Goal: Task Accomplishment & Management: Complete application form

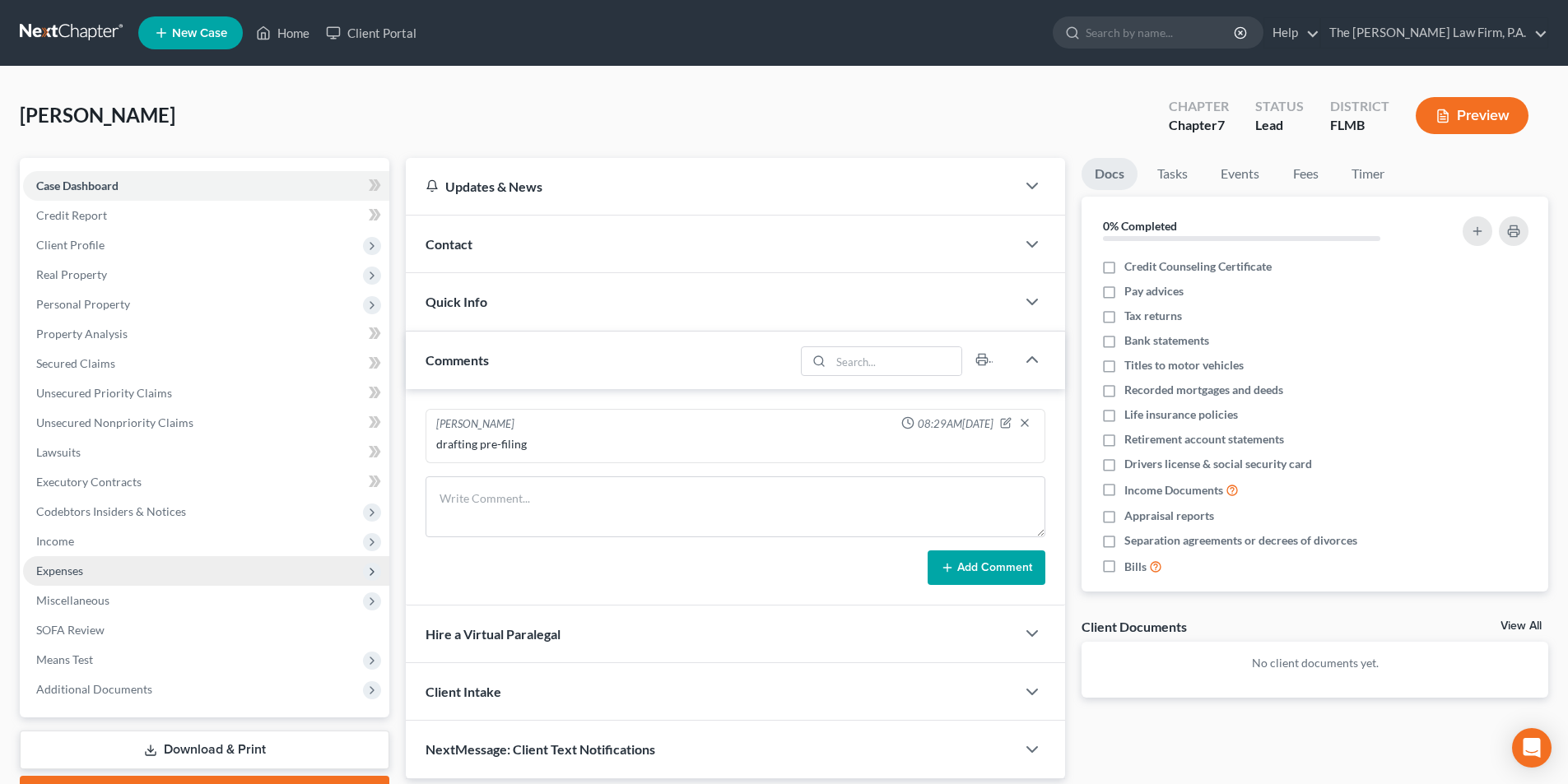
click at [56, 576] on span "Expenses" at bounding box center [59, 570] width 47 height 14
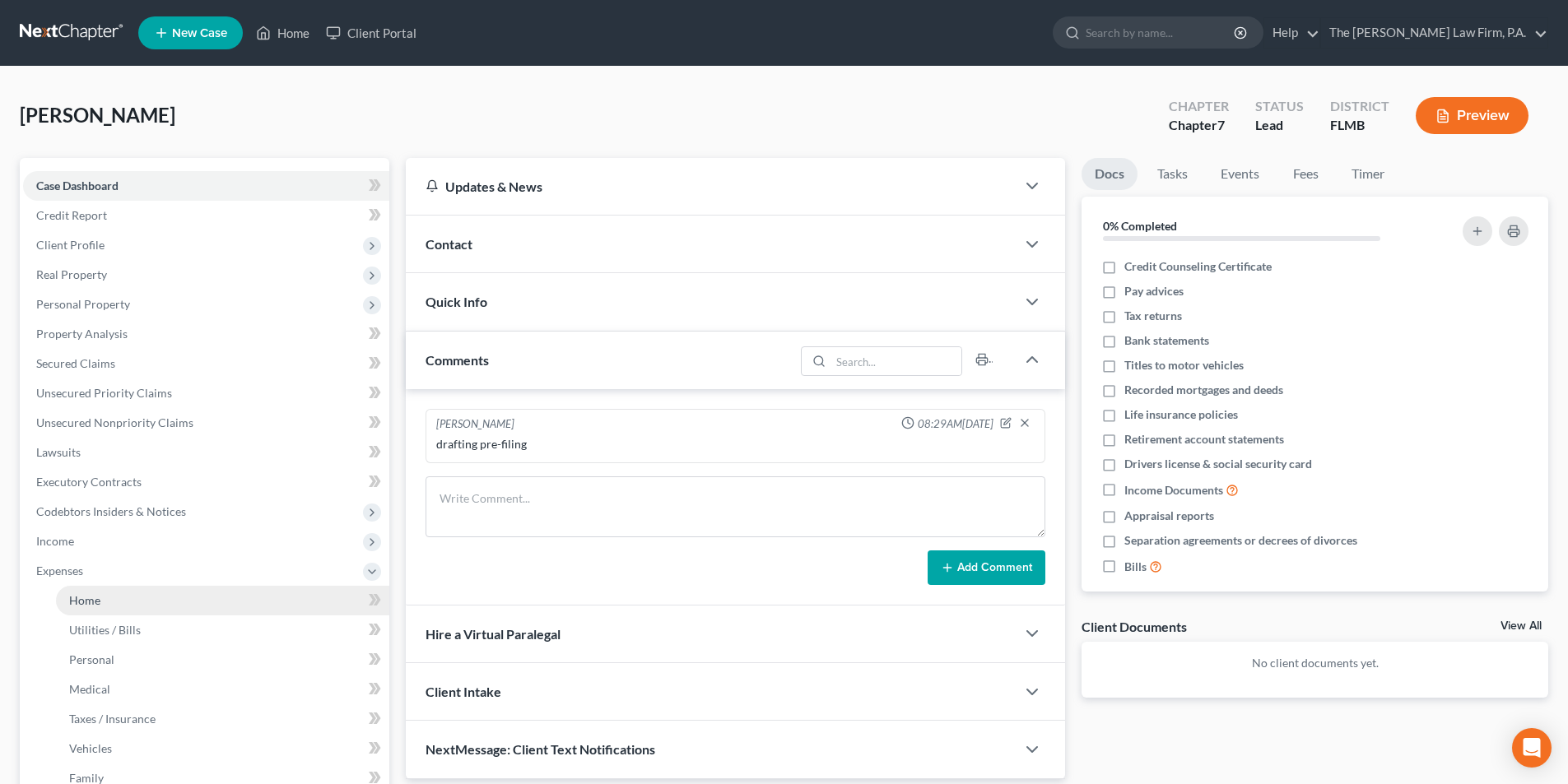
click at [94, 596] on span "Home" at bounding box center [84, 600] width 31 height 14
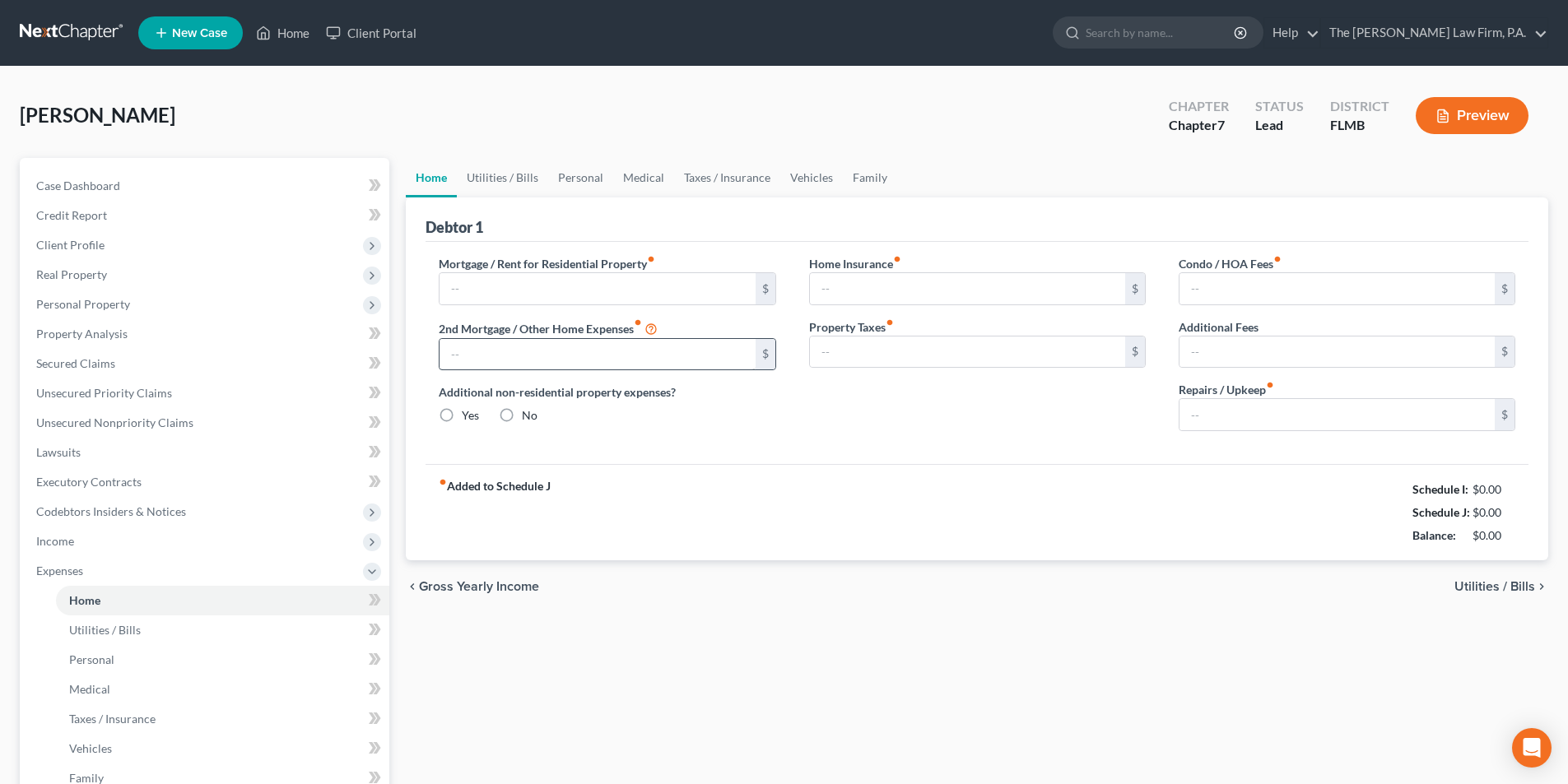
type input "921.89"
type input "0.00"
radio input "true"
type input "0.00"
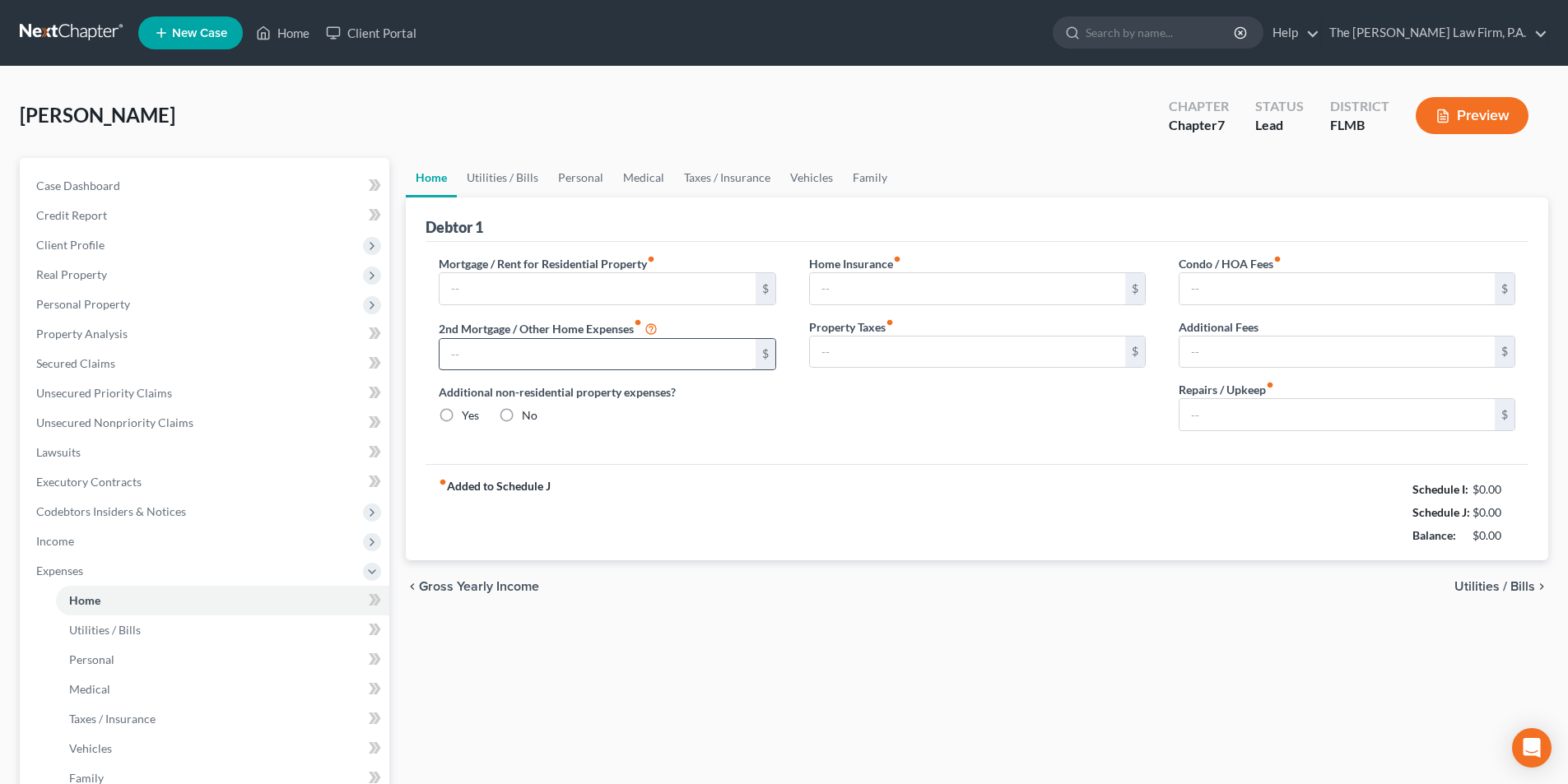
type input "0.00"
type input "200.00"
click at [761, 433] on div "Mortgage / Rent for Residential Property fiber_manual_record 921.89 $ 2nd Mortg…" at bounding box center [607, 350] width 369 height 189
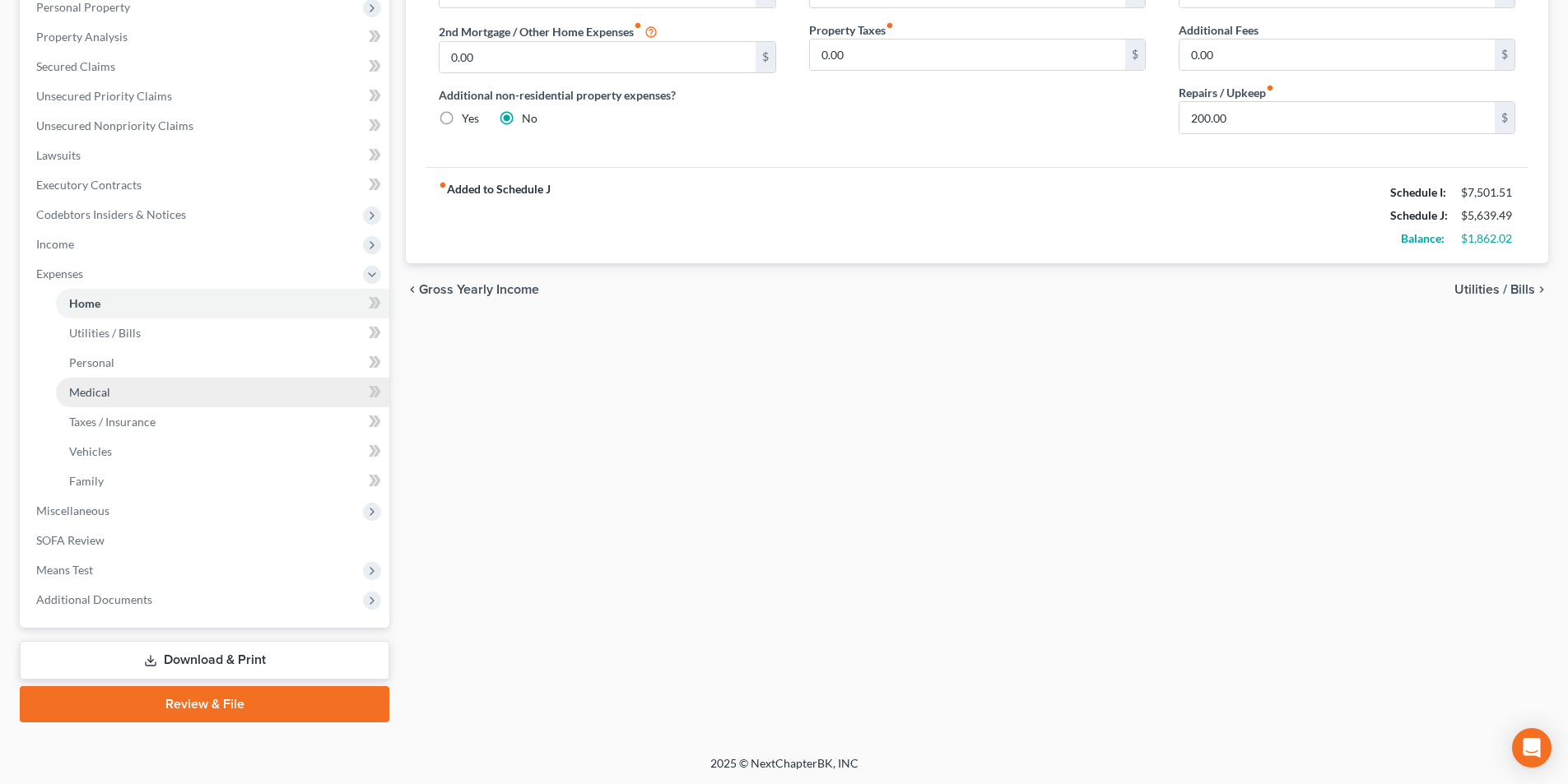
scroll to position [298, 0]
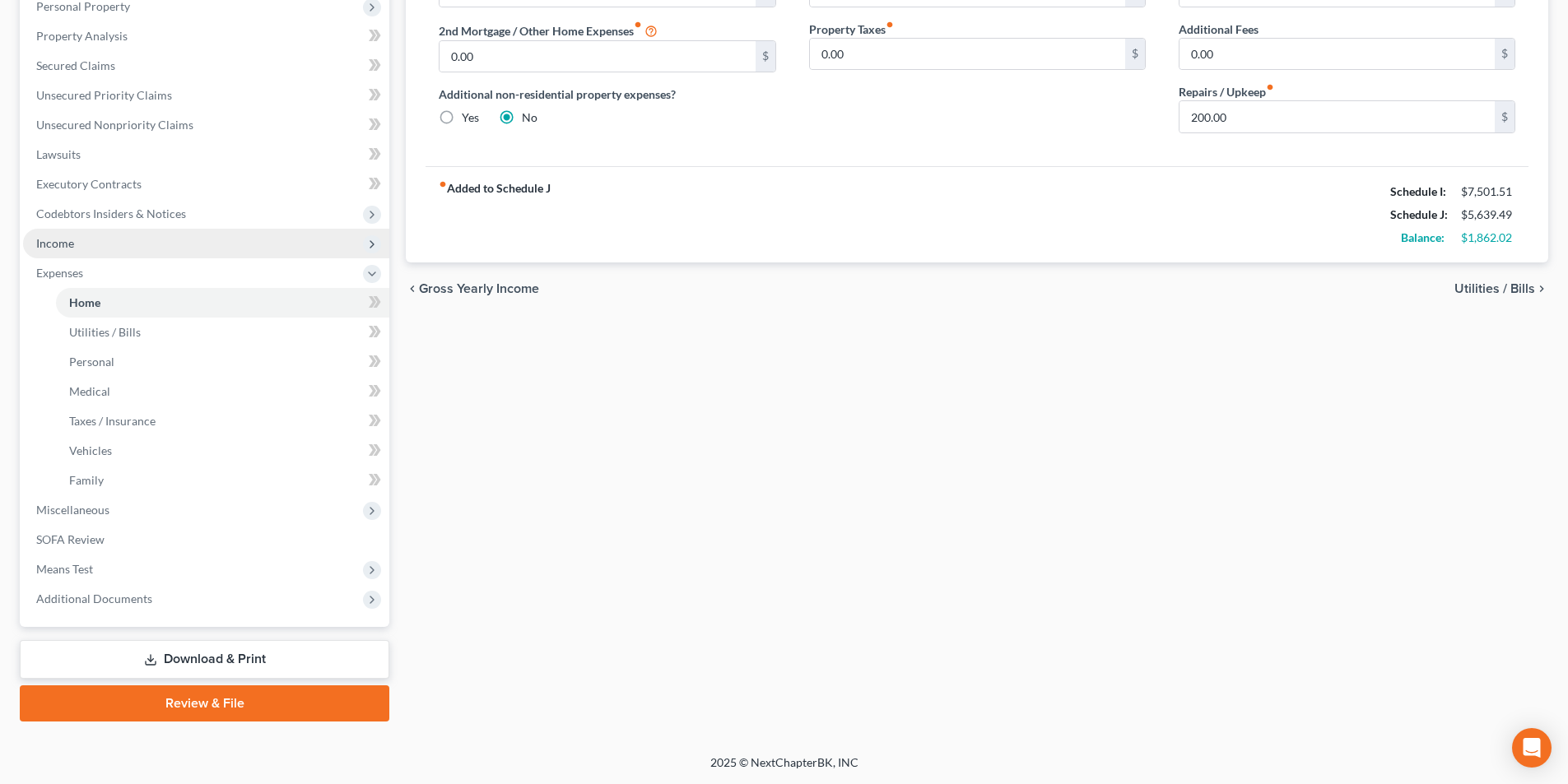
click at [69, 239] on span "Income" at bounding box center [55, 243] width 38 height 14
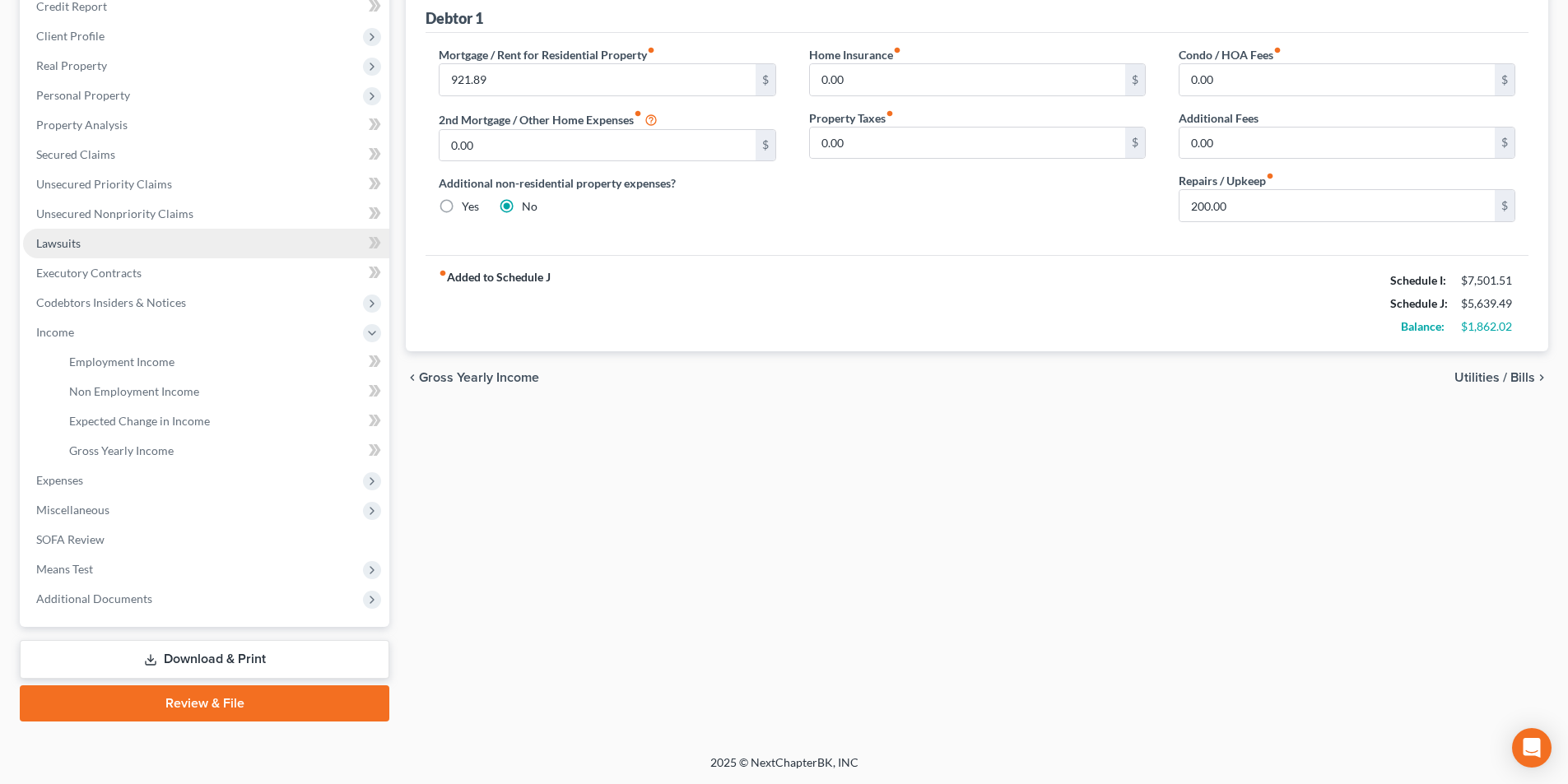
scroll to position [209, 0]
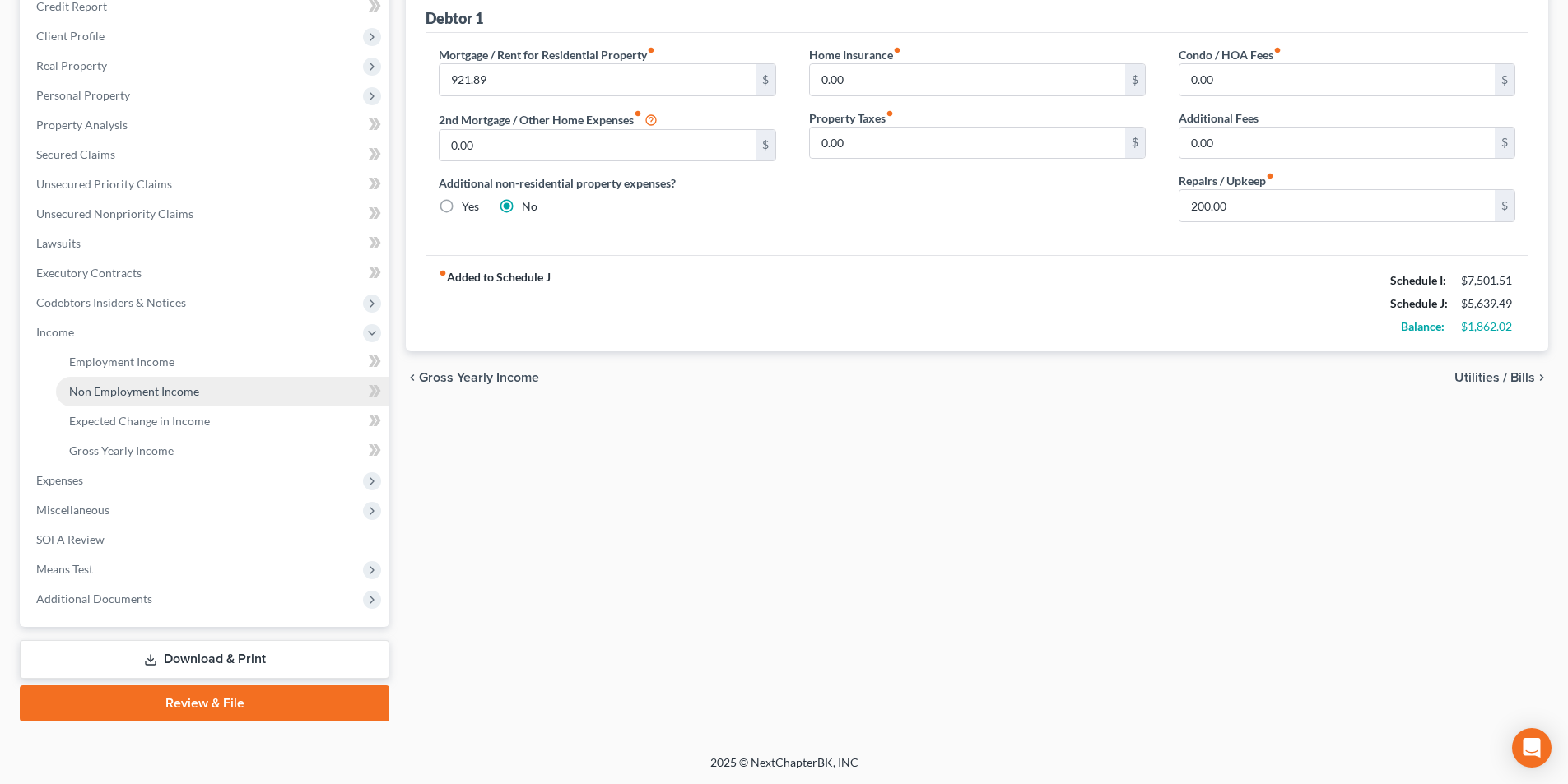
click at [126, 390] on span "Non Employment Income" at bounding box center [134, 391] width 130 height 14
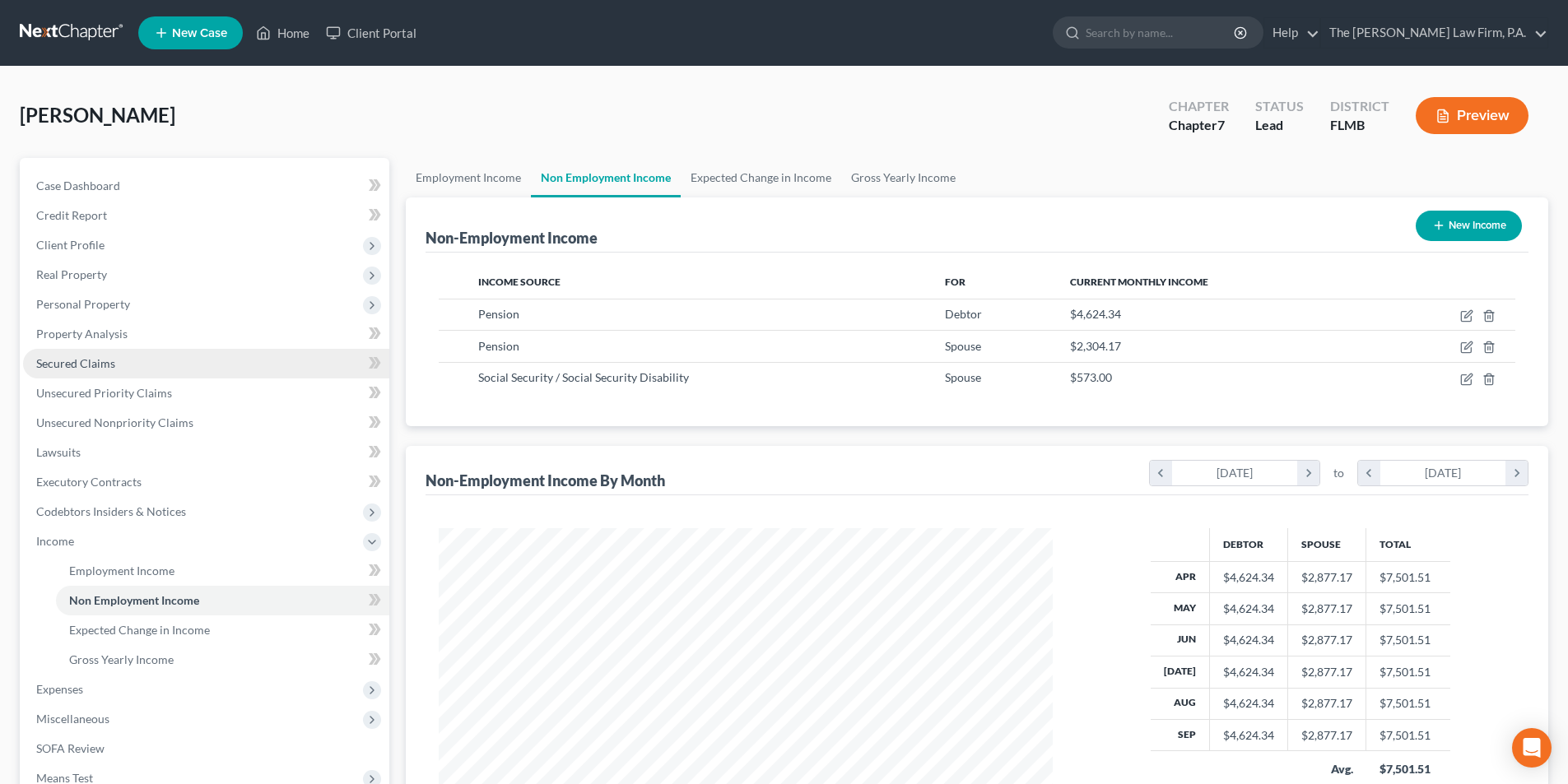
scroll to position [307, 646]
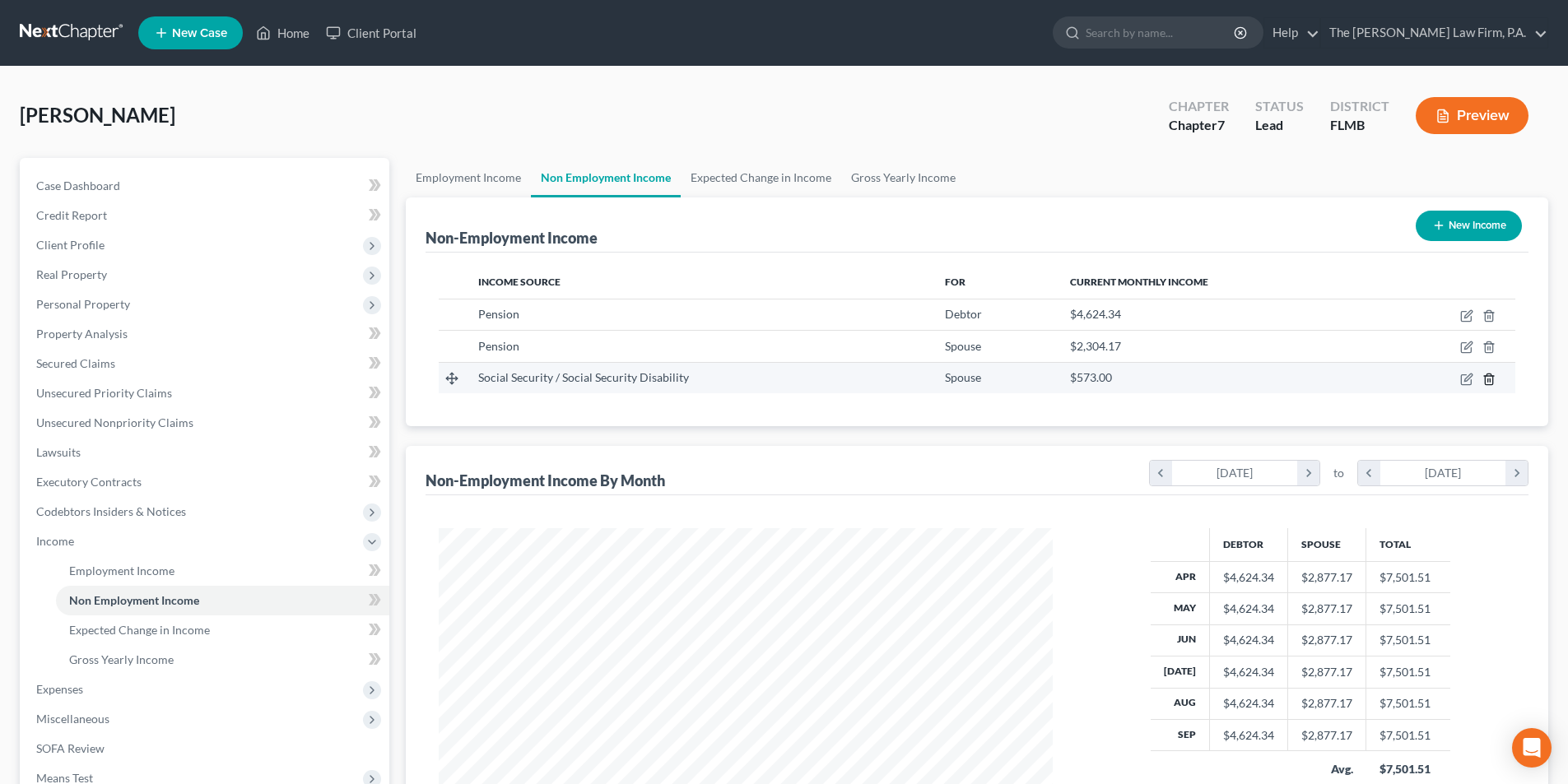
click at [1490, 382] on line "button" at bounding box center [1490, 380] width 0 height 3
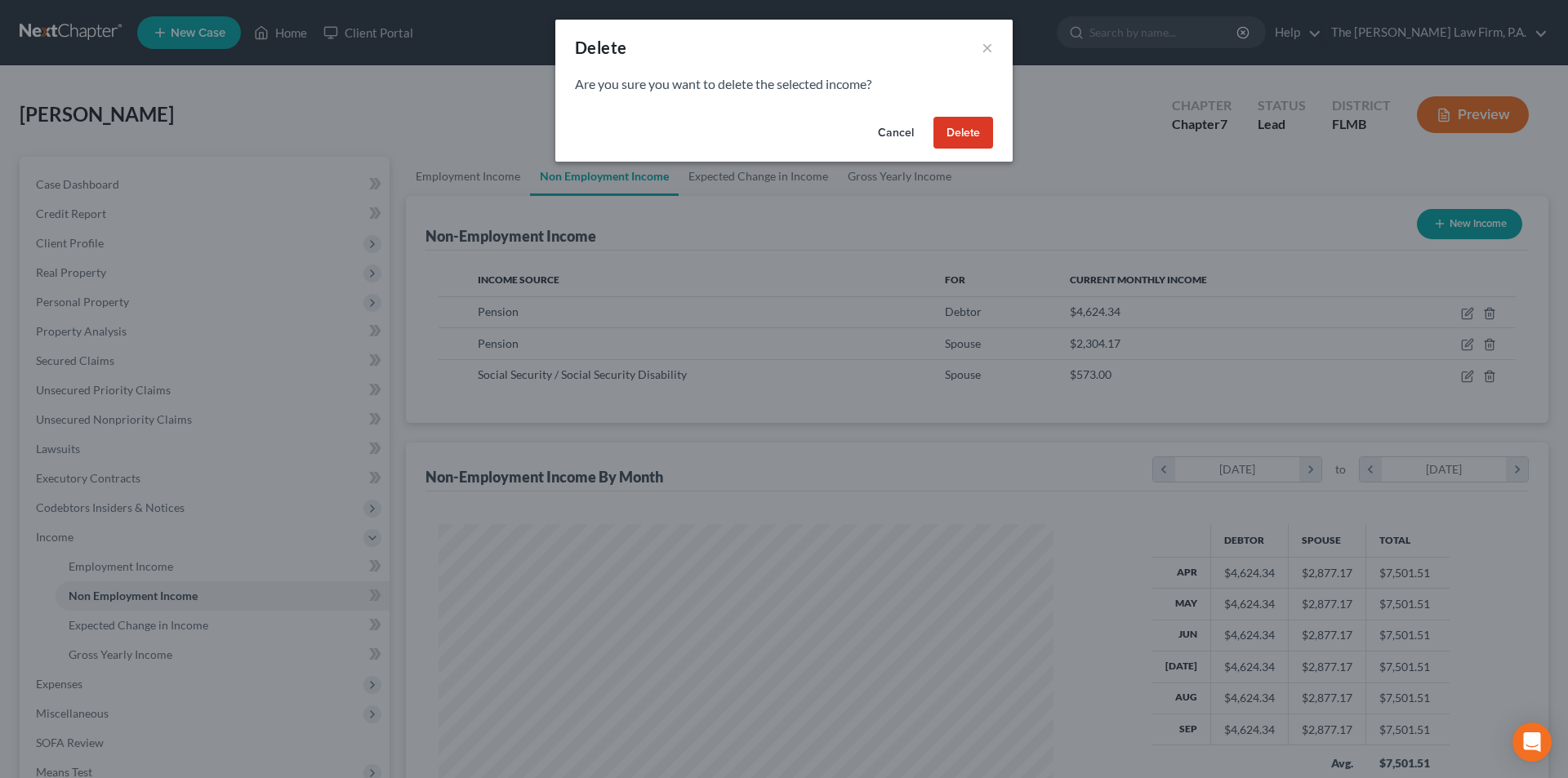
click at [946, 121] on button "Delete" at bounding box center [963, 133] width 60 height 33
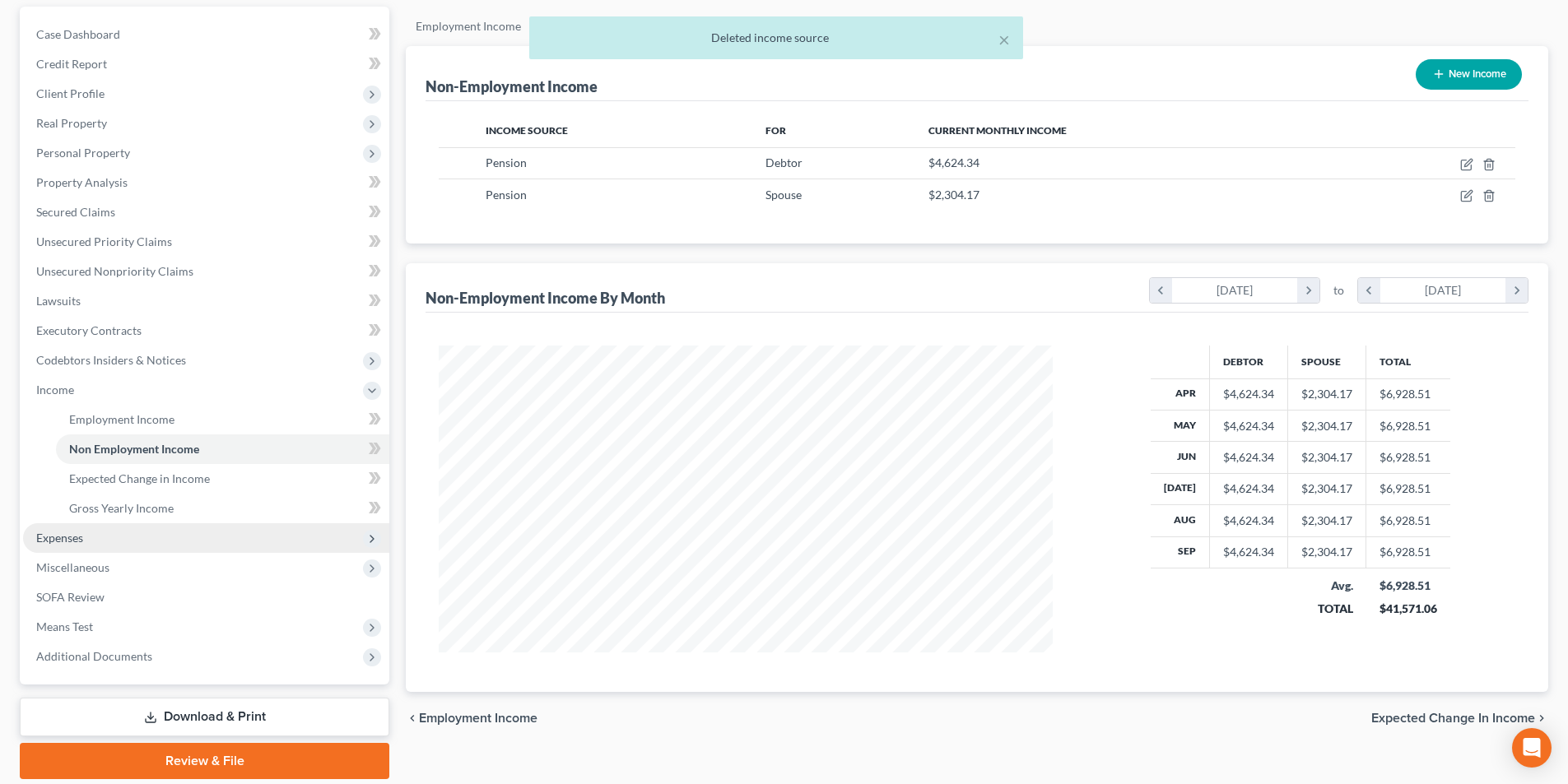
scroll to position [165, 0]
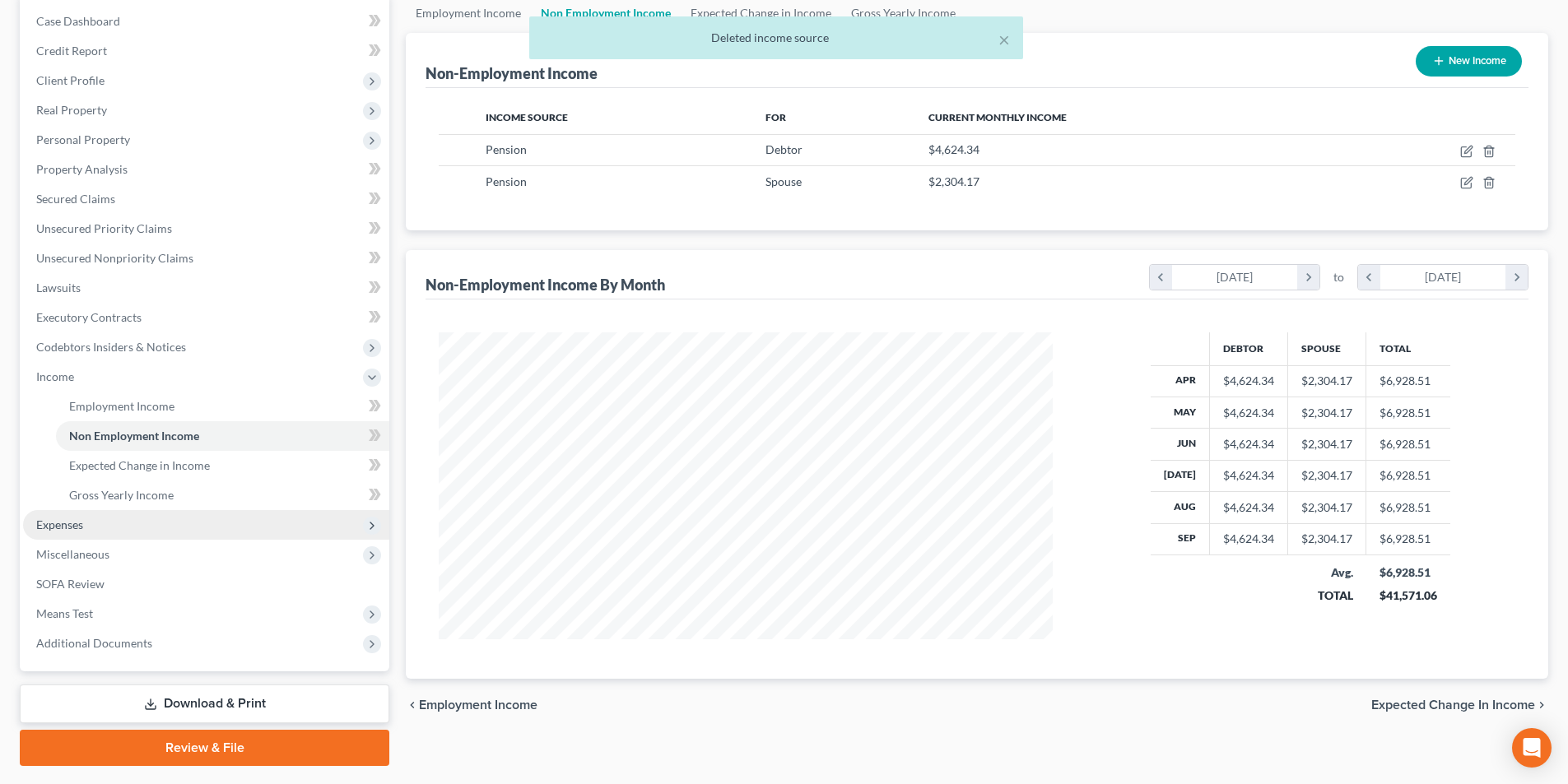
click at [55, 522] on span "Expenses" at bounding box center [59, 524] width 47 height 14
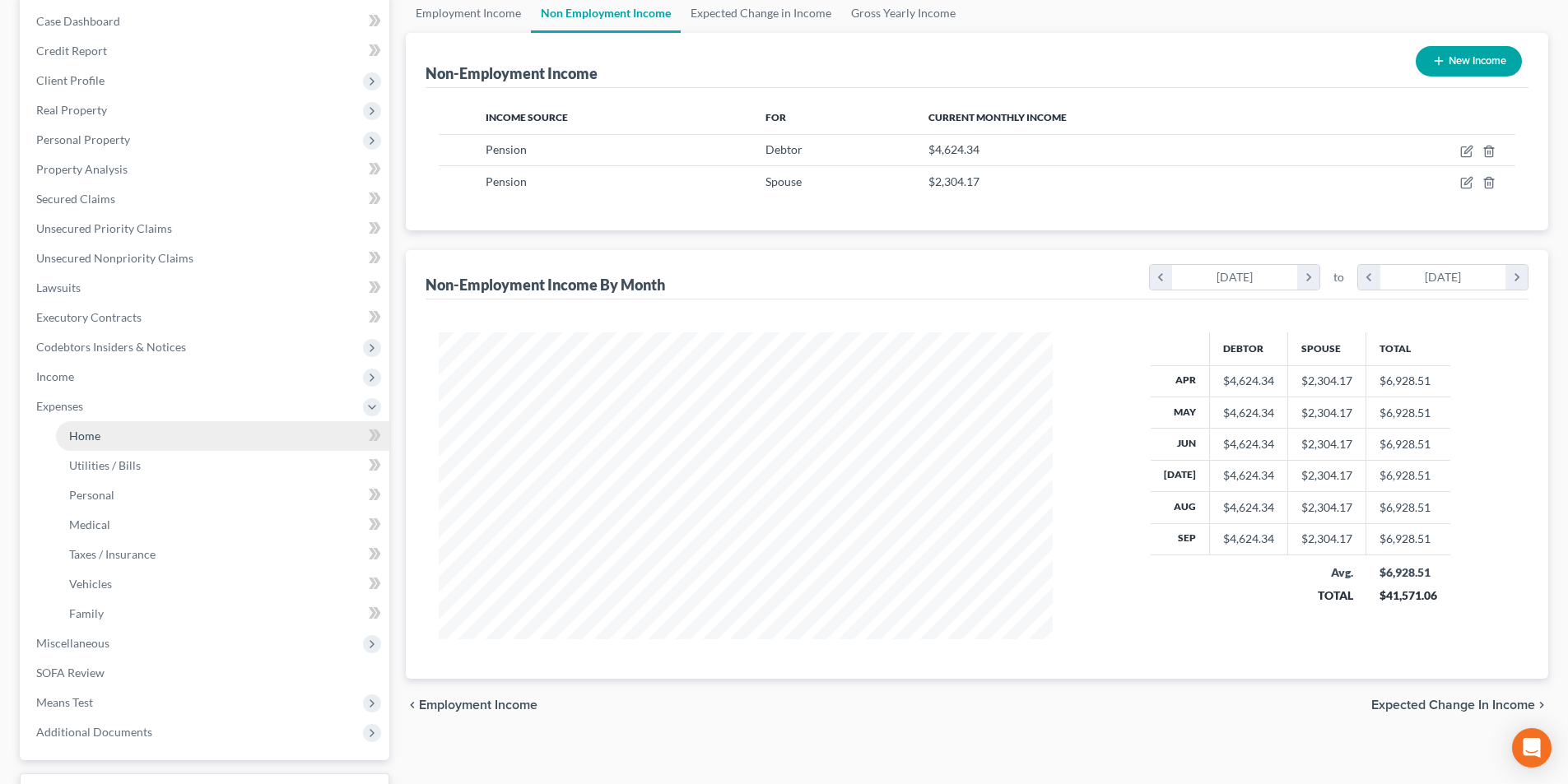
click at [74, 437] on span "Home" at bounding box center [84, 435] width 31 height 14
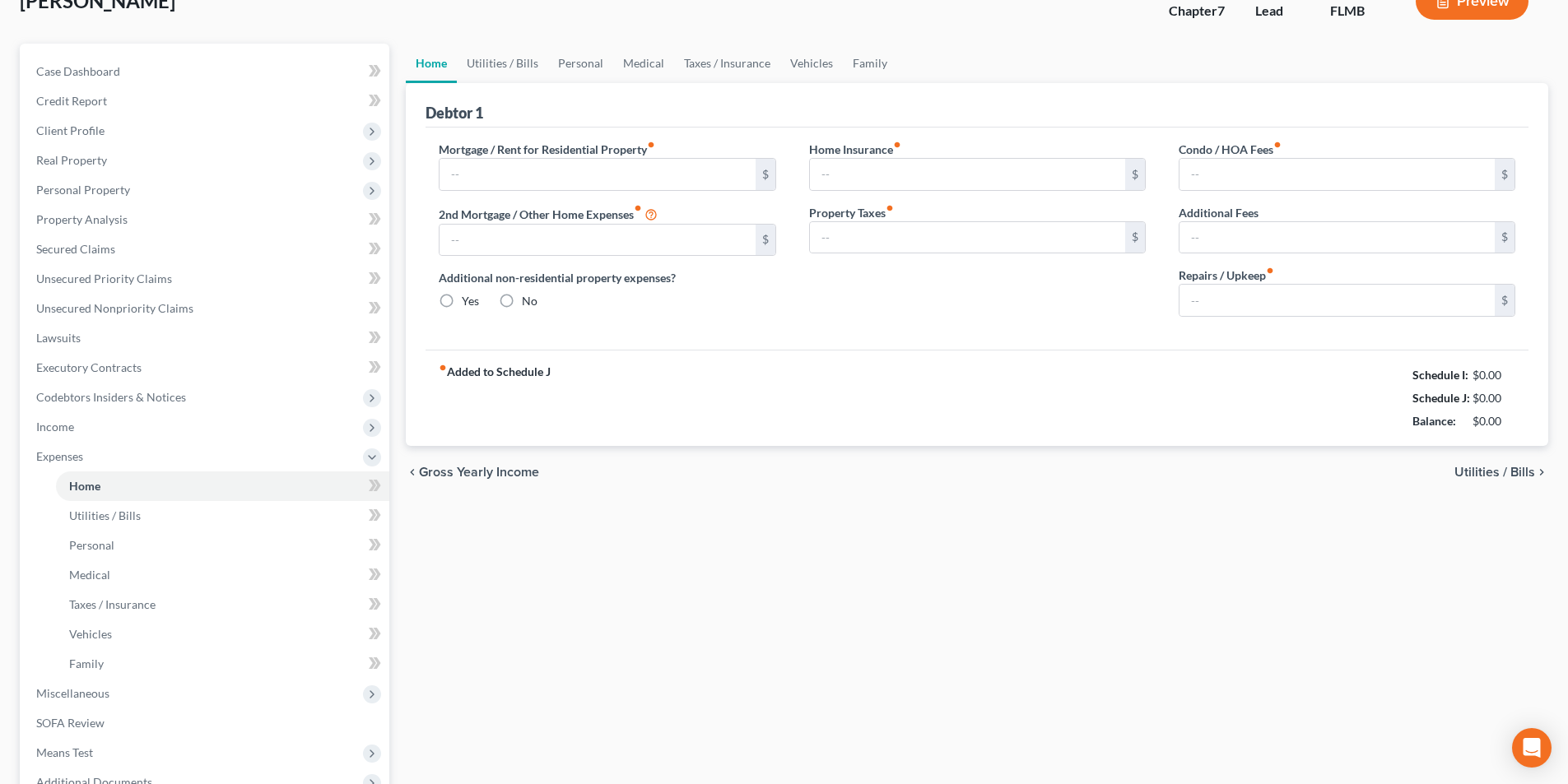
type input "921.89"
type input "0.00"
radio input "true"
type input "0.00"
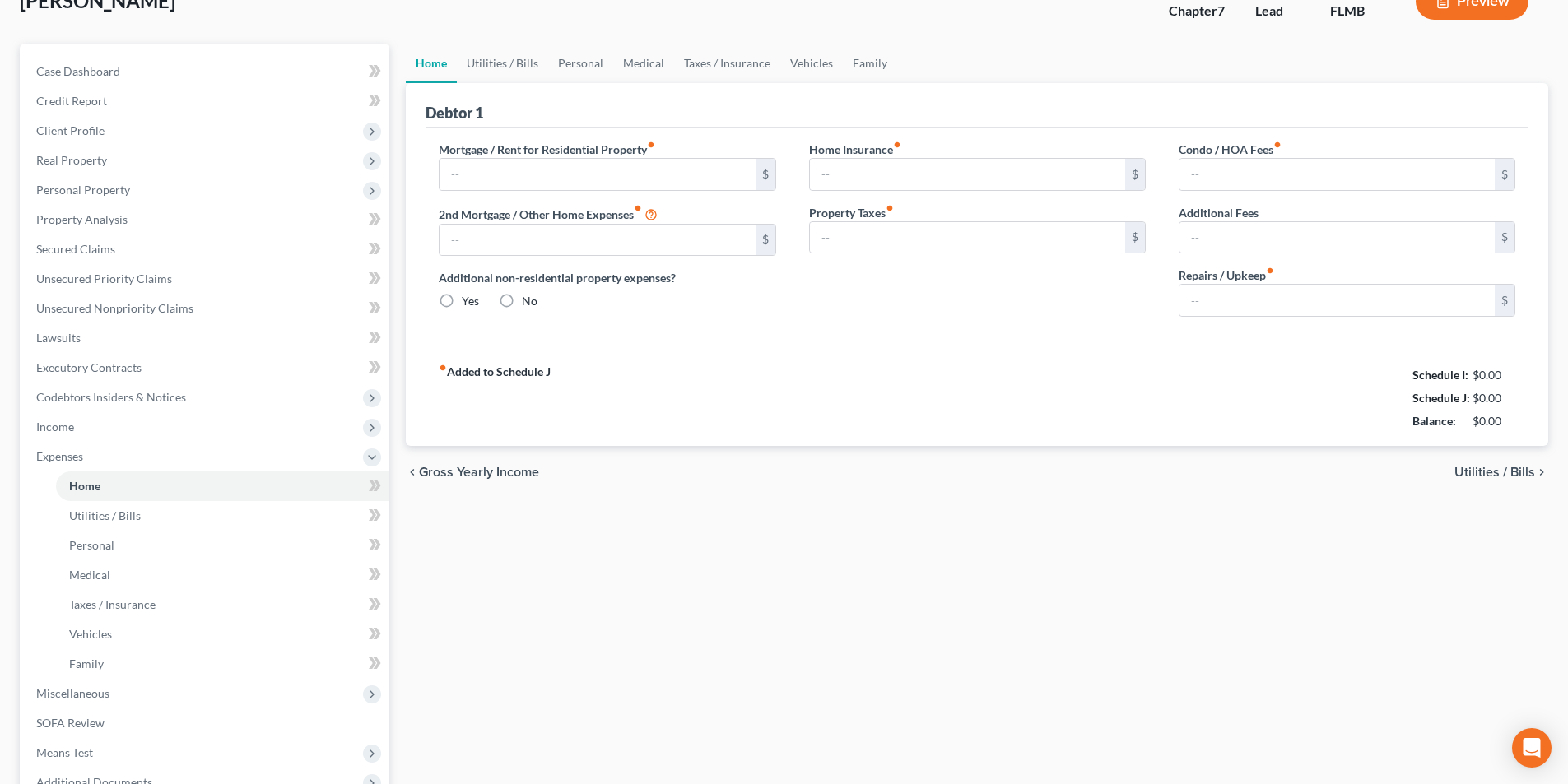
type input "0.00"
type input "200.00"
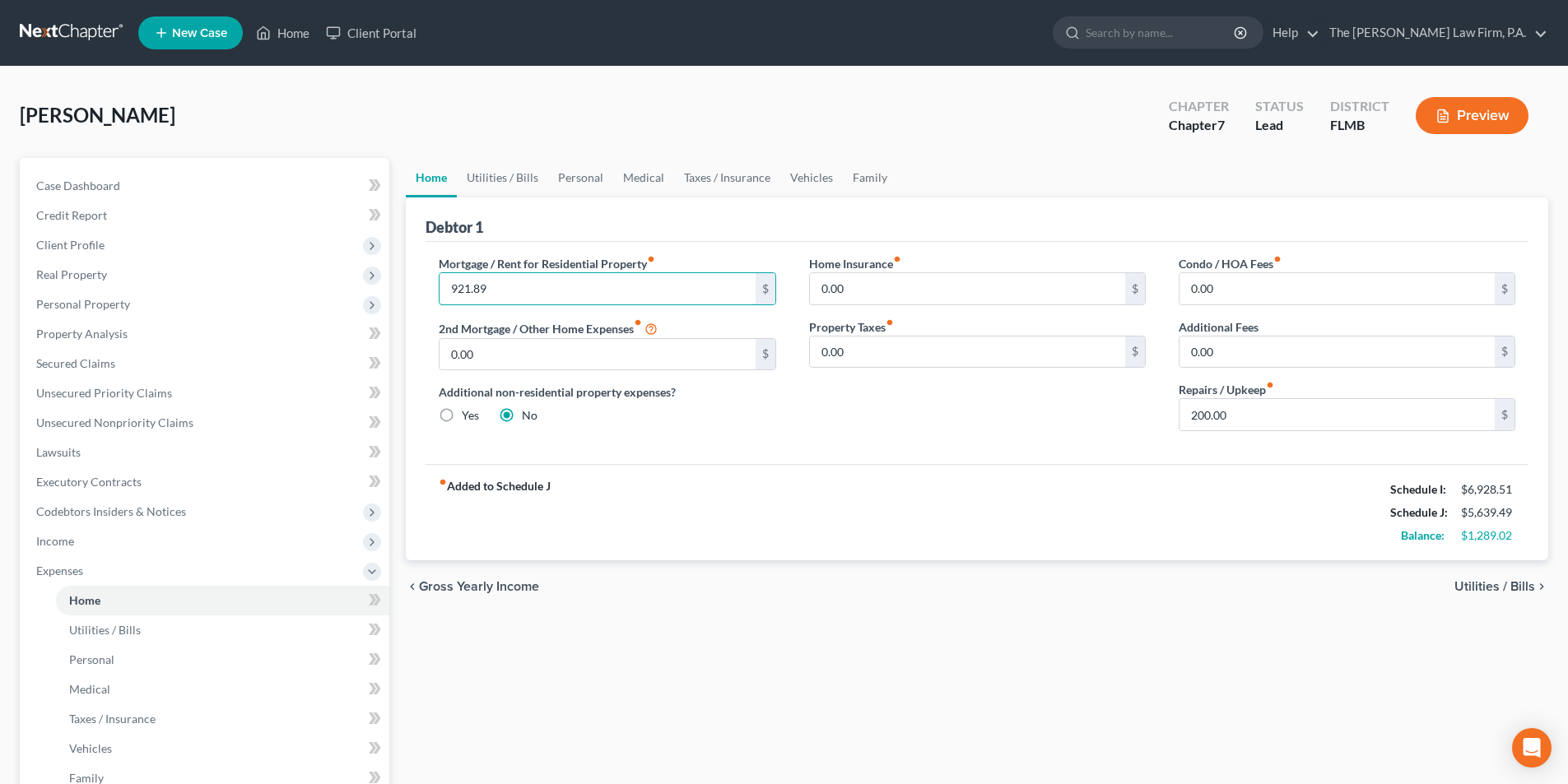
drag, startPoint x: 514, startPoint y: 291, endPoint x: 393, endPoint y: 281, distance: 121.4
drag, startPoint x: 495, startPoint y: 284, endPoint x: 437, endPoint y: 286, distance: 58.0
click at [437, 286] on div "Mortgage / Rent for Residential Property fiber_manual_record 921.89 $ 2nd Mortg…" at bounding box center [607, 350] width 369 height 189
type input "966.00"
click at [667, 424] on div "Additional non-residential property expenses? Yes No" at bounding box center [606, 403] width 336 height 41
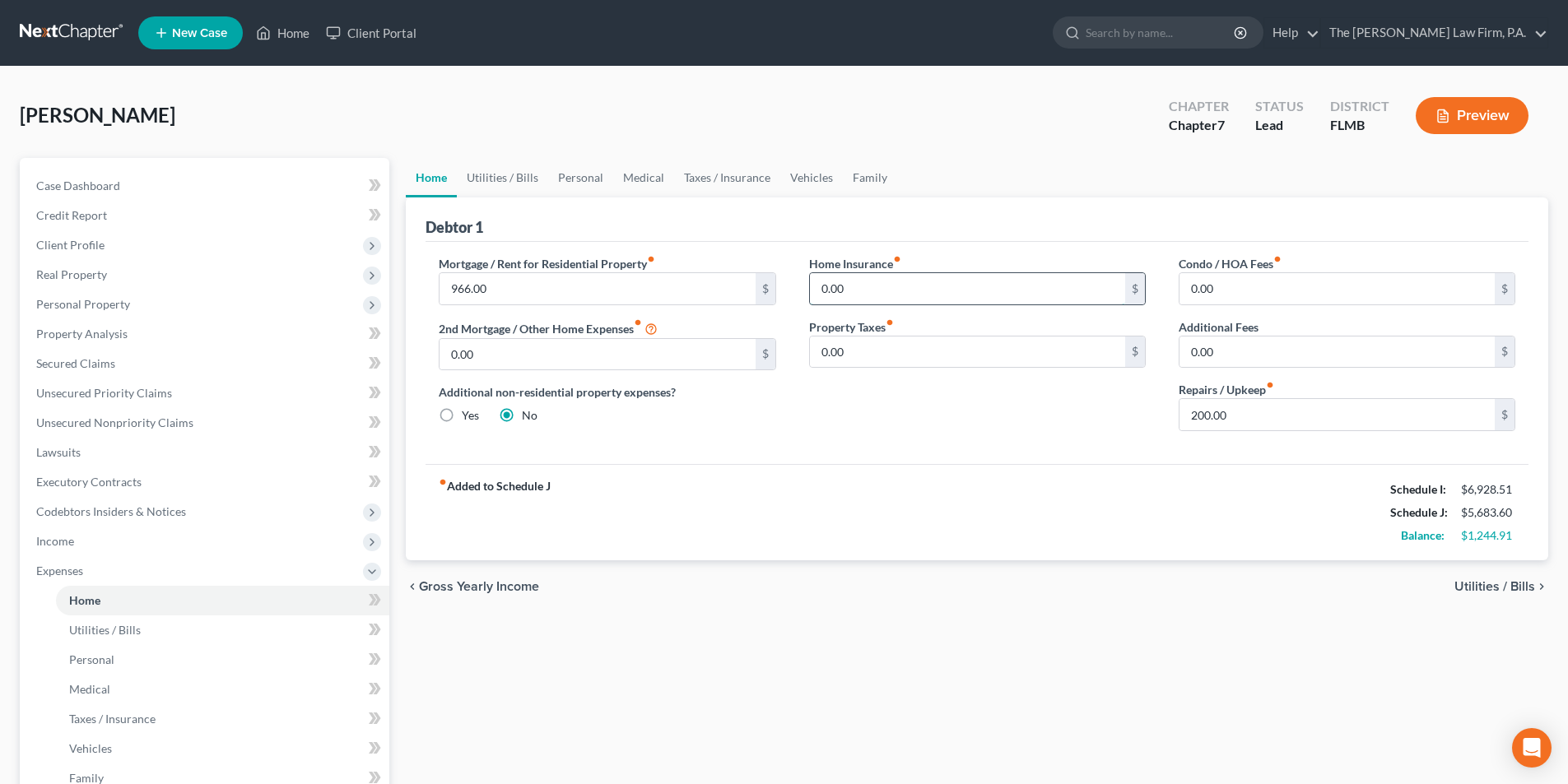
click at [886, 290] on input "0.00" at bounding box center [967, 288] width 315 height 31
click at [504, 179] on link "Utilities / Bills" at bounding box center [502, 178] width 91 height 40
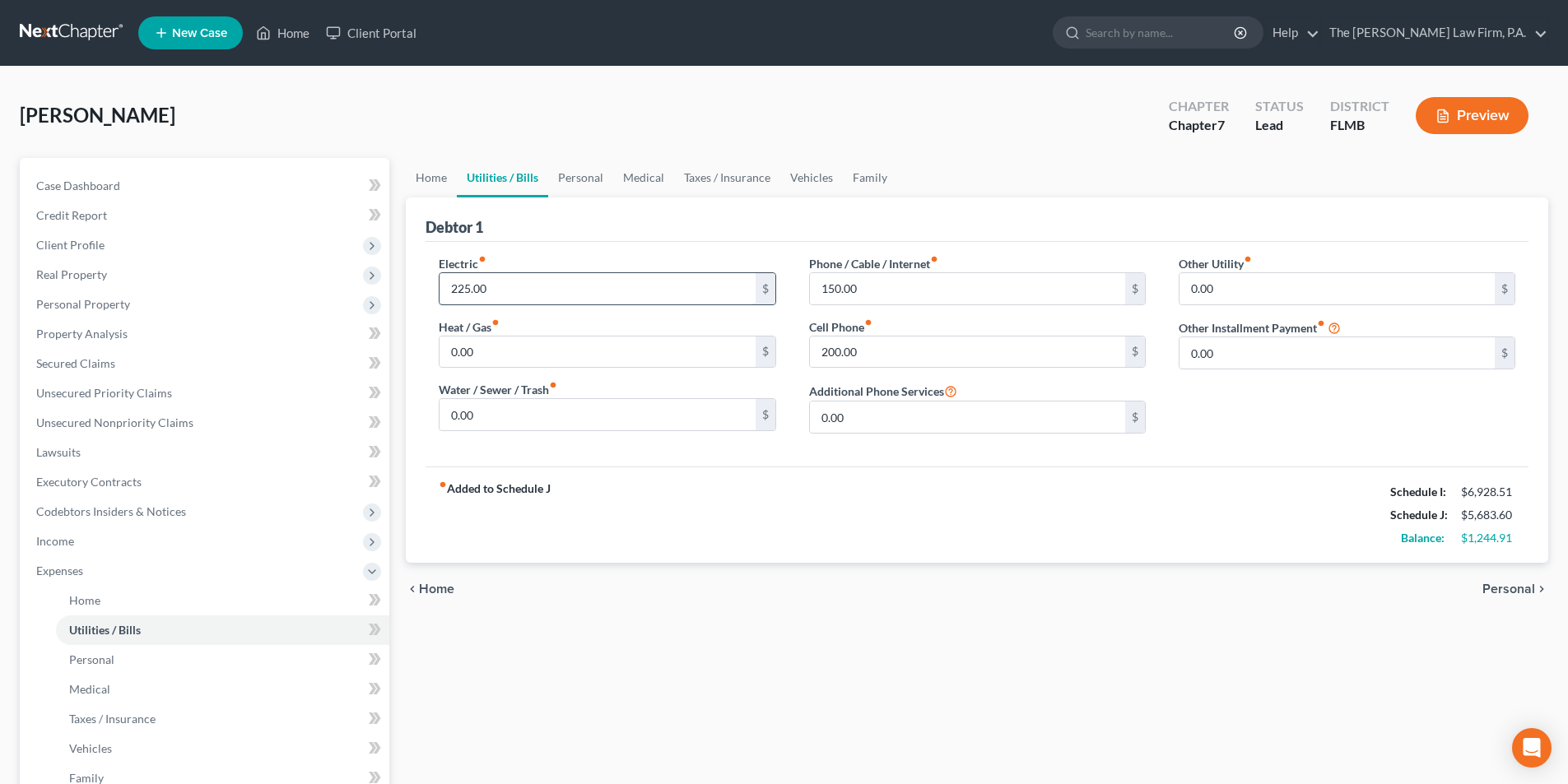
click at [528, 292] on input "225.00" at bounding box center [596, 288] width 315 height 31
click at [666, 472] on div "fiber_manual_record Added to Schedule J Schedule I: $6,928.51 Schedule J: $5,70…" at bounding box center [977, 514] width 1102 height 96
drag, startPoint x: 504, startPoint y: 287, endPoint x: 357, endPoint y: 286, distance: 147.0
drag, startPoint x: 500, startPoint y: 287, endPoint x: 423, endPoint y: 287, distance: 77.0
click at [423, 287] on div "Electric fiber_manual_record 251.00 $ Heat / Gas fiber_manual_record 0.00 $ Wat…" at bounding box center [607, 351] width 369 height 191
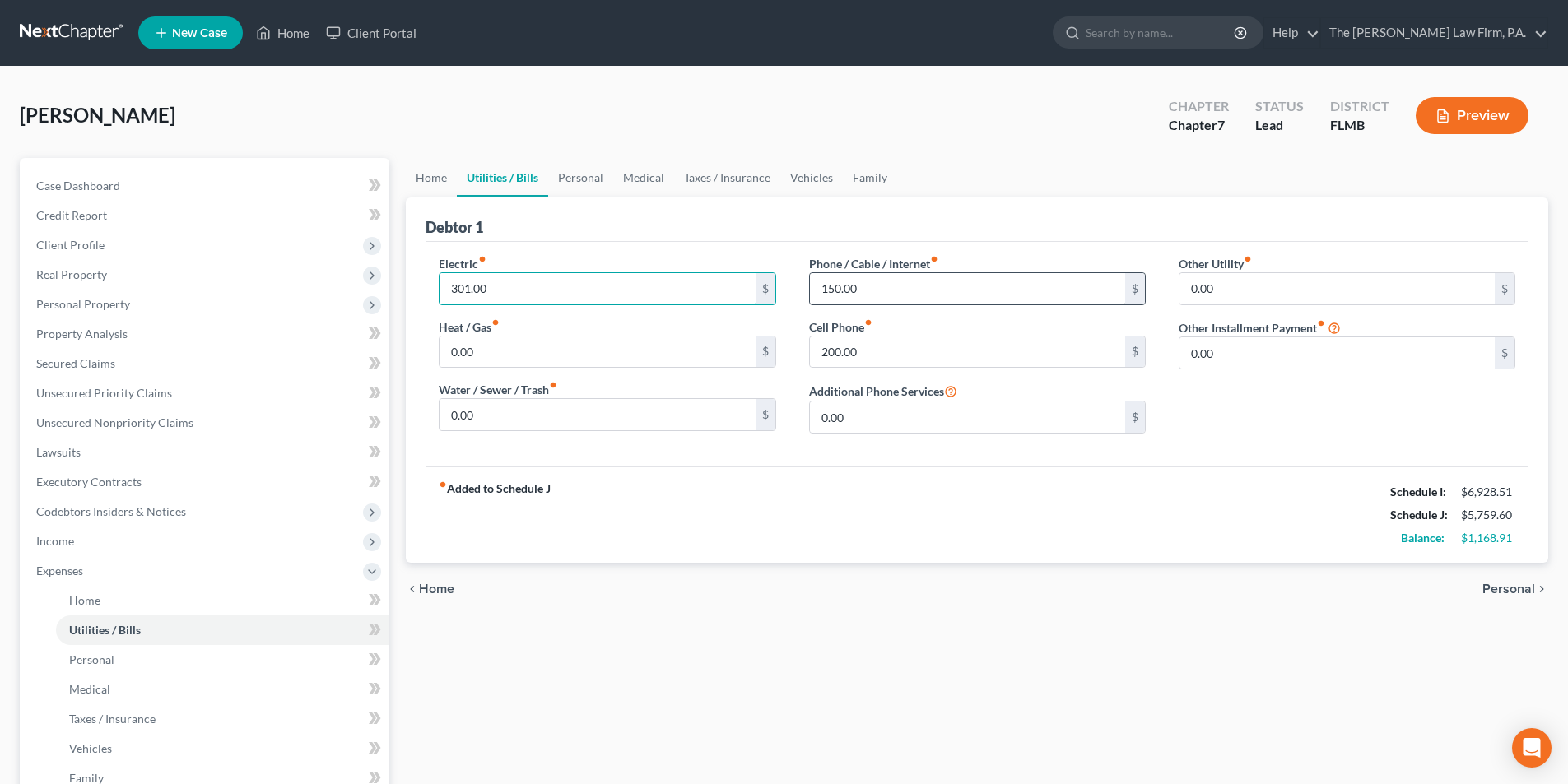
type input "301.00"
drag, startPoint x: 855, startPoint y: 285, endPoint x: 893, endPoint y: 284, distance: 38.0
type input "170.00"
click at [1251, 393] on div "Other Utility fiber_manual_record 0.00 $ Other Installment Payment fiber_manual…" at bounding box center [1347, 351] width 369 height 191
drag, startPoint x: 1232, startPoint y: 293, endPoint x: 1298, endPoint y: 283, distance: 66.8
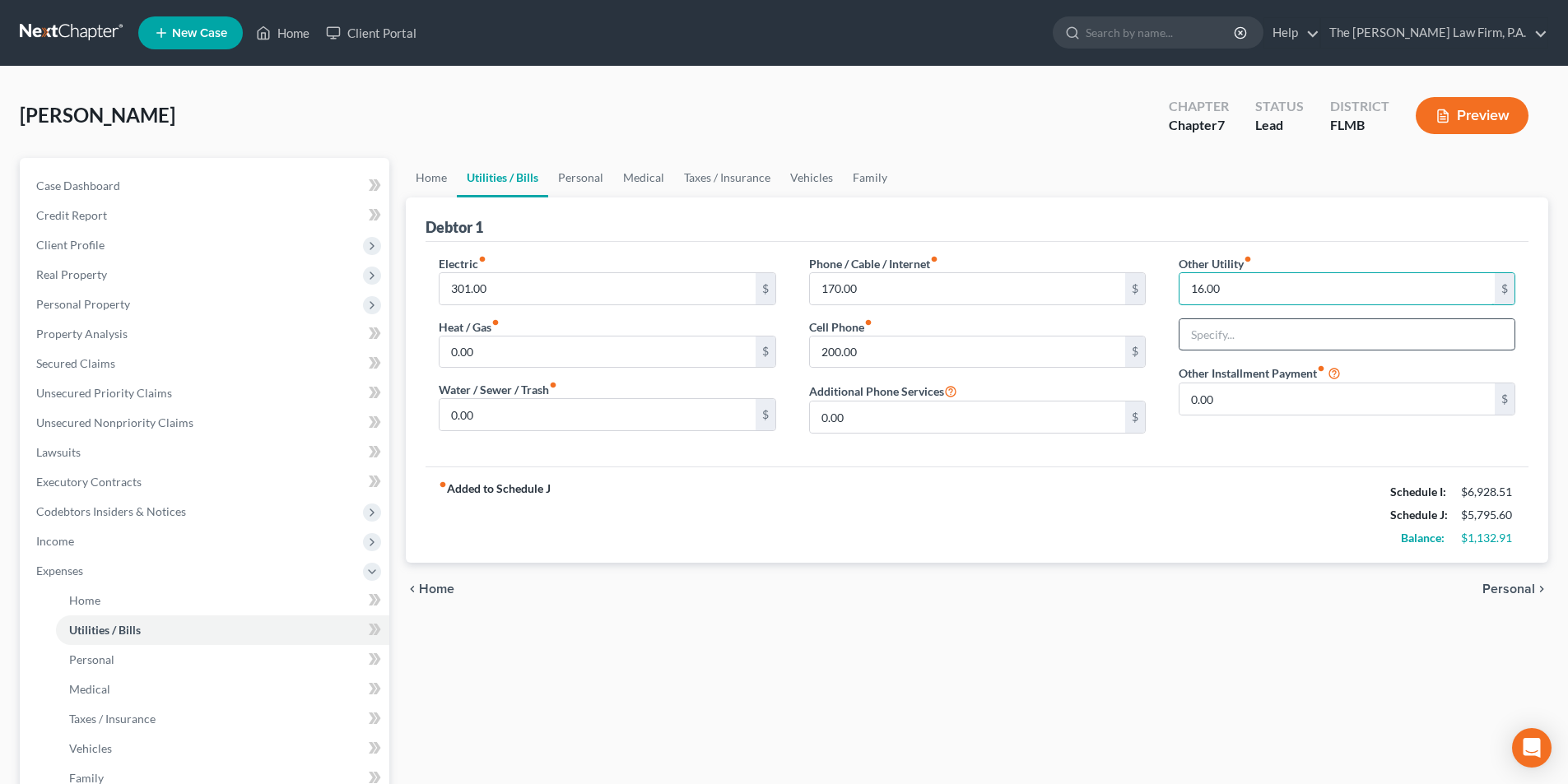
type input "16.00"
click at [1218, 340] on input "text" at bounding box center [1347, 335] width 335 height 31
type input "Trash"
click at [1225, 448] on div "Electric fiber_manual_record 301.00 $ Heat / Gas fiber_manual_record 0.00 $ Wat…" at bounding box center [977, 354] width 1102 height 224
drag, startPoint x: 1224, startPoint y: 291, endPoint x: 1121, endPoint y: 288, distance: 103.0
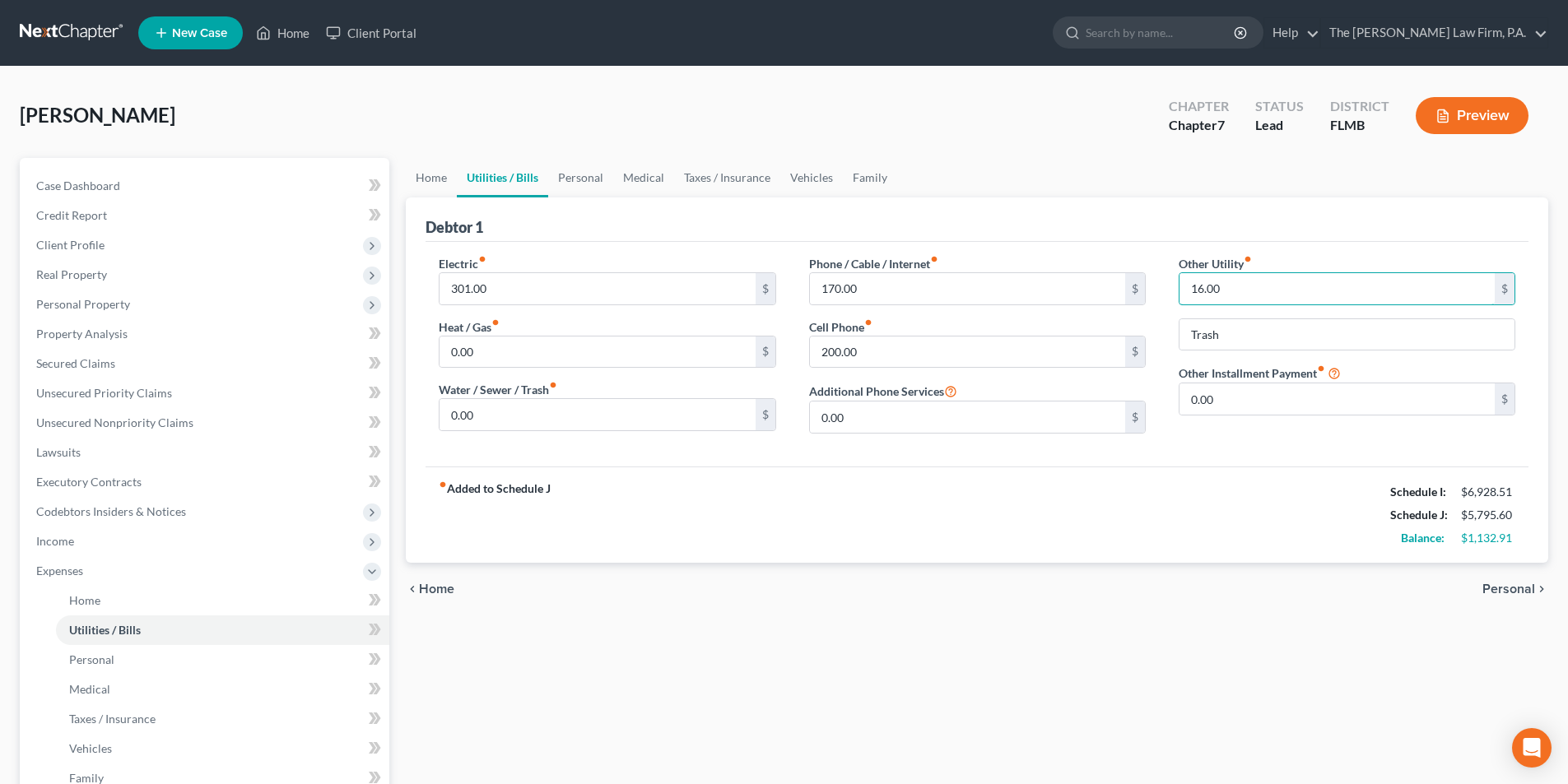
drag, startPoint x: 1219, startPoint y: 282, endPoint x: 1150, endPoint y: 283, distance: 69.0
click at [1150, 283] on div "Electric fiber_manual_record 301.00 $ Heat / Gas fiber_manual_record 0.00 $ Wat…" at bounding box center [976, 351] width 1109 height 191
click at [582, 174] on link "Personal" at bounding box center [580, 178] width 65 height 40
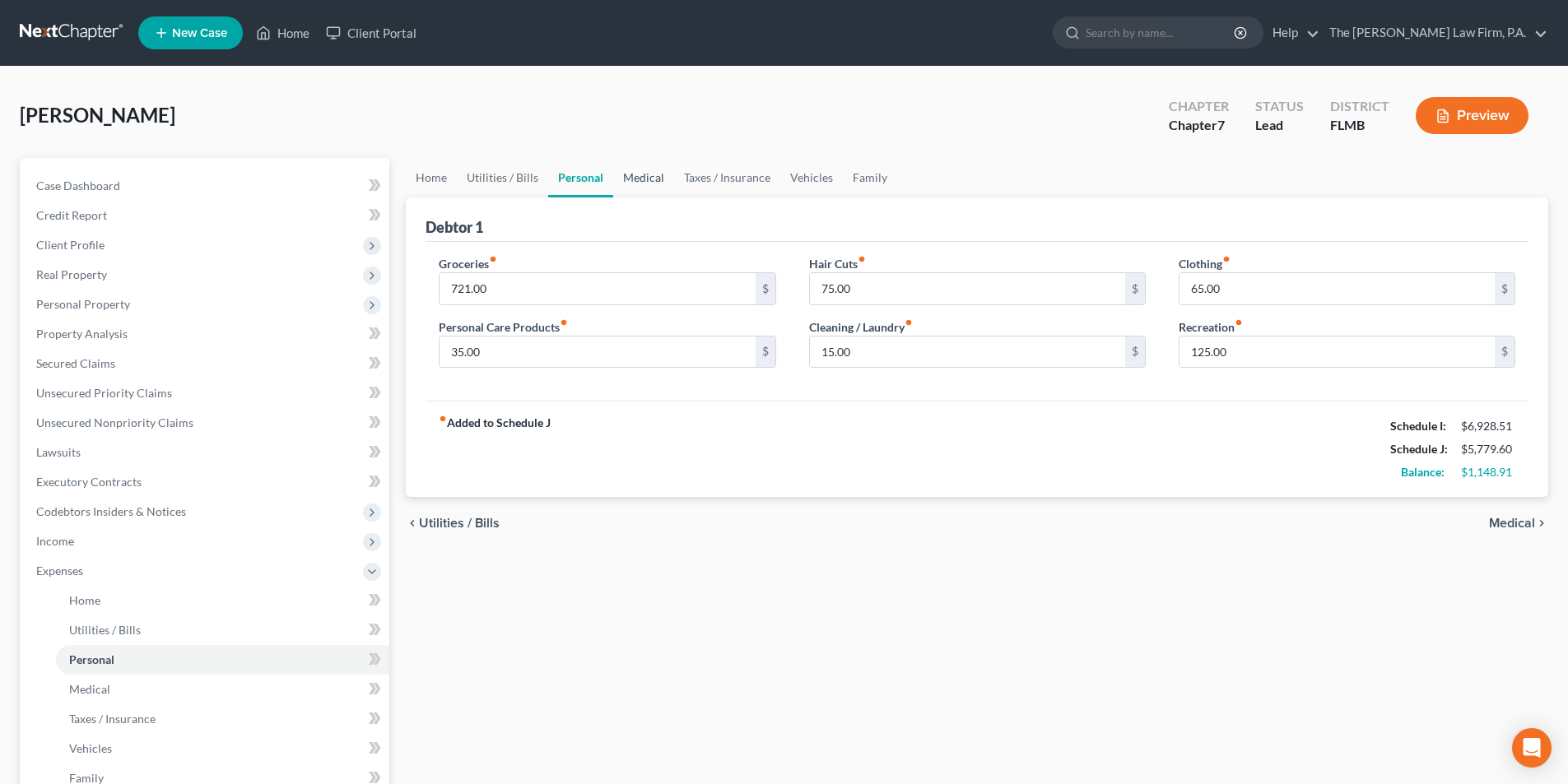
click at [638, 180] on link "Medical" at bounding box center [644, 178] width 61 height 40
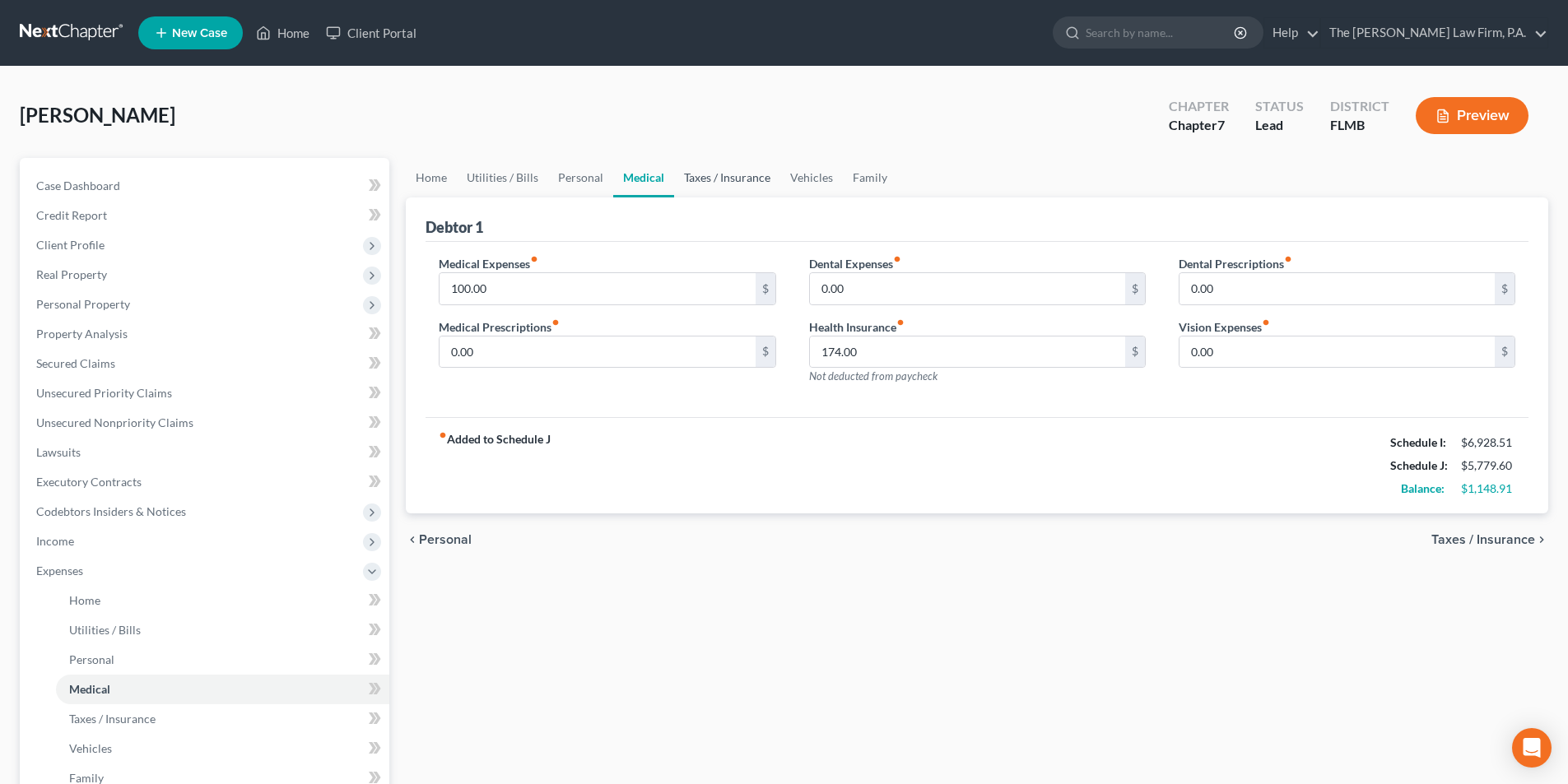
click at [732, 176] on link "Taxes / Insurance" at bounding box center [727, 178] width 106 height 40
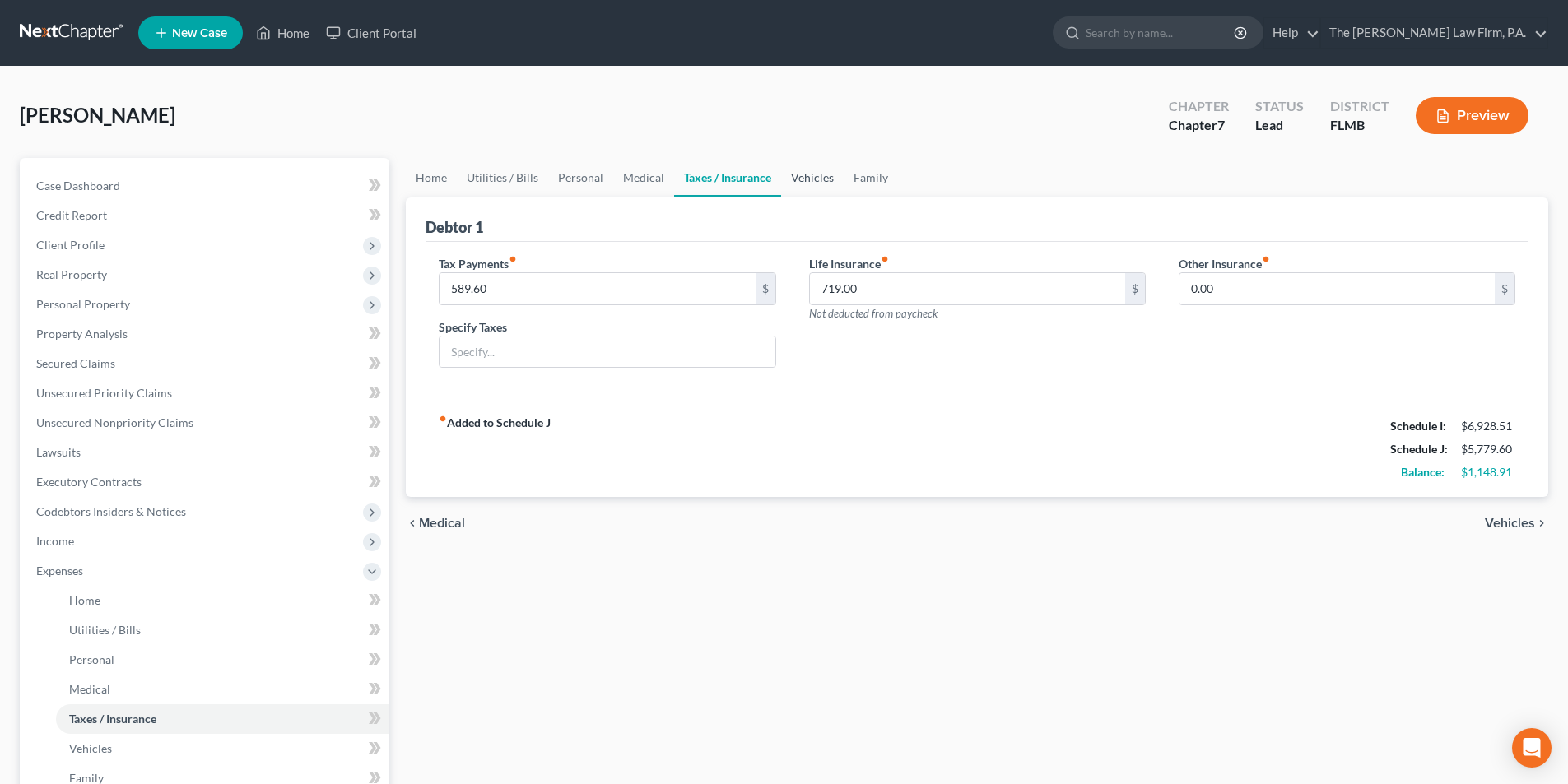
click at [808, 181] on link "Vehicles" at bounding box center [812, 178] width 62 height 40
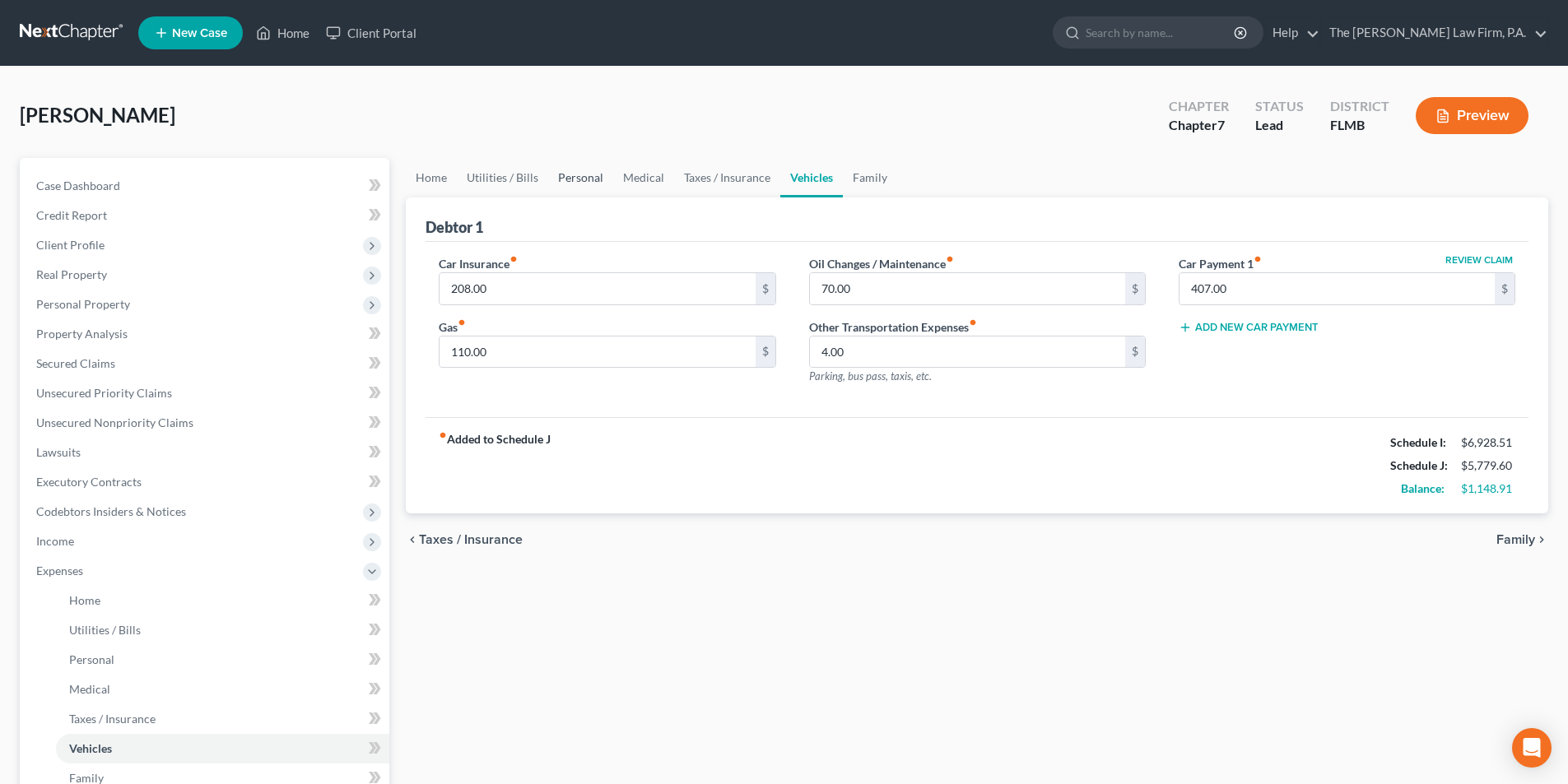
click at [580, 182] on link "Personal" at bounding box center [580, 178] width 65 height 40
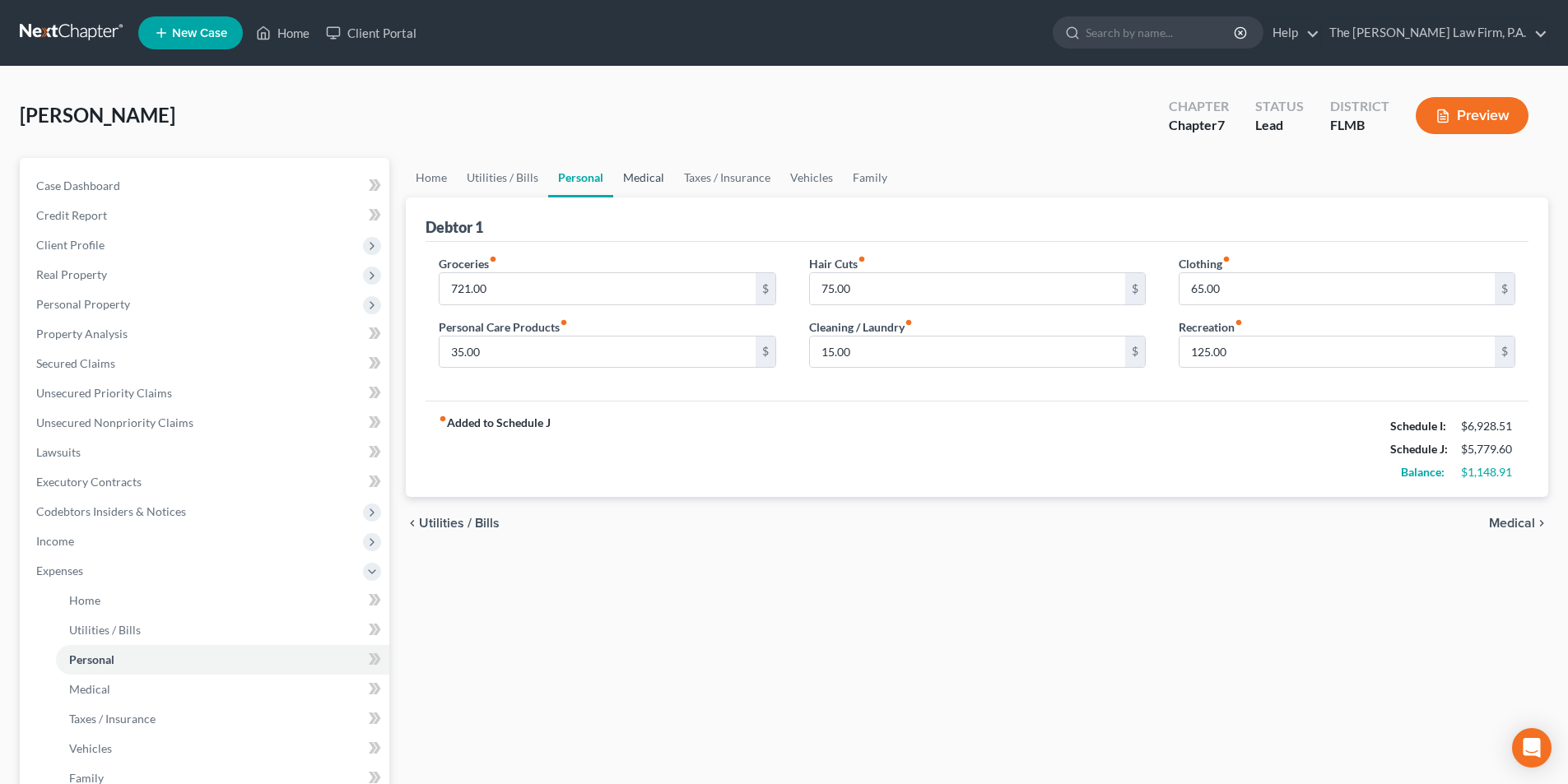
click at [620, 177] on link "Medical" at bounding box center [644, 178] width 61 height 40
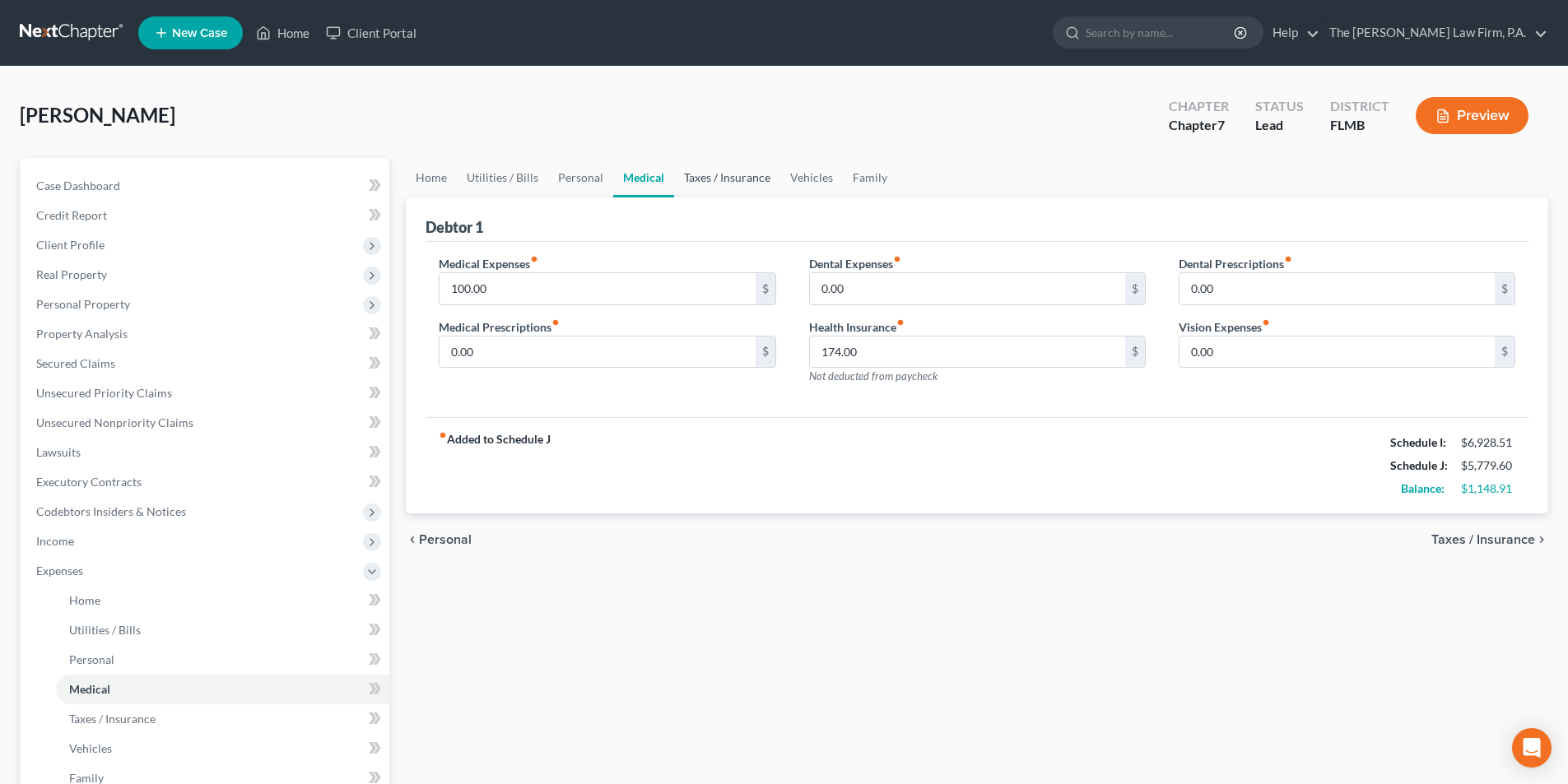
click at [724, 185] on link "Taxes / Insurance" at bounding box center [727, 178] width 106 height 40
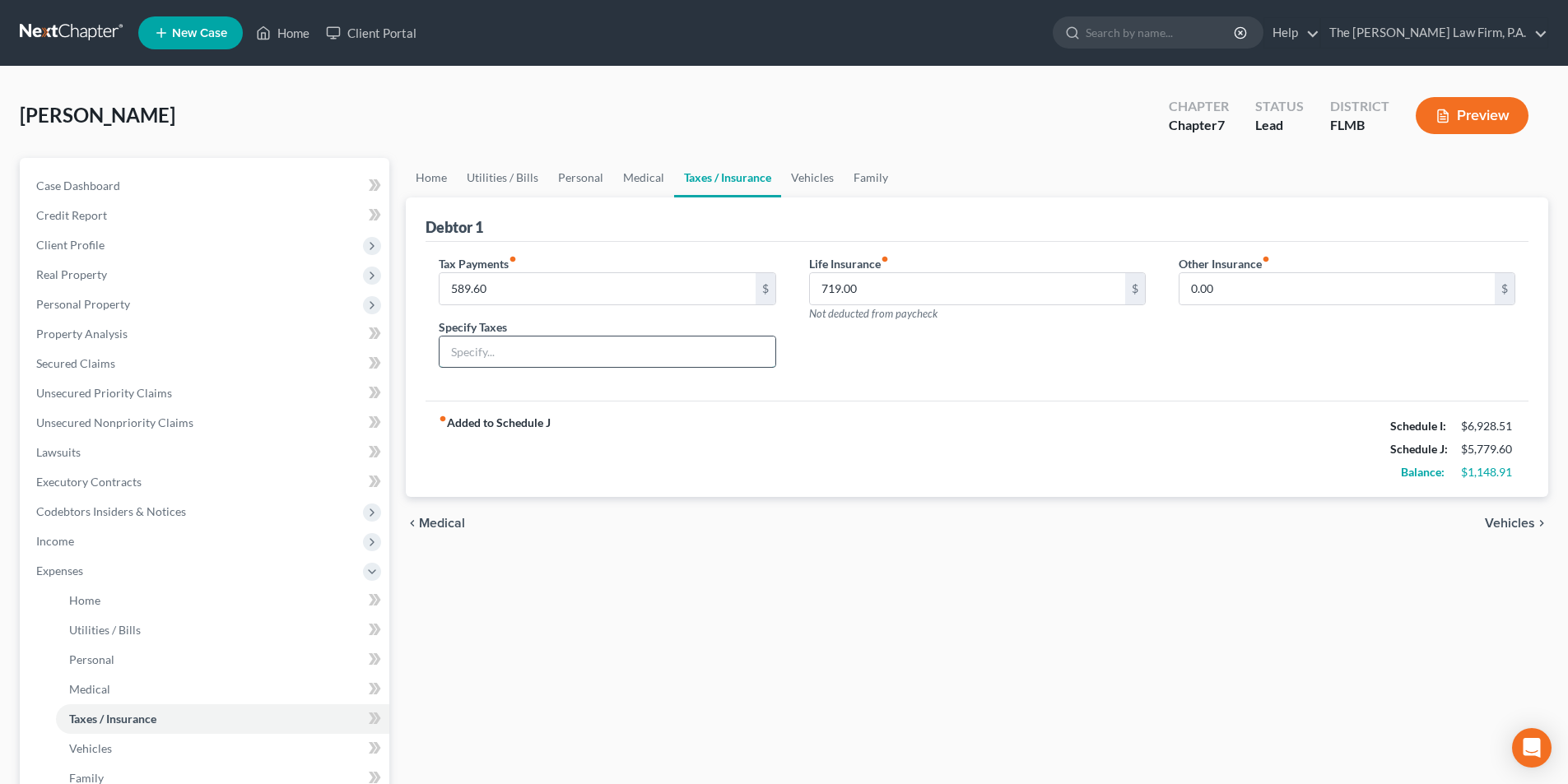
click at [575, 347] on input "text" at bounding box center [606, 351] width 335 height 31
click at [861, 183] on link "Family" at bounding box center [871, 178] width 55 height 40
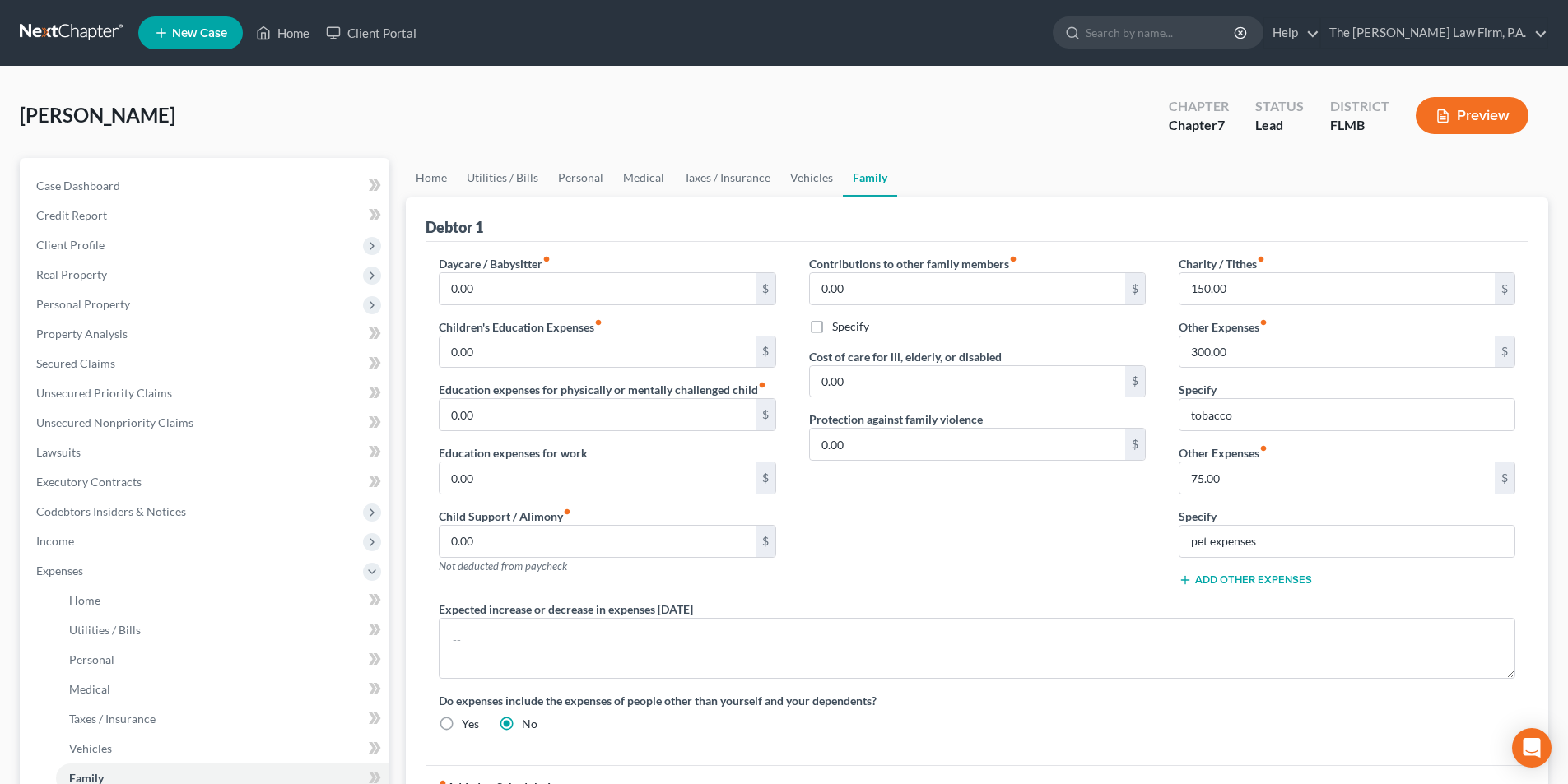
click at [1231, 580] on button "Add Other Expenses" at bounding box center [1245, 580] width 133 height 13
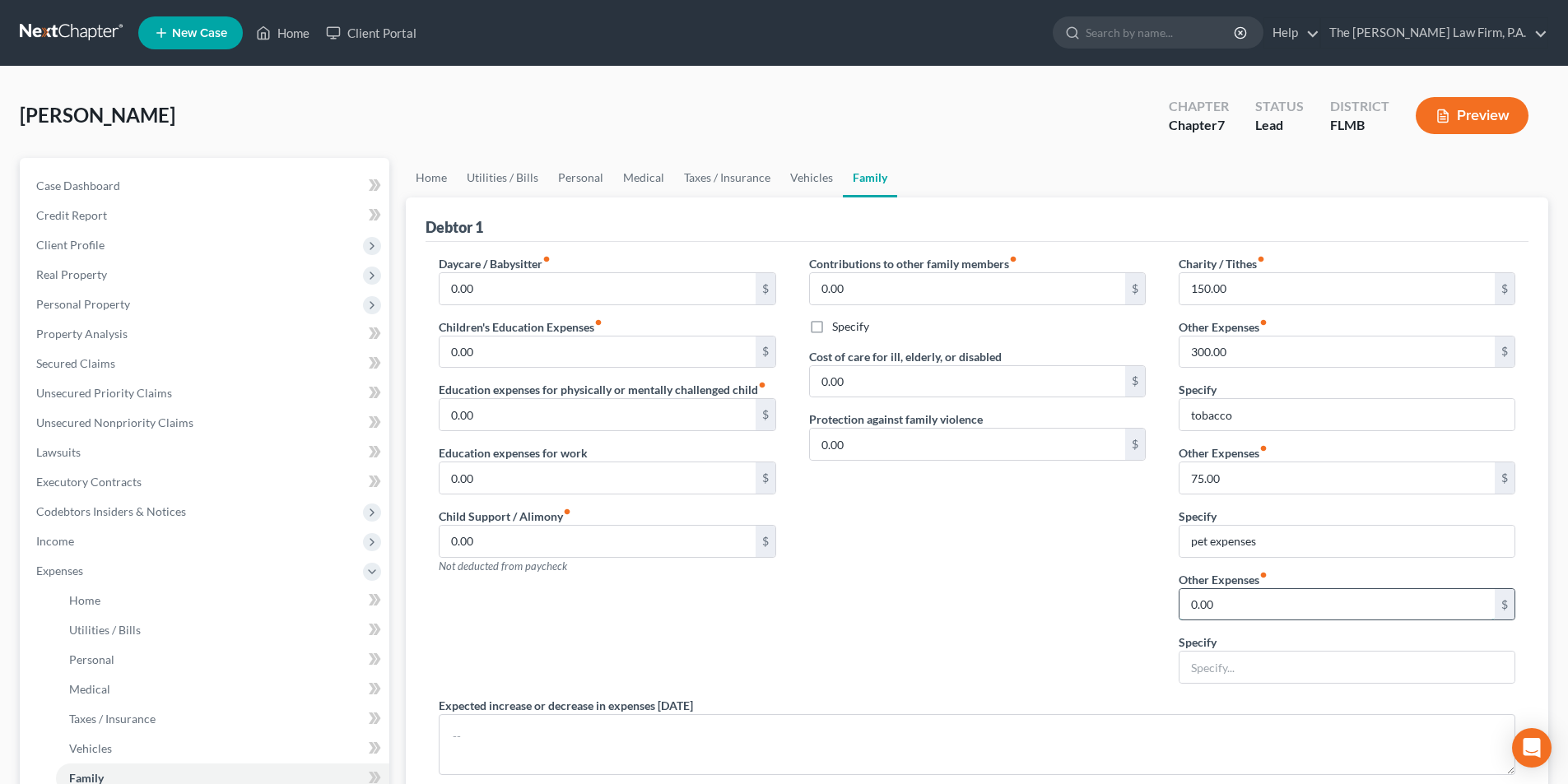
drag, startPoint x: 1222, startPoint y: 610, endPoint x: 1238, endPoint y: 603, distance: 17.5
type input "200.00"
click at [1218, 664] on input "text" at bounding box center [1347, 667] width 335 height 31
type input "IRS installment on Priority tax"
click at [930, 576] on div "Contributions to other family members fiber_manual_record 0.00 $ Specify Cost o…" at bounding box center [977, 476] width 369 height 442
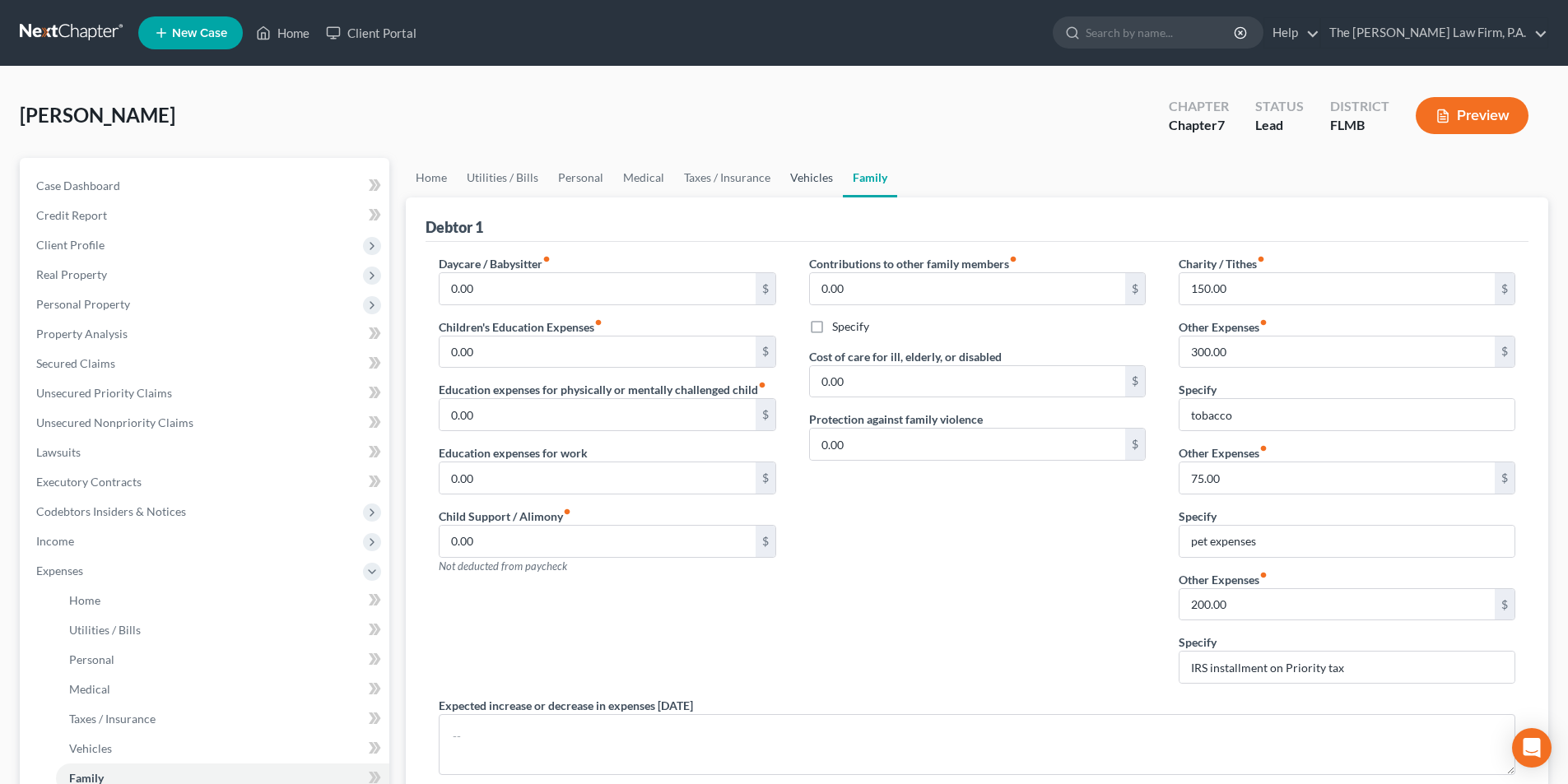
click at [812, 171] on link "Vehicles" at bounding box center [811, 178] width 62 height 40
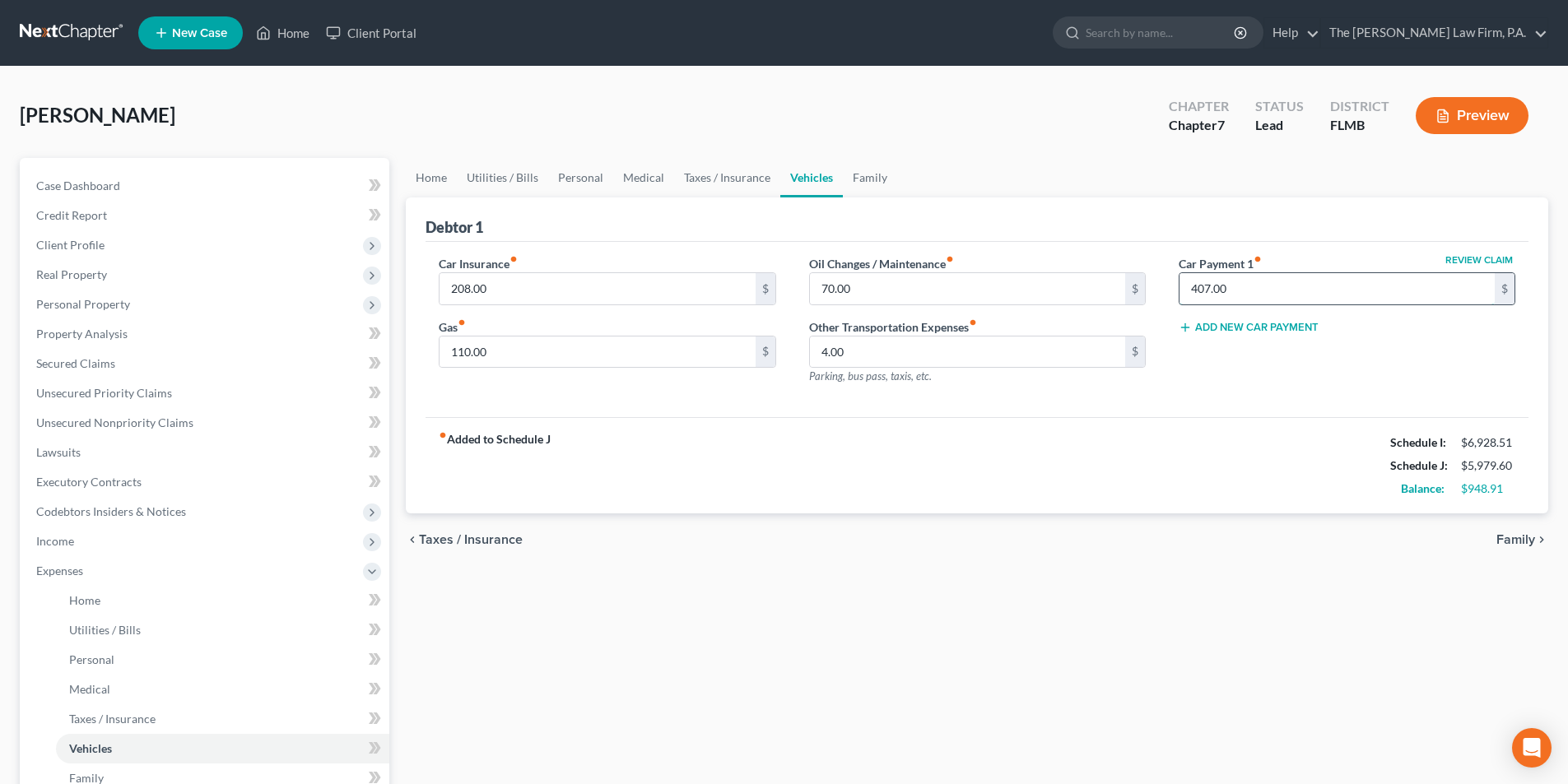
drag, startPoint x: 1212, startPoint y: 289, endPoint x: 1184, endPoint y: 289, distance: 28.0
drag, startPoint x: 1188, startPoint y: 287, endPoint x: 1209, endPoint y: 285, distance: 21.1
click at [1209, 285] on input "407.00" at bounding box center [1337, 288] width 315 height 31
type input "412.00"
click at [1157, 392] on div "Oil Changes / Maintenance fiber_manual_record 70.00 $ Other Transportation Expe…" at bounding box center [977, 327] width 369 height 143
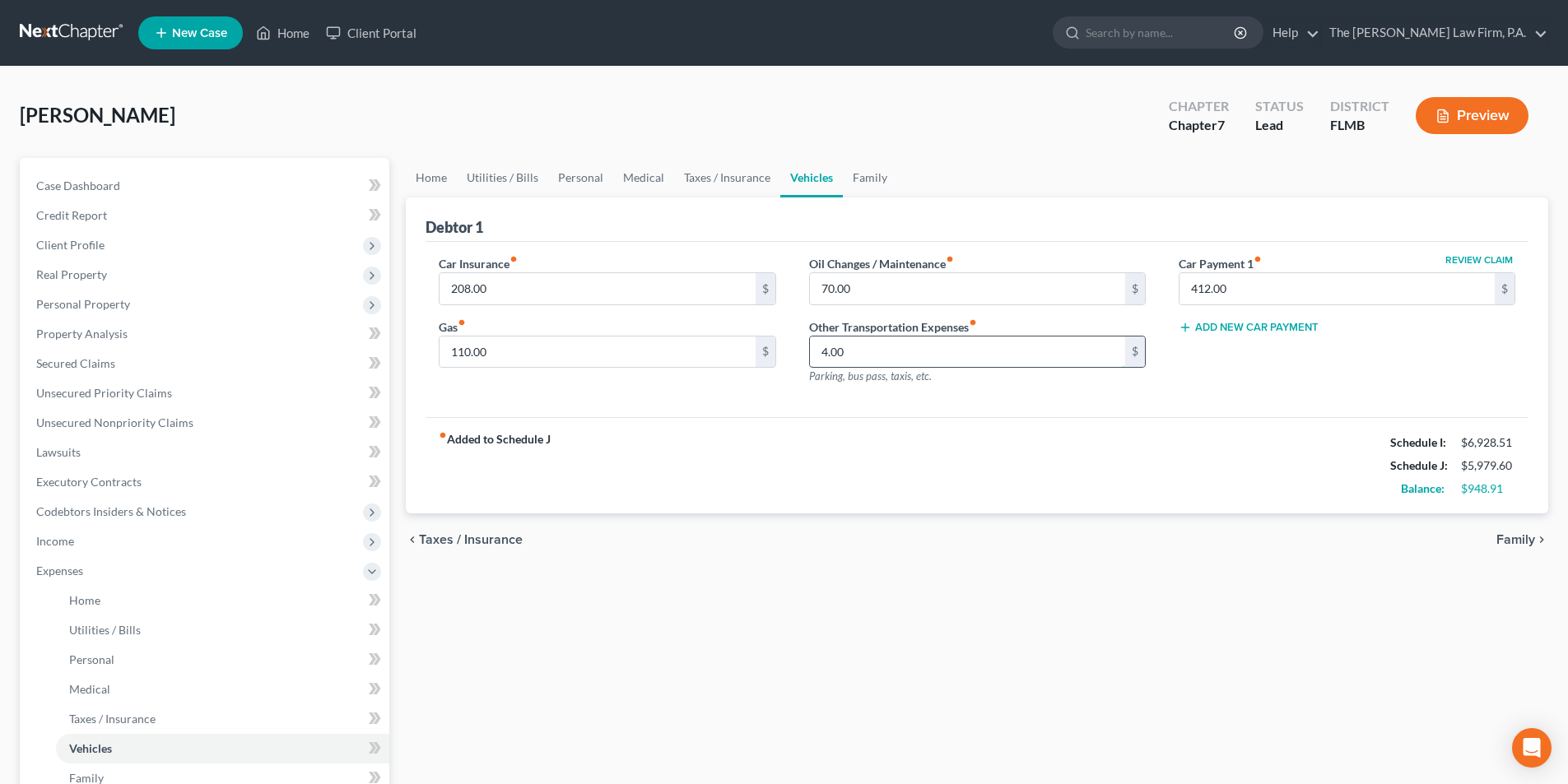
click at [832, 354] on input "4.00" at bounding box center [967, 351] width 315 height 31
type input "6.70"
click at [900, 400] on div "Car Insurance fiber_manual_record 208.00 $ Gas fiber_manual_record 110.00 $ Oil…" at bounding box center [977, 330] width 1102 height 176
click at [877, 184] on link "Family" at bounding box center [870, 178] width 55 height 40
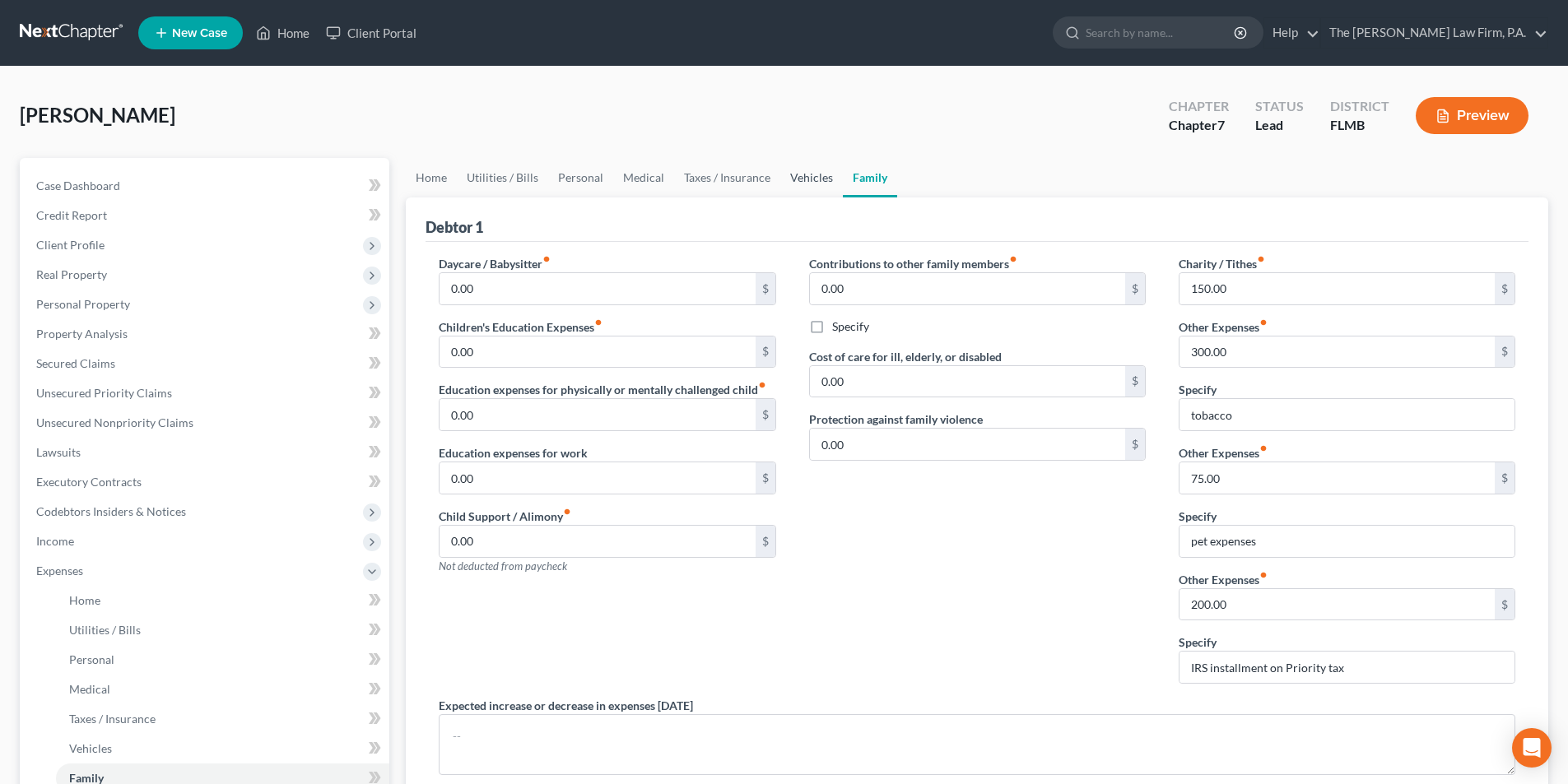
click at [803, 174] on link "Vehicles" at bounding box center [811, 178] width 62 height 40
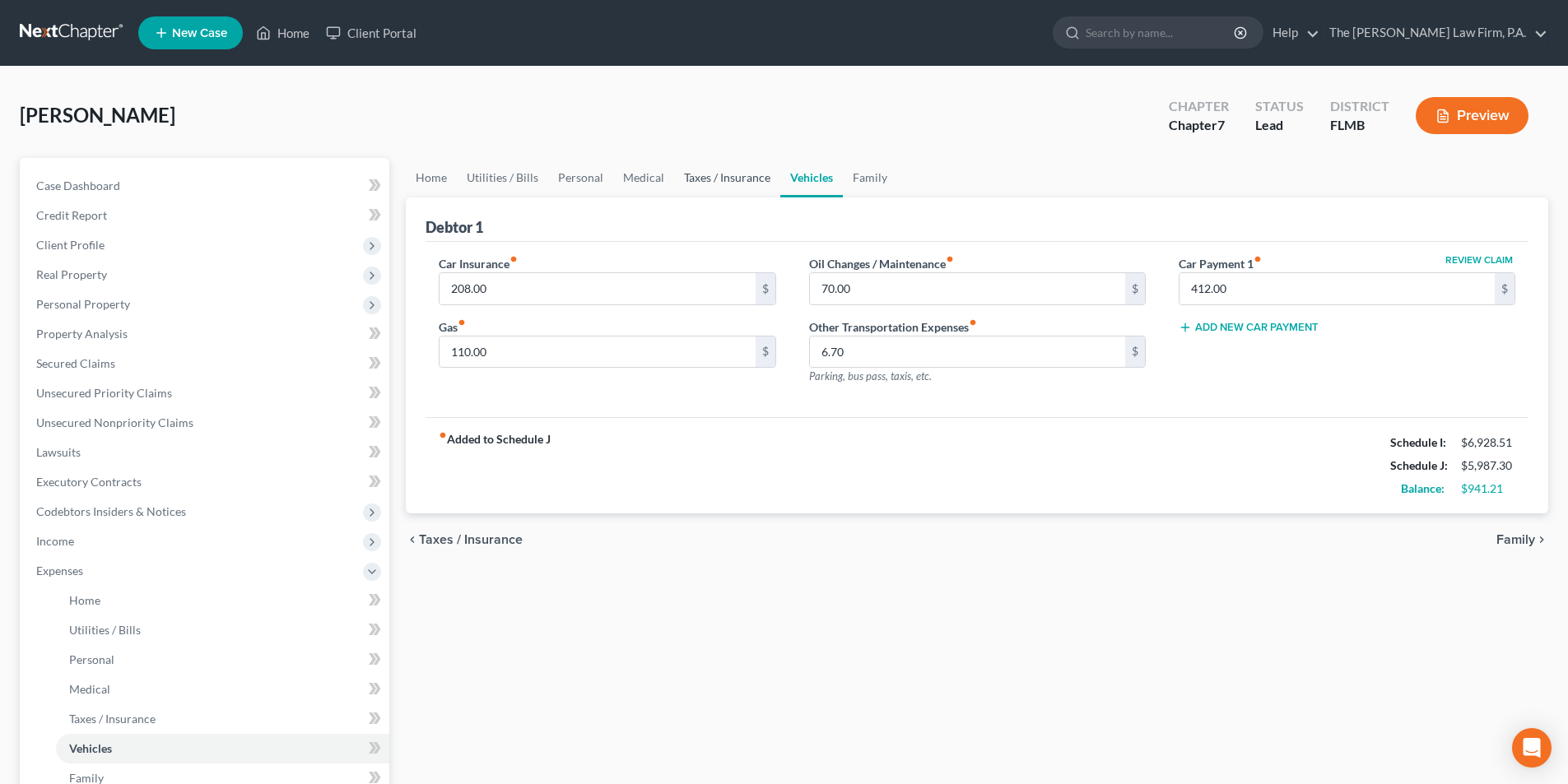
click at [738, 174] on link "Taxes / Insurance" at bounding box center [727, 178] width 106 height 40
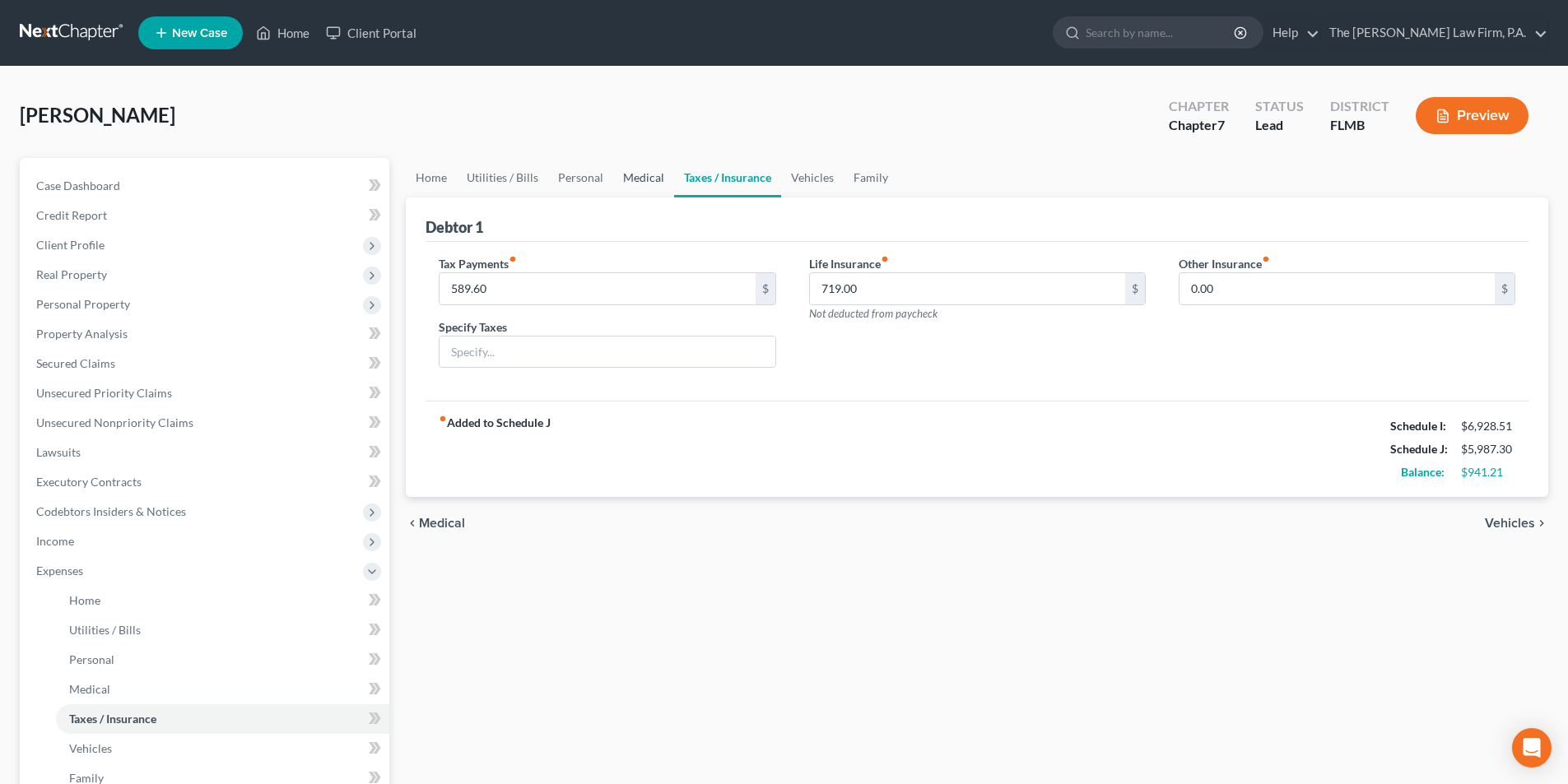
click at [623, 175] on link "Medical" at bounding box center [644, 178] width 61 height 40
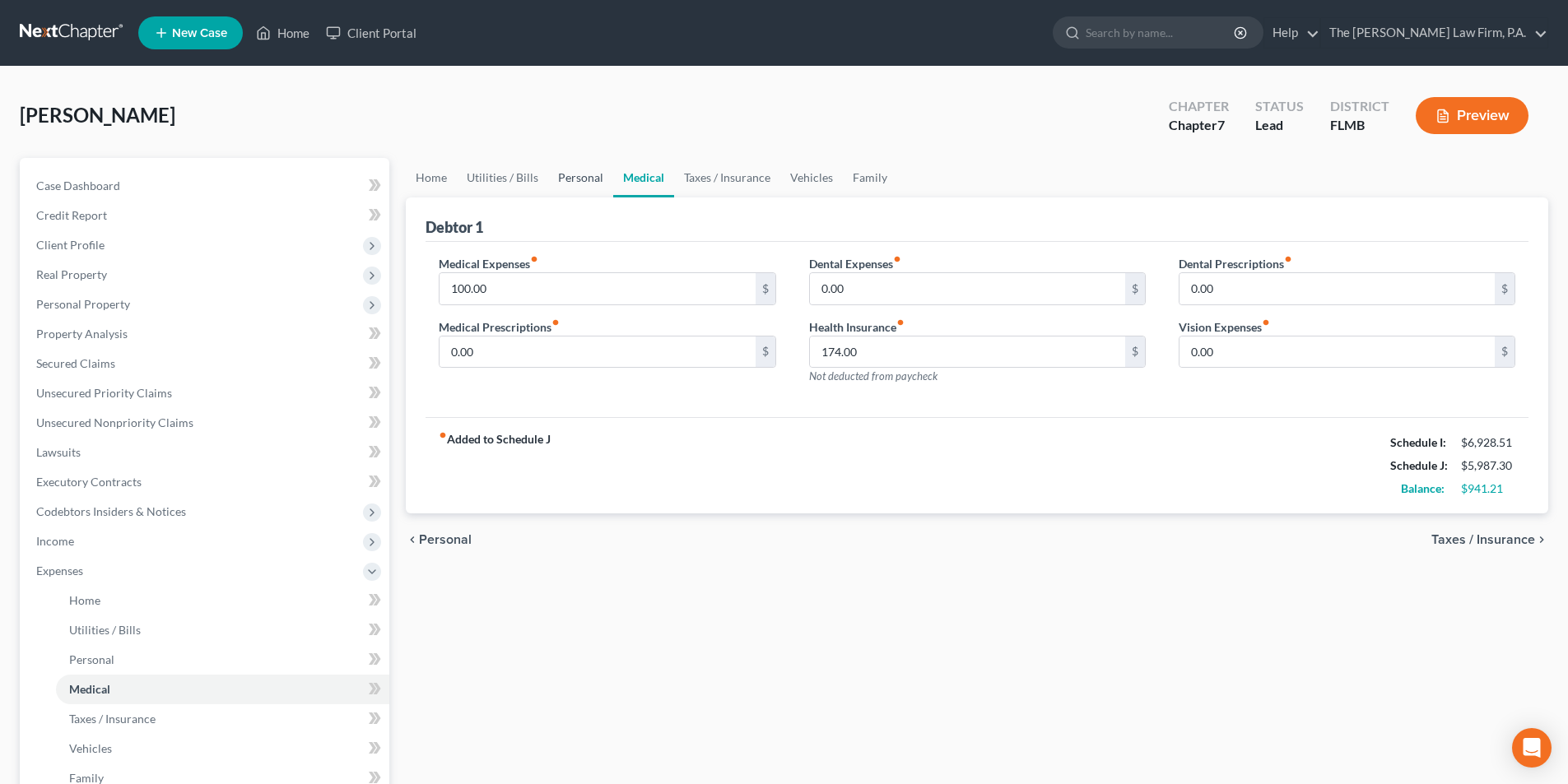
click at [579, 175] on link "Personal" at bounding box center [580, 178] width 65 height 40
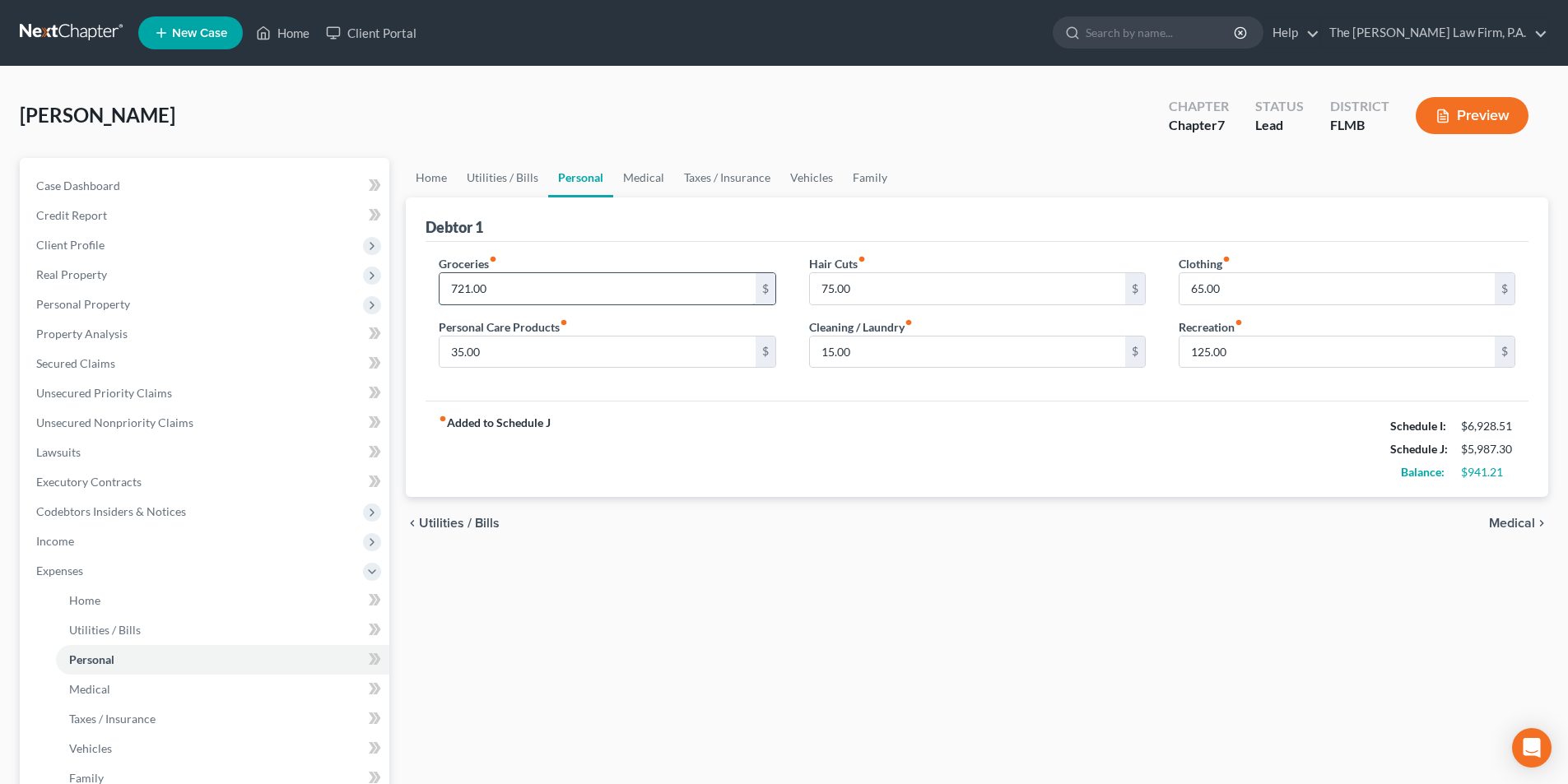
click at [457, 286] on input "721.00" at bounding box center [596, 288] width 315 height 31
click at [455, 290] on input "721.00" at bounding box center [596, 288] width 315 height 31
type input "821.00"
click at [635, 406] on div "fiber_manual_record Added to Schedule J Schedule I: $6,928.51 Schedule J: $6,08…" at bounding box center [977, 449] width 1102 height 96
drag, startPoint x: 498, startPoint y: 355, endPoint x: 534, endPoint y: 347, distance: 36.9
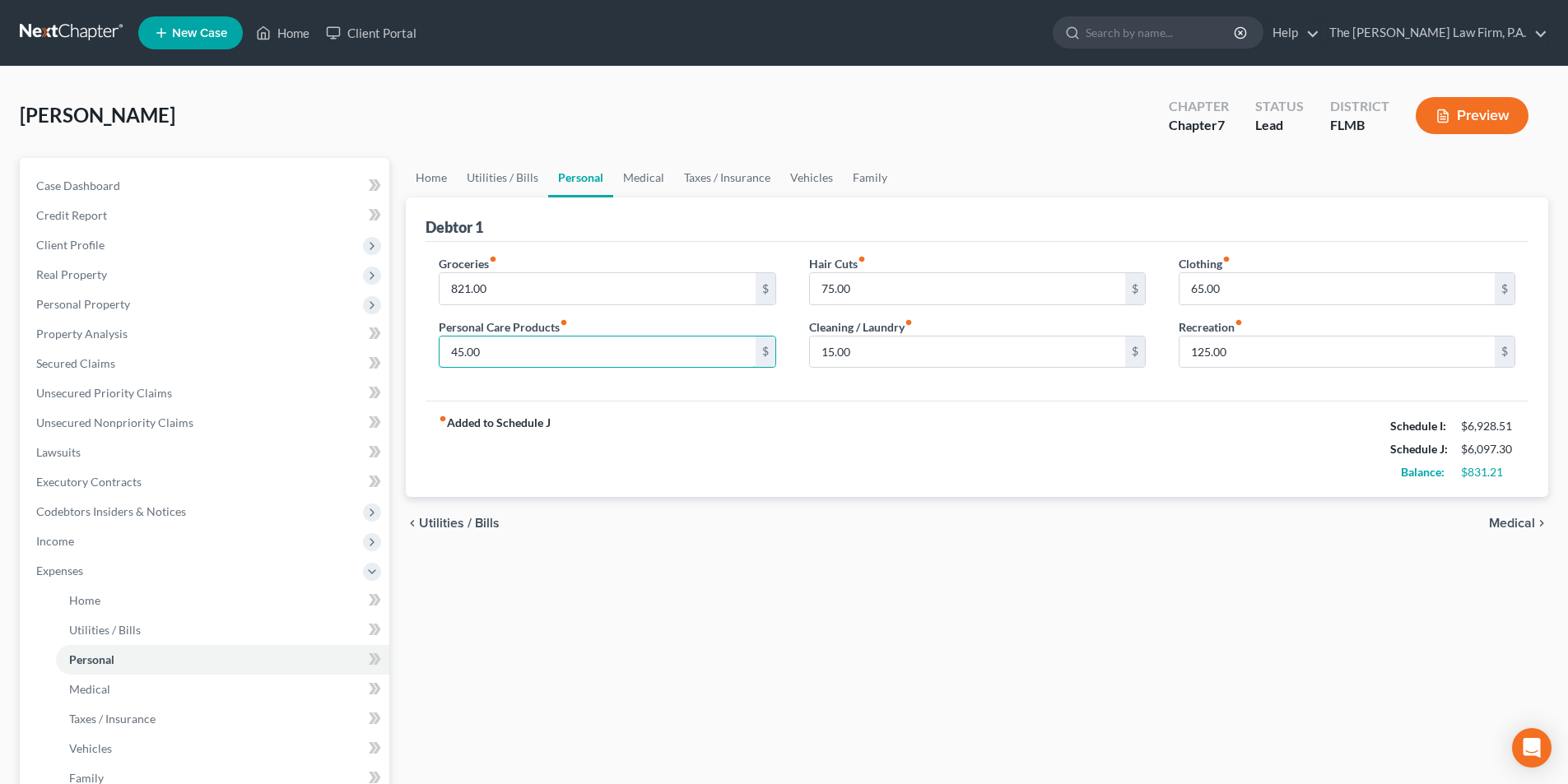
type input "45.00"
click at [734, 466] on div "fiber_manual_record Added to Schedule J Schedule I: $6,928.51 Schedule J: $6,09…" at bounding box center [977, 449] width 1102 height 96
click at [1238, 353] on input "125.00" at bounding box center [1337, 351] width 315 height 31
click at [1105, 407] on div "fiber_manual_record Added to Schedule J Schedule I: $6,928.51 Schedule J: $6,09…" at bounding box center [977, 449] width 1102 height 96
click at [519, 181] on link "Utilities / Bills" at bounding box center [502, 178] width 91 height 40
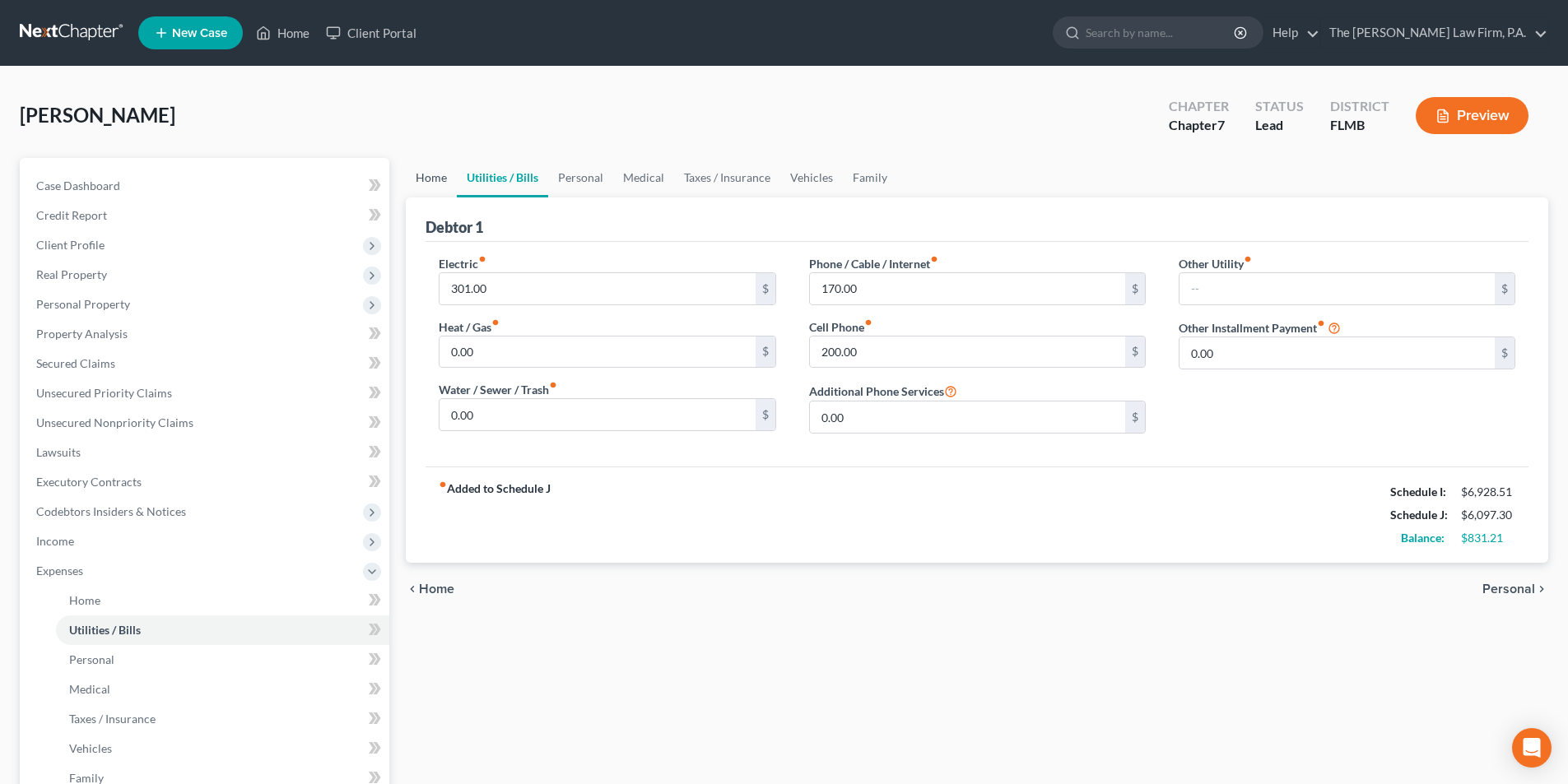
click at [438, 184] on link "Home" at bounding box center [432, 178] width 51 height 40
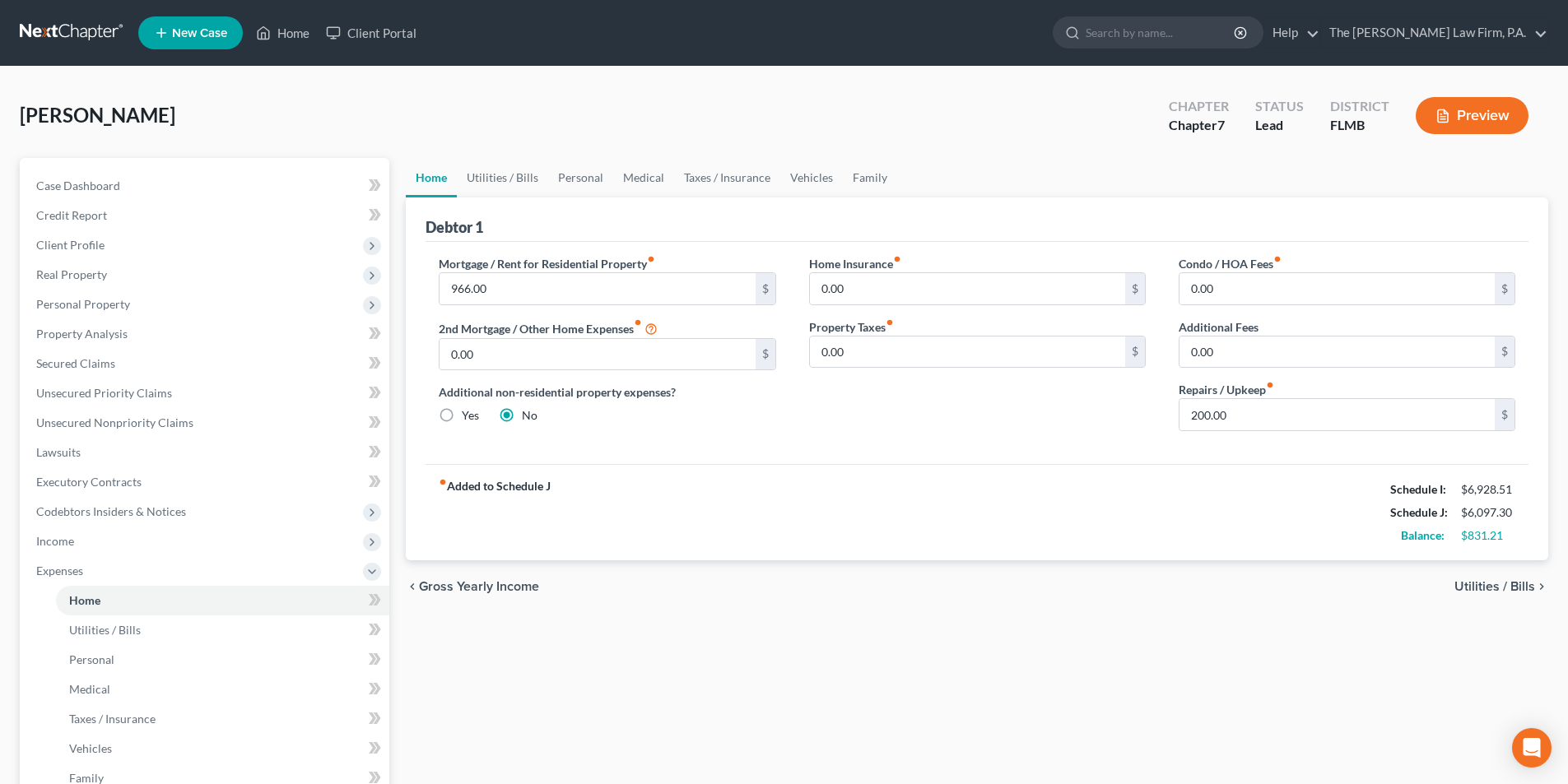
click at [819, 445] on div "Home Insurance fiber_manual_record 0.00 $ Property Taxes fiber_manual_record 0.…" at bounding box center [977, 350] width 369 height 189
click at [862, 179] on link "Family" at bounding box center [870, 178] width 55 height 40
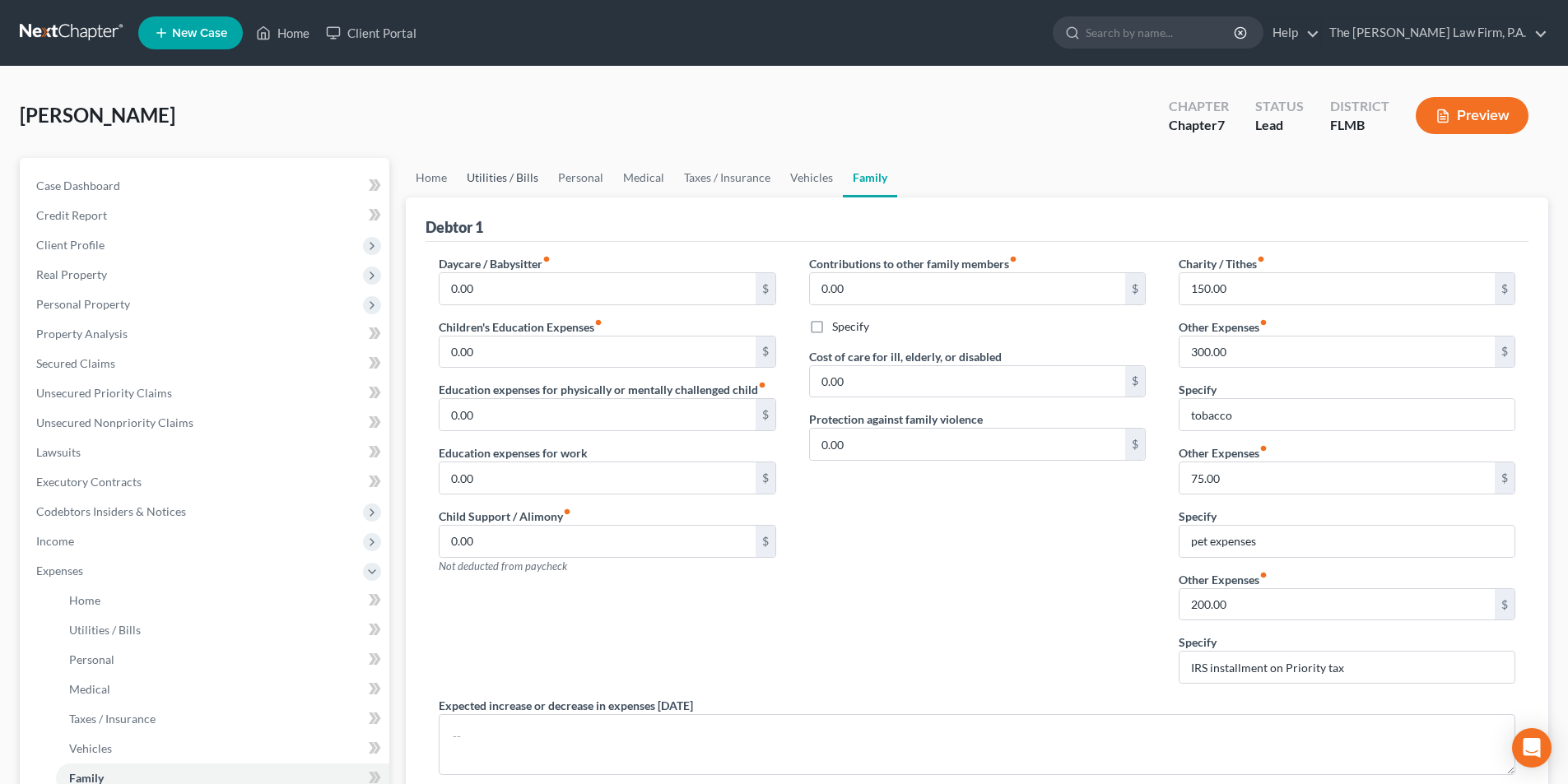
click at [517, 182] on link "Utilities / Bills" at bounding box center [502, 178] width 91 height 40
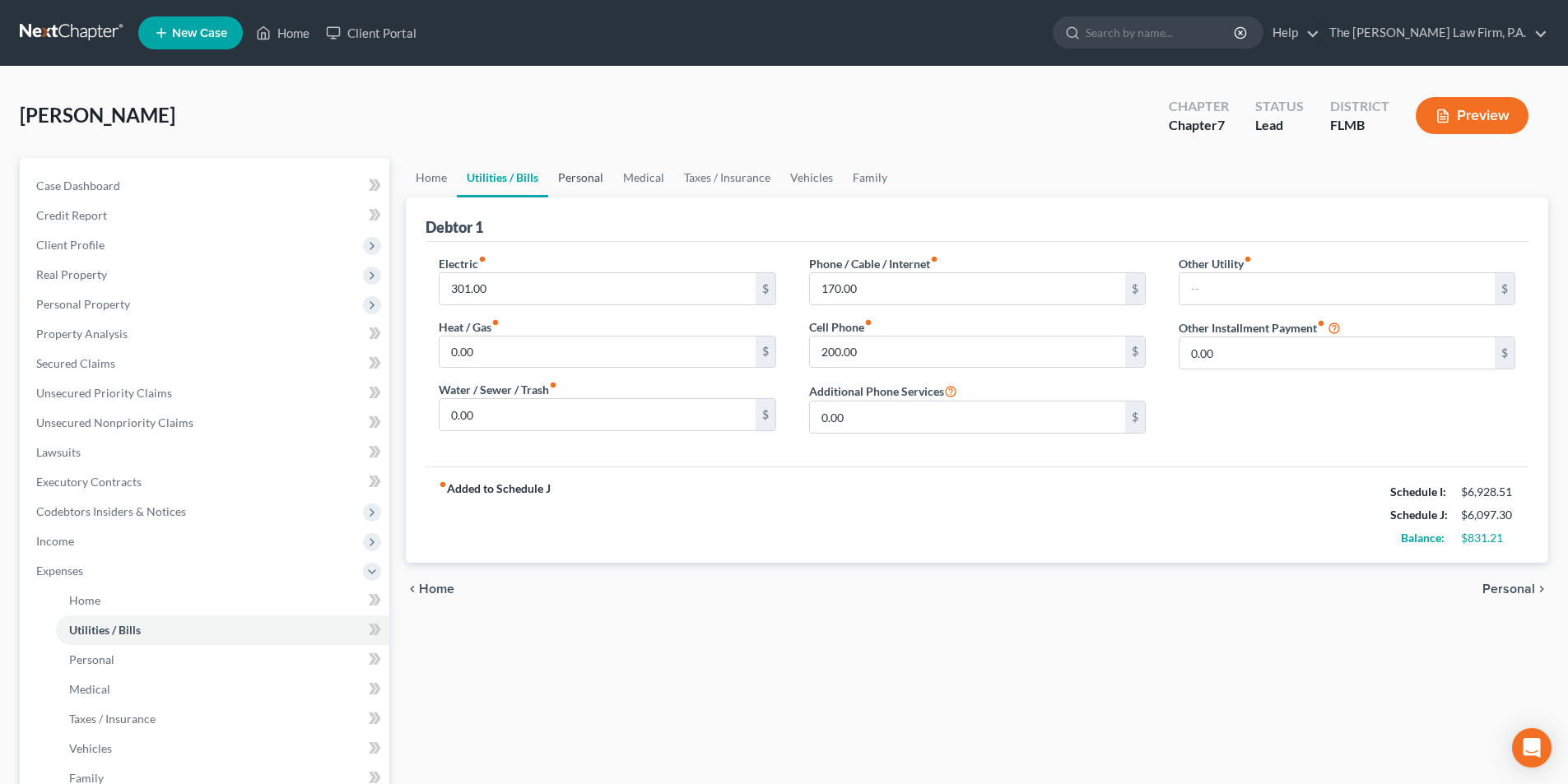
click at [590, 187] on link "Personal" at bounding box center [580, 178] width 65 height 40
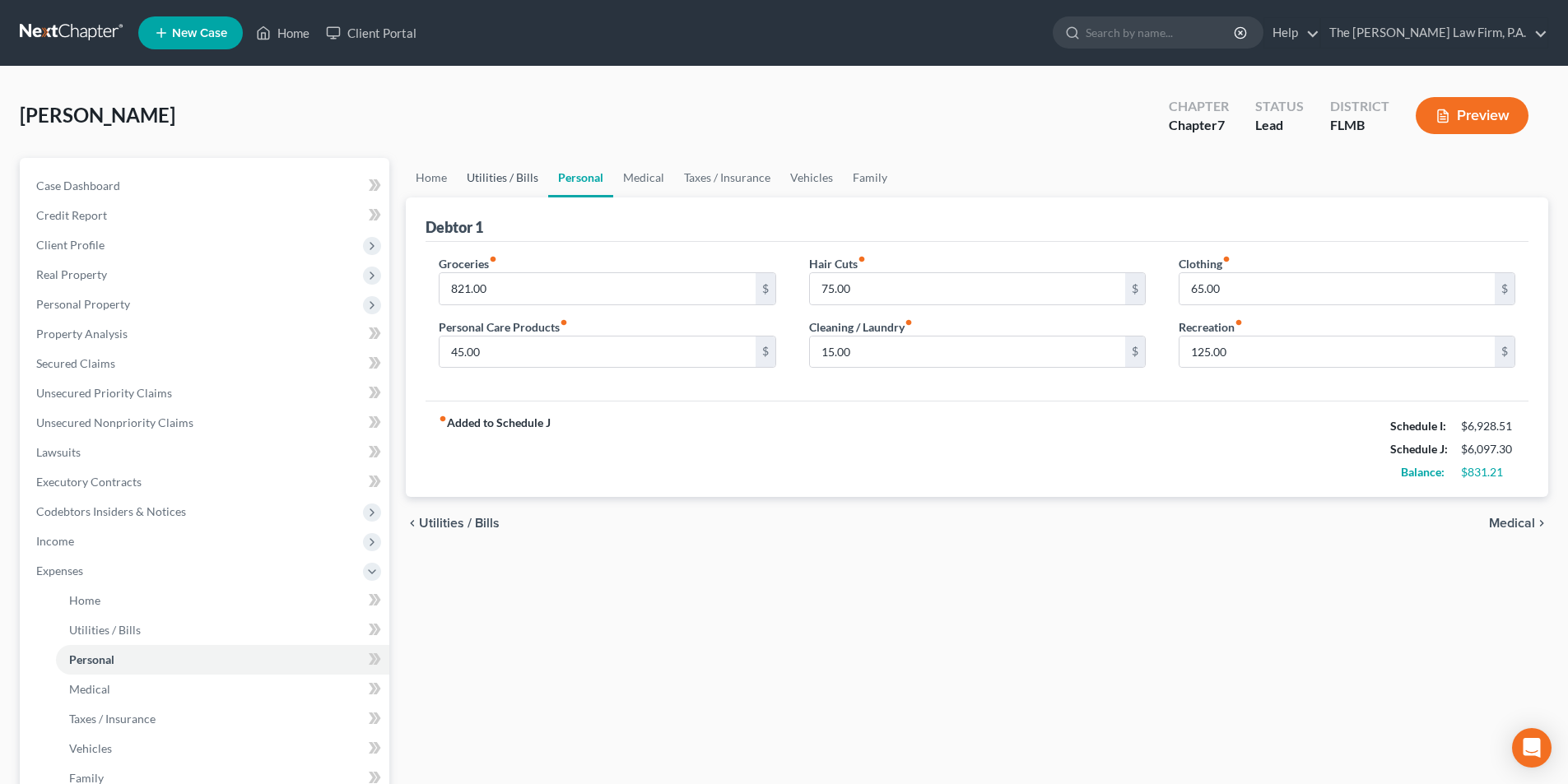
click at [518, 182] on link "Utilities / Bills" at bounding box center [502, 178] width 91 height 40
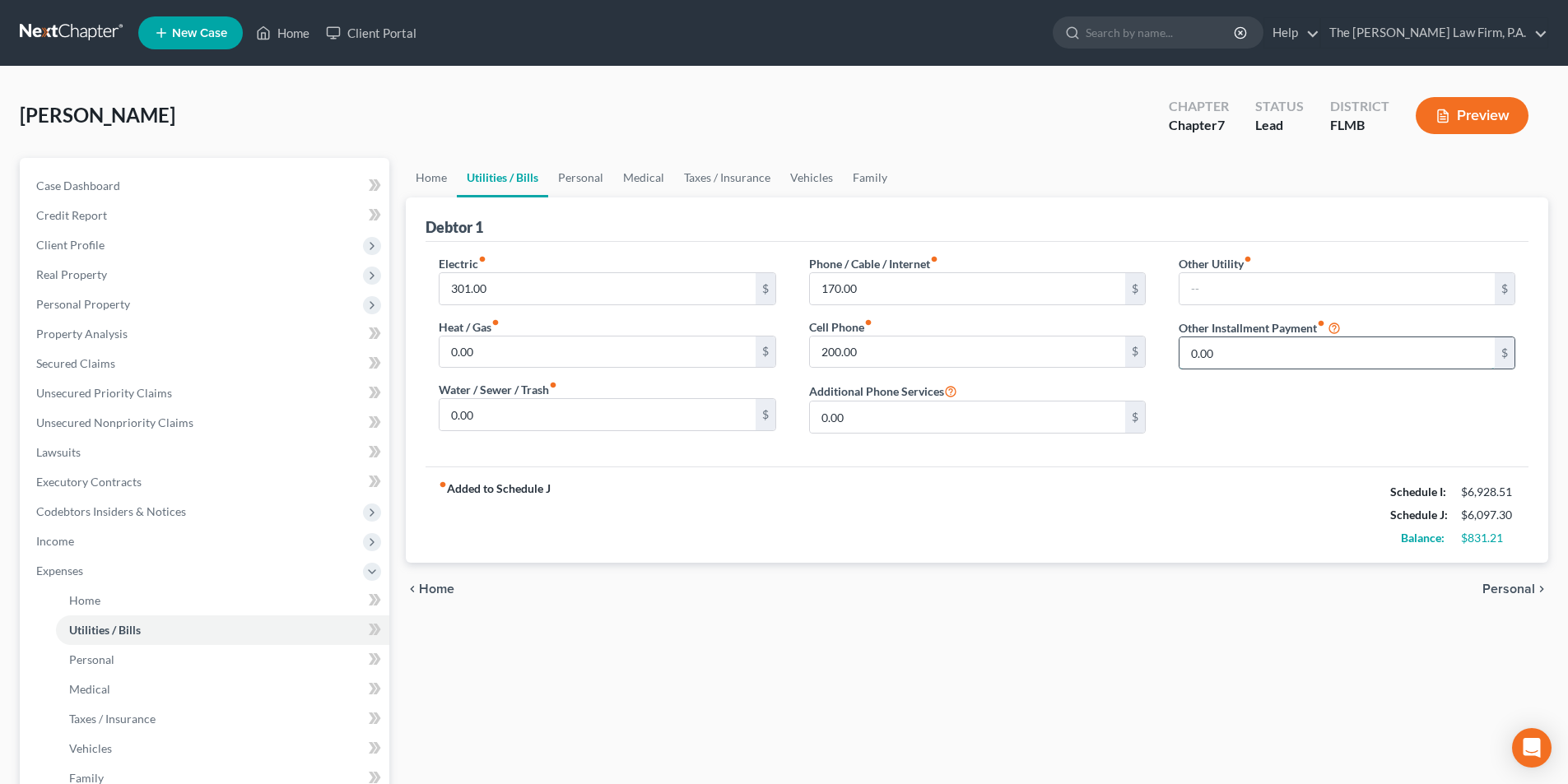
click at [1217, 349] on input "0.00" at bounding box center [1337, 352] width 315 height 31
type input "60.00"
click at [1219, 396] on input "text" at bounding box center [1347, 399] width 335 height 31
type input "Termite/Pest Control"
click at [1240, 458] on div "Electric fiber_manual_record 301.00 $ Heat / Gas fiber_manual_record 0.00 $ Wat…" at bounding box center [977, 354] width 1102 height 224
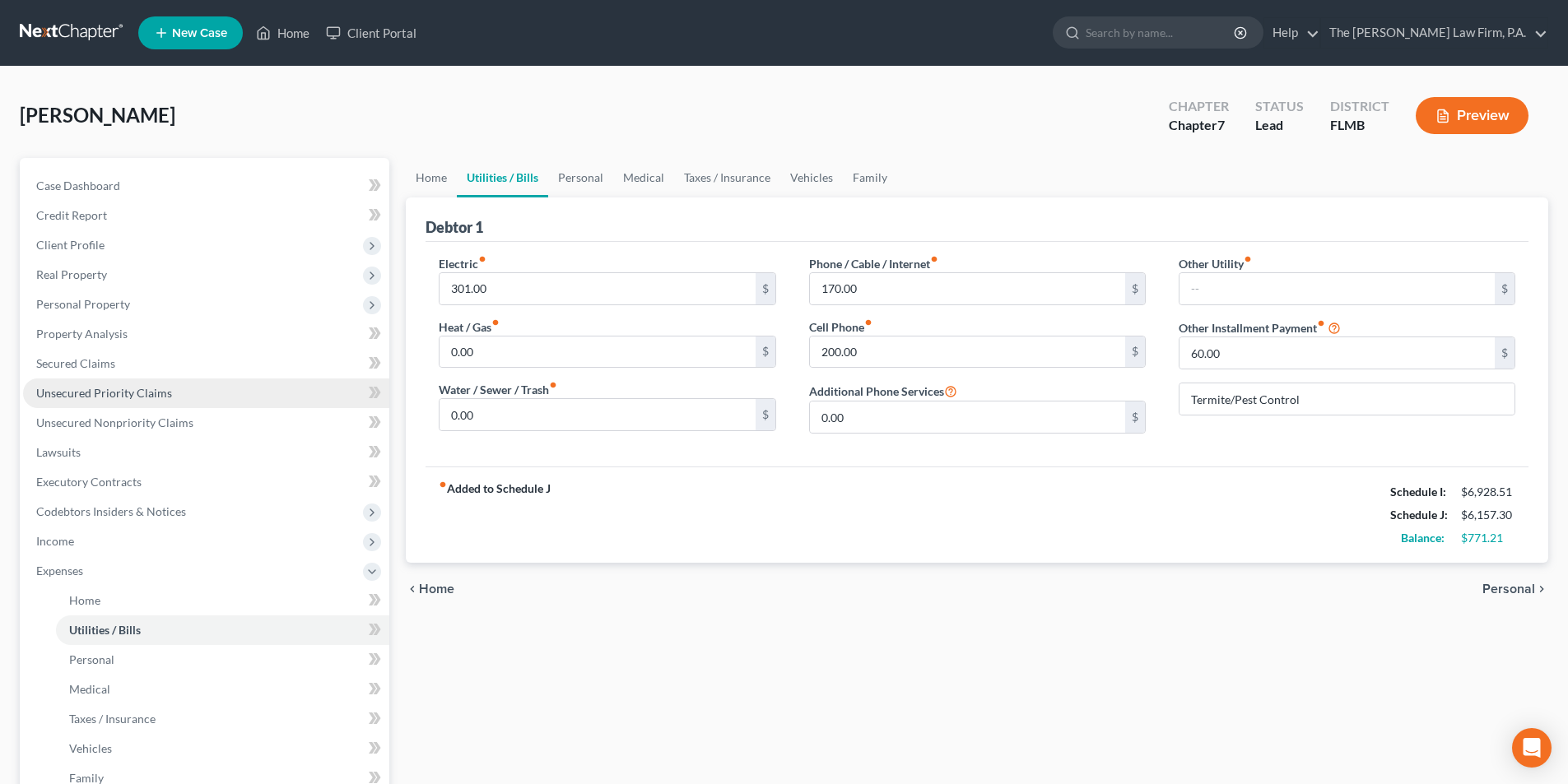
click at [75, 393] on span "Unsecured Priority Claims" at bounding box center [104, 393] width 136 height 14
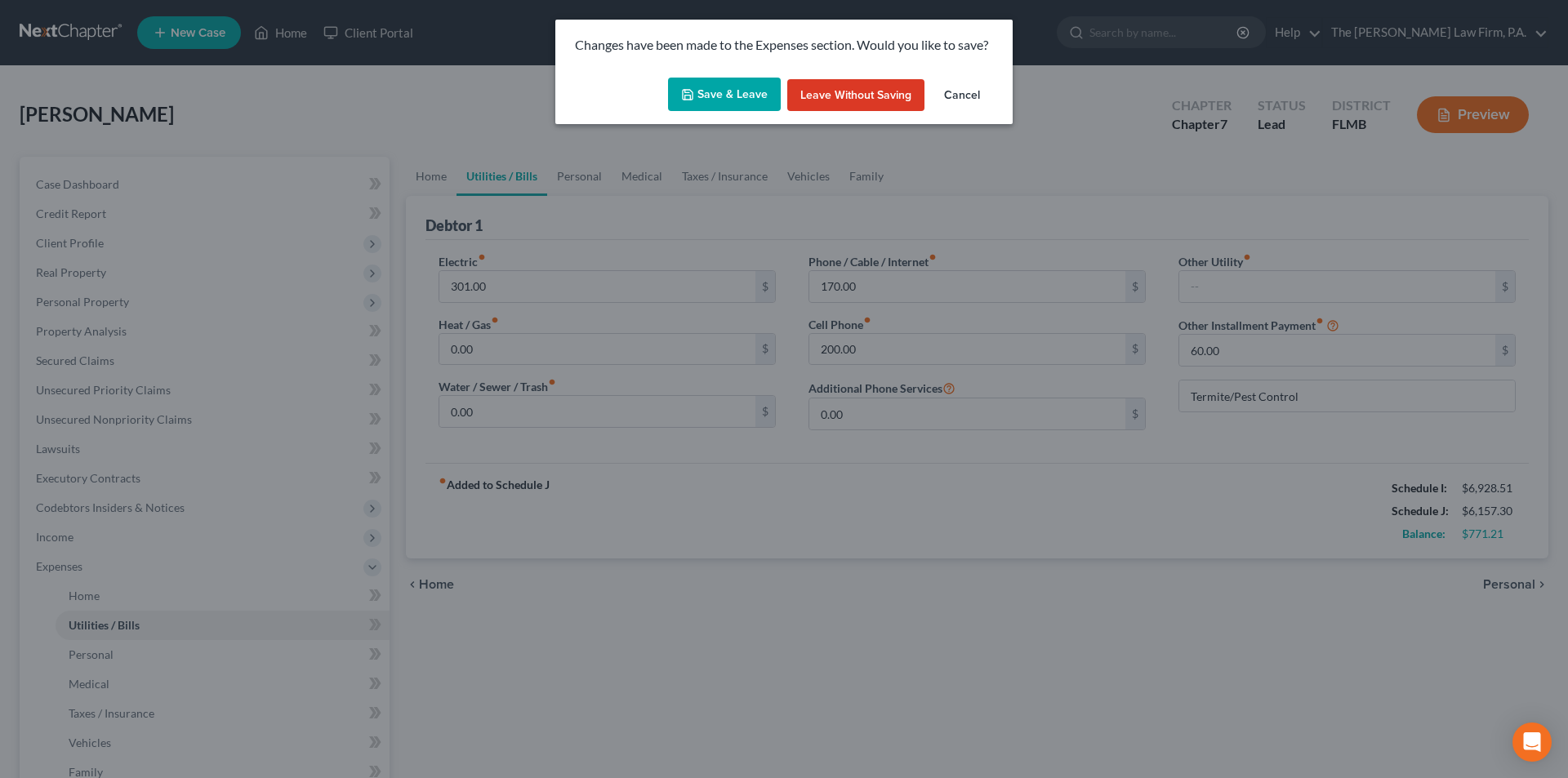
click at [722, 100] on button "Save & Leave" at bounding box center [724, 94] width 113 height 35
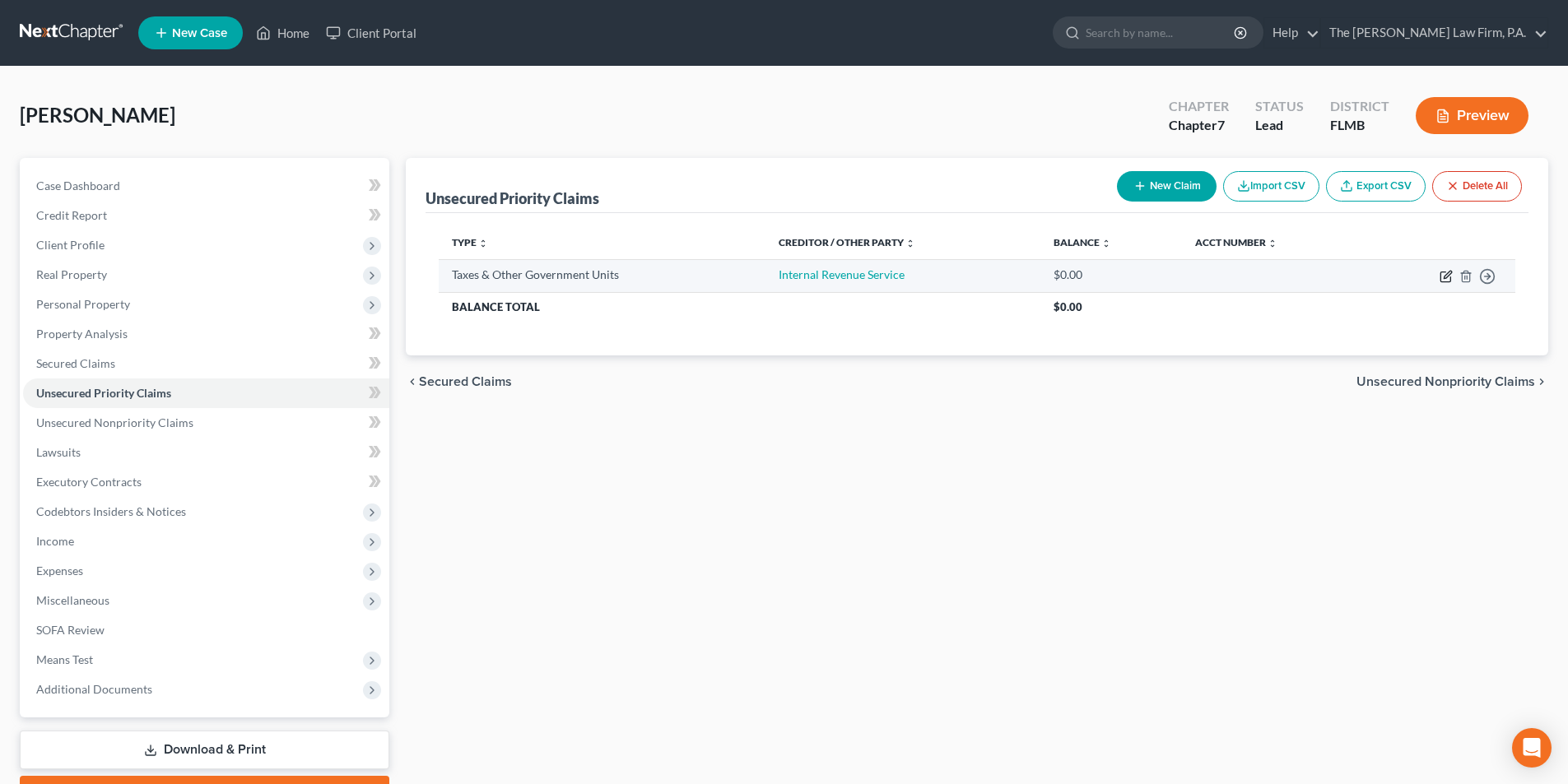
click at [1442, 276] on icon "button" at bounding box center [1446, 276] width 13 height 13
select select "0"
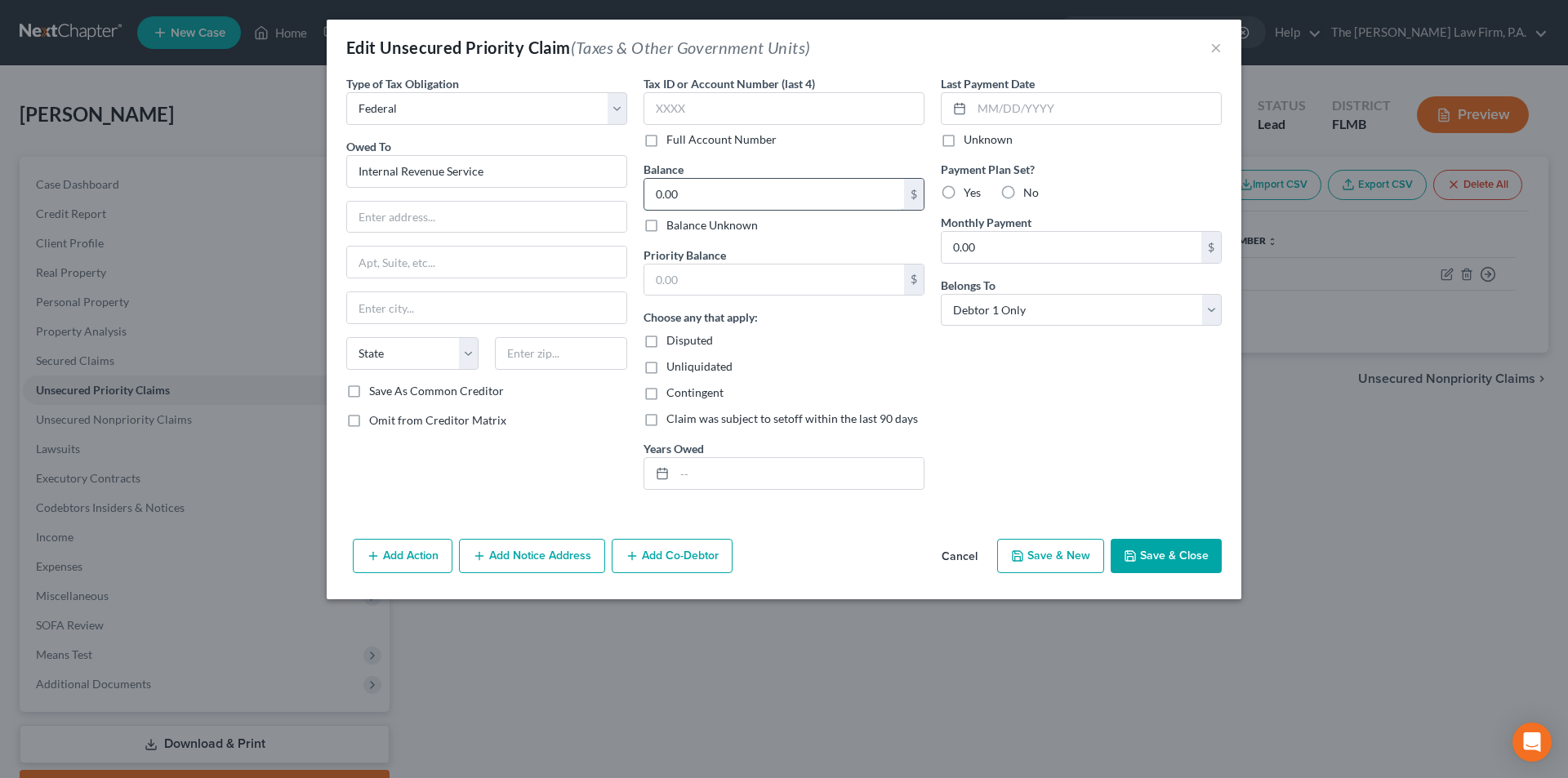
click at [686, 196] on input "0.00" at bounding box center [774, 194] width 260 height 31
type input "12,000.00"
click at [689, 109] on input "text" at bounding box center [784, 108] width 281 height 33
type input "4202"
click at [385, 206] on input "text" at bounding box center [486, 217] width 280 height 31
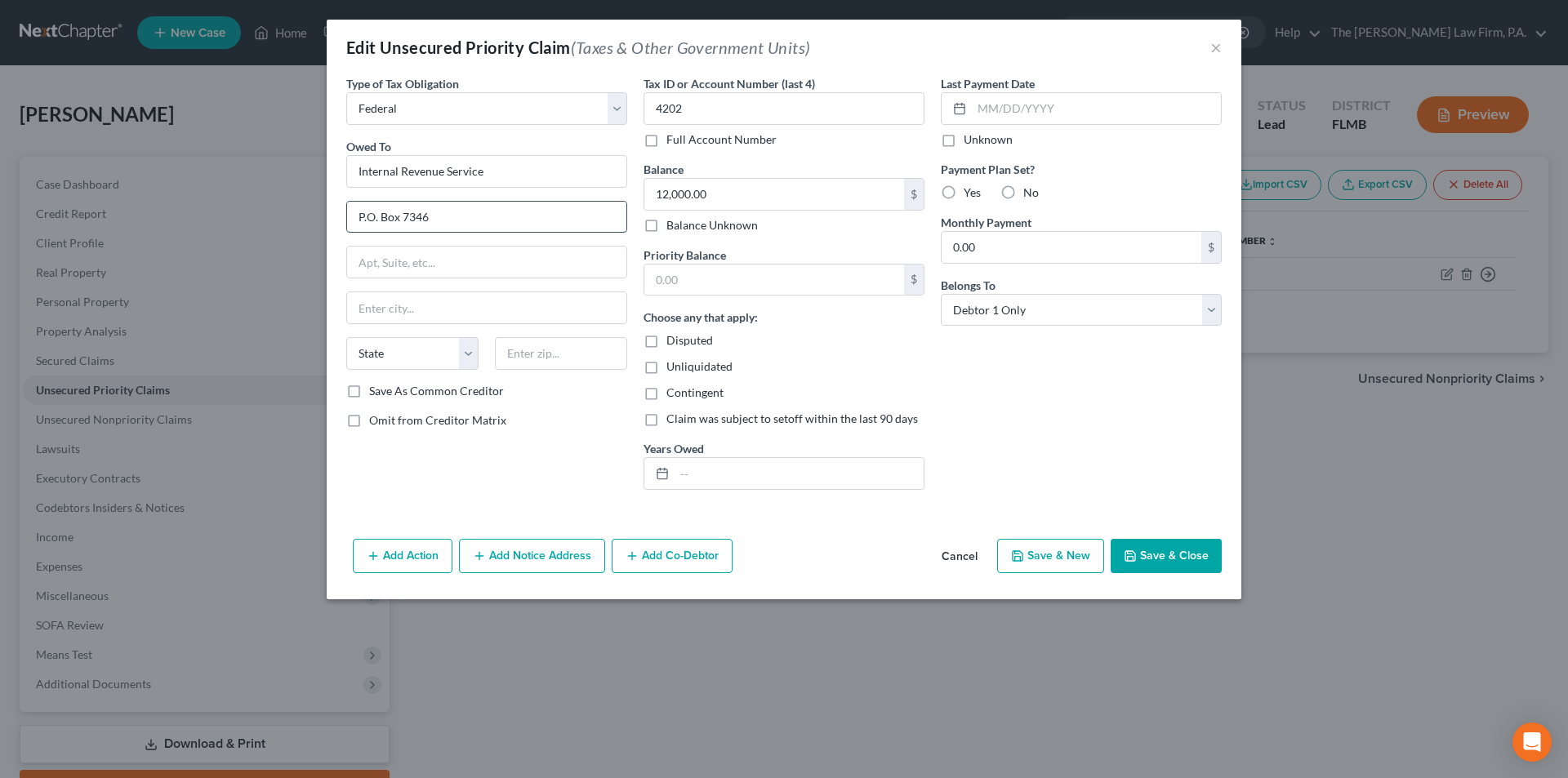
type input "P.O. Box 7346"
type input "19101"
type input "[GEOGRAPHIC_DATA]"
select select "39"
click at [512, 448] on div "Type of Tax Obligation * Select Federal City State Franchise Tax Board Other Ow…" at bounding box center [487, 289] width 297 height 428
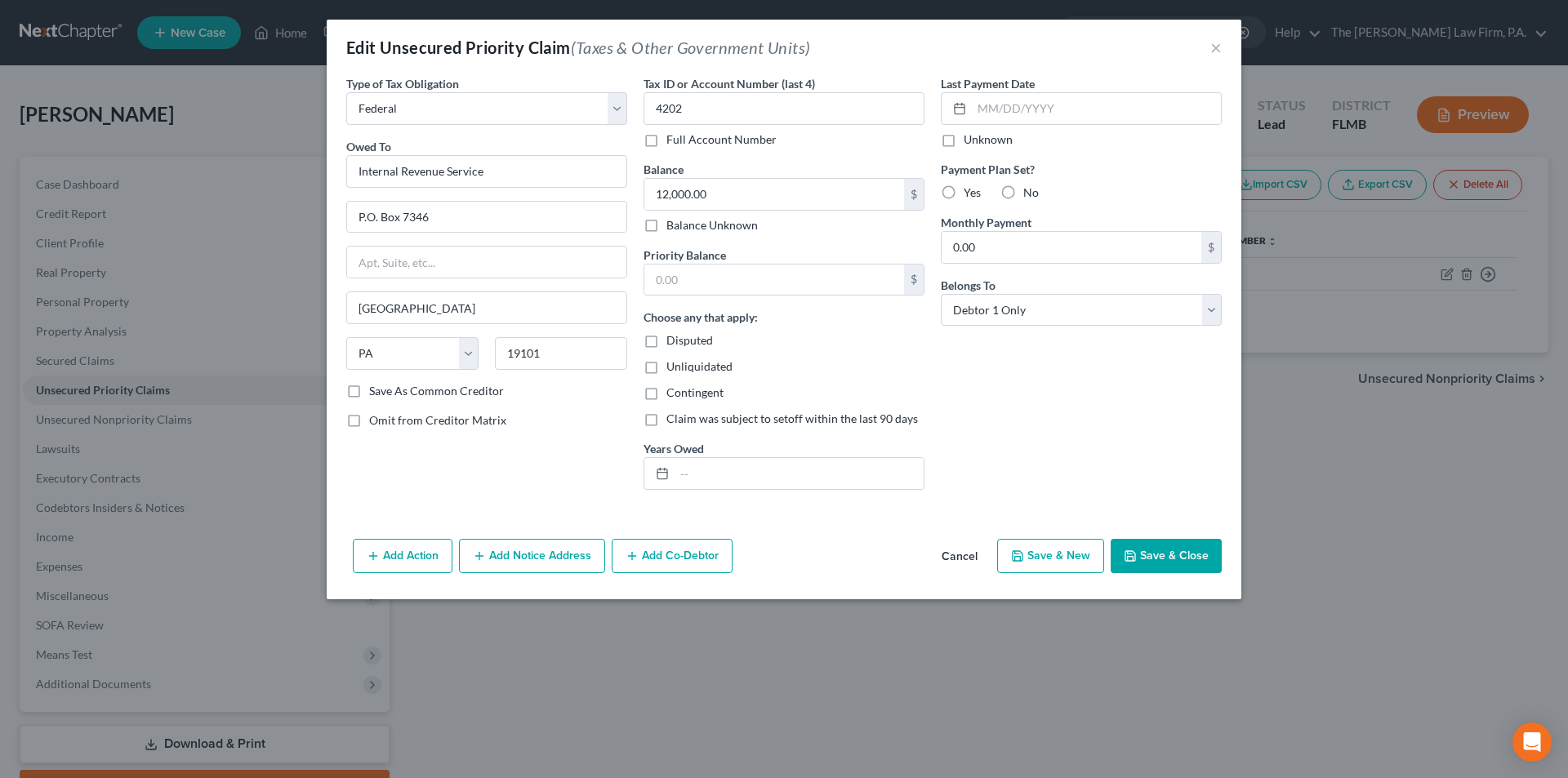
click at [514, 551] on button "Add Notice Address" at bounding box center [532, 555] width 146 height 35
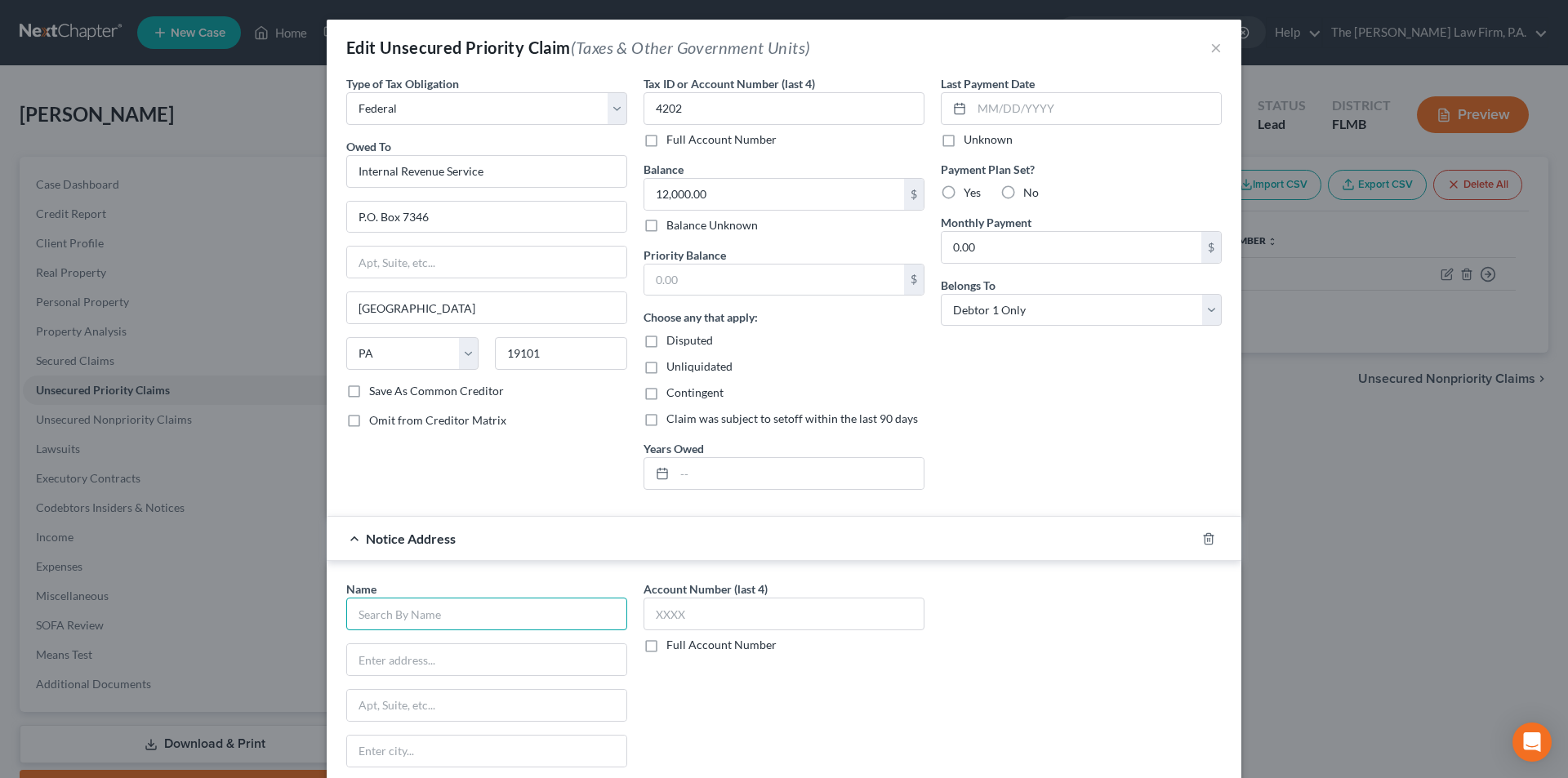
drag, startPoint x: 403, startPoint y: 621, endPoint x: 402, endPoint y: 609, distance: 12.0
click at [403, 619] on input "text" at bounding box center [486, 613] width 281 height 33
type input "U.S. Dept of Justice"
type input "Attn: Attorney General"
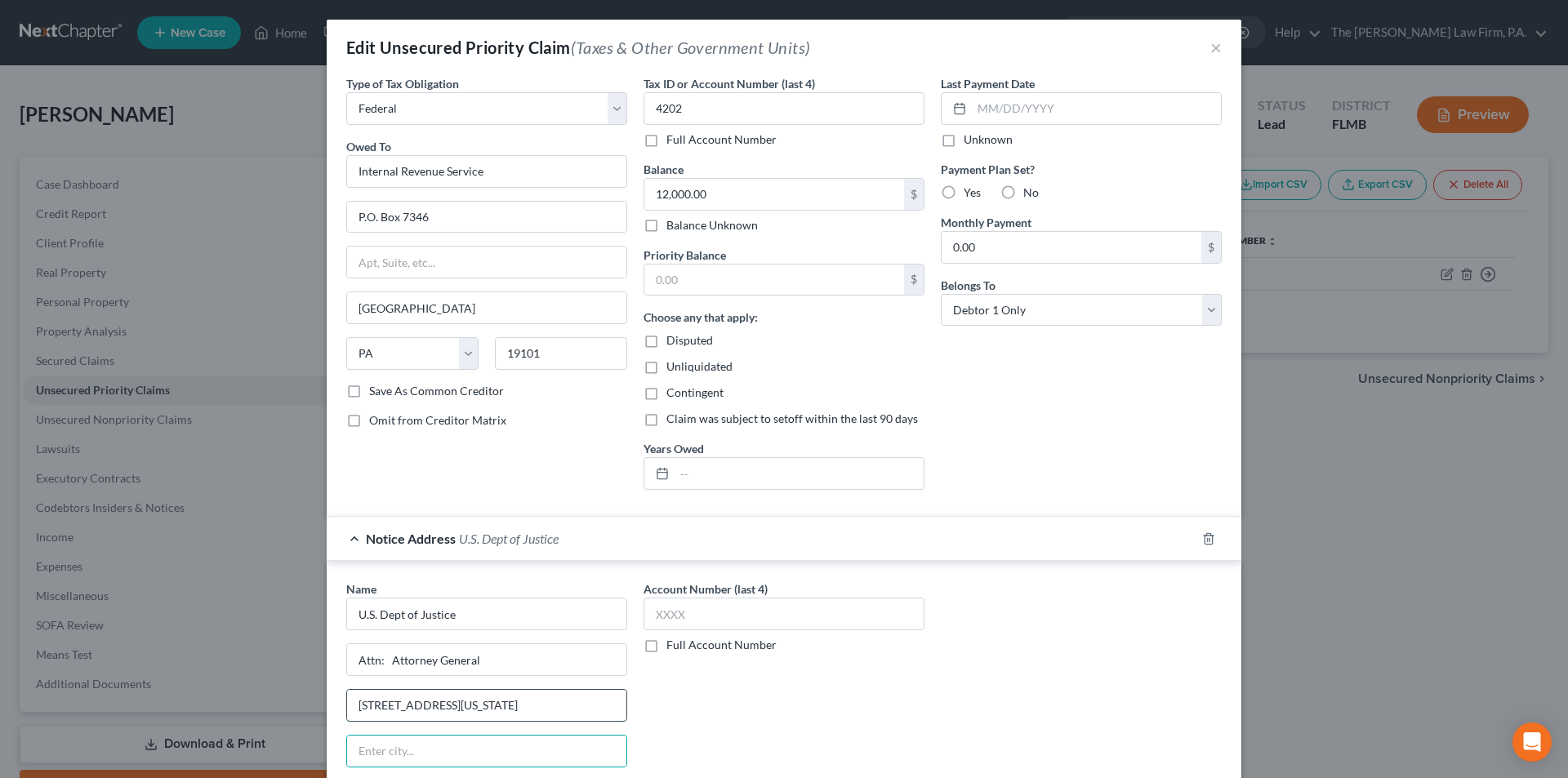
click at [511, 717] on input "[STREET_ADDRESS][US_STATE]" at bounding box center [486, 705] width 280 height 31
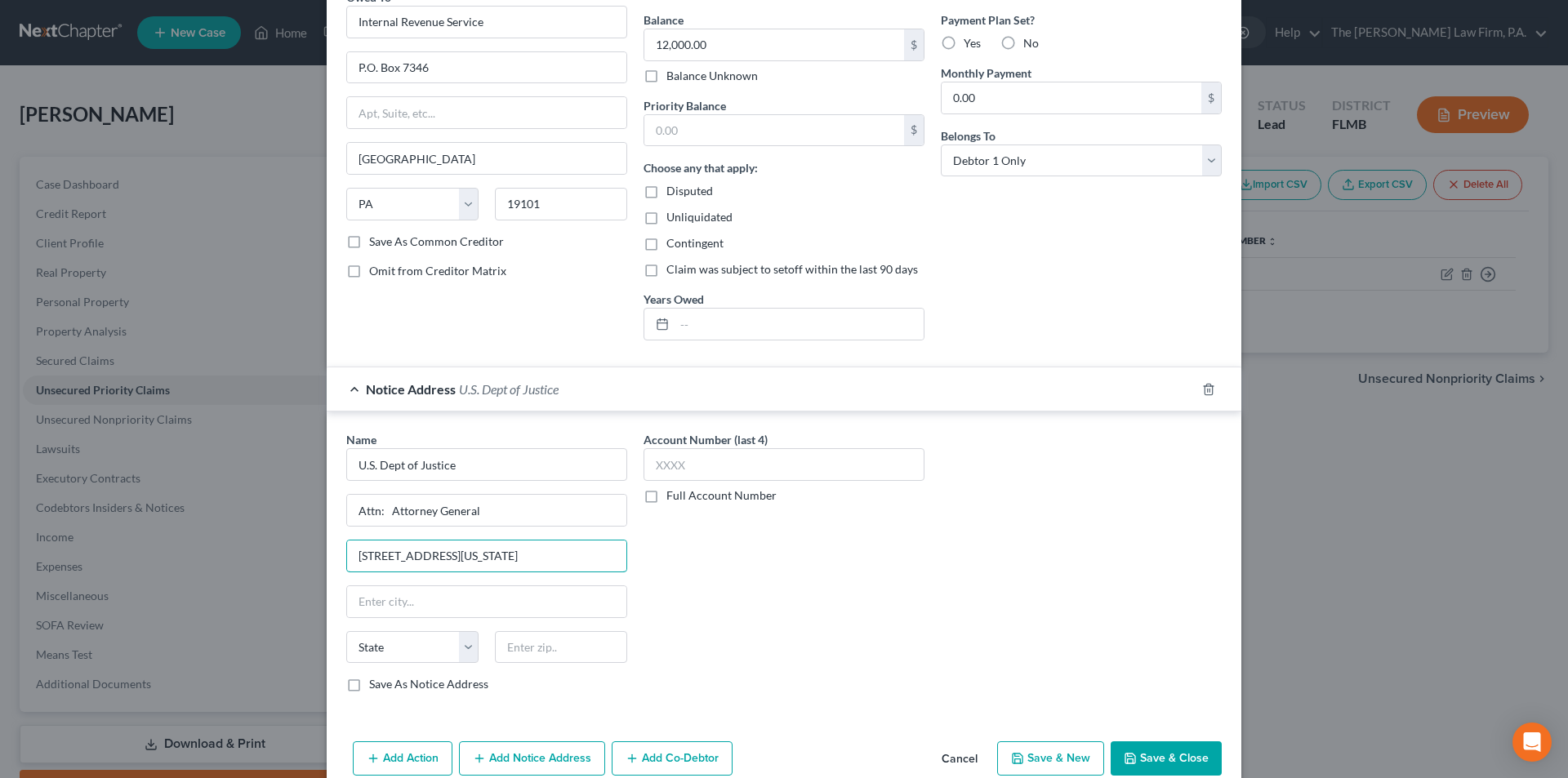
scroll to position [164, 0]
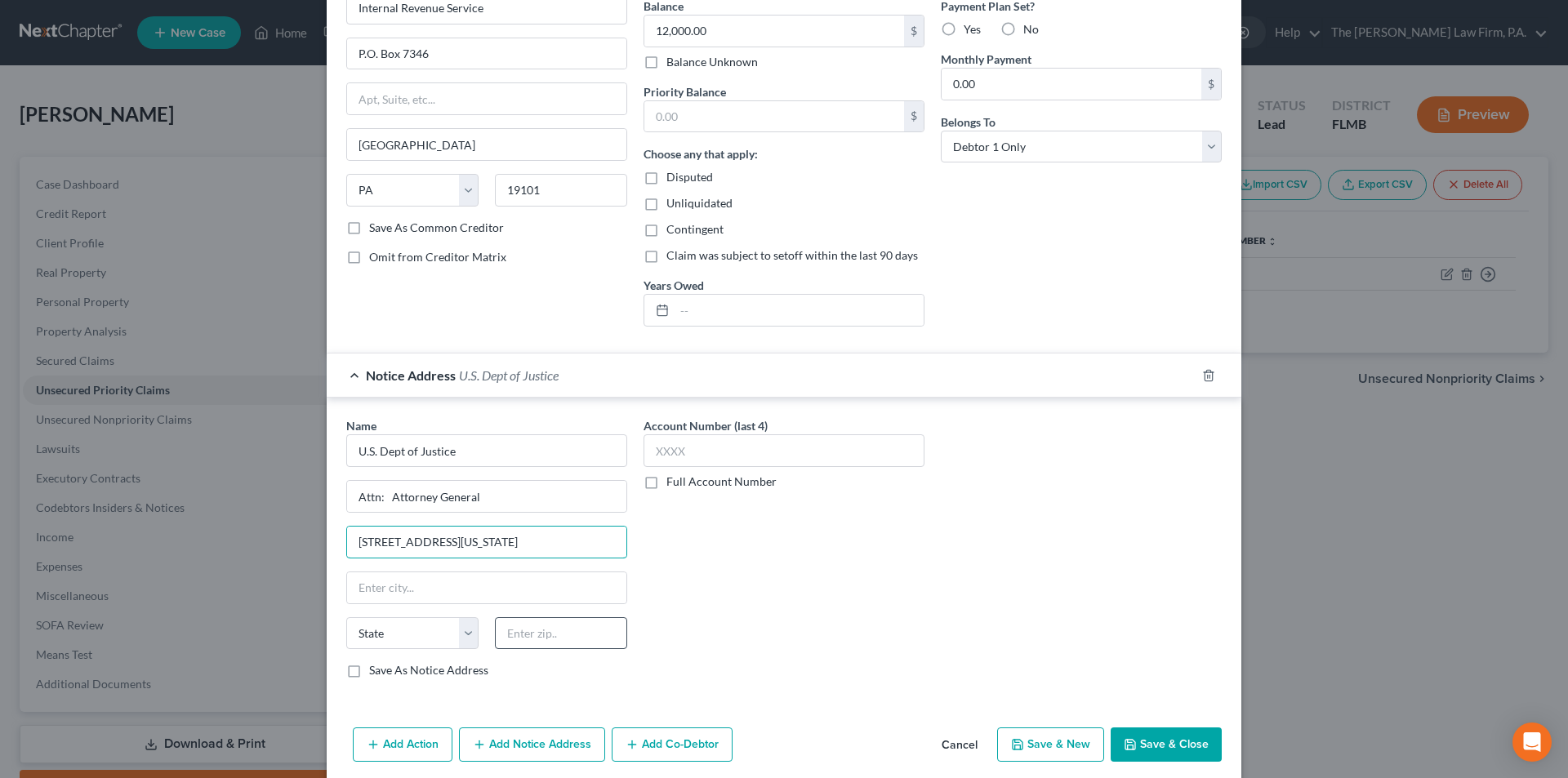
type input "[STREET_ADDRESS][US_STATE]"
click at [540, 629] on input "text" at bounding box center [560, 633] width 132 height 33
type input "20530"
type input "[US_STATE]"
select select "8"
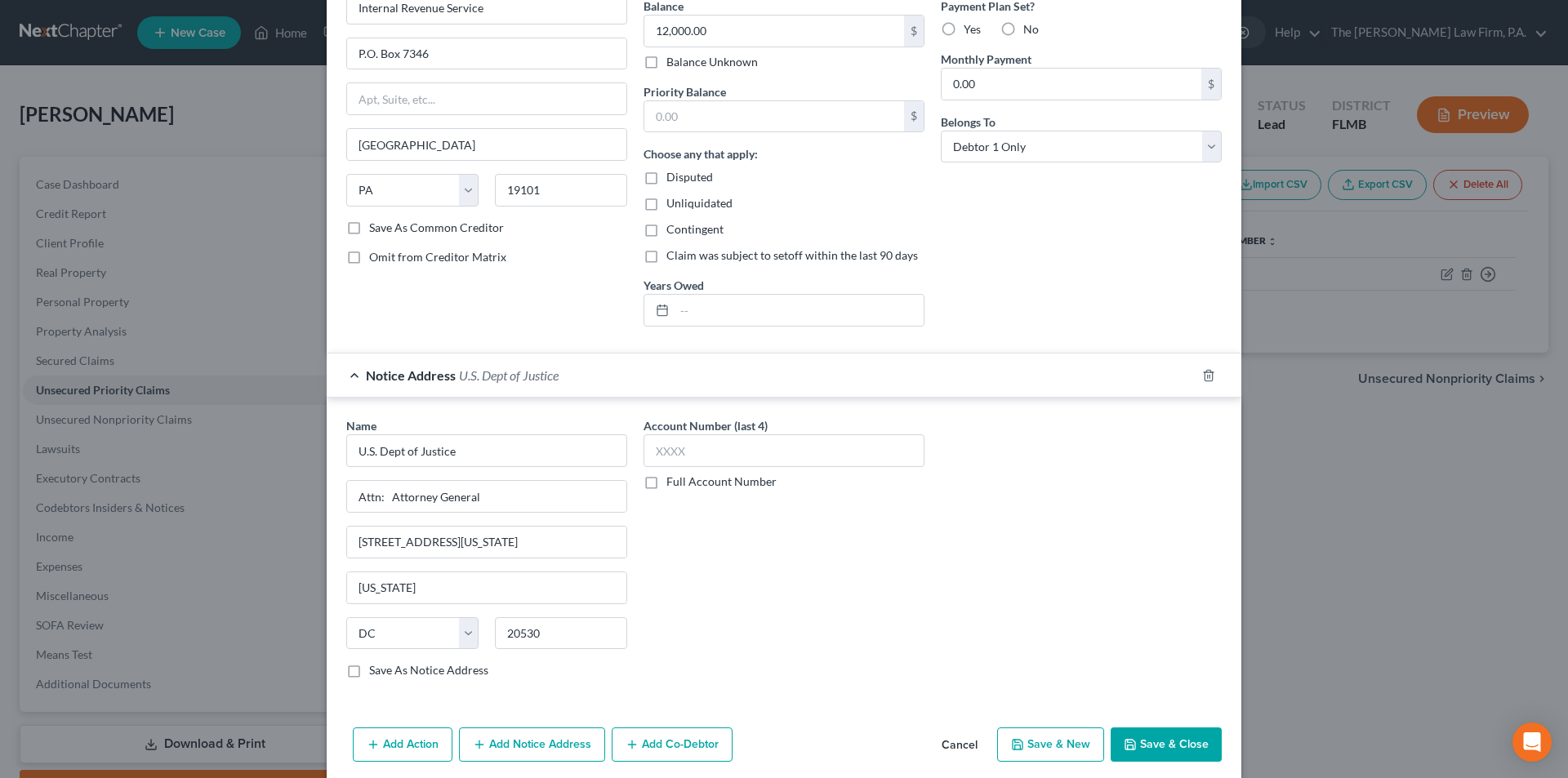
click at [729, 584] on div "Account Number (last 4) Full Account Number" at bounding box center [784, 554] width 297 height 274
click at [670, 442] on input "text" at bounding box center [784, 451] width 281 height 33
type input "4202"
click at [711, 613] on div "Account Number (last 4) 4202 Full Account Number" at bounding box center [784, 554] width 297 height 274
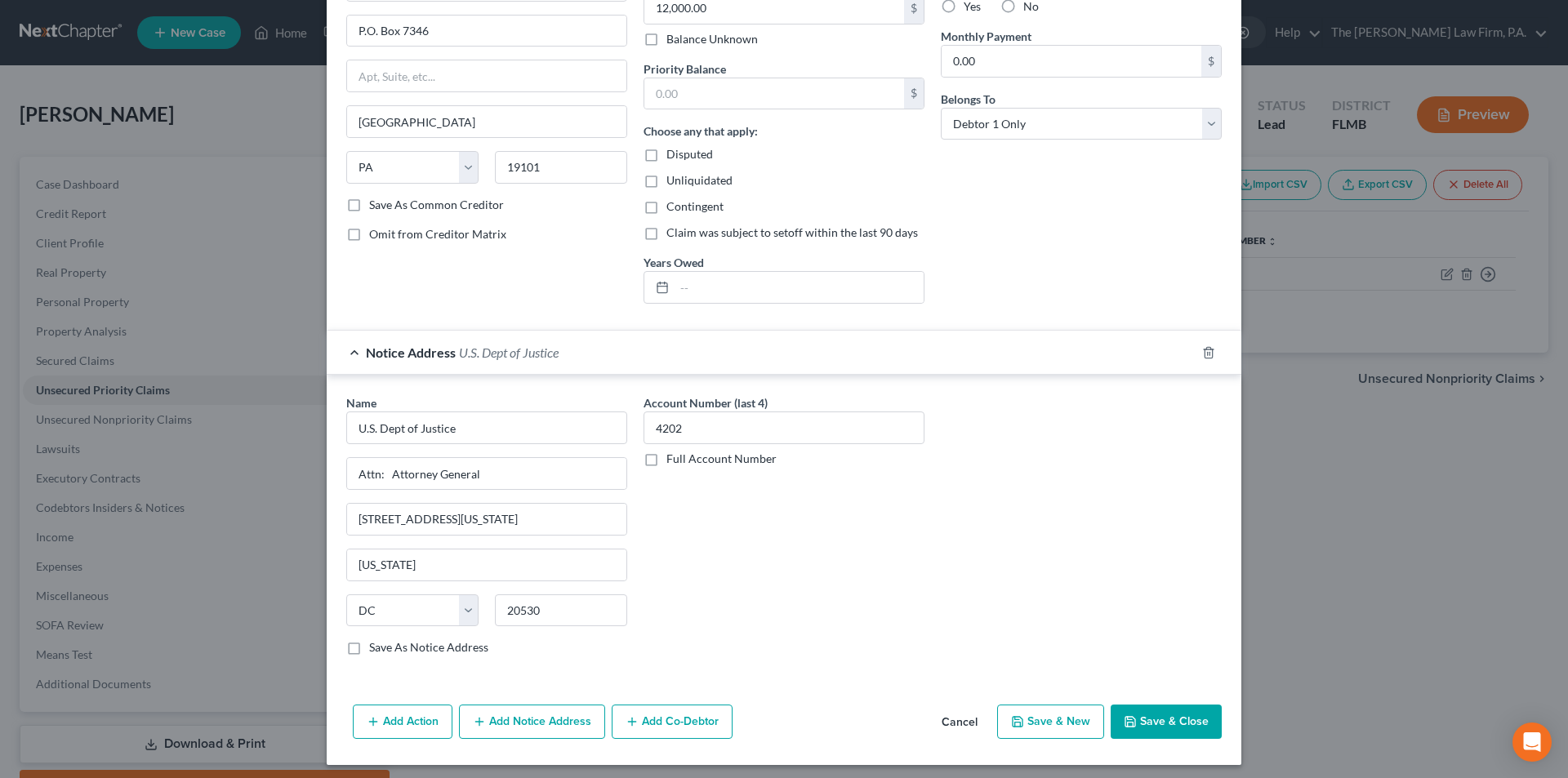
scroll to position [193, 0]
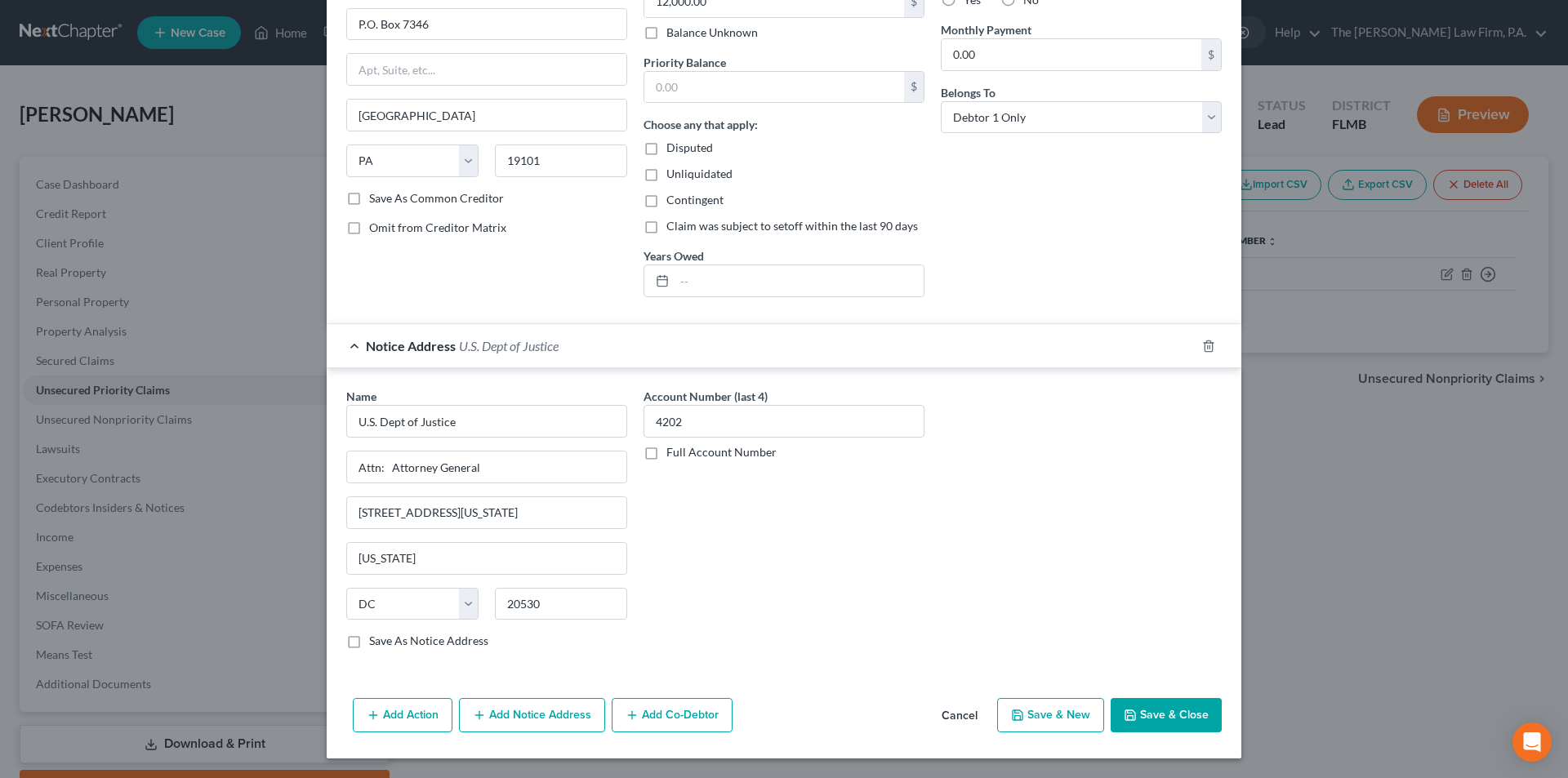
click at [545, 715] on button "Add Notice Address" at bounding box center [532, 715] width 146 height 35
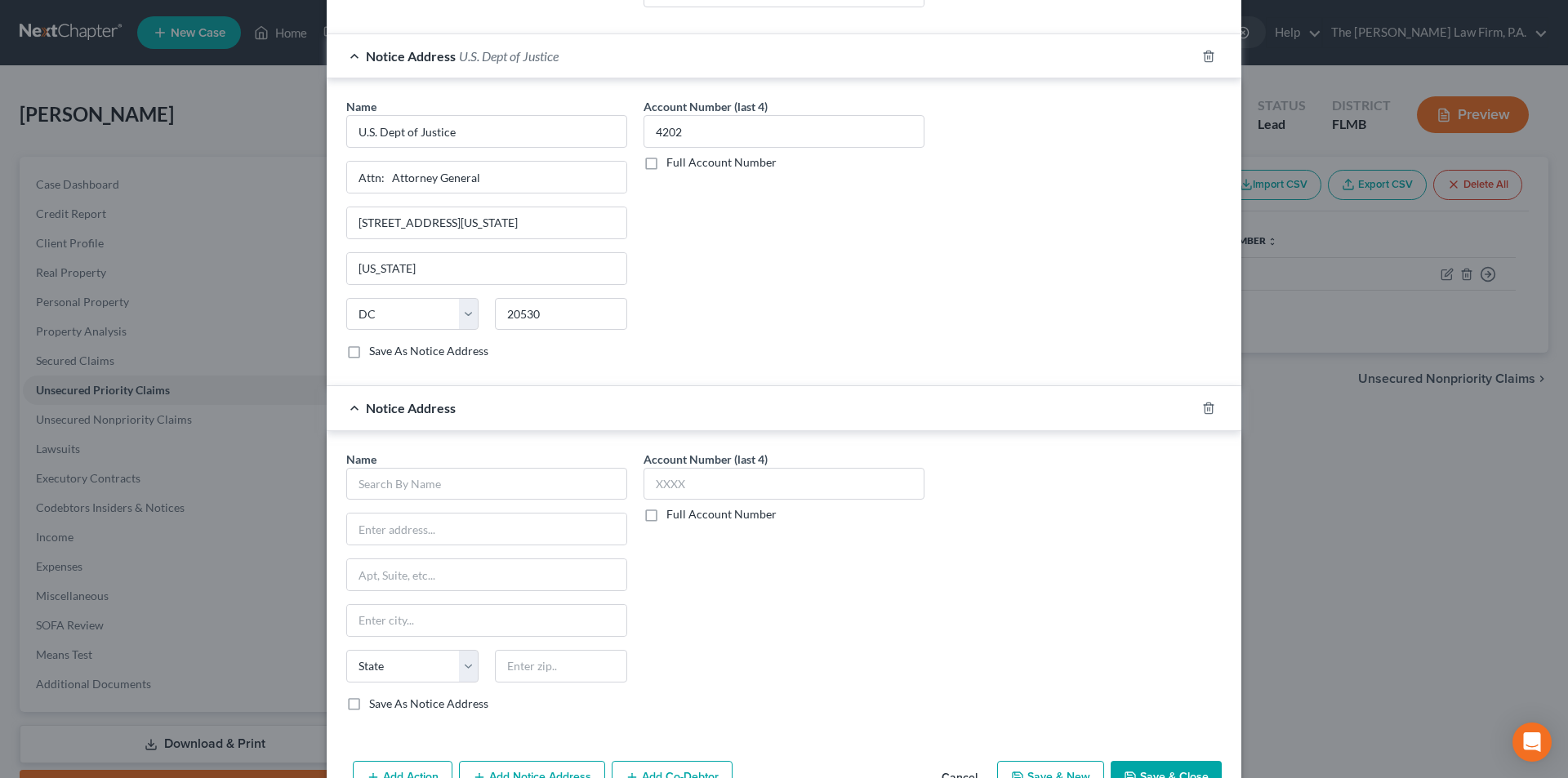
scroll to position [519, 0]
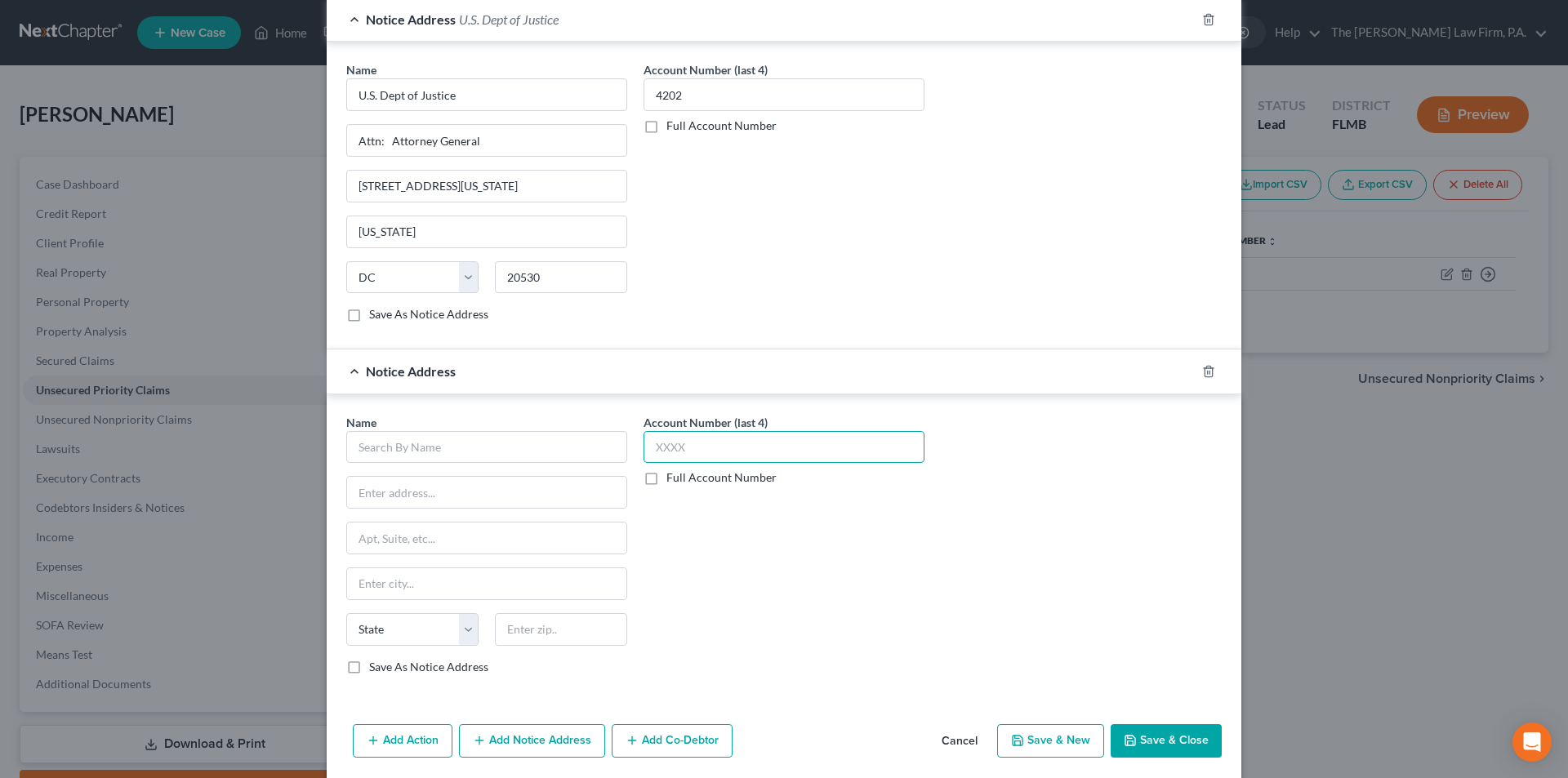
click at [691, 440] on input "text" at bounding box center [784, 447] width 281 height 33
type input "4202"
click at [454, 438] on input "text" at bounding box center [486, 447] width 281 height 33
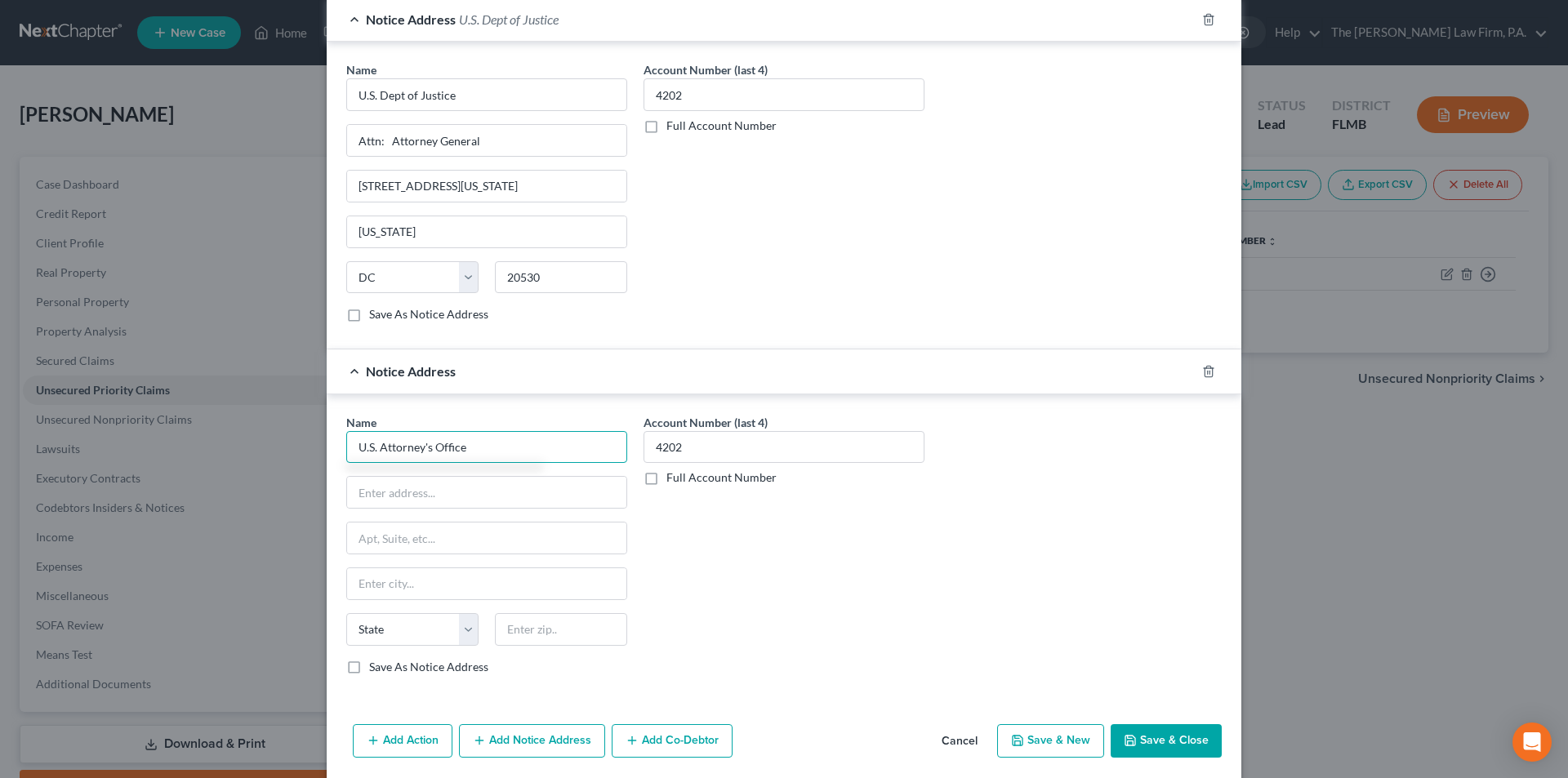
type input "U.S. Attorney's Office"
type input "Attn: Civil Process Clerk"
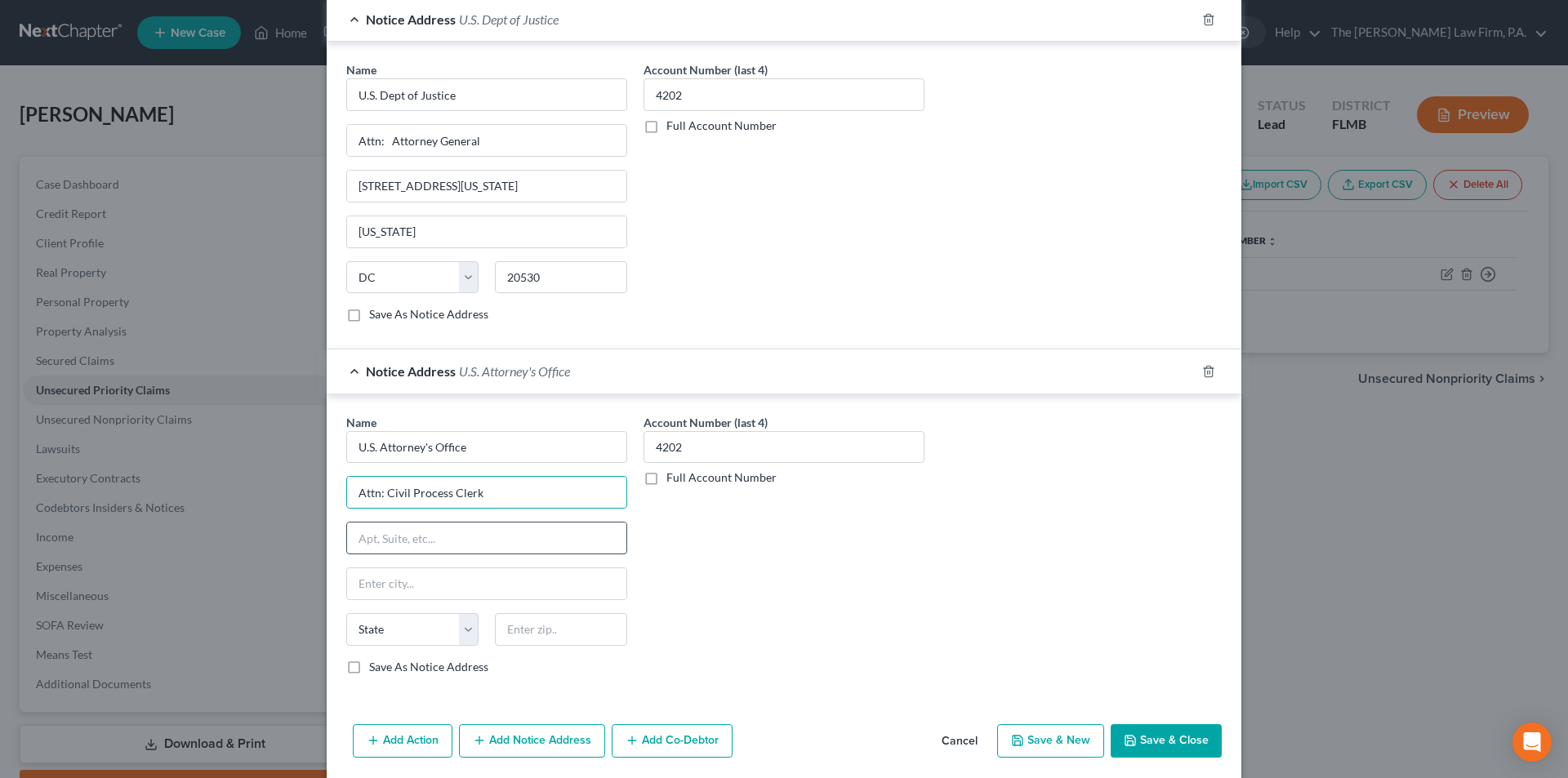
click at [421, 539] on input "text" at bounding box center [486, 538] width 280 height 31
type input "[STREET_ADDRESS]"
click at [511, 621] on input "text" at bounding box center [560, 629] width 132 height 33
type input "33602"
type input "[GEOGRAPHIC_DATA]"
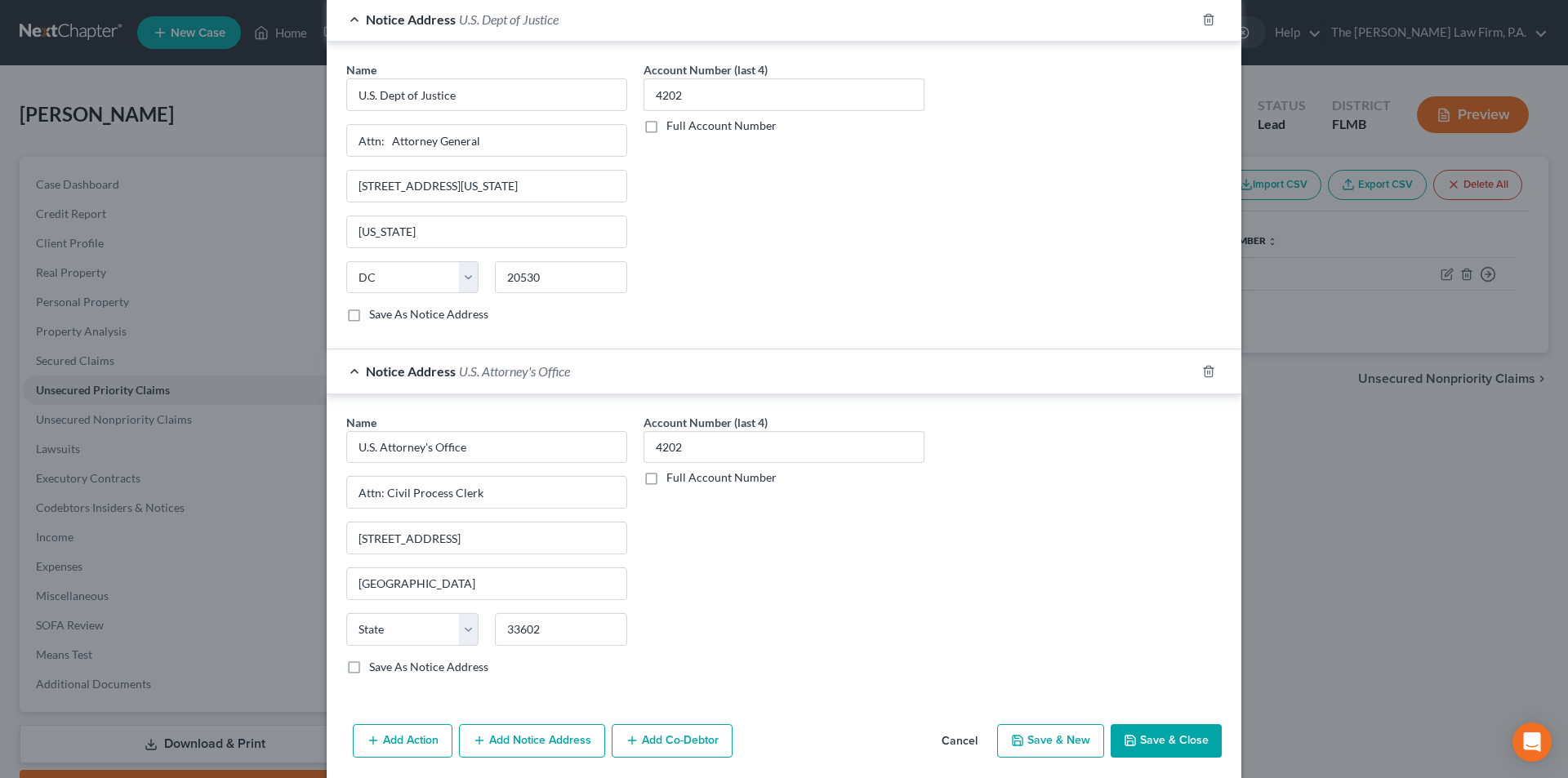
select select "9"
click at [698, 620] on div "Account Number (last 4) 4202 Full Account Number" at bounding box center [784, 551] width 297 height 274
click at [1152, 733] on button "Save & Close" at bounding box center [1166, 742] width 111 height 35
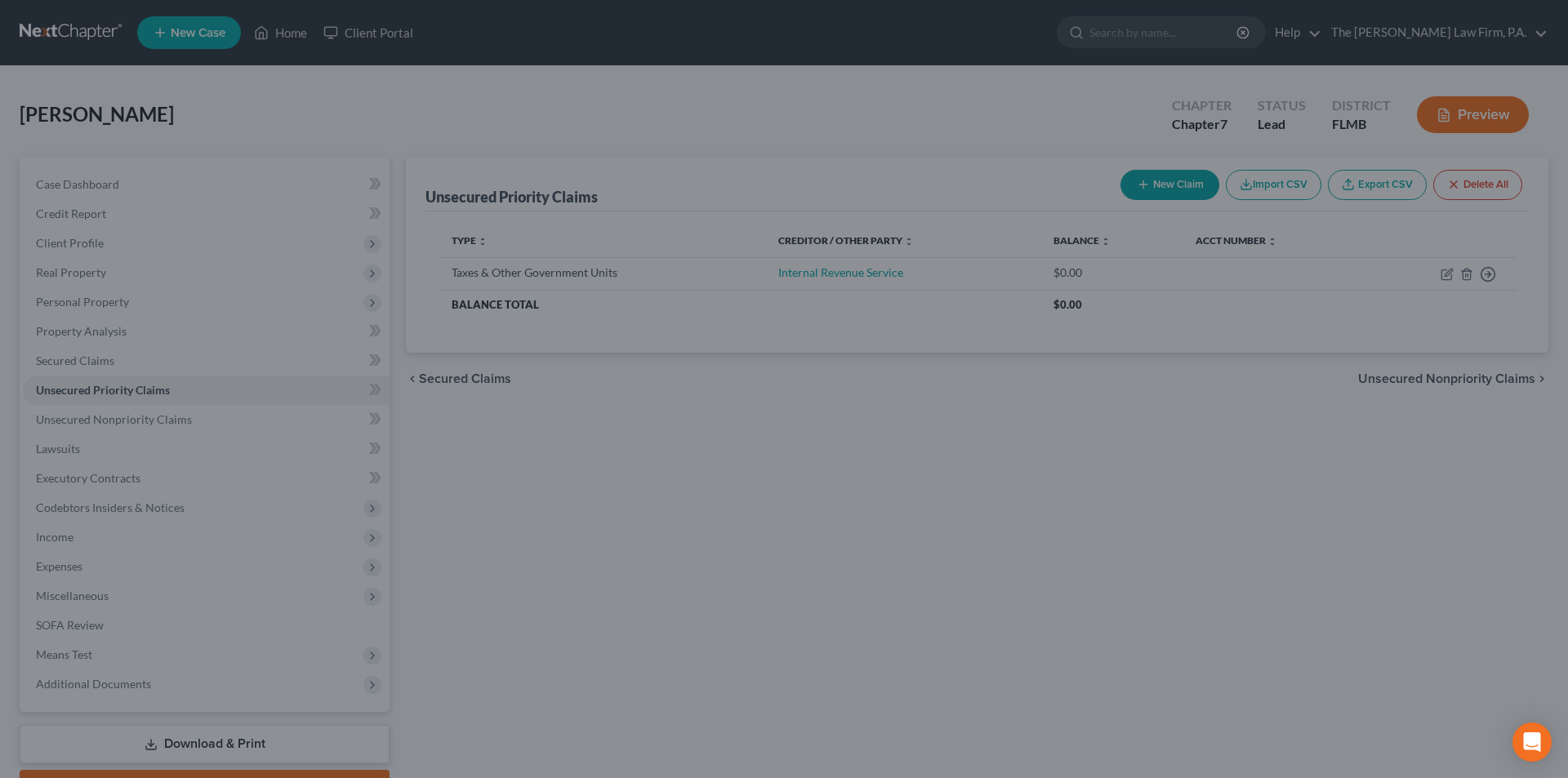
scroll to position [0, 0]
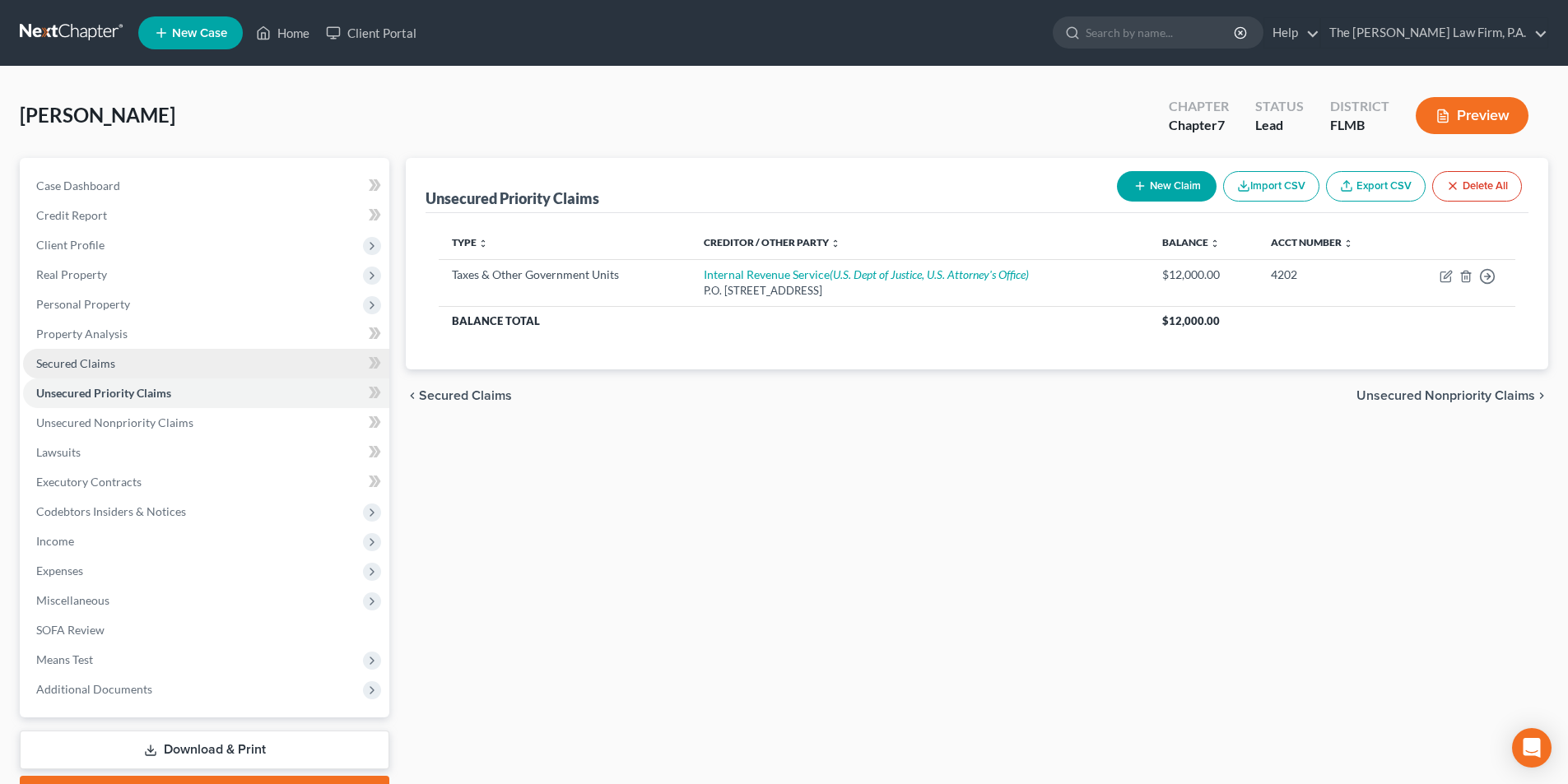
click at [91, 361] on span "Secured Claims" at bounding box center [75, 363] width 79 height 14
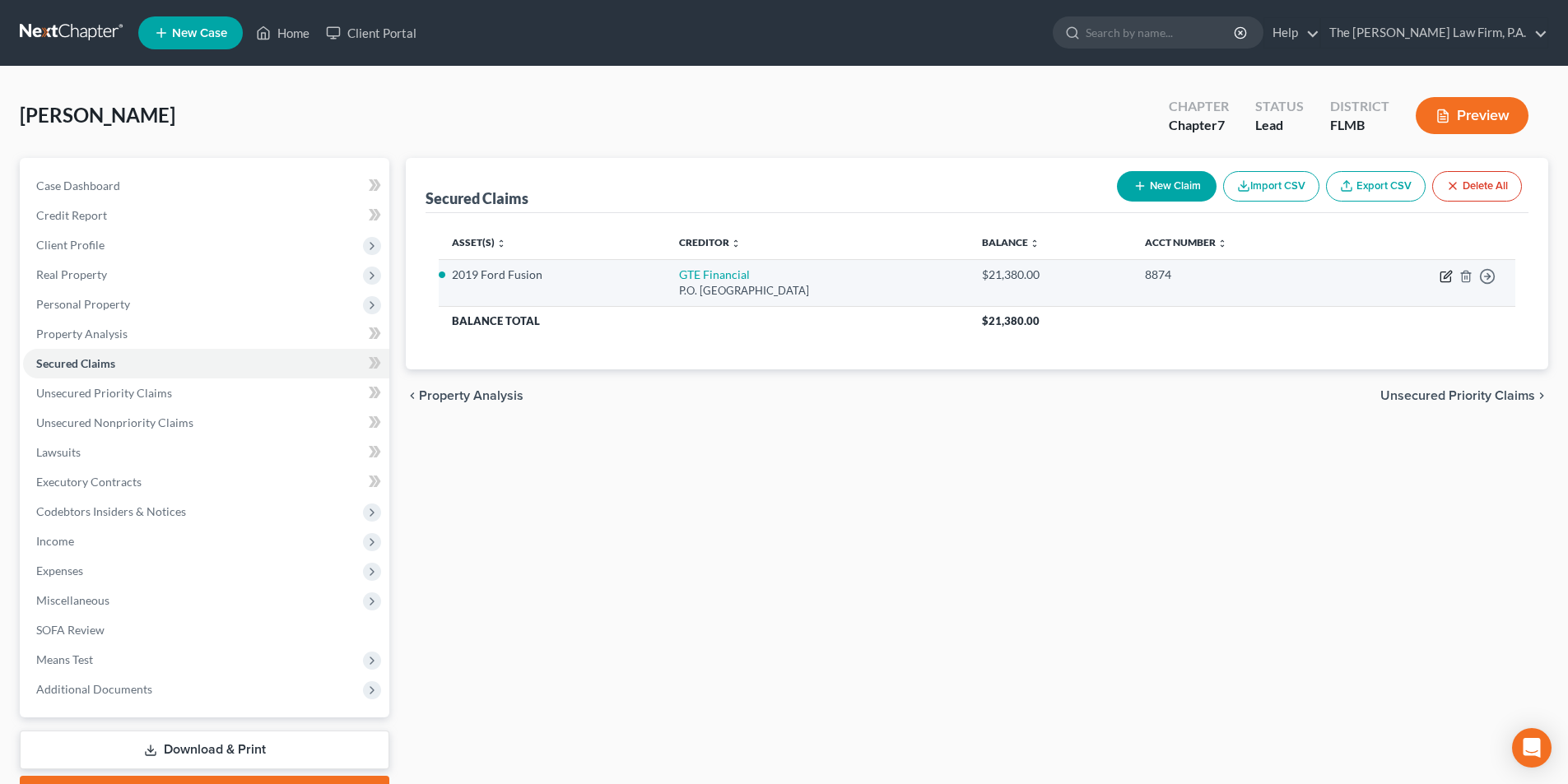
click at [1445, 277] on icon "button" at bounding box center [1447, 274] width 8 height 8
select select "9"
select select "7"
select select "2"
select select "0"
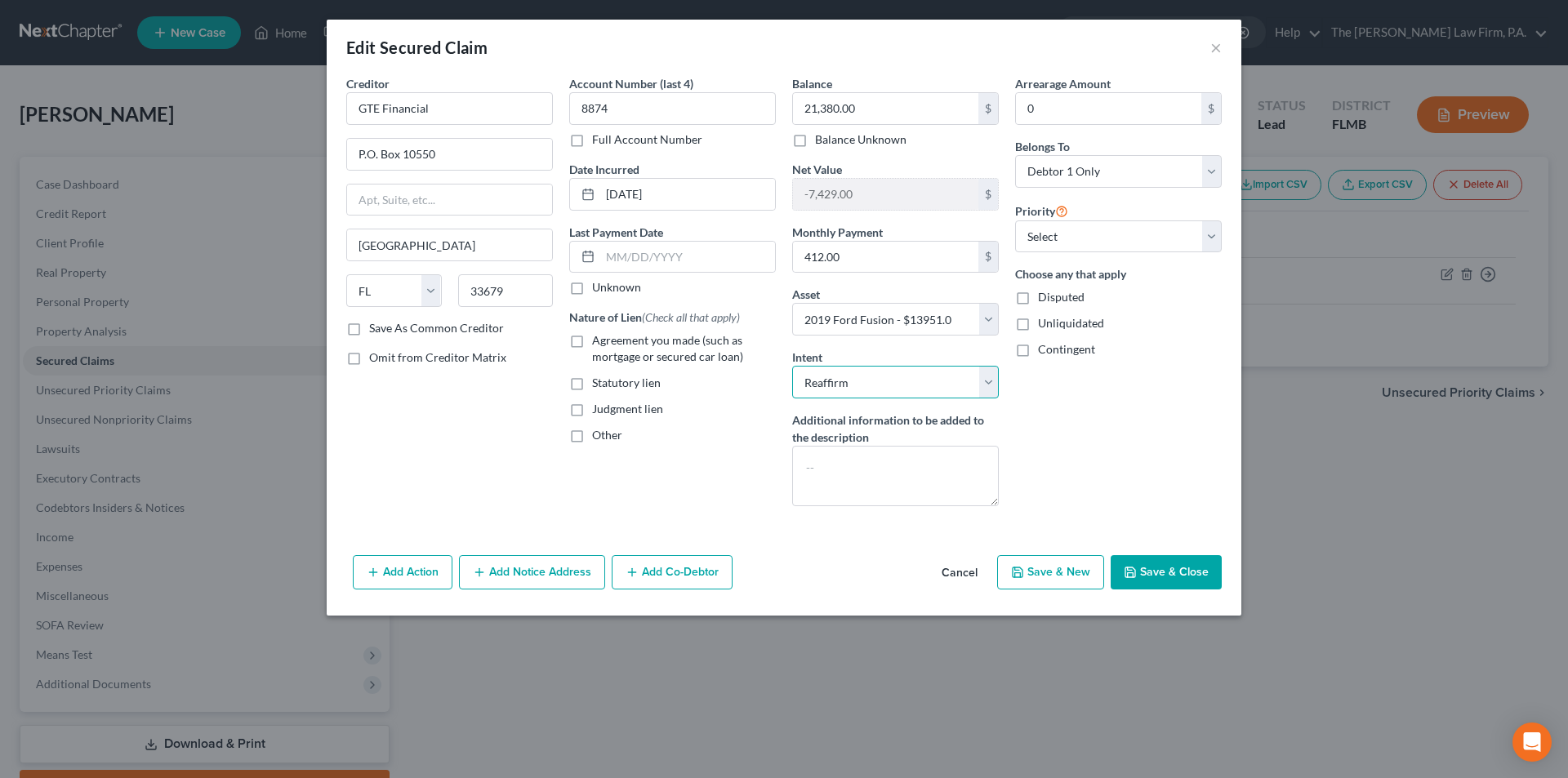
click at [875, 383] on select "Select Surrender Redeem Reaffirm Avoid Other" at bounding box center [895, 382] width 207 height 33
select select "1"
click at [792, 366] on select "Select Surrender Redeem Reaffirm Avoid Other" at bounding box center [895, 382] width 207 height 33
click at [592, 342] on label "Agreement you made (such as mortgage or secured car loan)" at bounding box center [683, 348] width 184 height 33
click at [598, 342] on input "Agreement you made (such as mortgage or secured car loan)" at bounding box center [603, 337] width 10 height 10
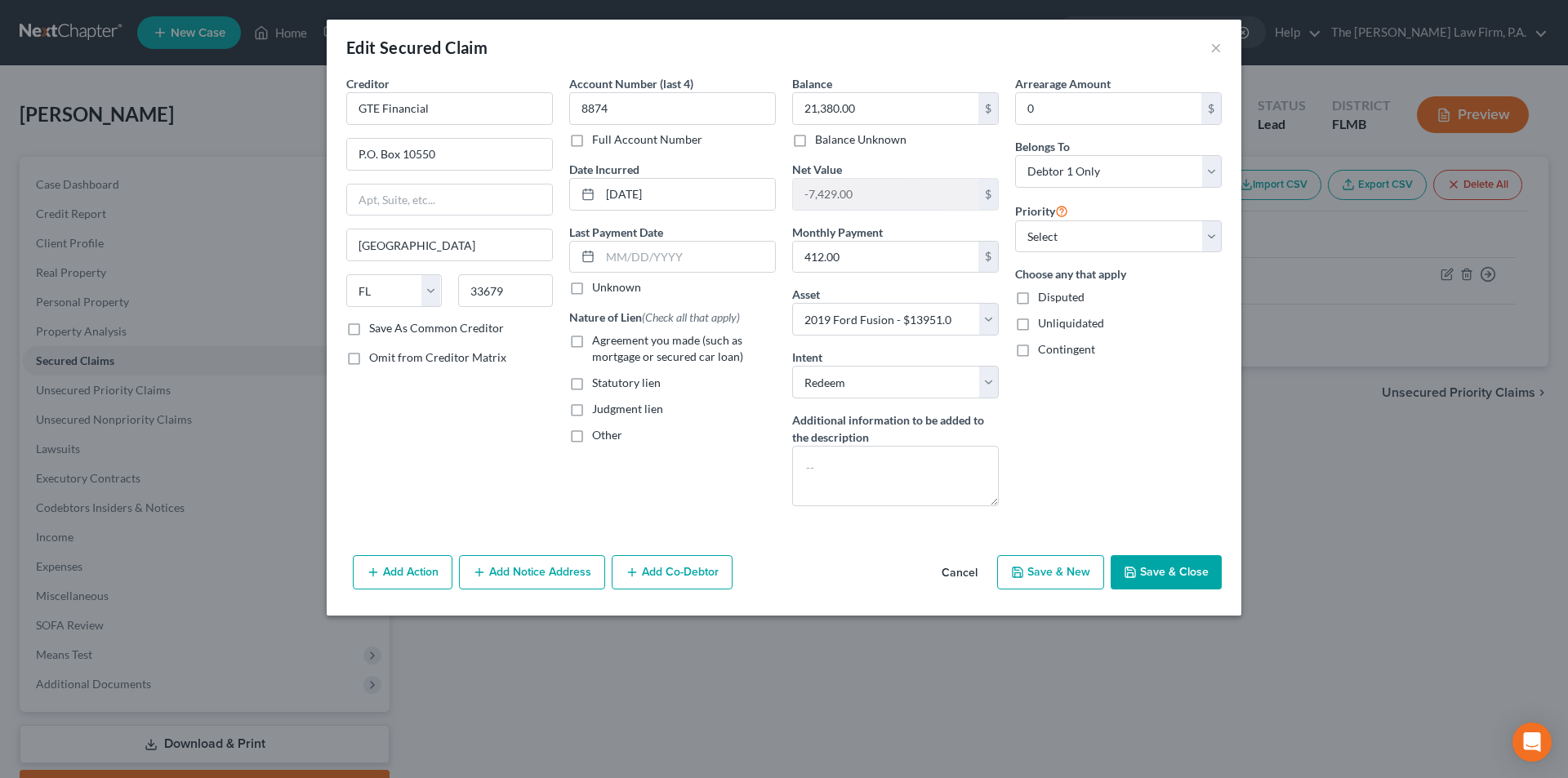
checkbox input "true"
click at [644, 266] on input "text" at bounding box center [687, 257] width 175 height 31
type input "0"
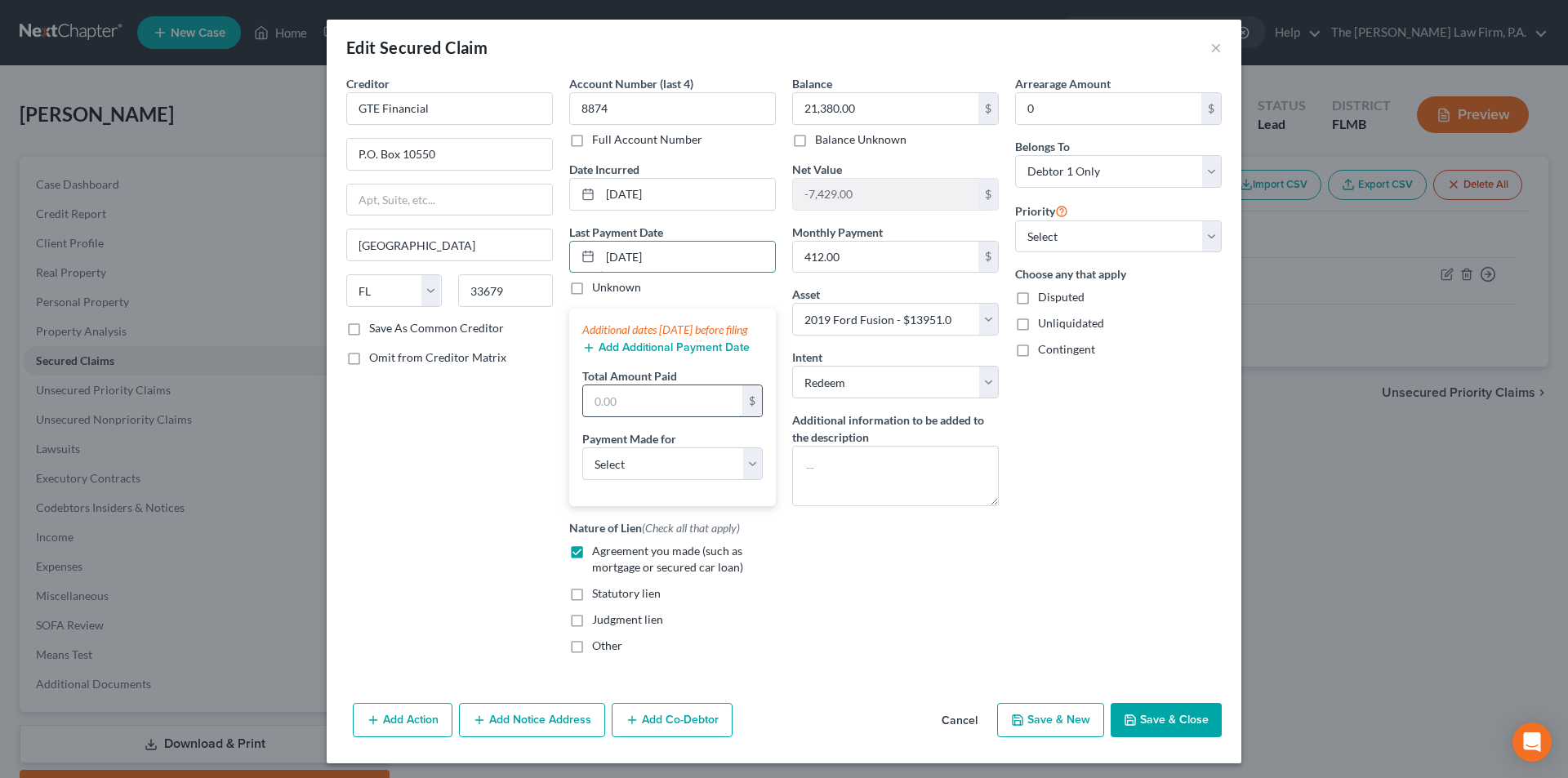
type input "[DATE]"
click at [638, 416] on input "text" at bounding box center [663, 400] width 159 height 31
type input "412.00"
click at [633, 481] on select "Select Car Credit Card Loan Repayment Mortgage Other Suppliers Or Vendors" at bounding box center [672, 464] width 180 height 33
select select "0"
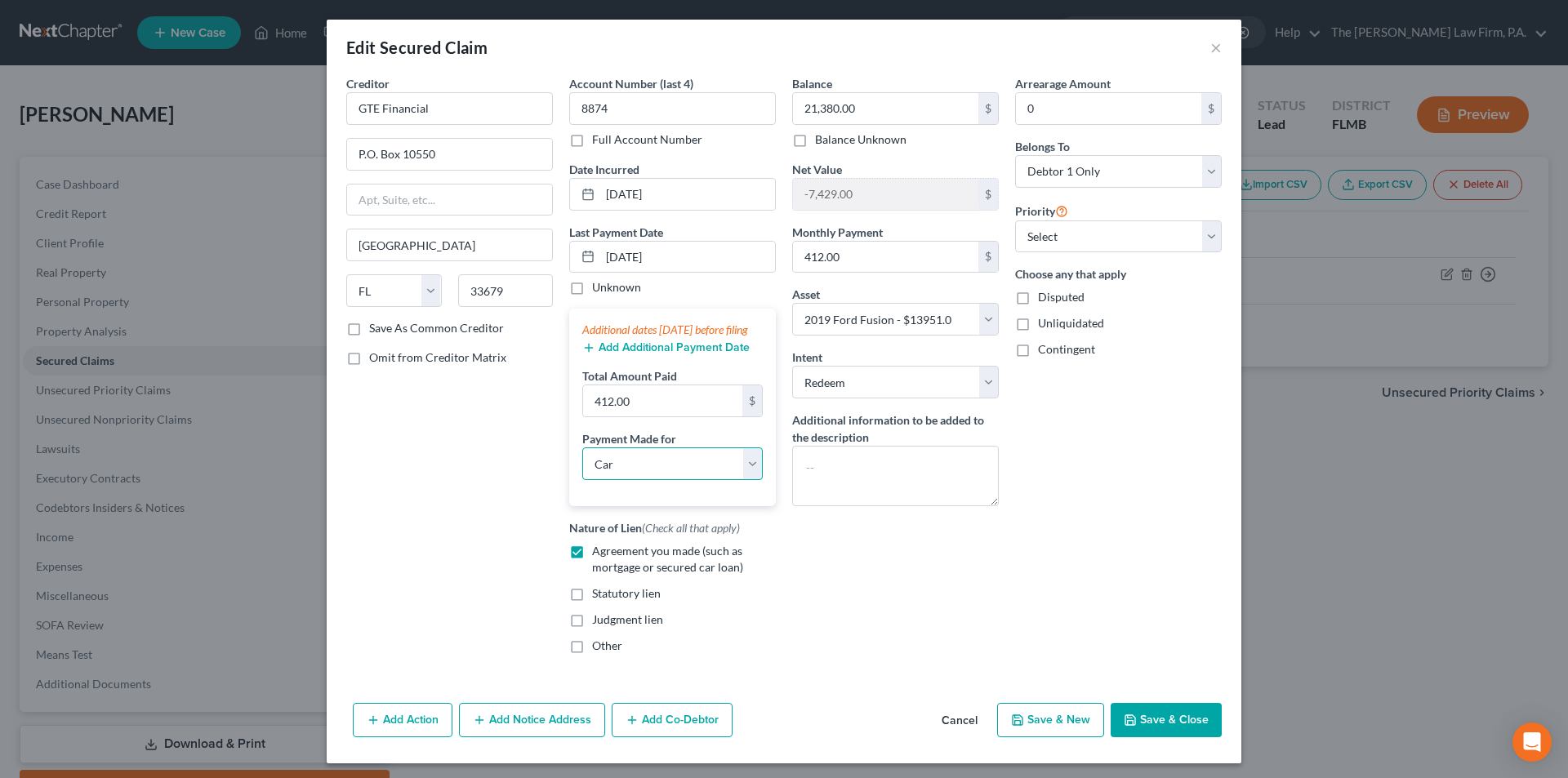
click at [583, 464] on select "Select Car Credit Card Loan Repayment Mortgage Other Suppliers Or Vendors" at bounding box center [672, 464] width 180 height 33
click at [669, 354] on button "Add Additional Payment Date" at bounding box center [666, 348] width 167 height 13
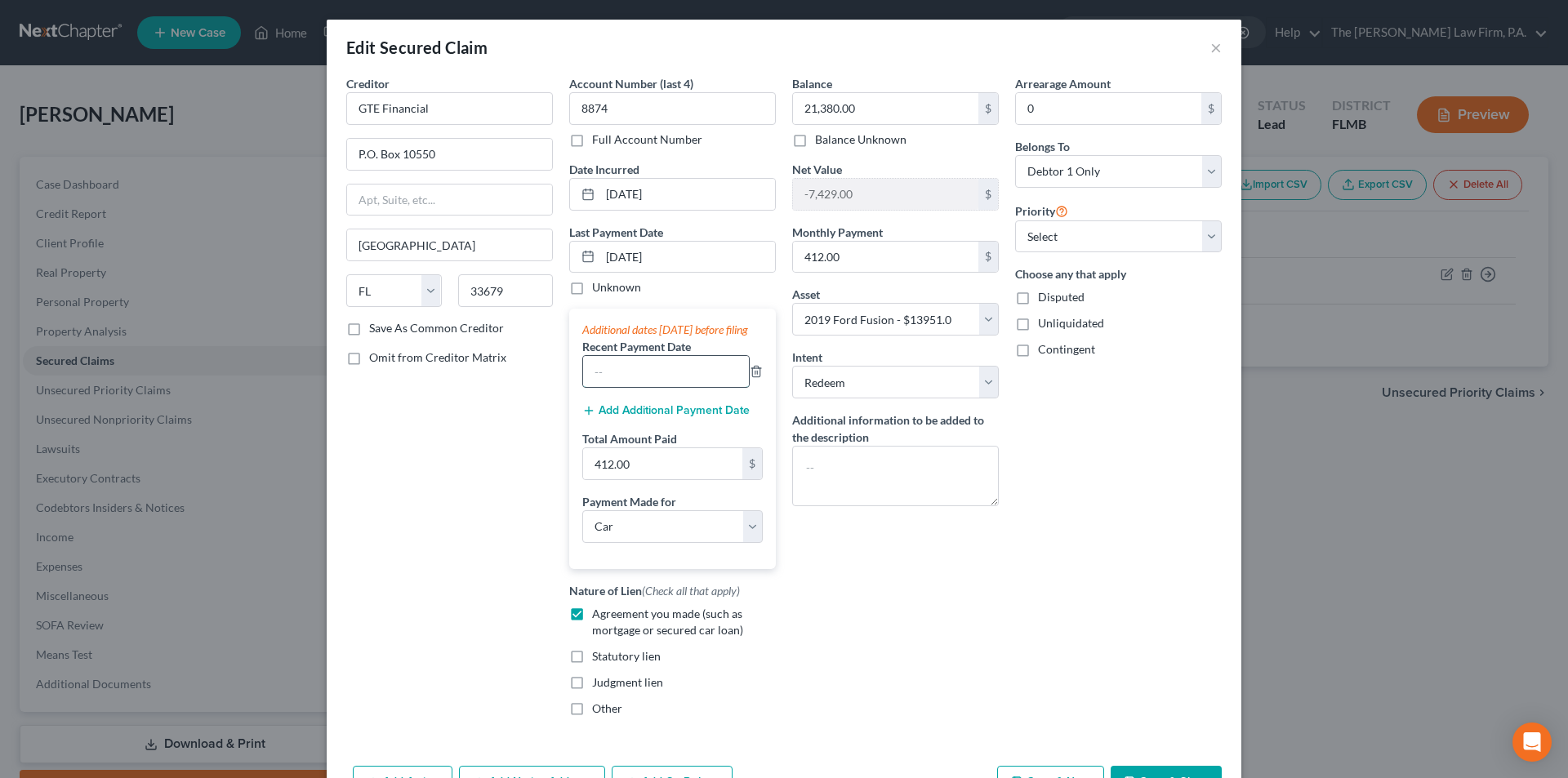
click at [642, 382] on input "text" at bounding box center [666, 371] width 165 height 31
type input "[DATE]"
click at [650, 417] on button "Add Additional Payment Date" at bounding box center [666, 411] width 167 height 13
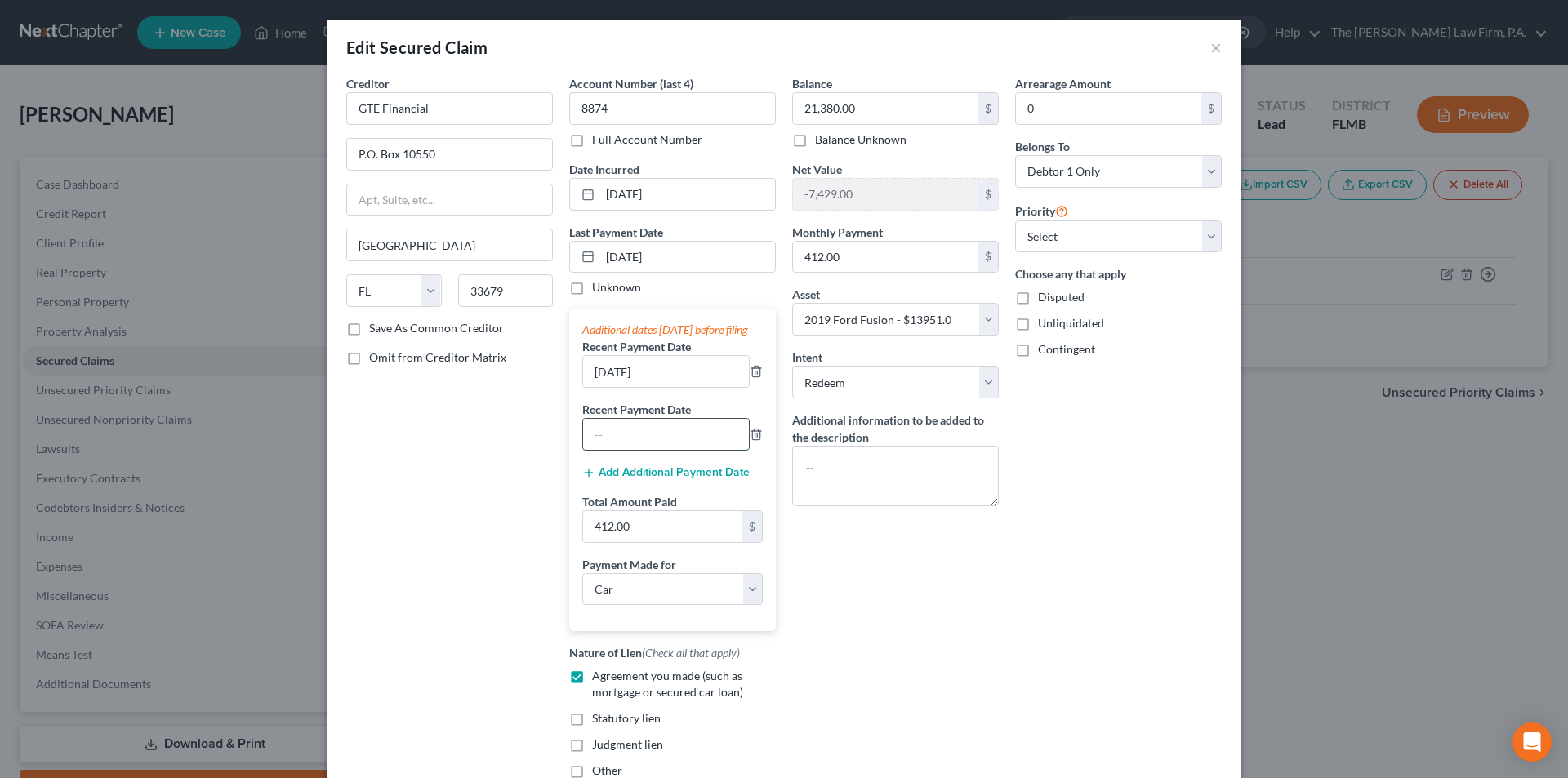
click at [646, 441] on input "text" at bounding box center [666, 434] width 165 height 31
type input "[DATE]"
click at [864, 648] on div "Balance 21,380.00 $ Balance Unknown Balance Undetermined 21,380.00 $ Balance Un…" at bounding box center [895, 433] width 223 height 717
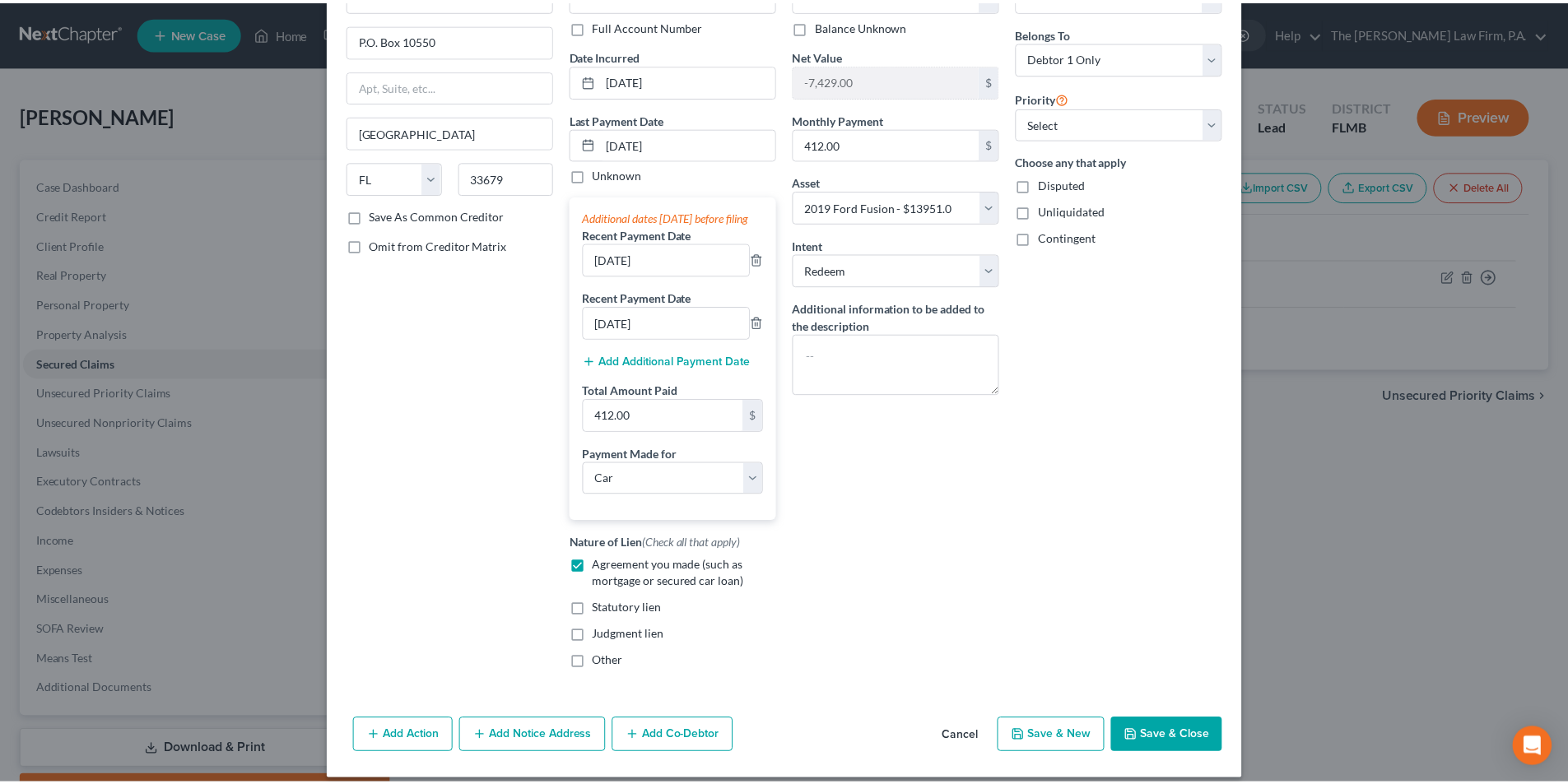
scroll to position [147, 0]
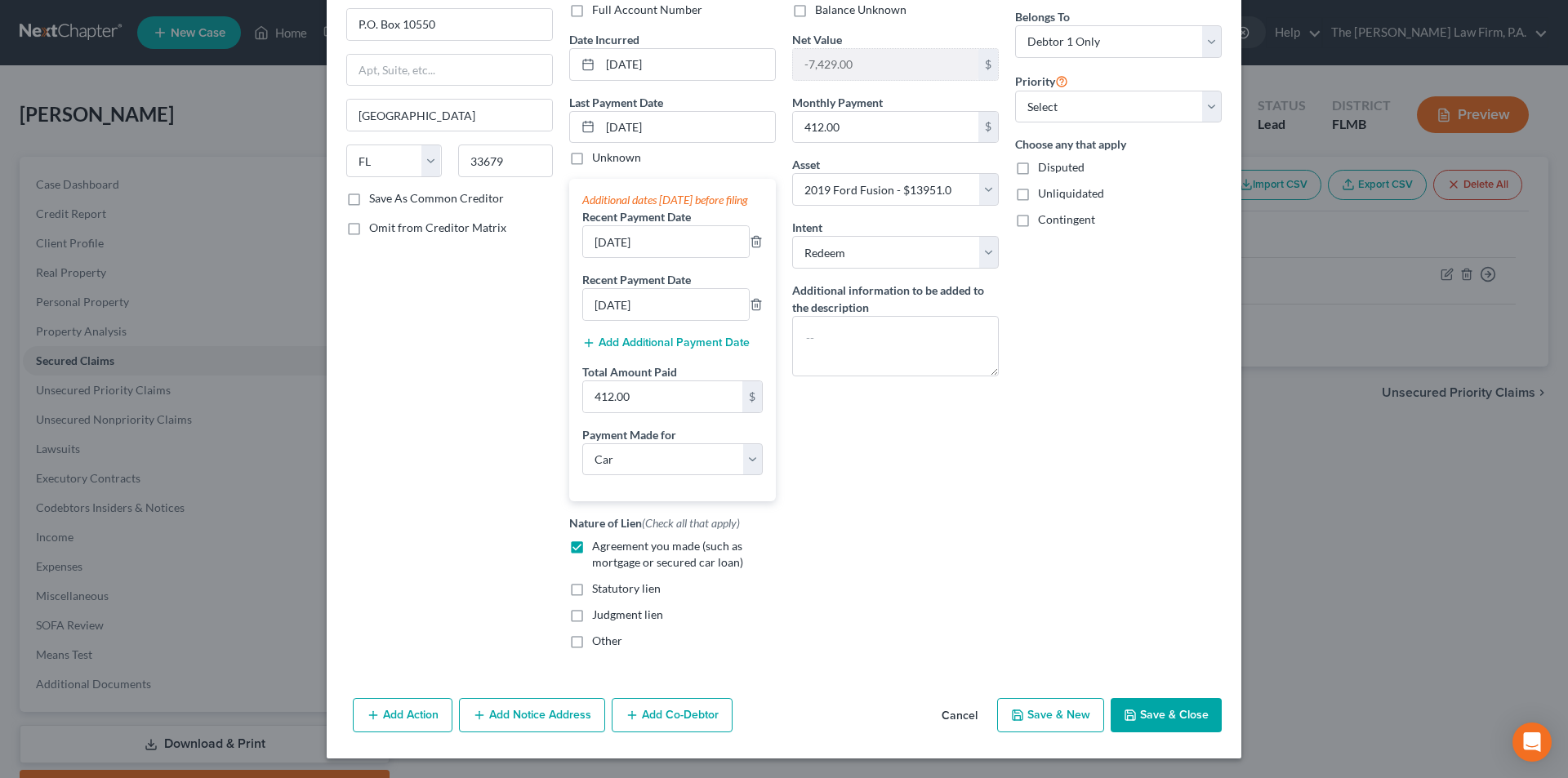
click at [1175, 715] on button "Save & Close" at bounding box center [1166, 715] width 111 height 35
select select
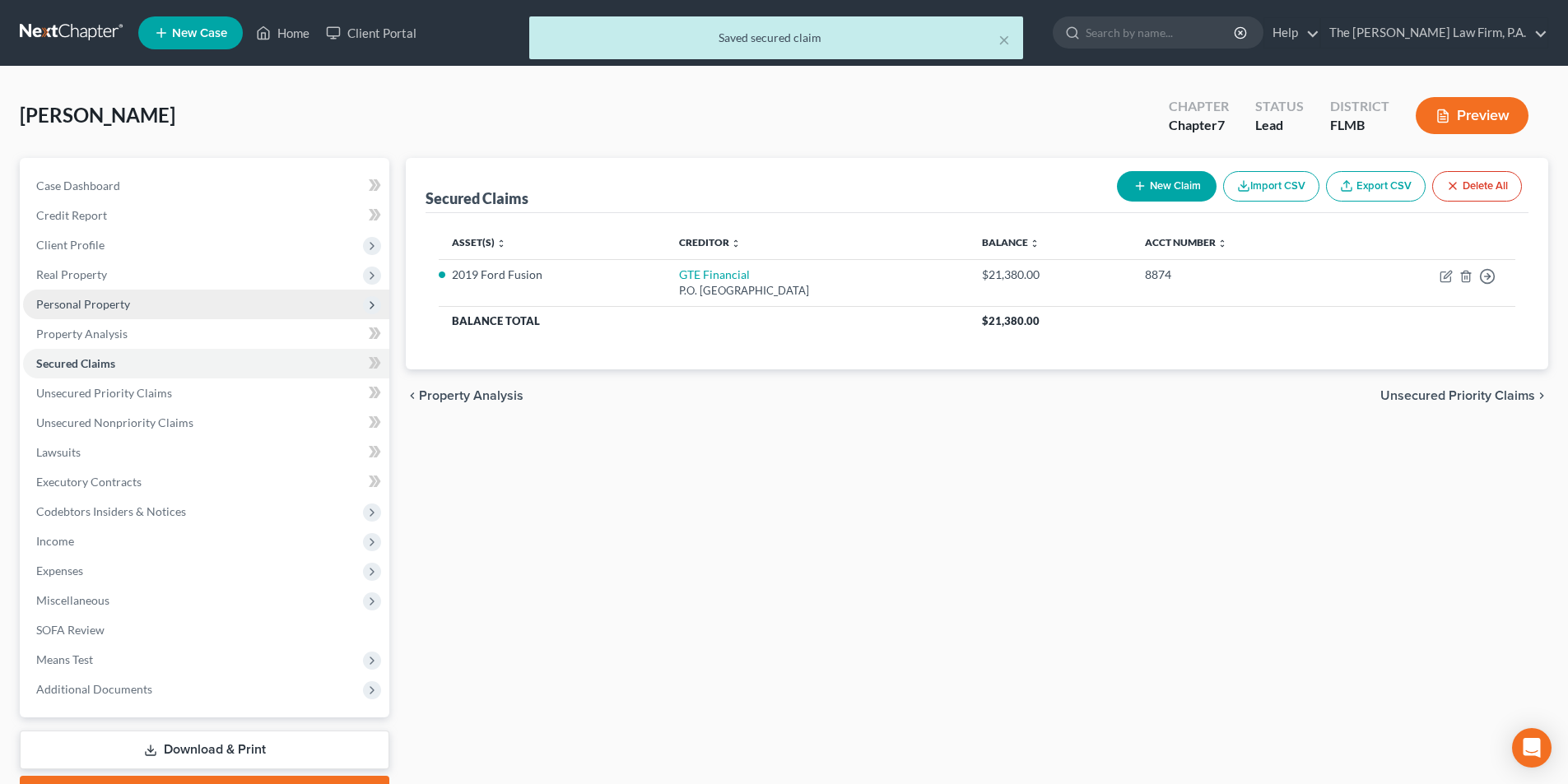
click at [85, 307] on span "Personal Property" at bounding box center [83, 303] width 94 height 14
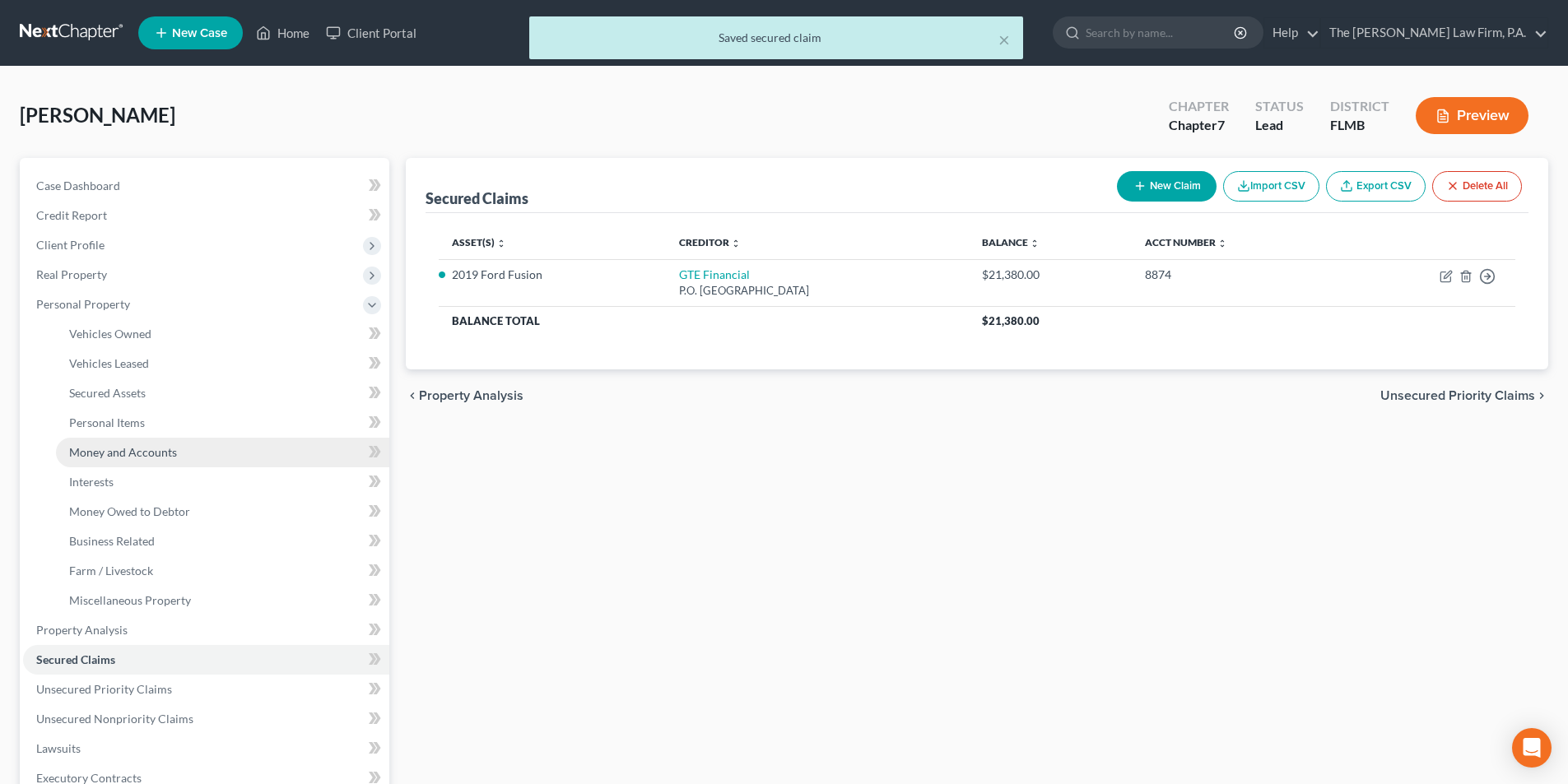
click at [133, 447] on span "Money and Accounts" at bounding box center [122, 451] width 107 height 14
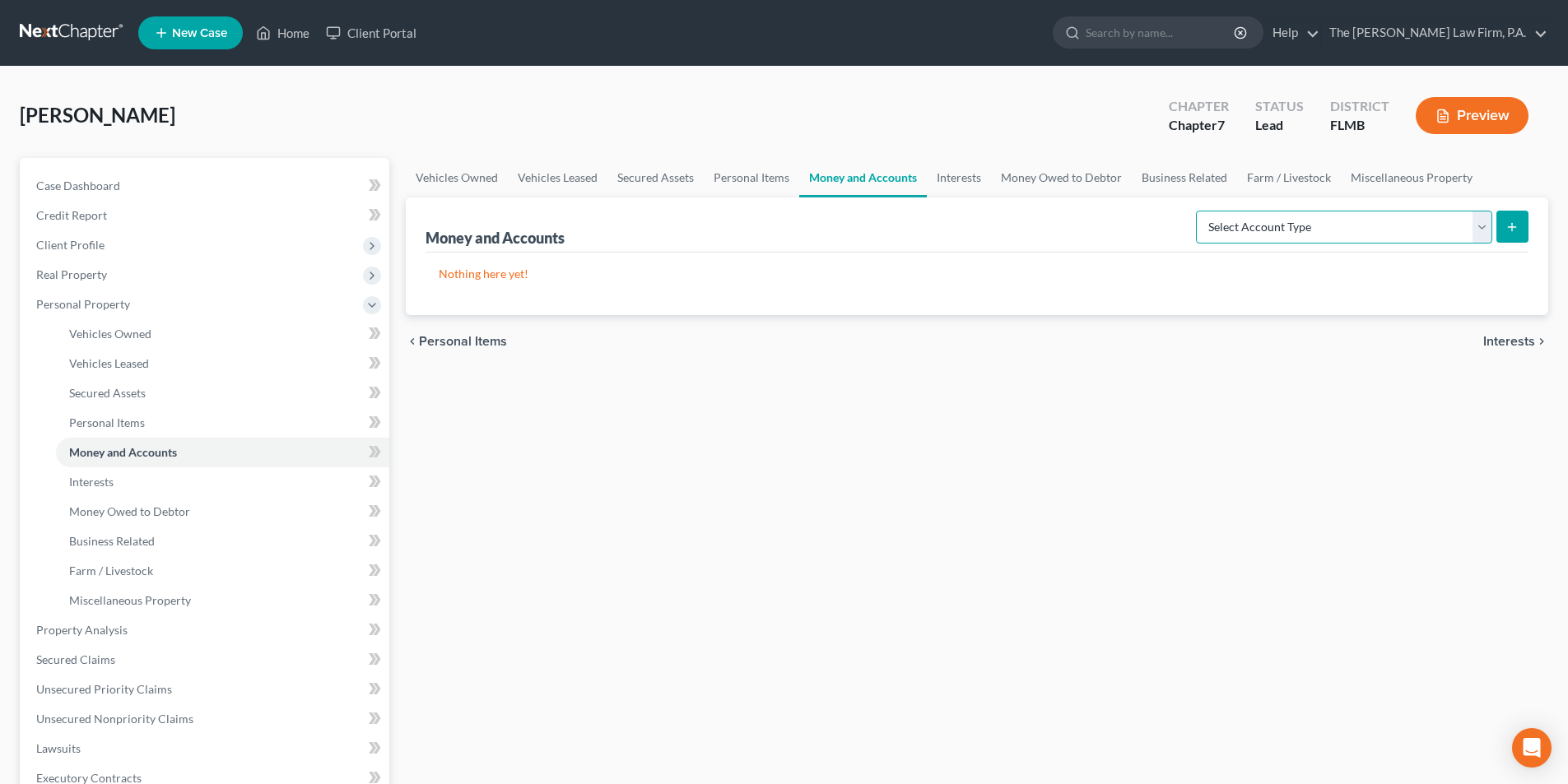
click at [1433, 220] on select "Select Account Type Brokerage Cash on Hand Certificates of Deposit Checking Acc…" at bounding box center [1344, 227] width 296 height 33
select select "checking"
click at [1199, 211] on select "Select Account Type Brokerage Cash on Hand Certificates of Deposit Checking Acc…" at bounding box center [1344, 227] width 296 height 33
click at [1506, 220] on icon "submit" at bounding box center [1511, 227] width 13 height 13
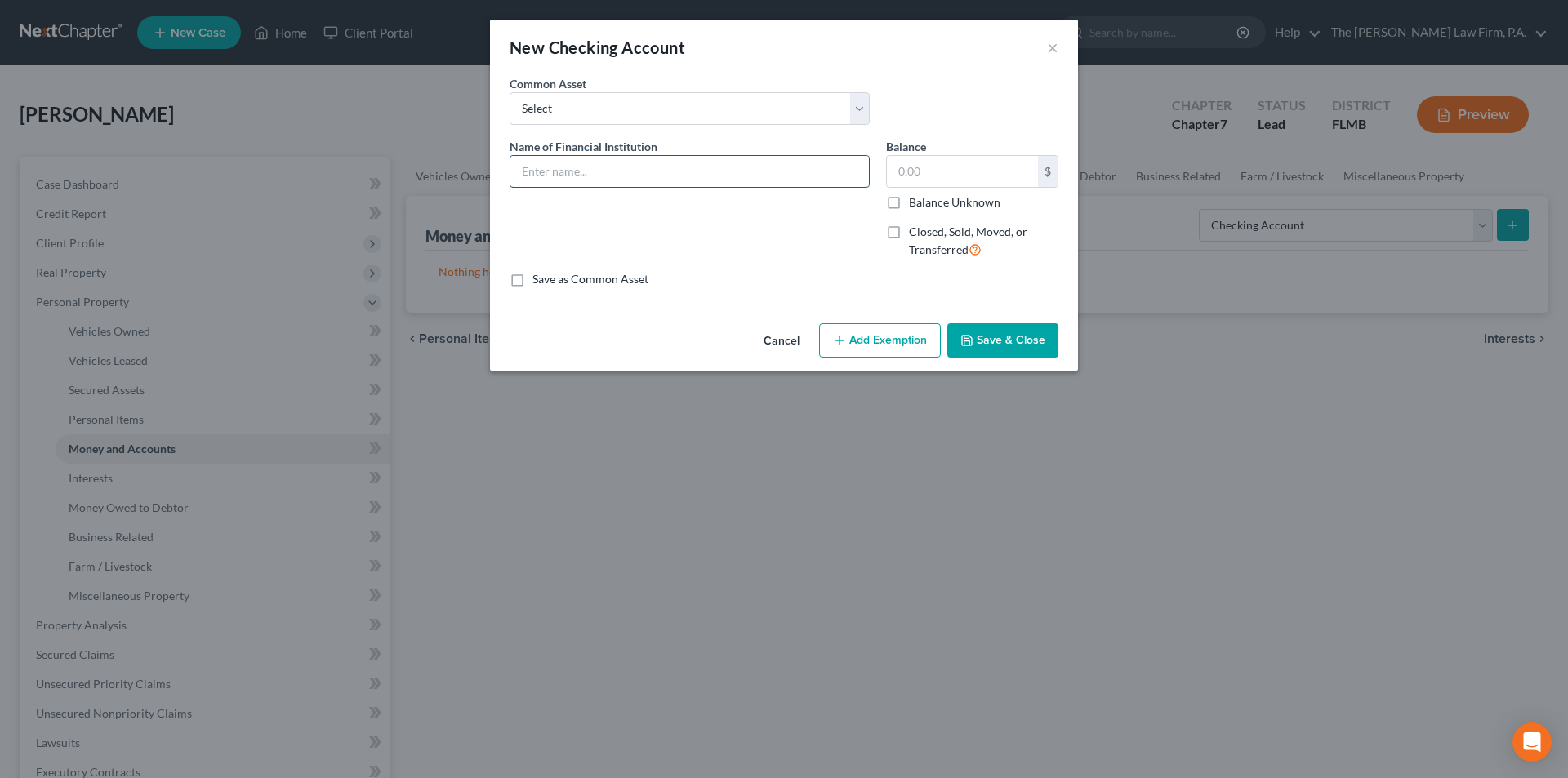
click at [540, 166] on input "text" at bounding box center [689, 171] width 358 height 31
type input "TD Bank Checking Account"
click at [913, 171] on input "text" at bounding box center [962, 171] width 151 height 31
click at [1028, 345] on button "Save & Close" at bounding box center [1002, 340] width 111 height 35
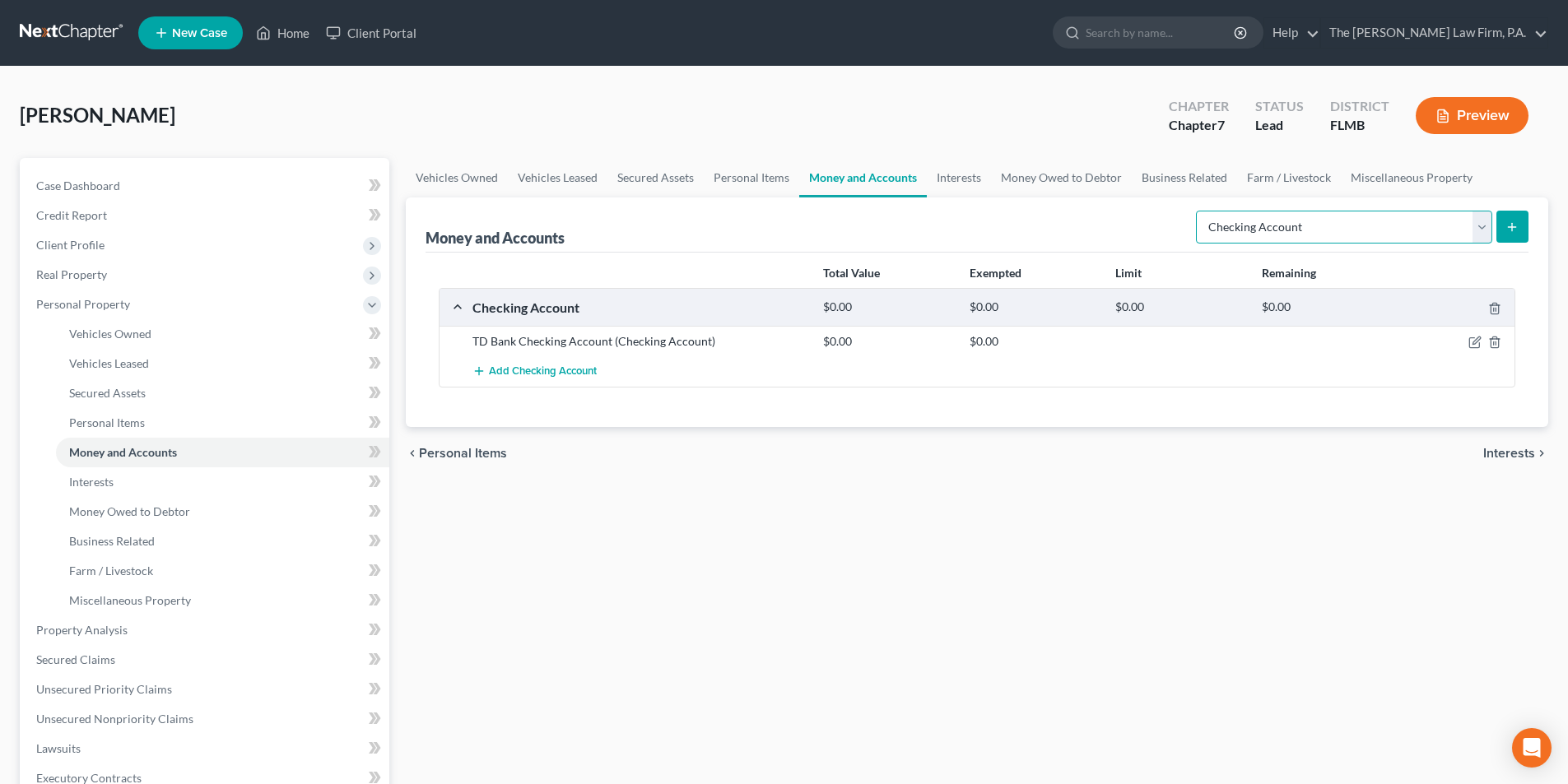
click at [1380, 228] on select "Select Account Type Brokerage Cash on Hand Certificates of Deposit Checking Acc…" at bounding box center [1344, 227] width 296 height 33
select select "savings"
click at [1199, 211] on select "Select Account Type Brokerage Cash on Hand Certificates of Deposit Checking Acc…" at bounding box center [1344, 227] width 296 height 33
click at [1522, 225] on button "submit" at bounding box center [1512, 227] width 32 height 32
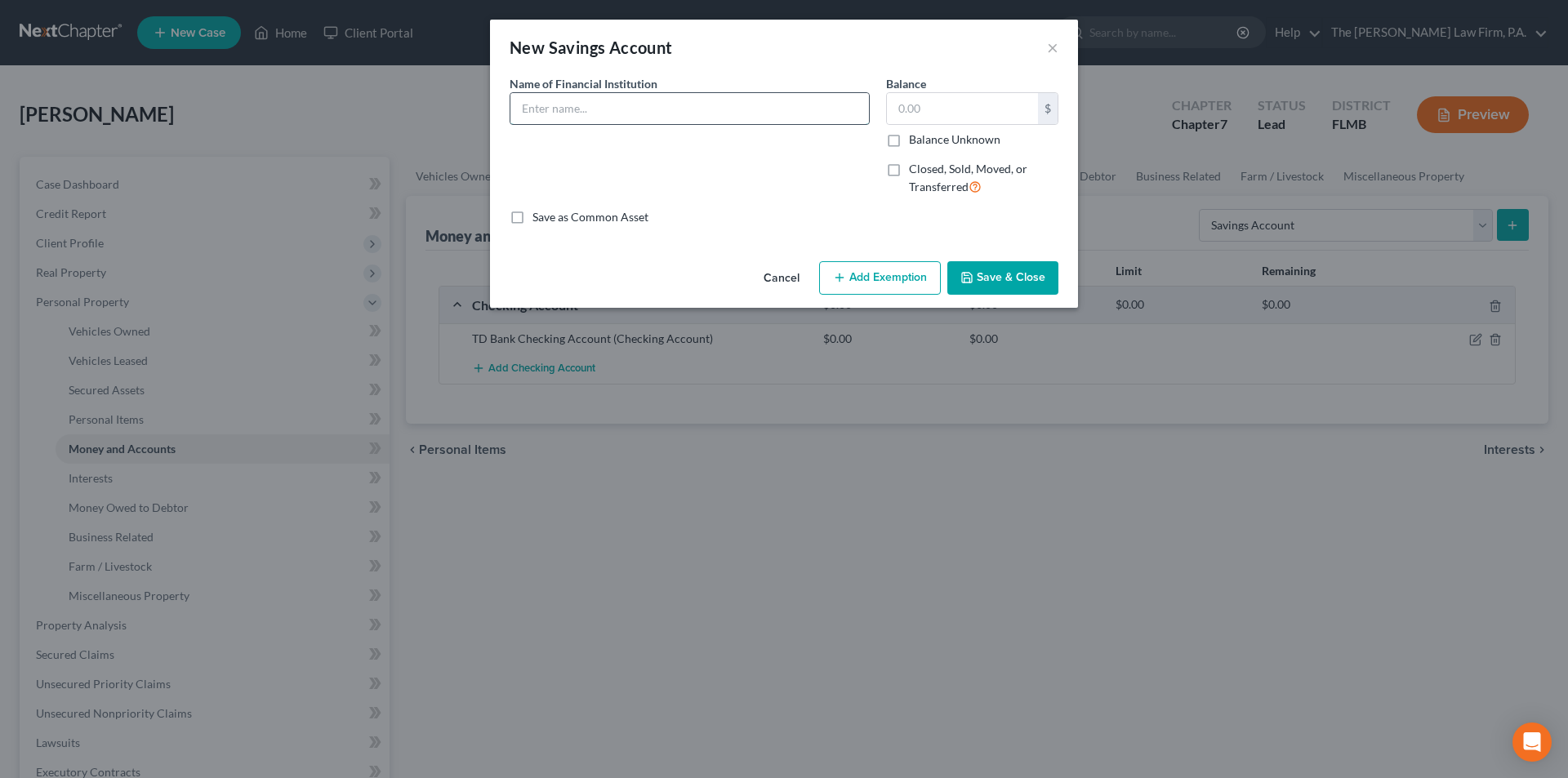
click at [578, 116] on input "text" at bounding box center [689, 108] width 358 height 31
type input "TD Bank Savings Account"
click at [1012, 283] on button "Save & Close" at bounding box center [1002, 278] width 111 height 35
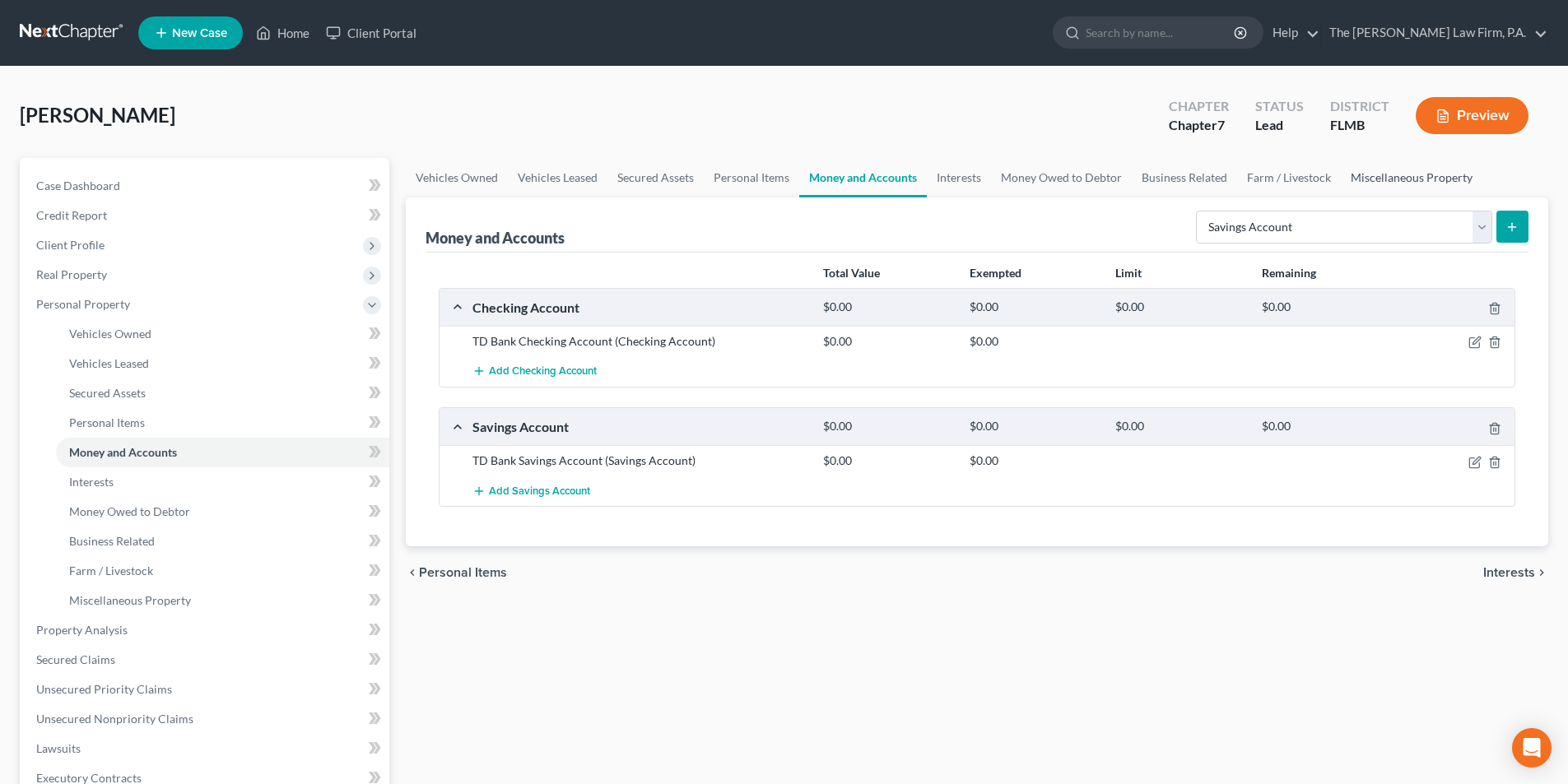
click at [1413, 179] on link "Miscellaneous Property" at bounding box center [1412, 178] width 141 height 40
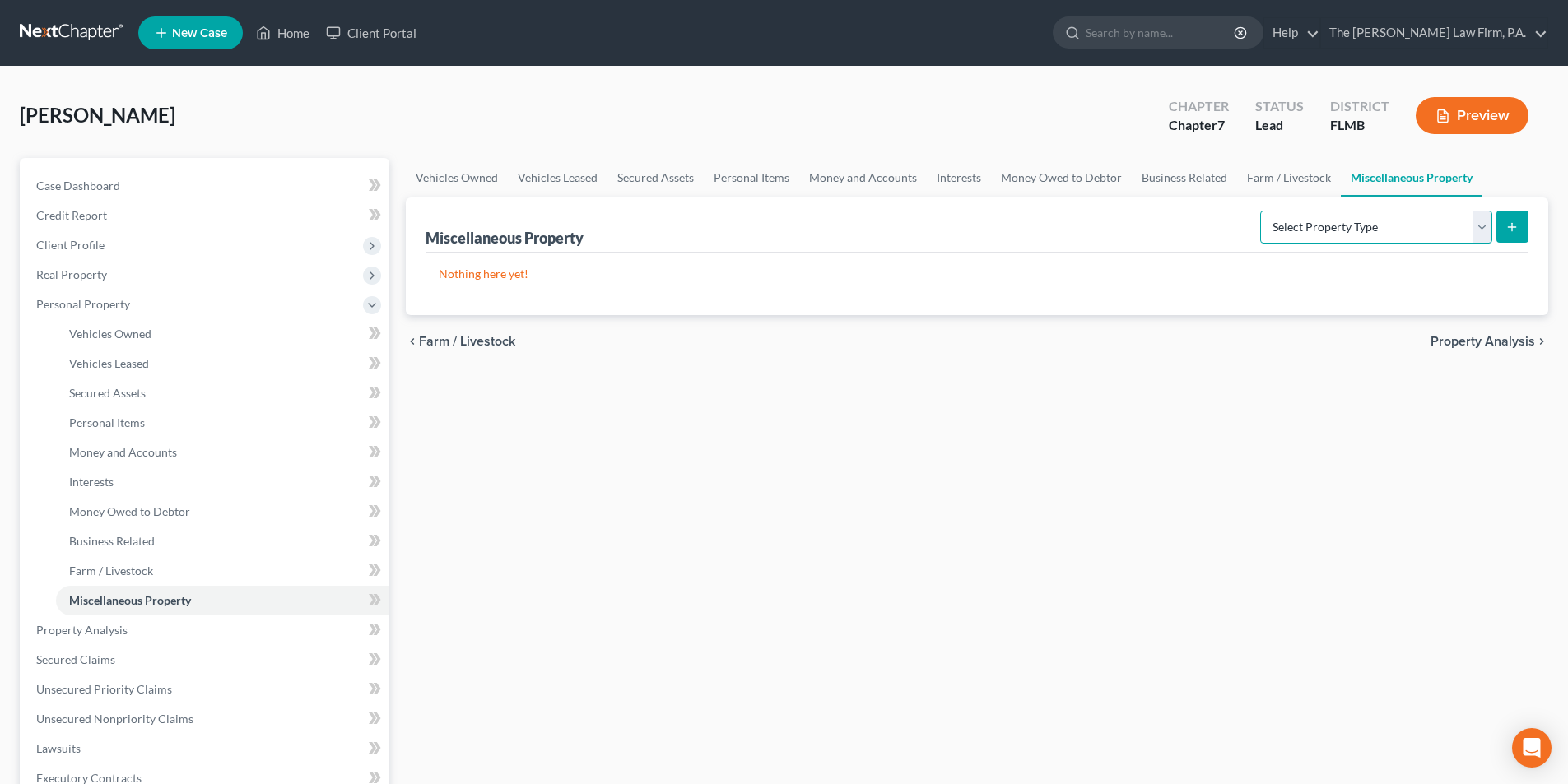
click at [1328, 237] on select "Select Property Type Assigned for Creditor Benefit [DATE] Holding for Another N…" at bounding box center [1376, 227] width 232 height 33
click at [495, 596] on div "Vehicles Owned Vehicles Leased Secured Assets Personal Items Money and Accounts…" at bounding box center [977, 633] width 1159 height 951
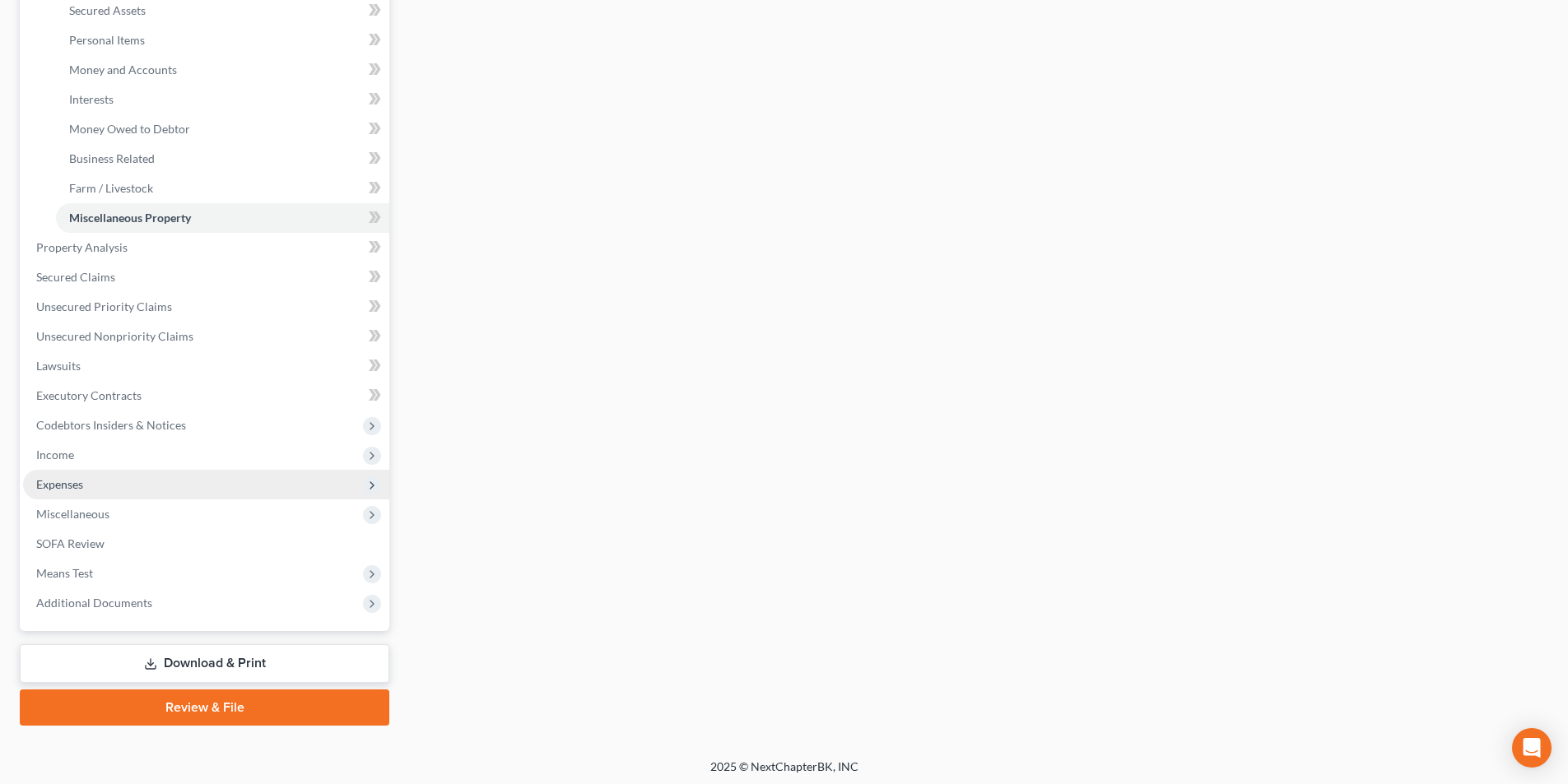
scroll to position [386, 0]
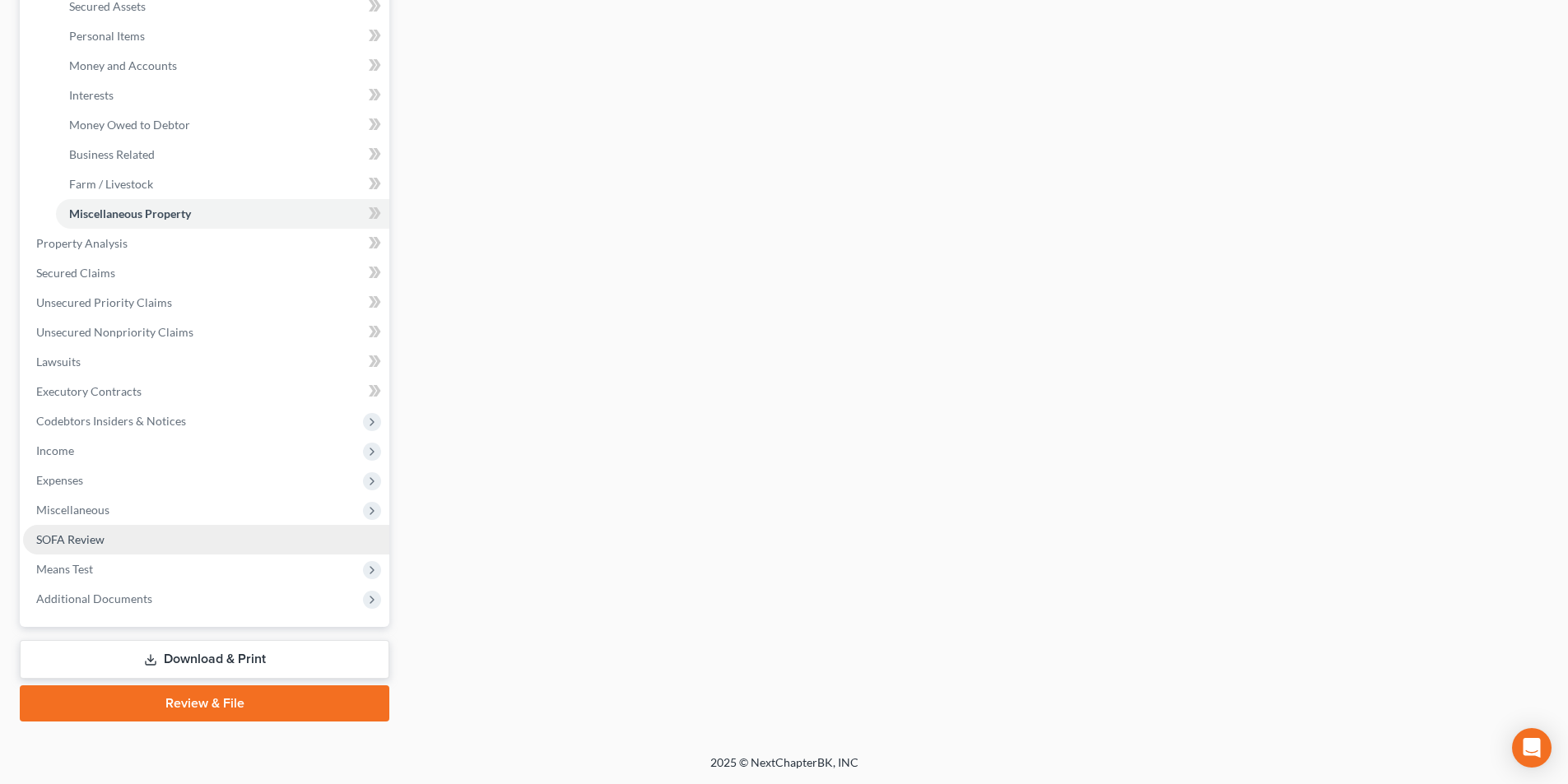
click at [68, 544] on span "SOFA Review" at bounding box center [70, 539] width 68 height 14
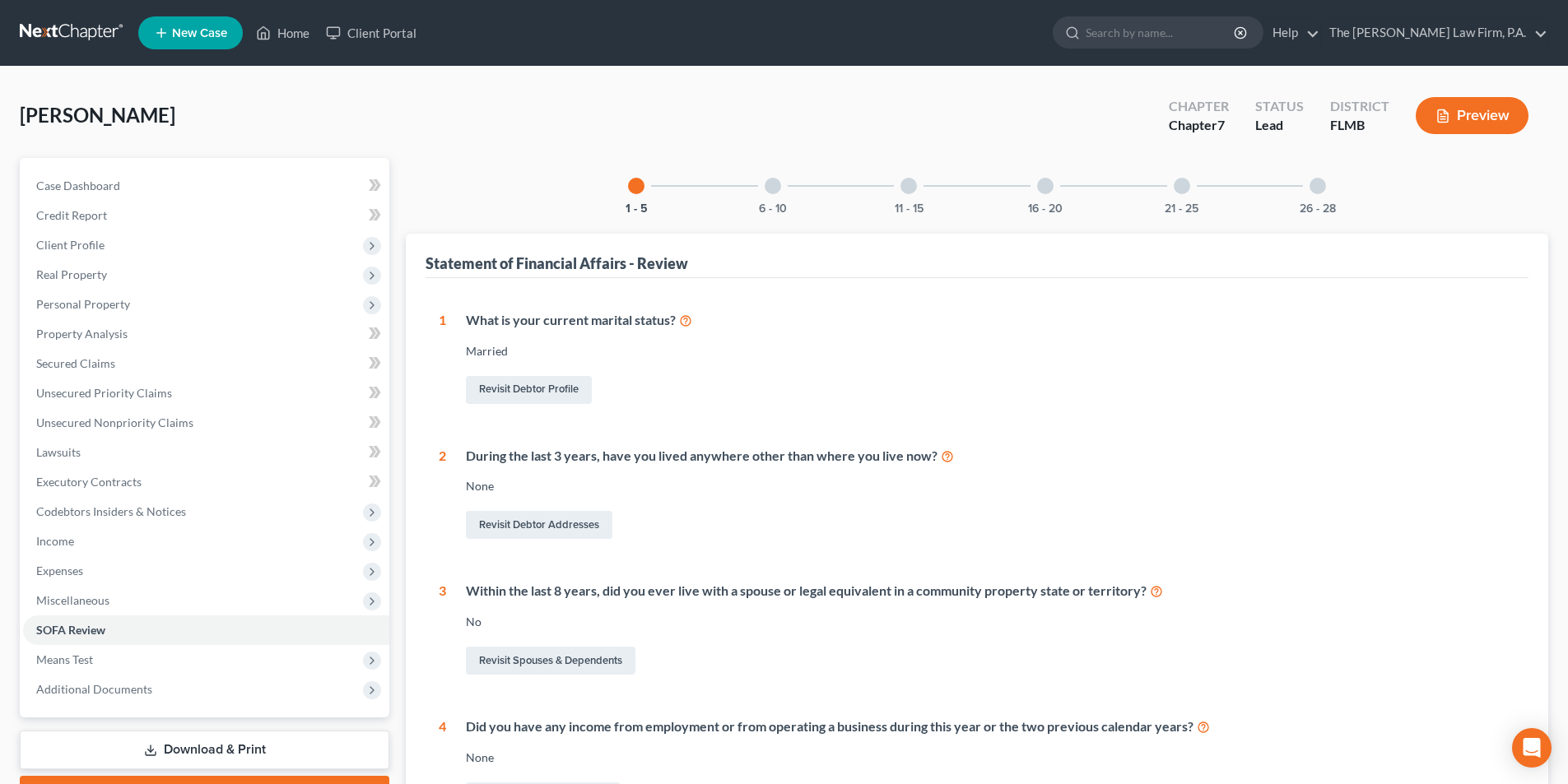
click at [770, 185] on div at bounding box center [772, 186] width 16 height 16
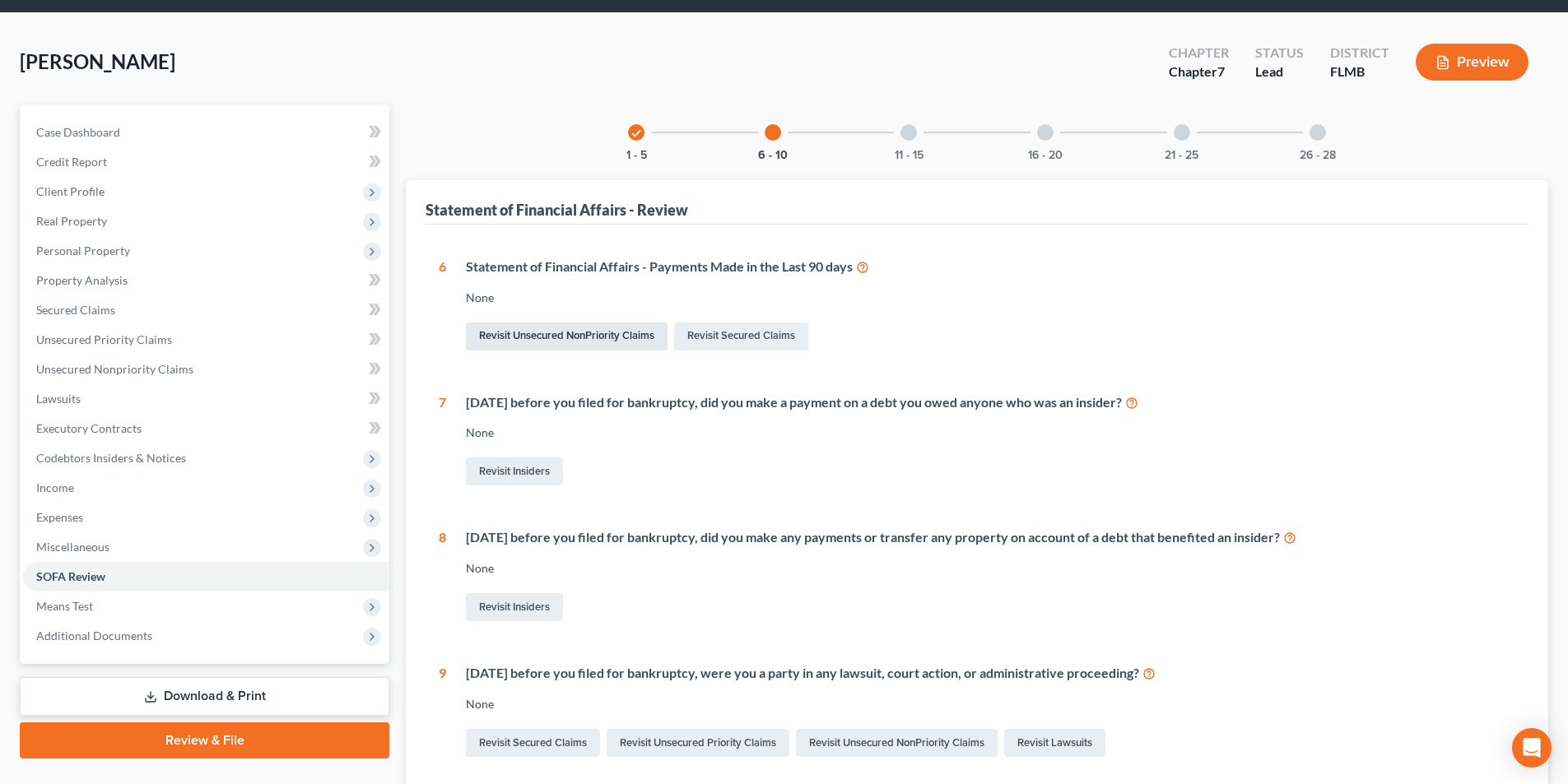
scroll to position [82, 0]
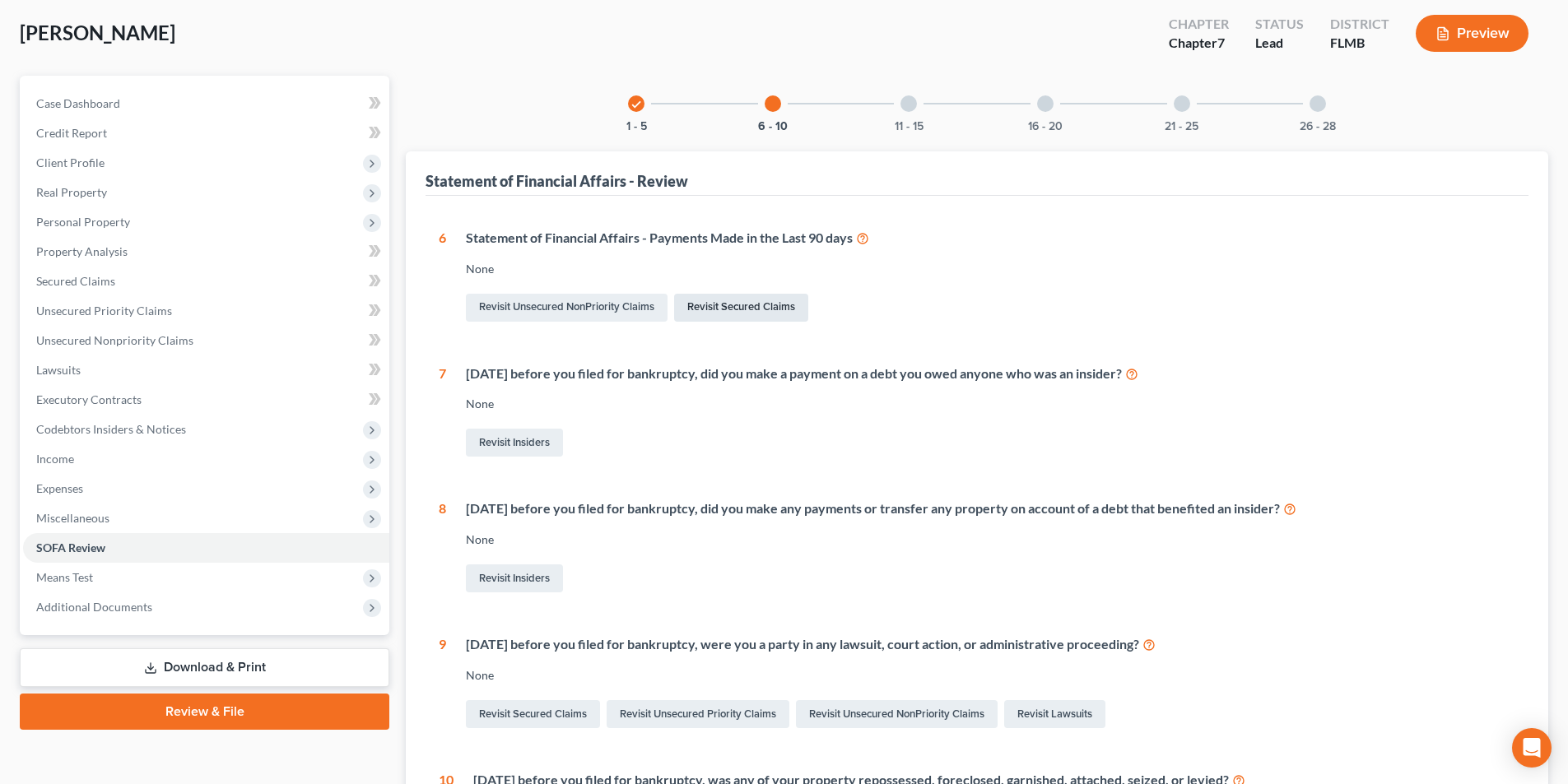
click at [710, 312] on link "Revisit Secured Claims" at bounding box center [741, 308] width 134 height 28
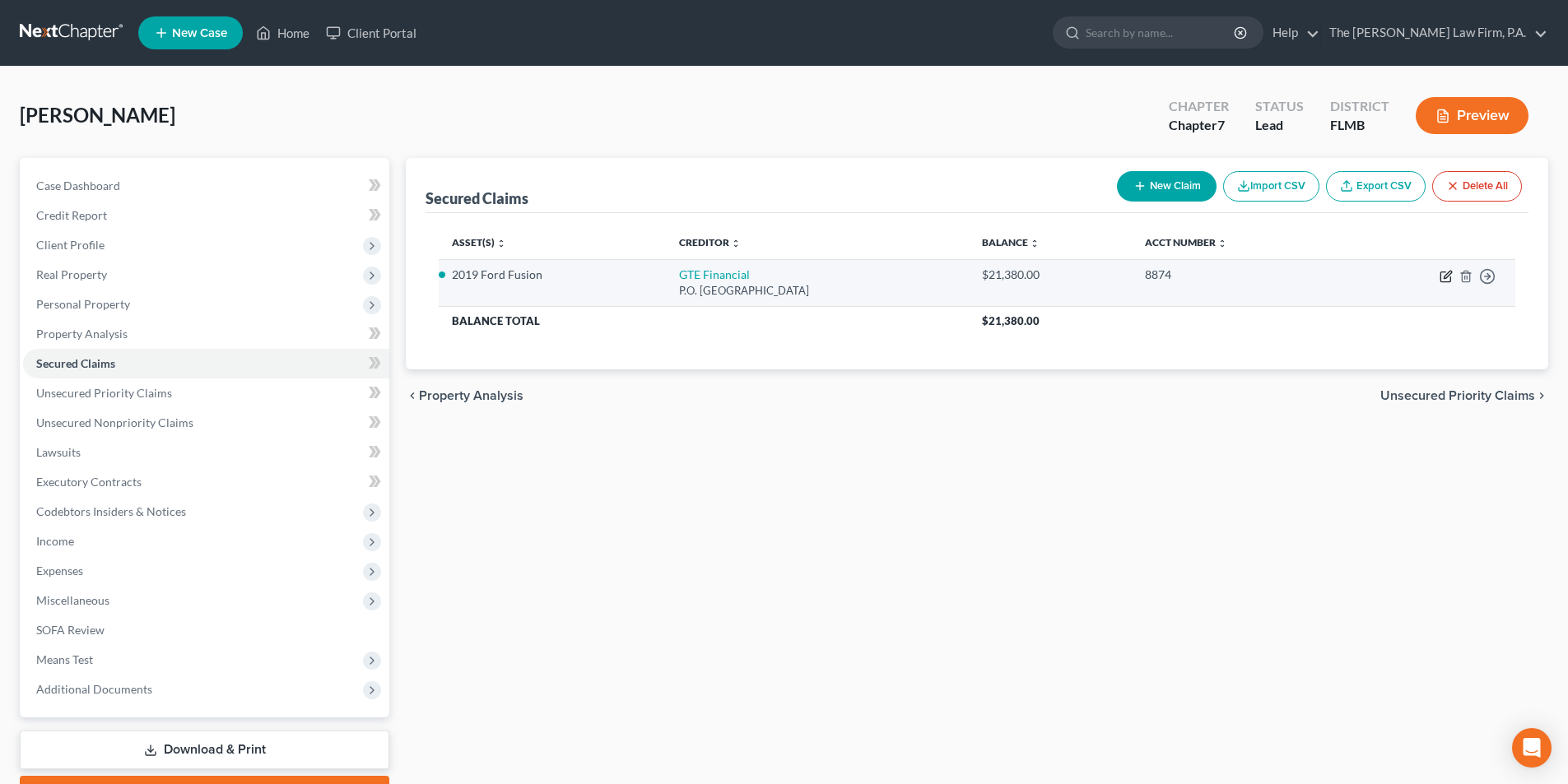
click at [1446, 280] on icon "button" at bounding box center [1446, 276] width 13 height 13
select select "9"
select select "0"
select select "9"
select select "1"
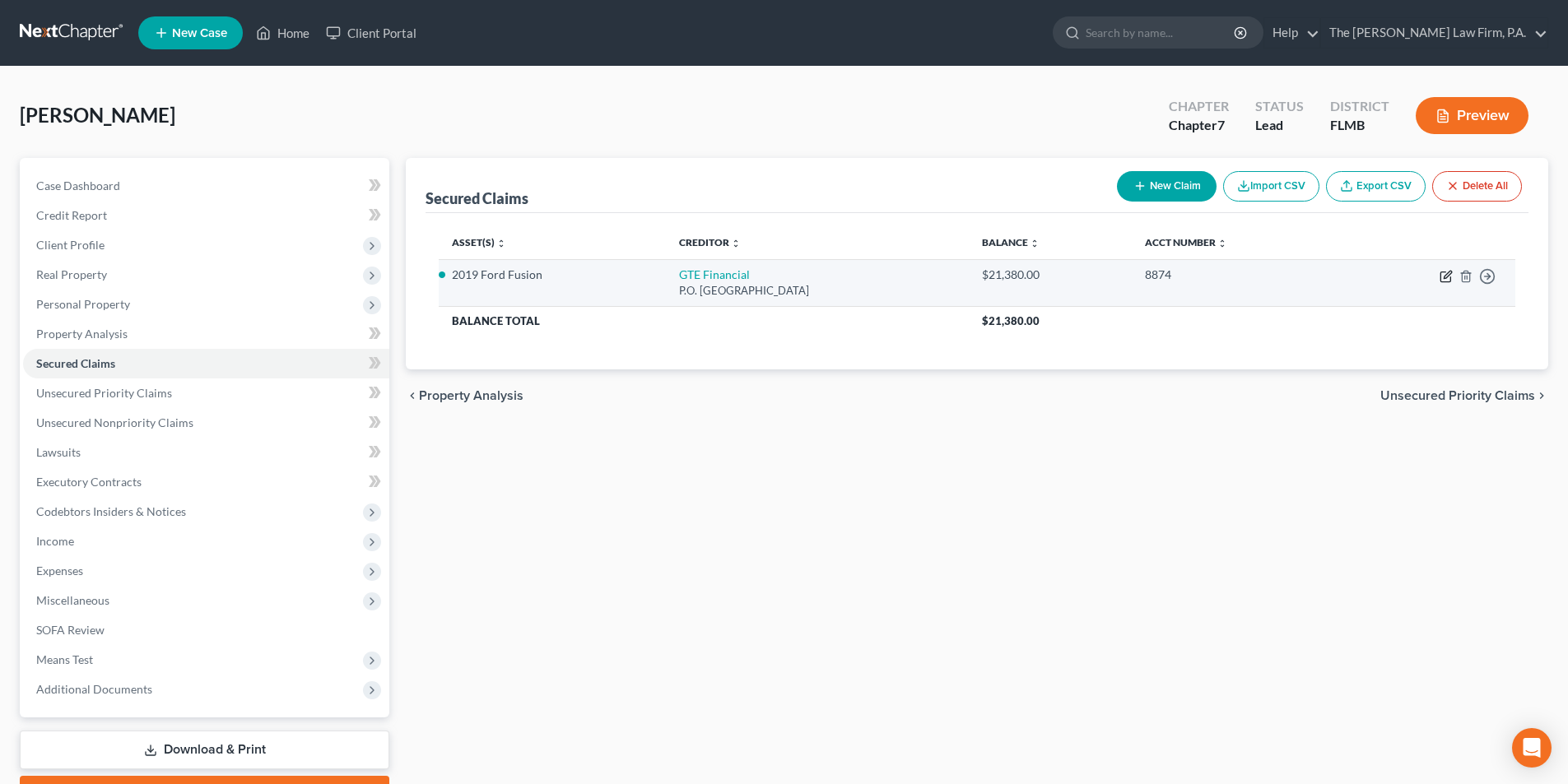
select select "0"
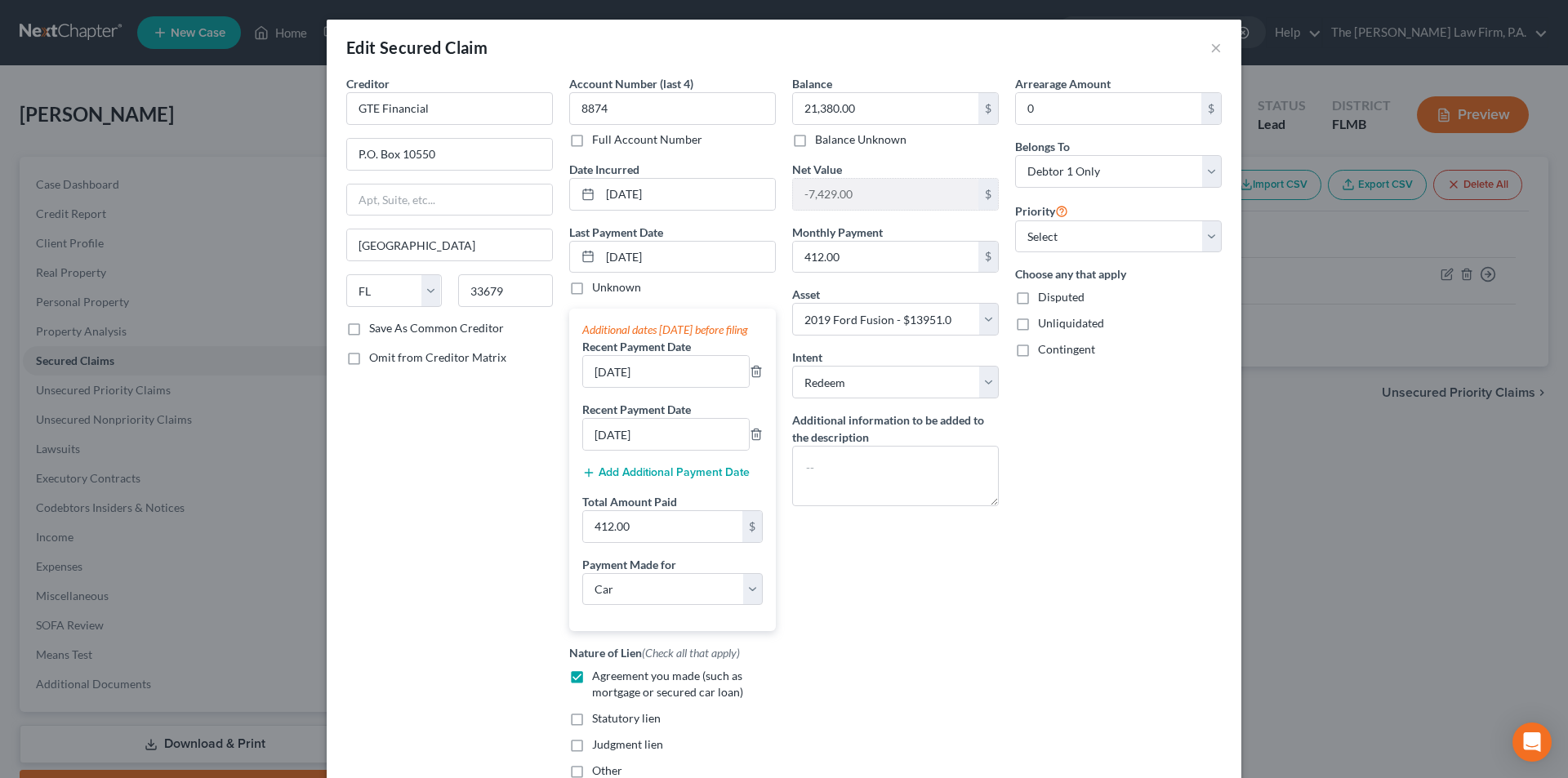
click at [879, 557] on div "Balance 21,380.00 $ Balance Unknown Balance Undetermined 21,380.00 $ Balance Un…" at bounding box center [895, 433] width 223 height 717
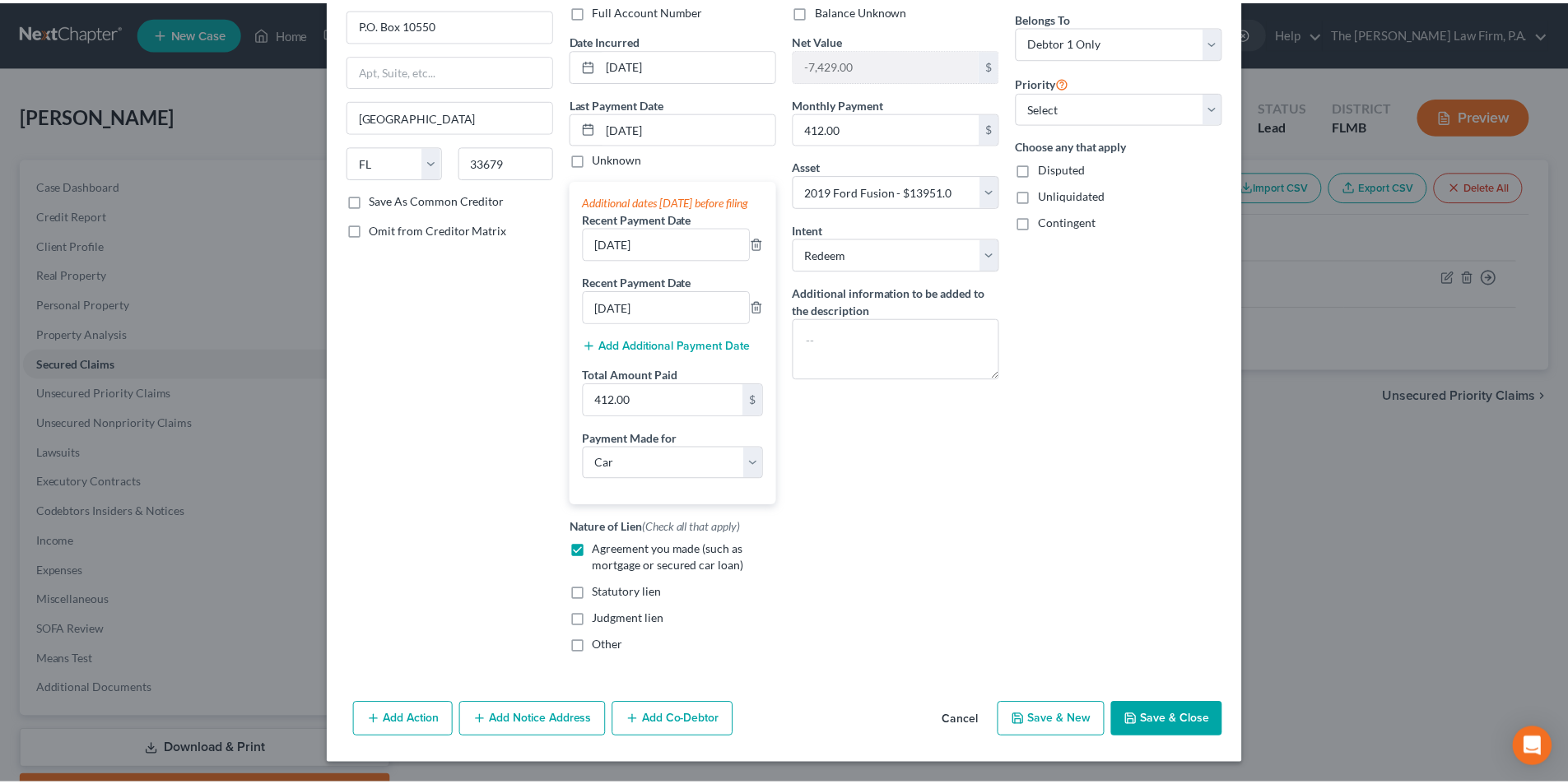
scroll to position [147, 0]
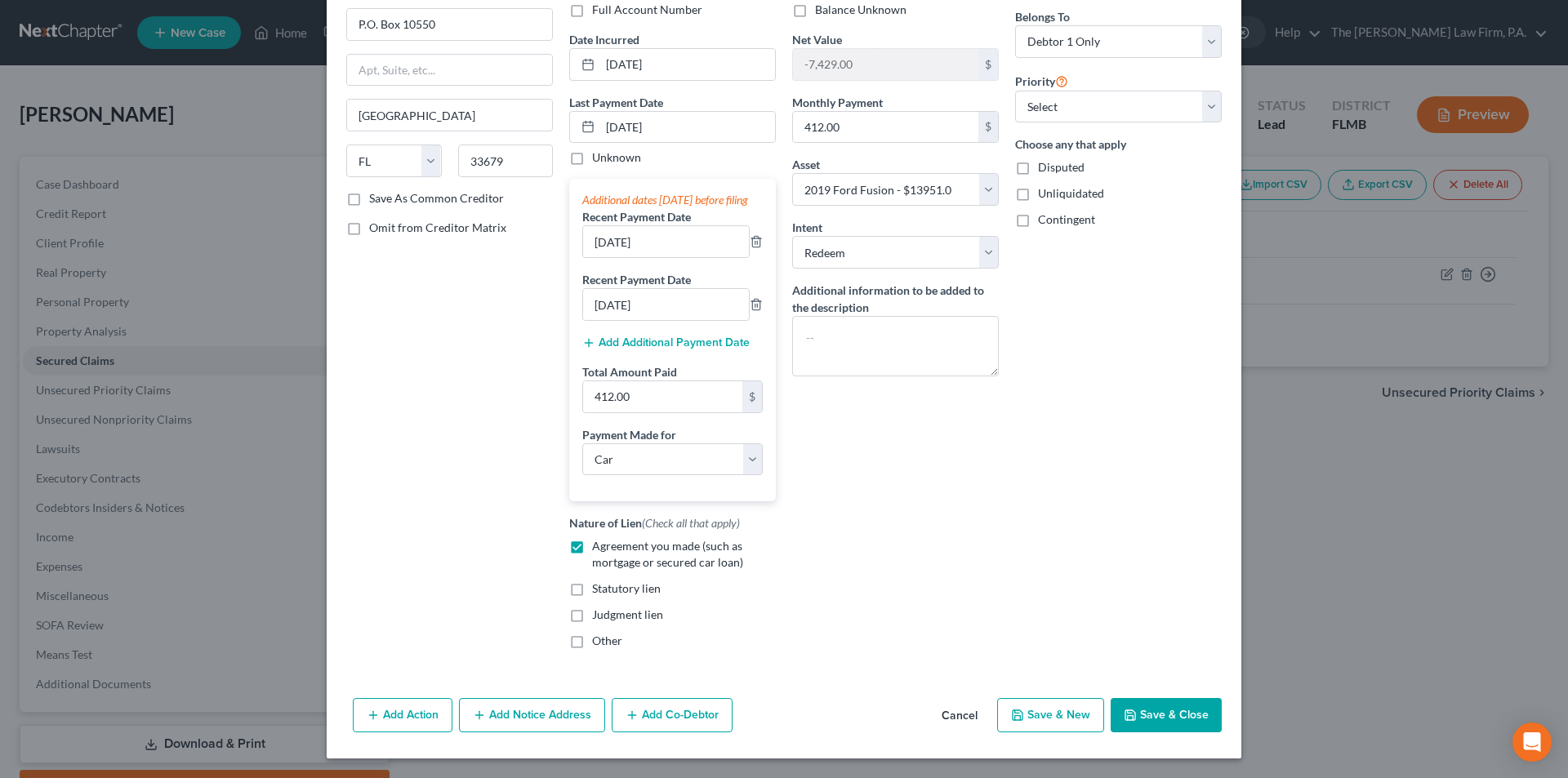
click at [1166, 724] on button "Save & Close" at bounding box center [1166, 715] width 111 height 35
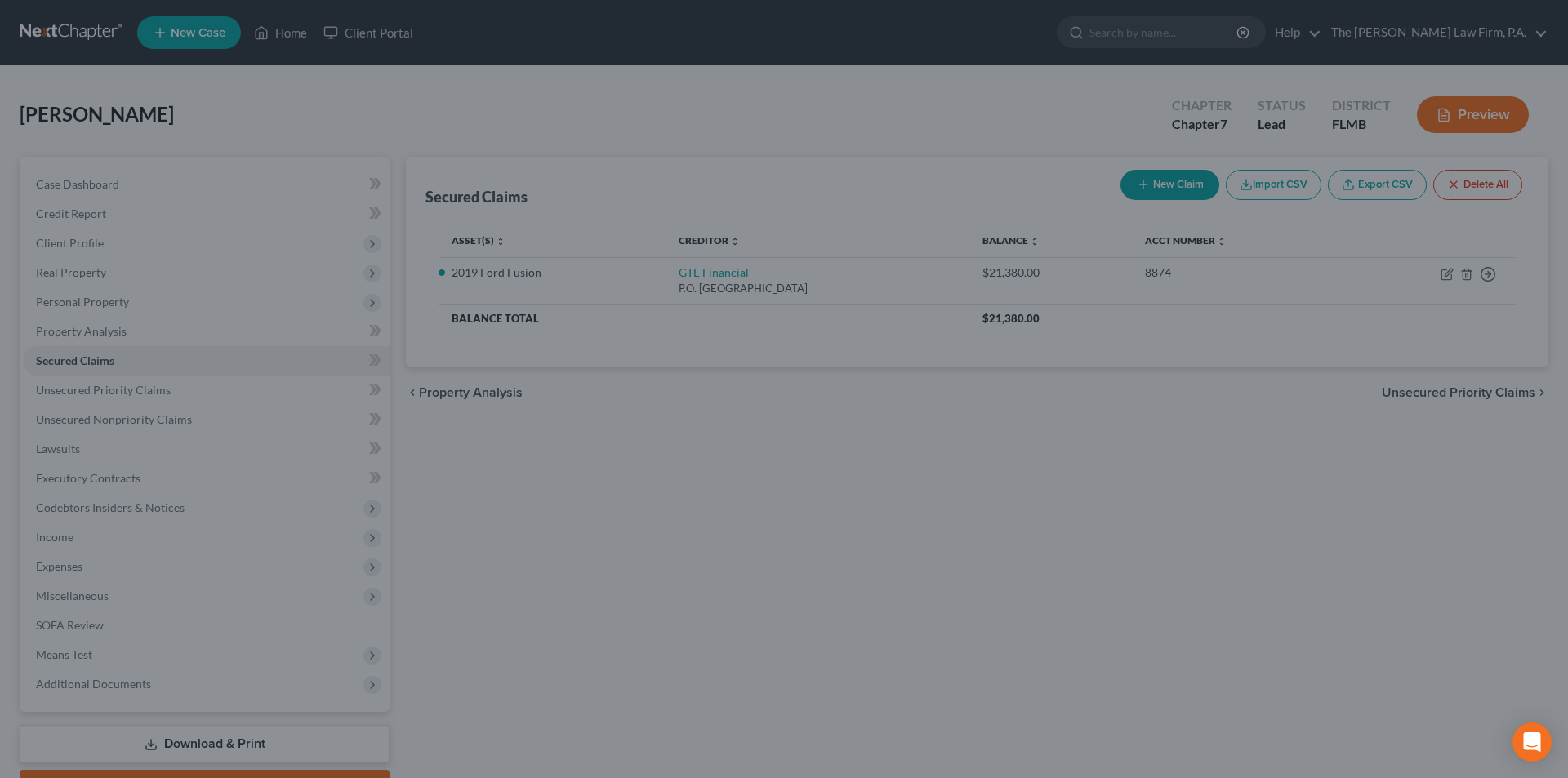
select select "9"
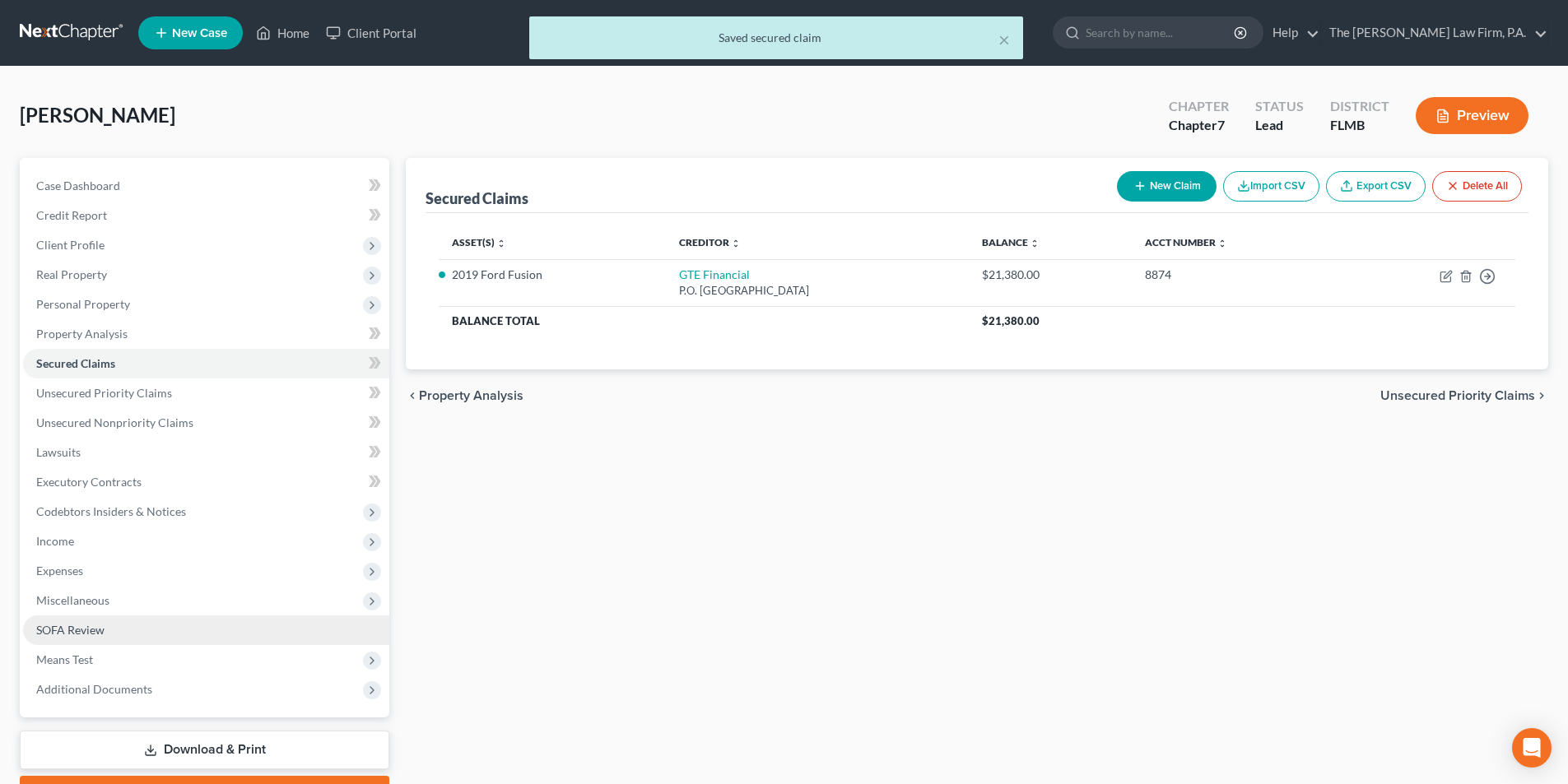
click at [58, 629] on span "SOFA Review" at bounding box center [70, 629] width 68 height 14
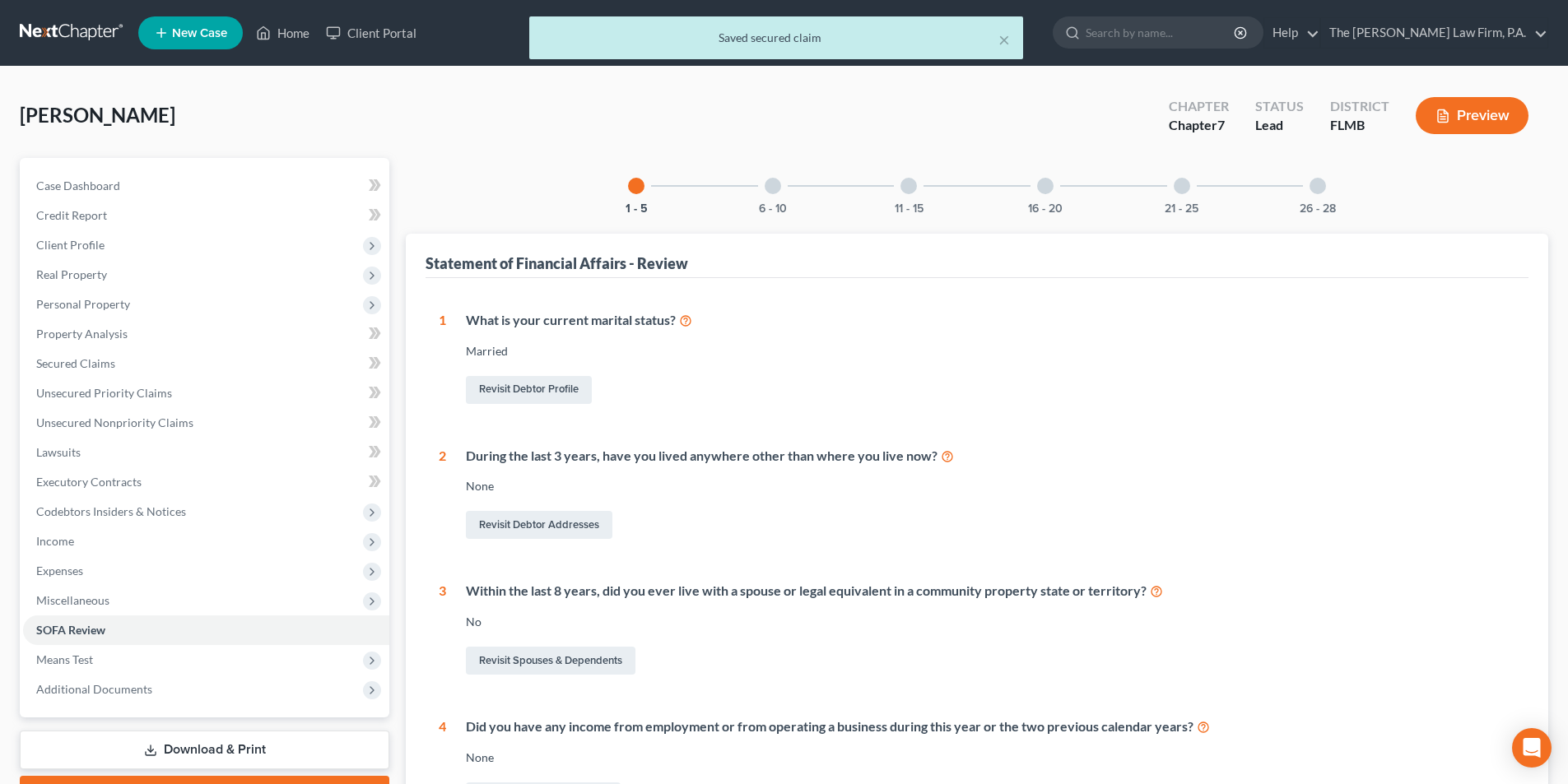
click at [904, 184] on div at bounding box center [907, 186] width 16 height 16
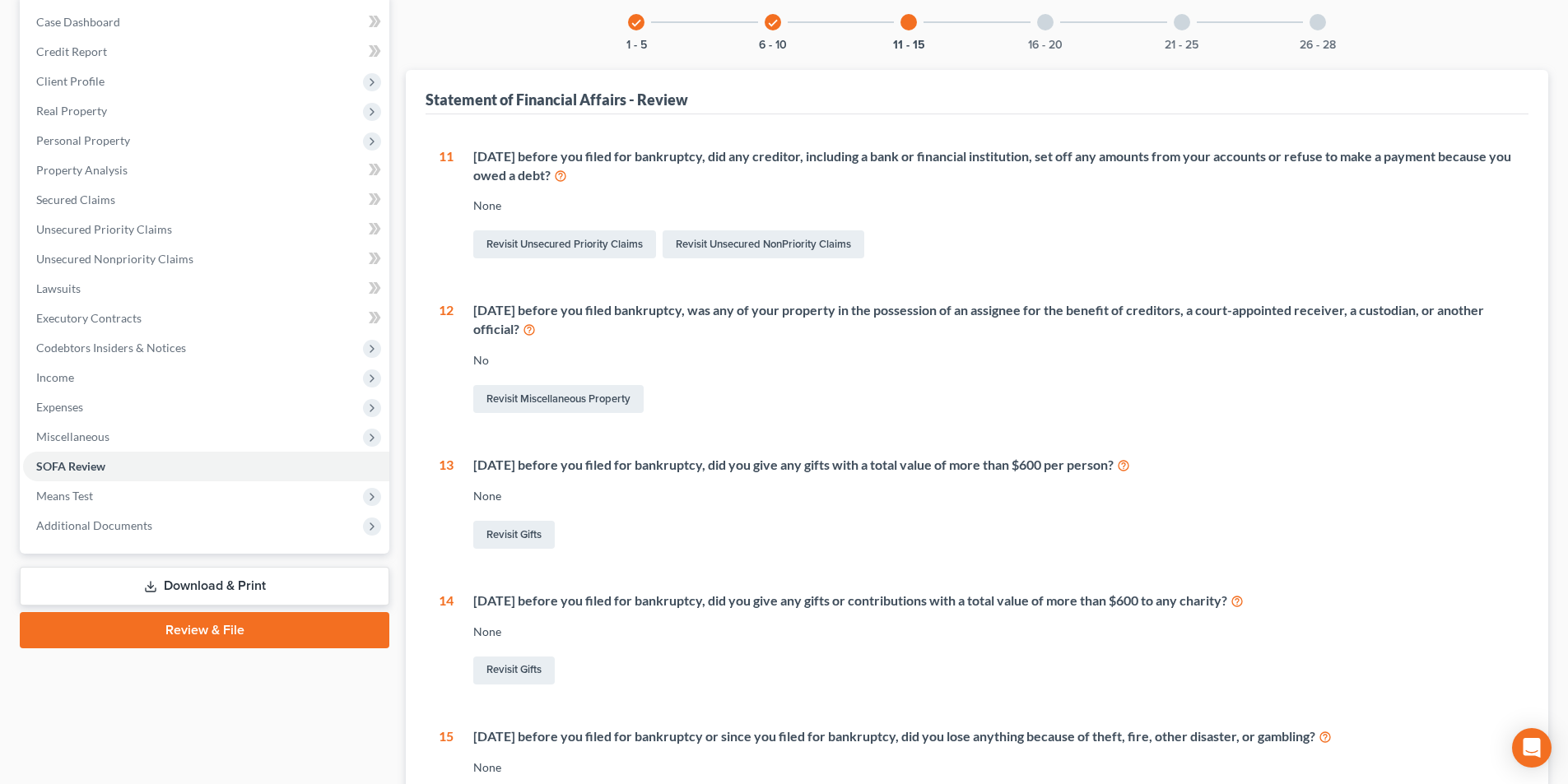
scroll to position [165, 0]
click at [563, 246] on link "Revisit Unsecured Priority Claims" at bounding box center [564, 244] width 183 height 28
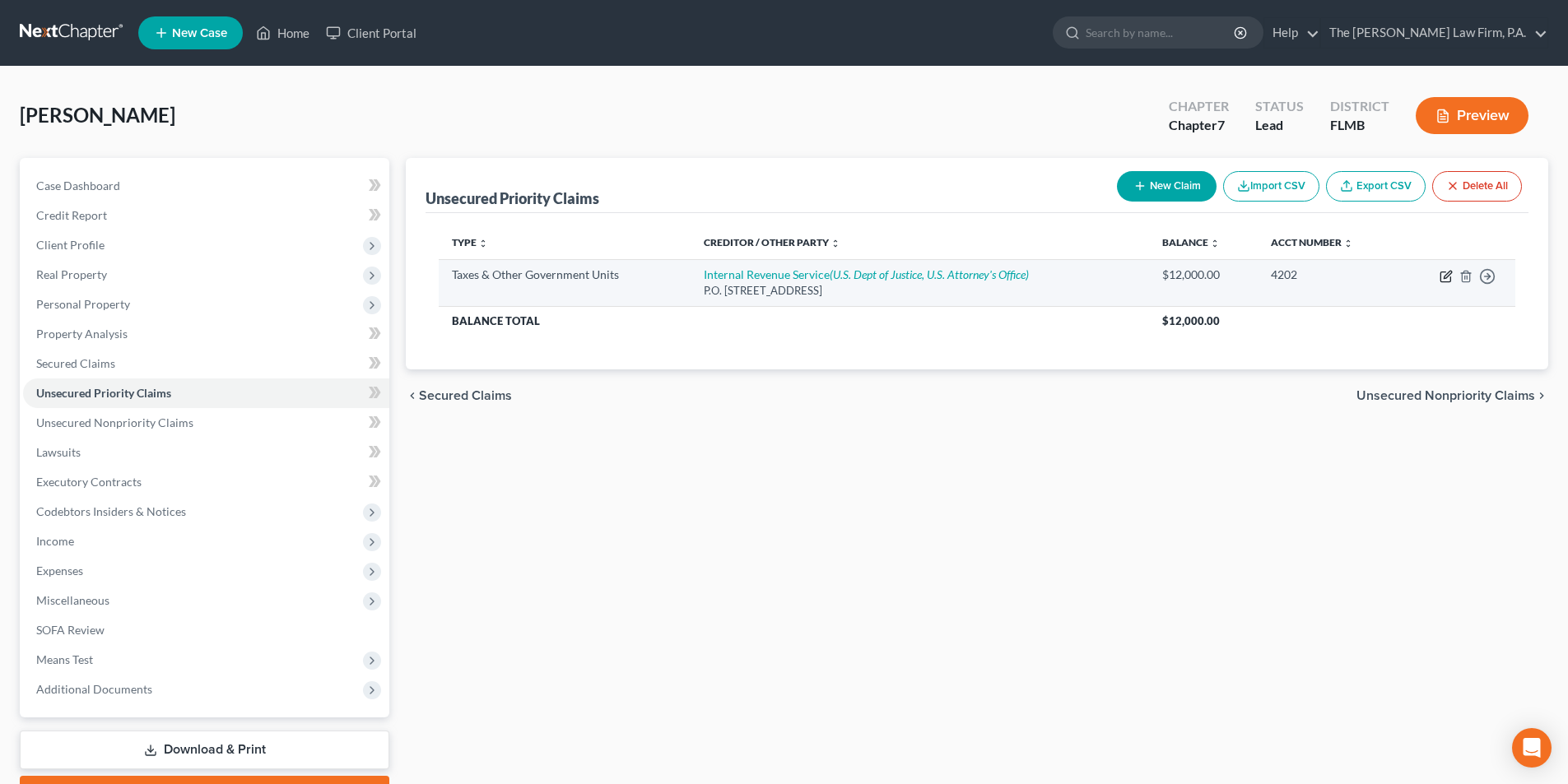
click at [1446, 276] on icon "button" at bounding box center [1446, 276] width 13 height 13
select select "0"
select select "39"
select select "0"
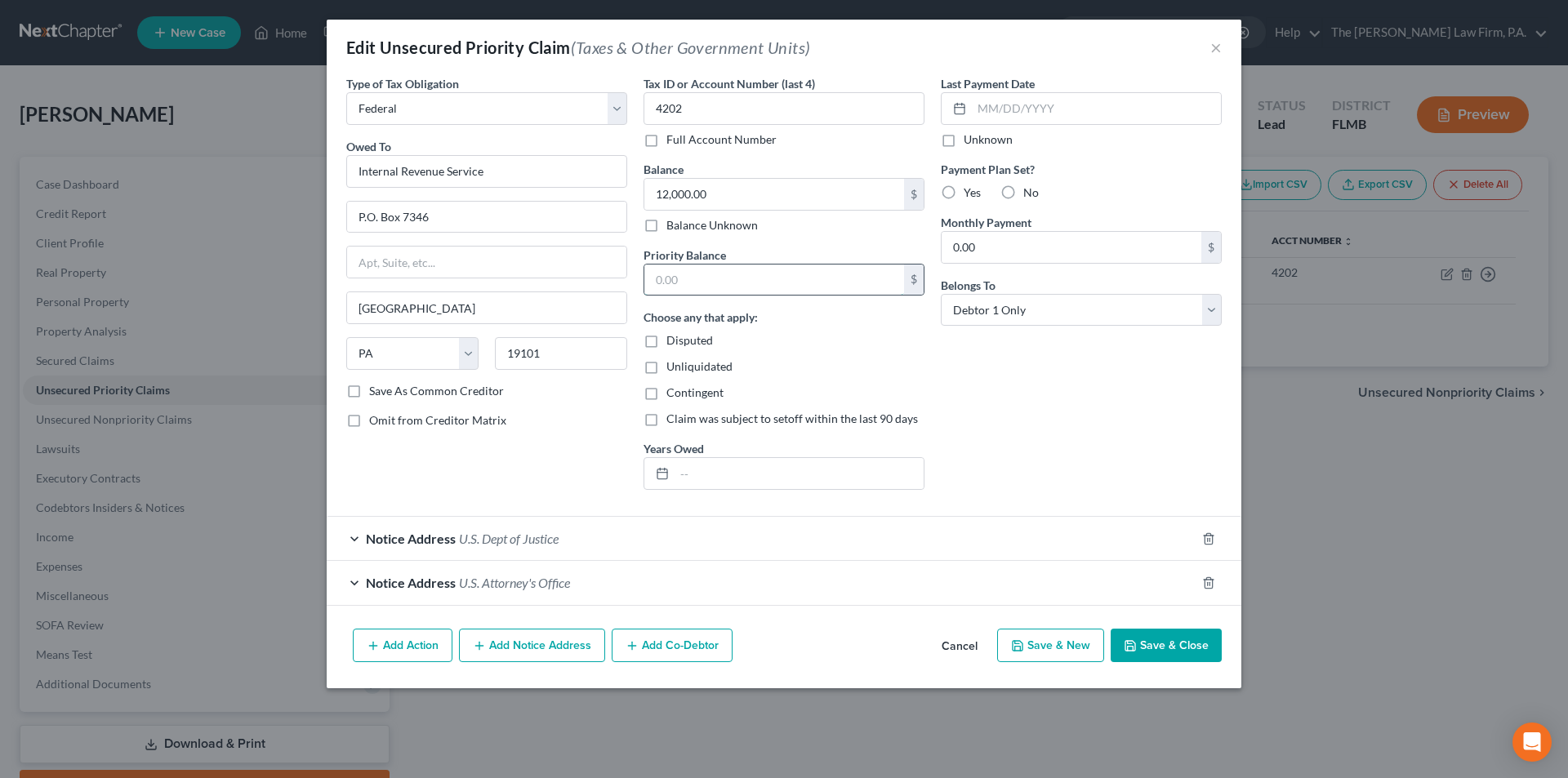
click at [671, 283] on input "text" at bounding box center [774, 280] width 260 height 31
type input "12,000.00"
click at [757, 416] on span "Claim was subject to setoff within the last 90 days" at bounding box center [792, 418] width 252 height 14
click at [683, 416] on input "Claim was subject to setoff within the last 90 days" at bounding box center [678, 415] width 10 height 10
checkbox input "true"
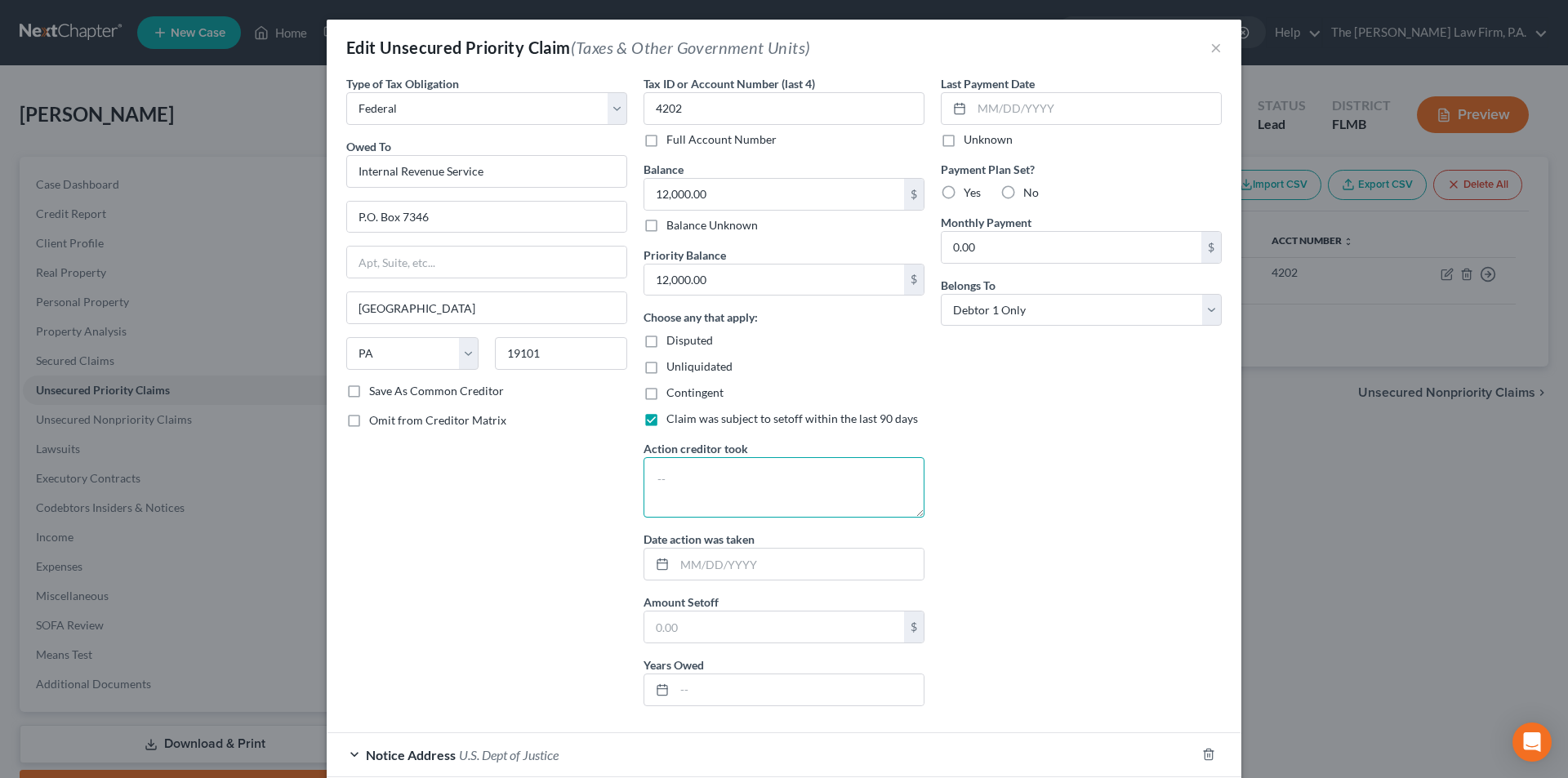
click at [709, 487] on textarea at bounding box center [784, 487] width 281 height 61
type textarea "2024,2023, 2022"
click at [968, 552] on div "Last Payment Date Unknown Payment Plan Set? Yes No Monthly Payment 0.00 $ Belon…" at bounding box center [1081, 396] width 297 height 644
drag, startPoint x: 762, startPoint y: 481, endPoint x: 583, endPoint y: 469, distance: 179.4
click at [583, 469] on div "Type of Tax Obligation * Select Federal City State Franchise Tax Board Other Ow…" at bounding box center [784, 396] width 892 height 644
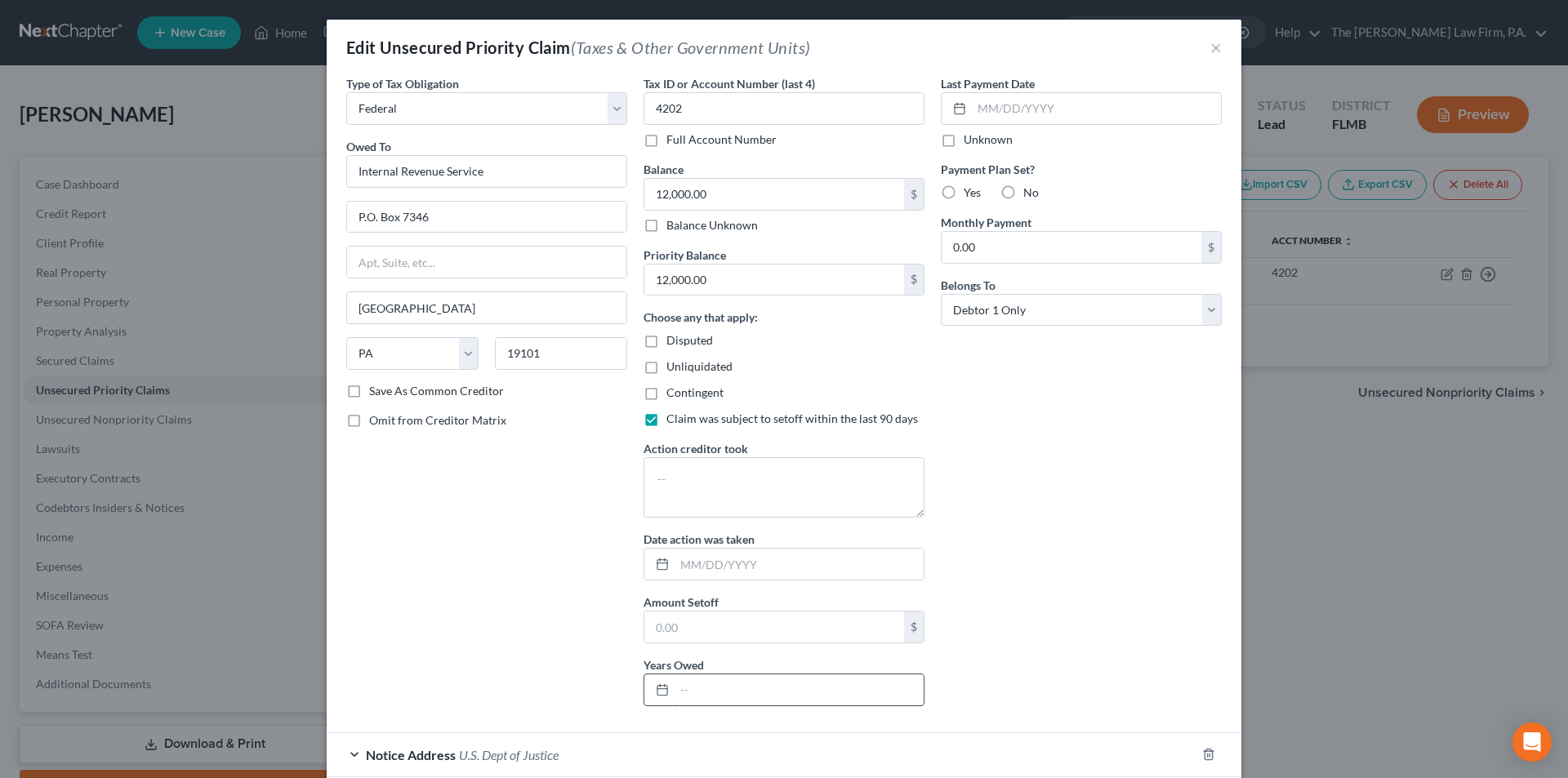
click at [700, 696] on input "text" at bounding box center [798, 689] width 249 height 31
type input "2024,2023,2022"
click at [1029, 584] on div "Last Payment Date Unknown Payment Plan Set? Yes No Monthly Payment 0.00 $ Belon…" at bounding box center [1081, 396] width 297 height 644
click at [965, 252] on input "0.00" at bounding box center [1072, 247] width 260 height 31
type input "200.00"
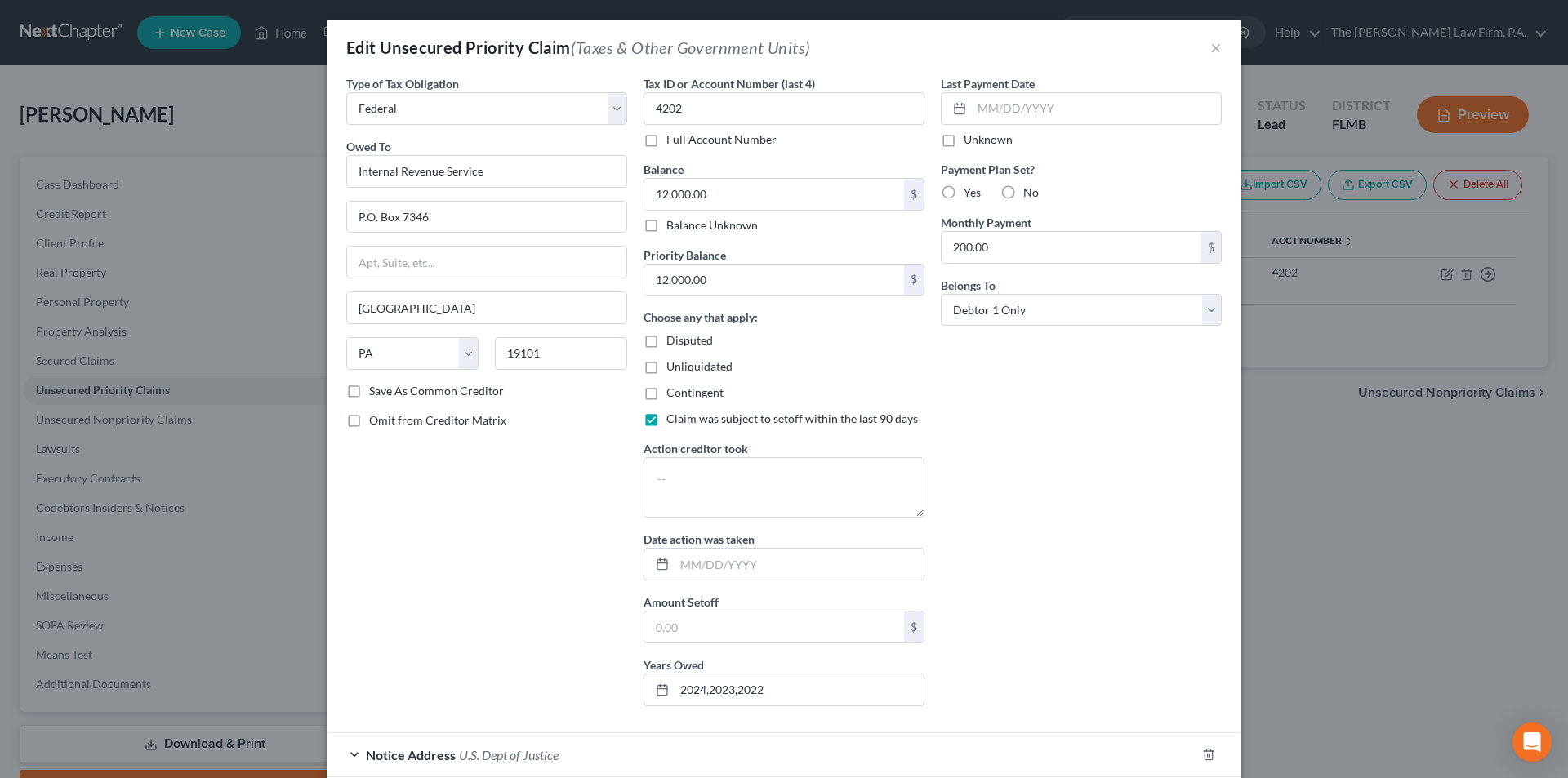
click at [964, 190] on label "Yes" at bounding box center [972, 192] width 17 height 16
click at [971, 190] on input "Yes" at bounding box center [975, 189] width 10 height 10
radio input "true"
click at [990, 99] on input "text" at bounding box center [1096, 108] width 249 height 31
type input "09/"
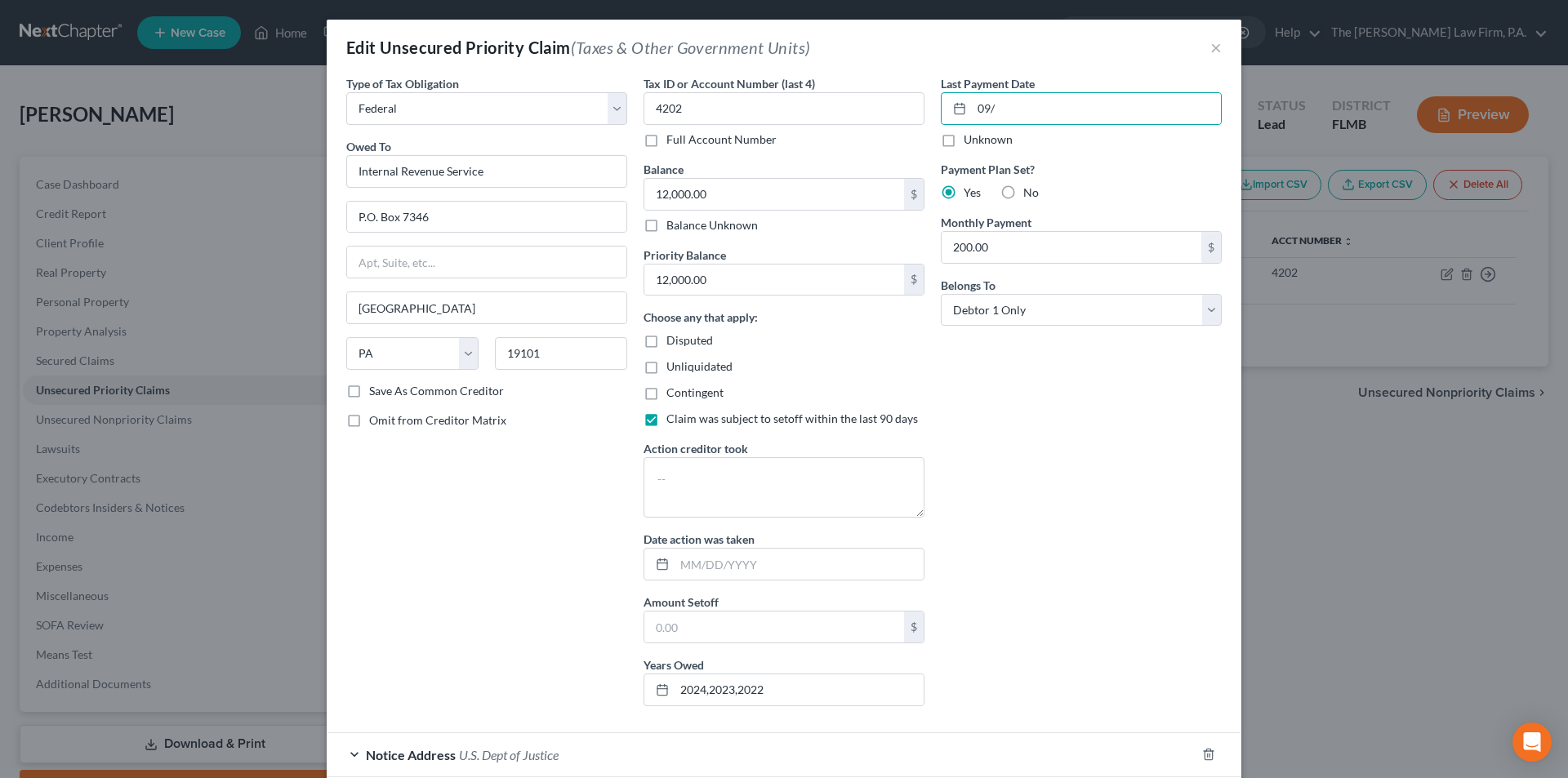
click at [667, 424] on label "Claim was subject to setoff within the last 90 days" at bounding box center [792, 418] width 252 height 16
click at [673, 422] on input "Claim was subject to setoff within the last 90 days" at bounding box center [678, 415] width 10 height 10
checkbox input "false"
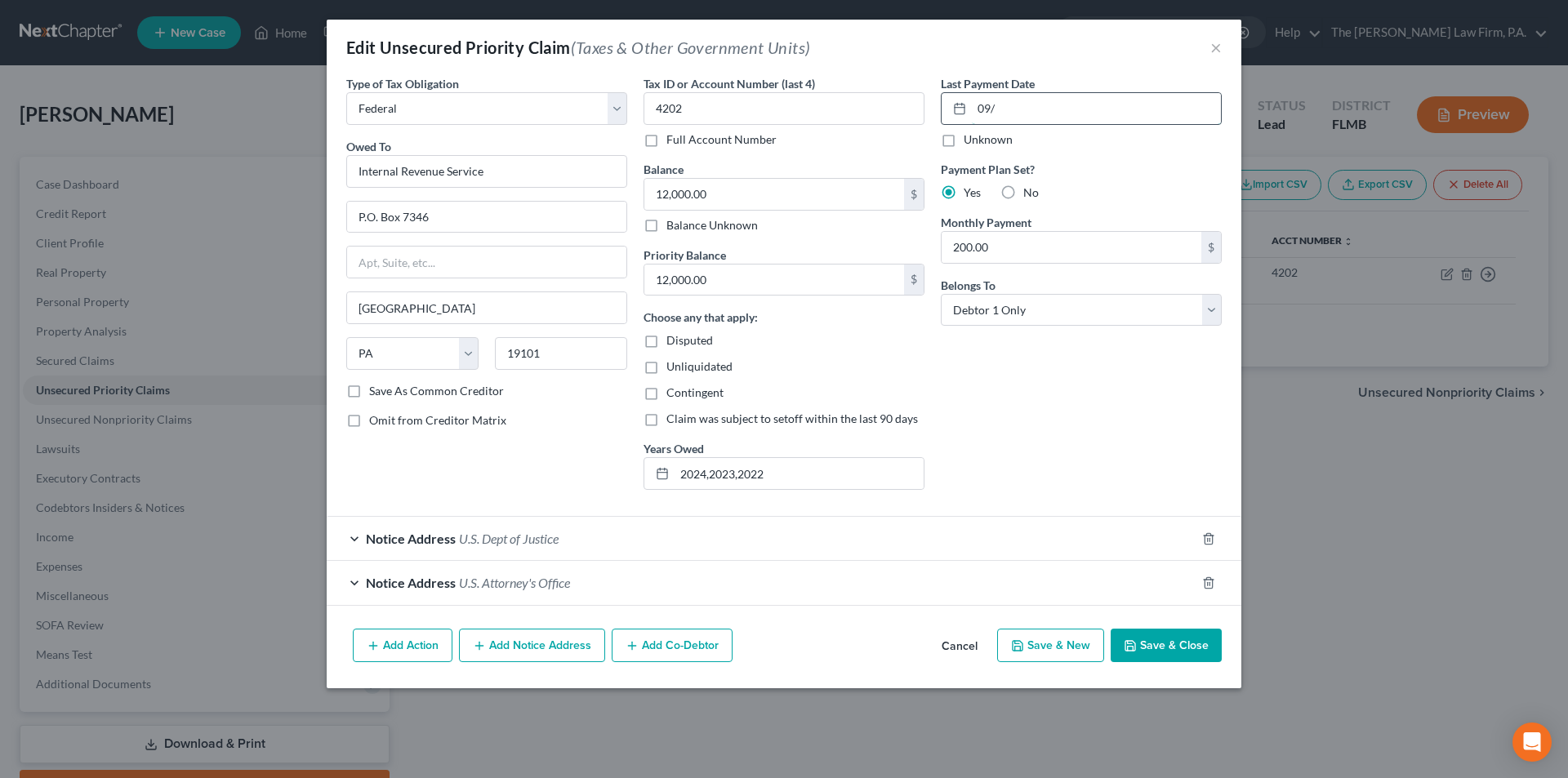
click at [1005, 102] on input "09/" at bounding box center [1096, 108] width 249 height 31
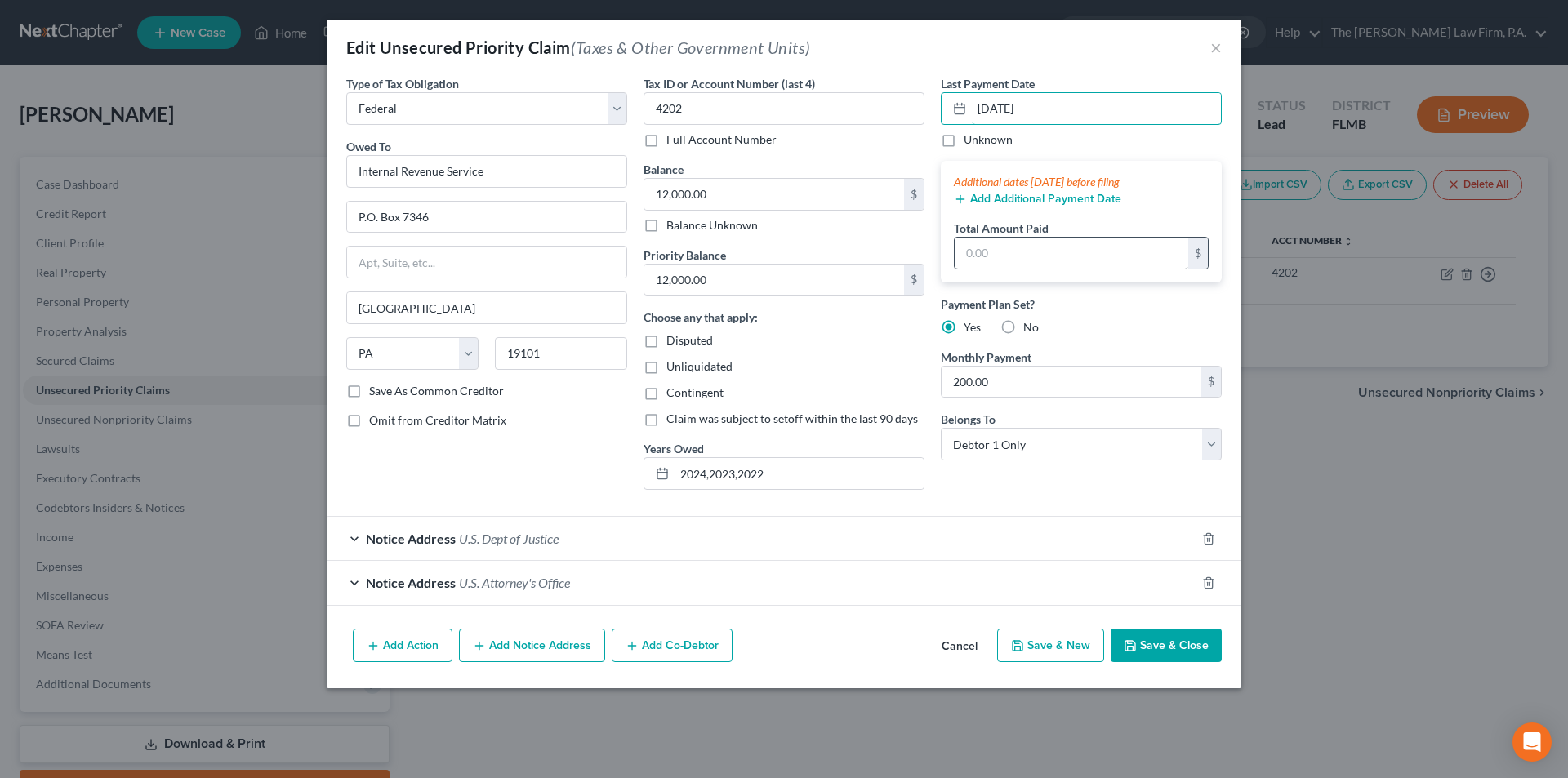
type input "[DATE]"
click at [991, 262] on input "text" at bounding box center [1072, 252] width 234 height 31
type input "200.00"
click at [1008, 194] on button "Add Additional Payment Date" at bounding box center [1037, 199] width 167 height 13
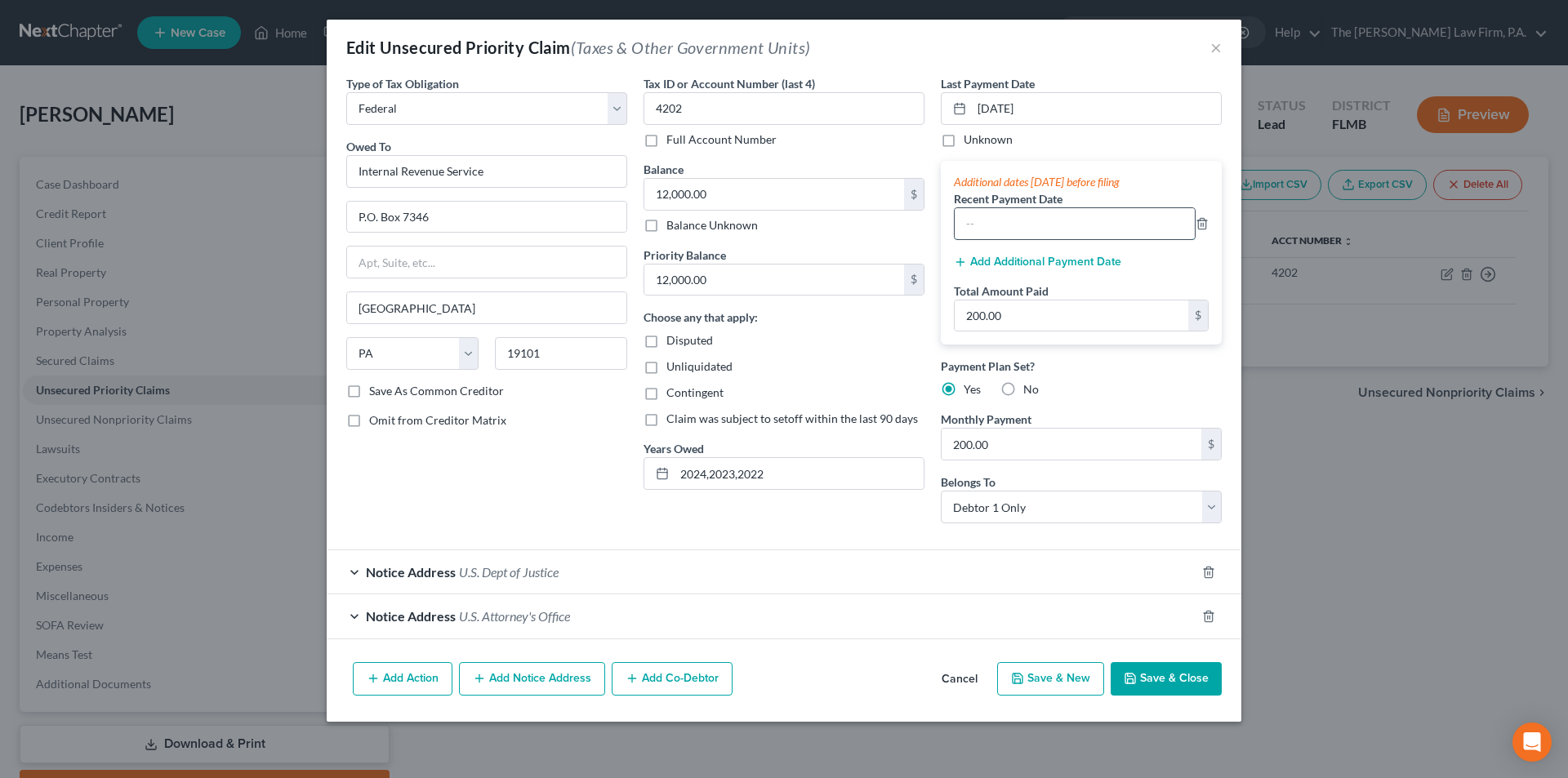
click at [996, 225] on input "text" at bounding box center [1074, 223] width 240 height 31
type input "[DATE]"
click at [1029, 262] on button "Add Additional Payment Date" at bounding box center [1037, 262] width 167 height 13
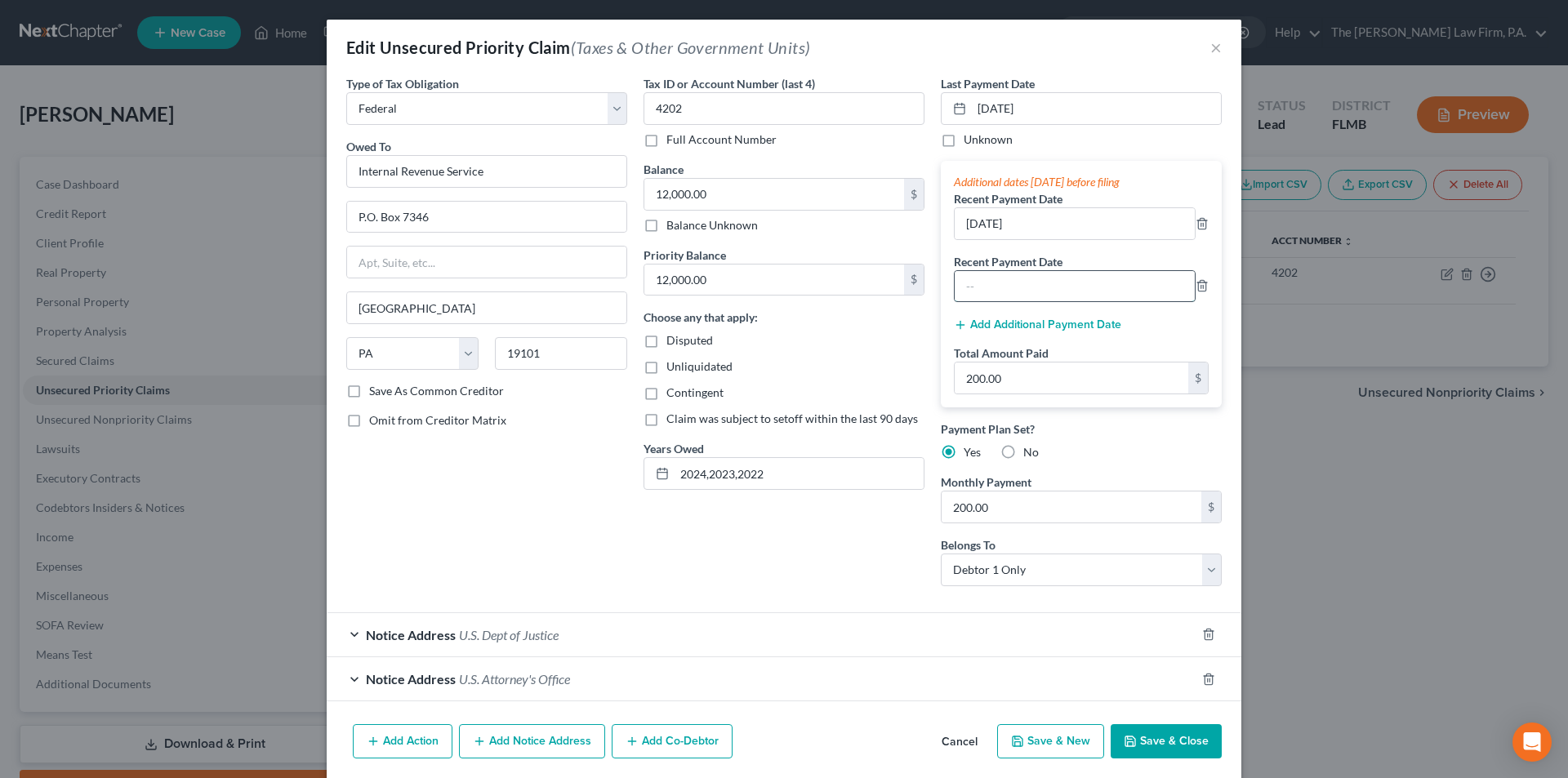
click at [1031, 279] on input "text" at bounding box center [1074, 286] width 240 height 31
type input "0"
type input "[DATE]"
click at [1157, 737] on button "Save & Close" at bounding box center [1166, 742] width 111 height 35
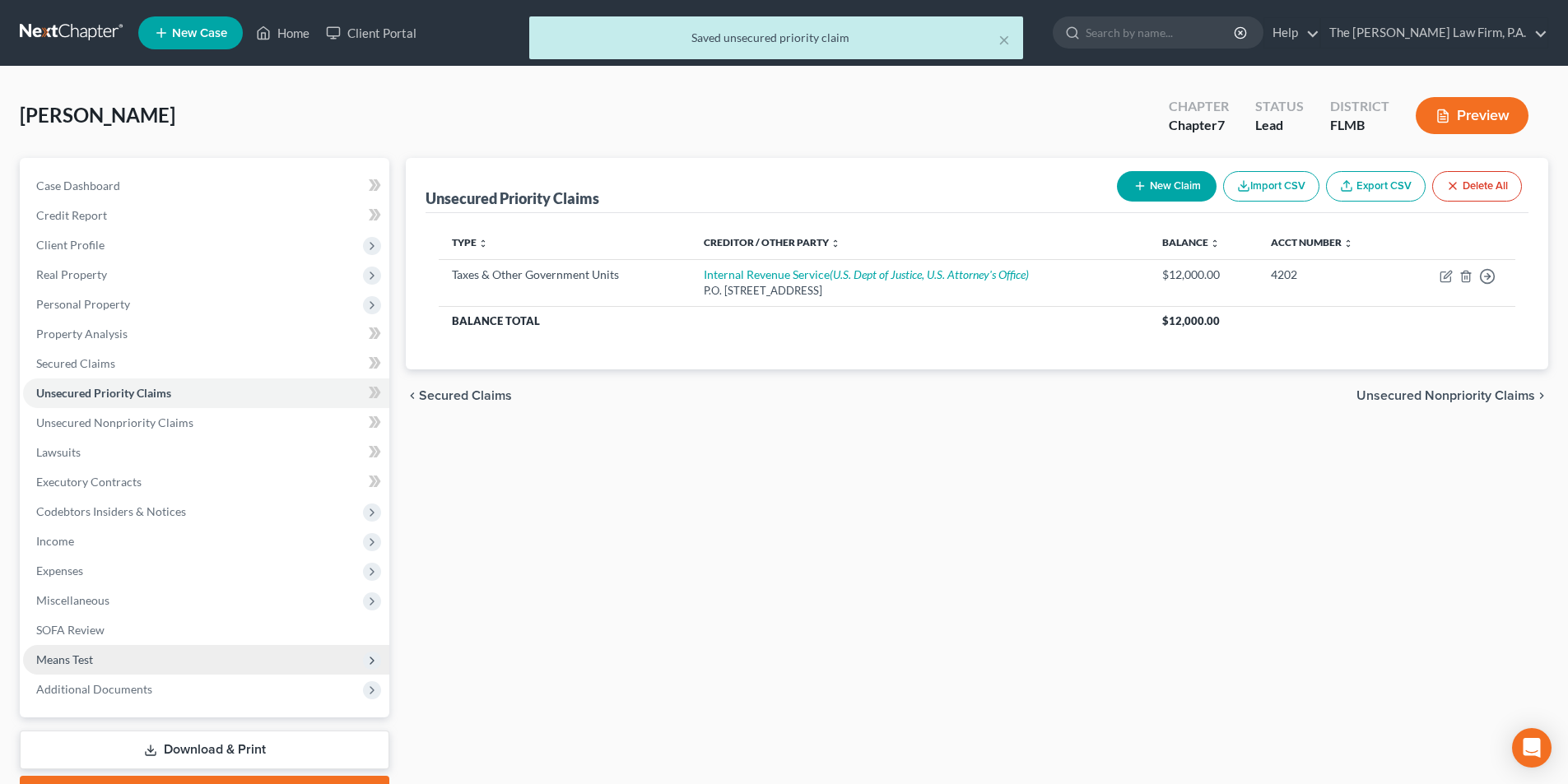
click at [86, 662] on span "Means Test" at bounding box center [64, 660] width 57 height 14
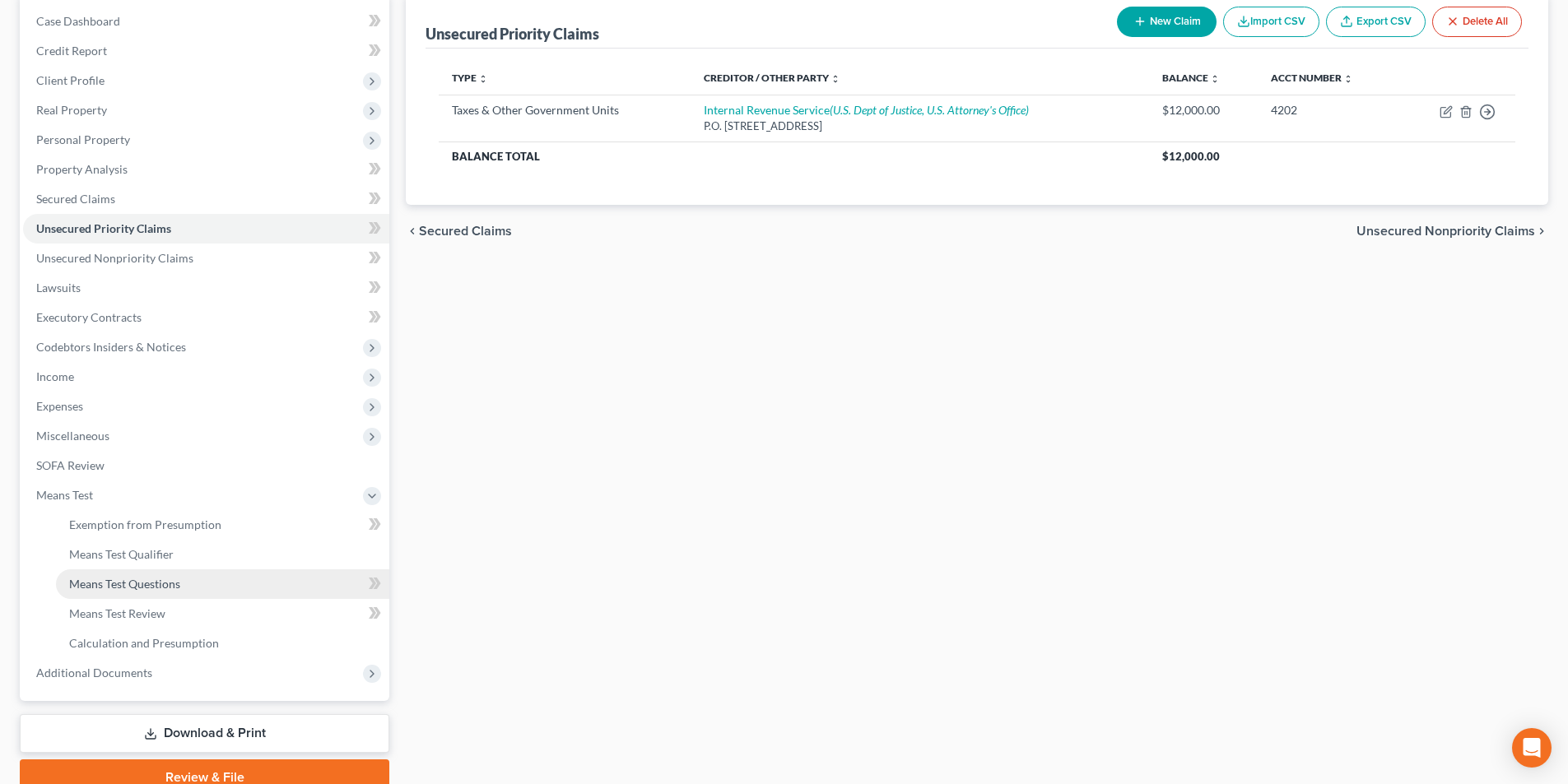
click at [155, 595] on link "Means Test Questions" at bounding box center [222, 583] width 334 height 29
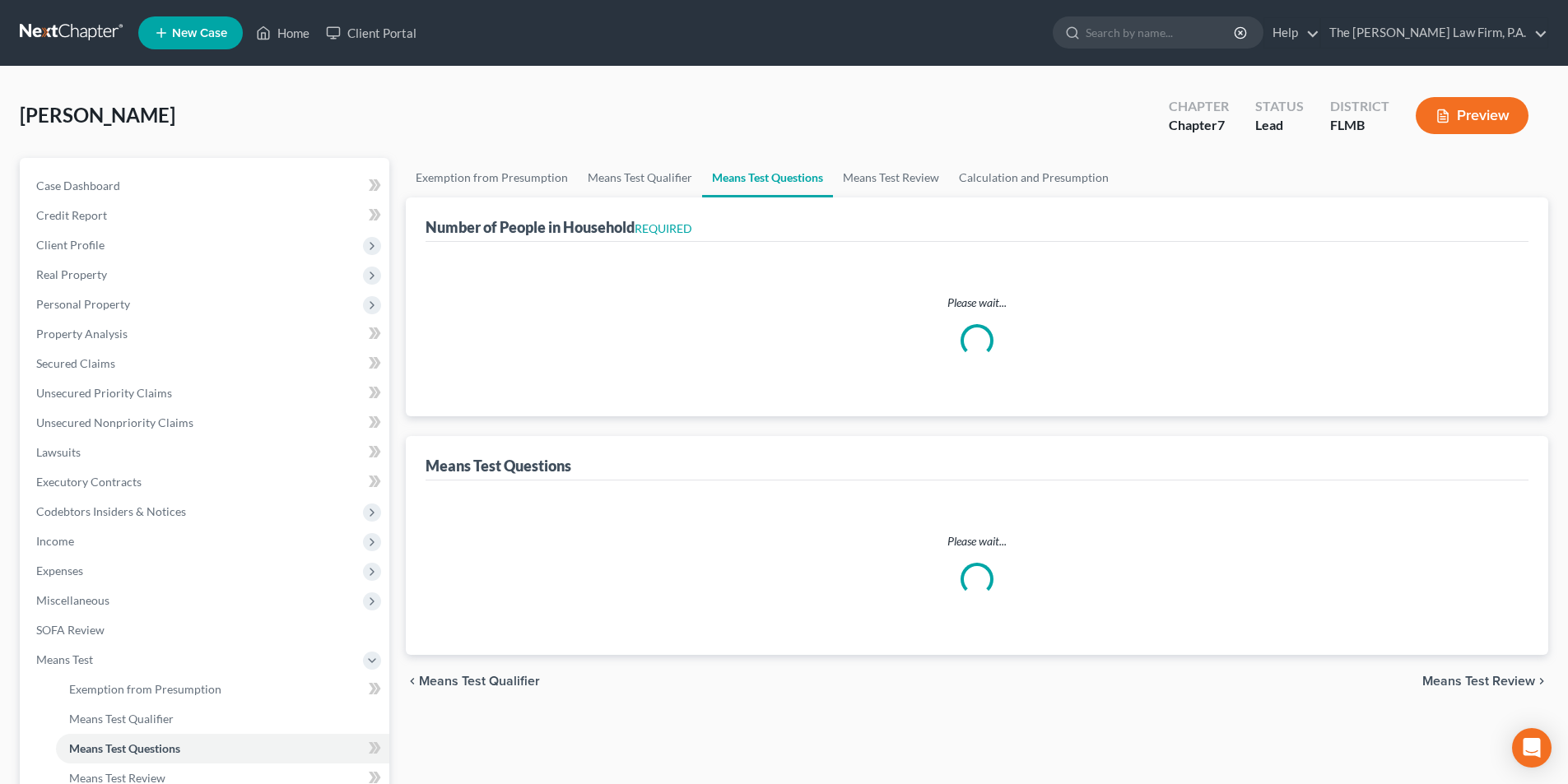
select select "1"
select select "60"
select select "0"
select select "2"
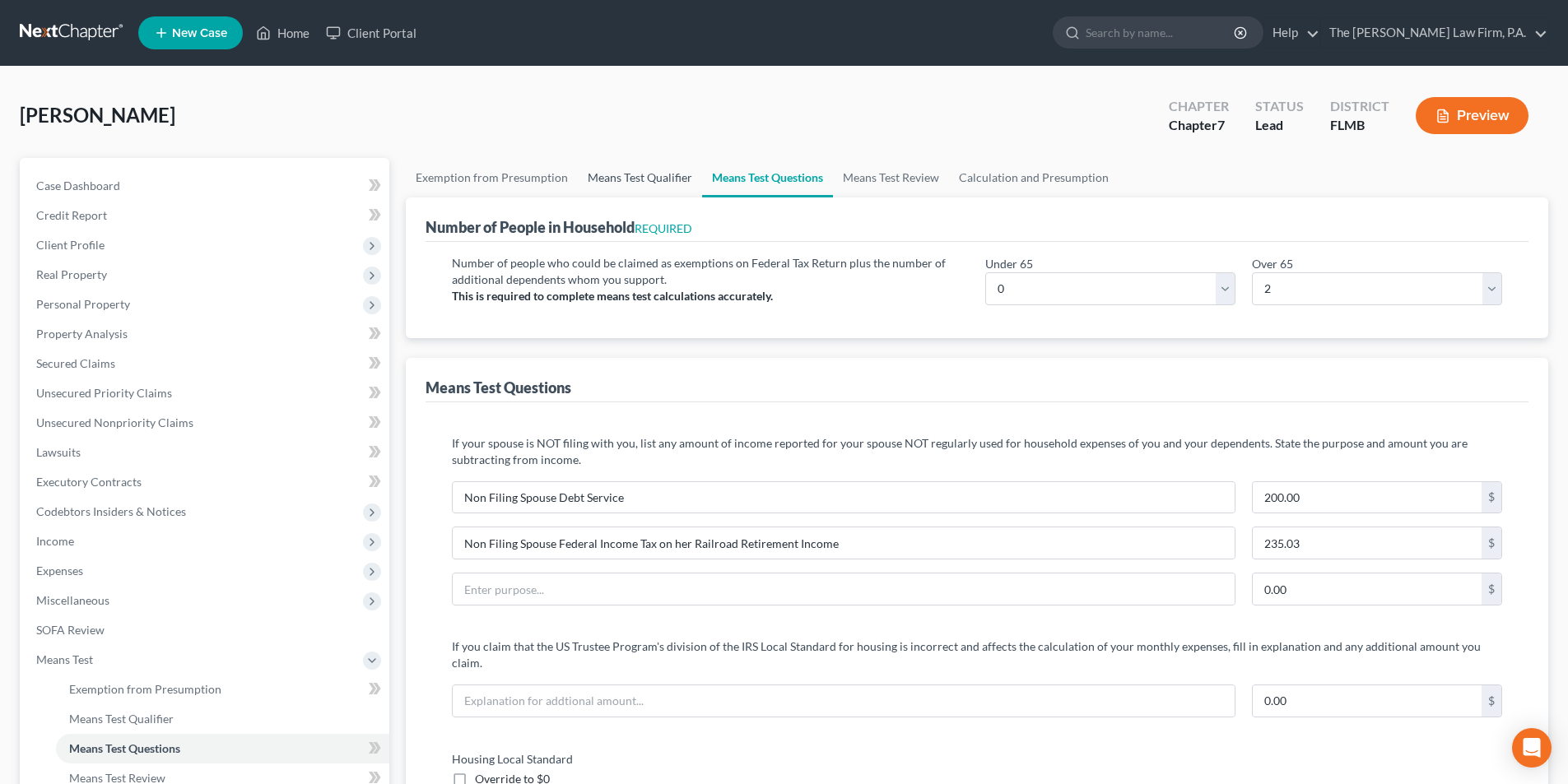
click at [642, 181] on link "Means Test Qualifier" at bounding box center [640, 178] width 124 height 40
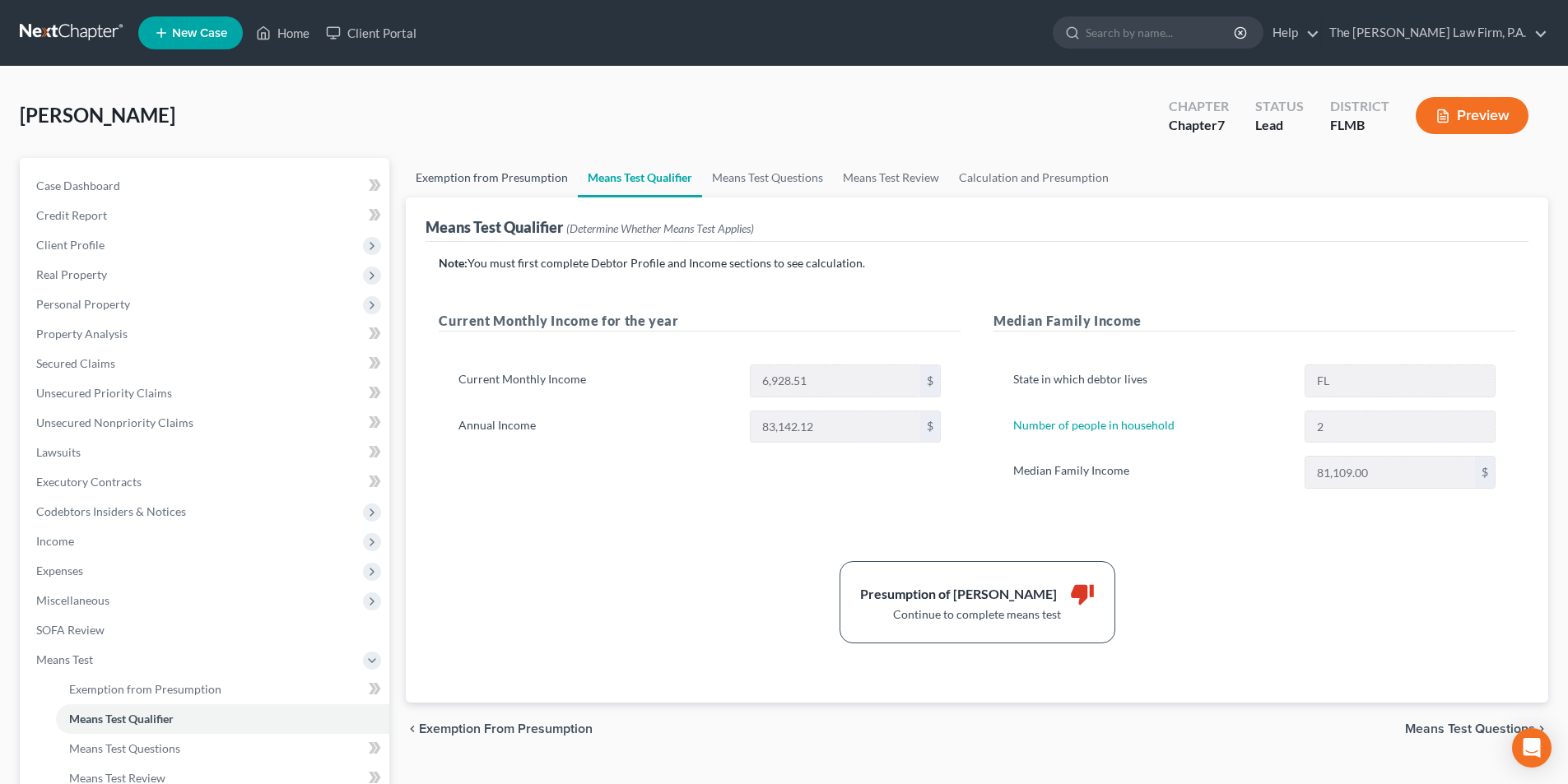
click at [524, 176] on link "Exemption from Presumption" at bounding box center [492, 178] width 172 height 40
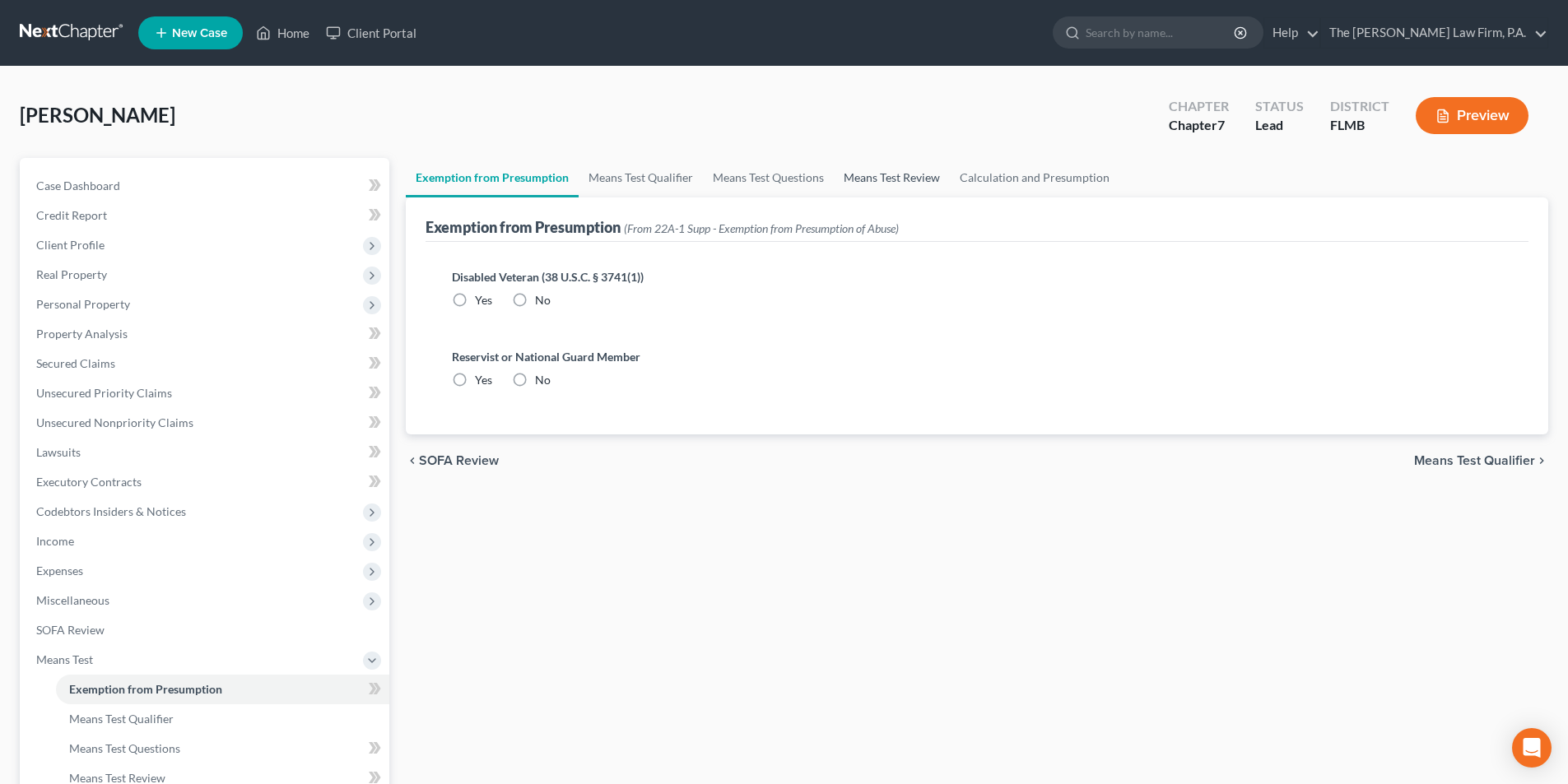
click at [870, 177] on link "Means Test Review" at bounding box center [891, 178] width 116 height 40
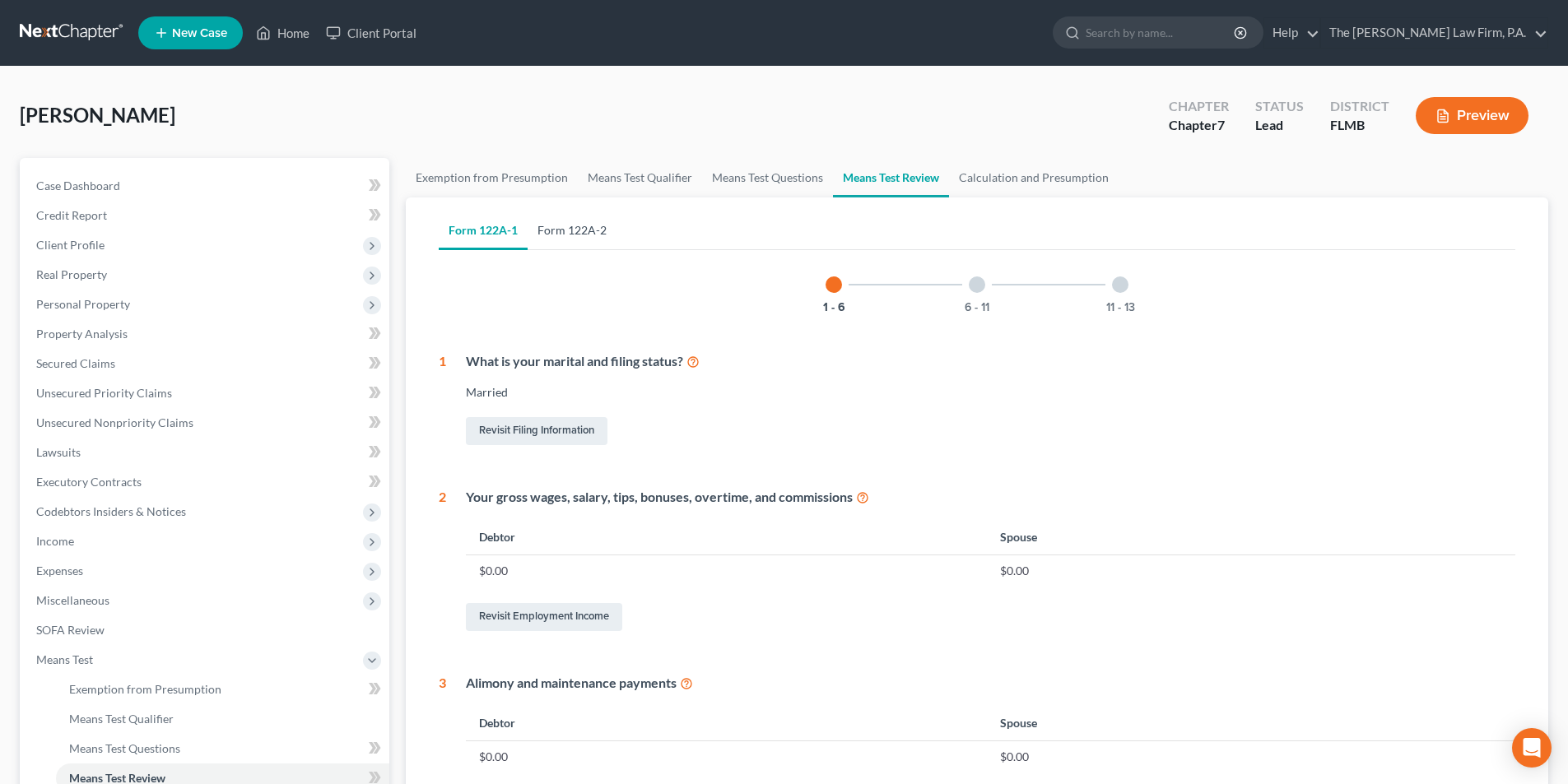
click at [549, 232] on link "Form 122A-2" at bounding box center [572, 231] width 89 height 40
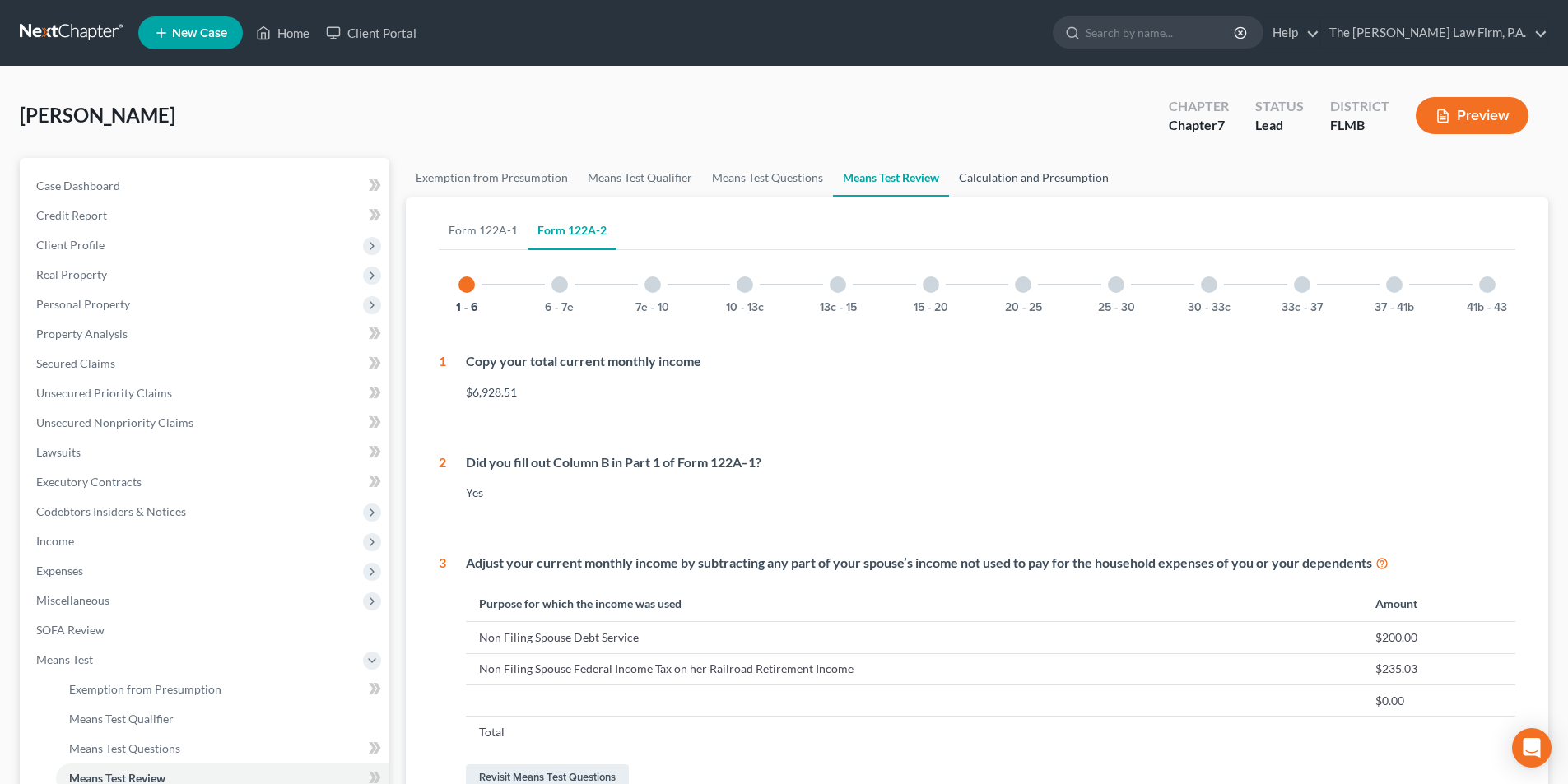
click at [1004, 186] on link "Calculation and Presumption" at bounding box center [1034, 178] width 170 height 40
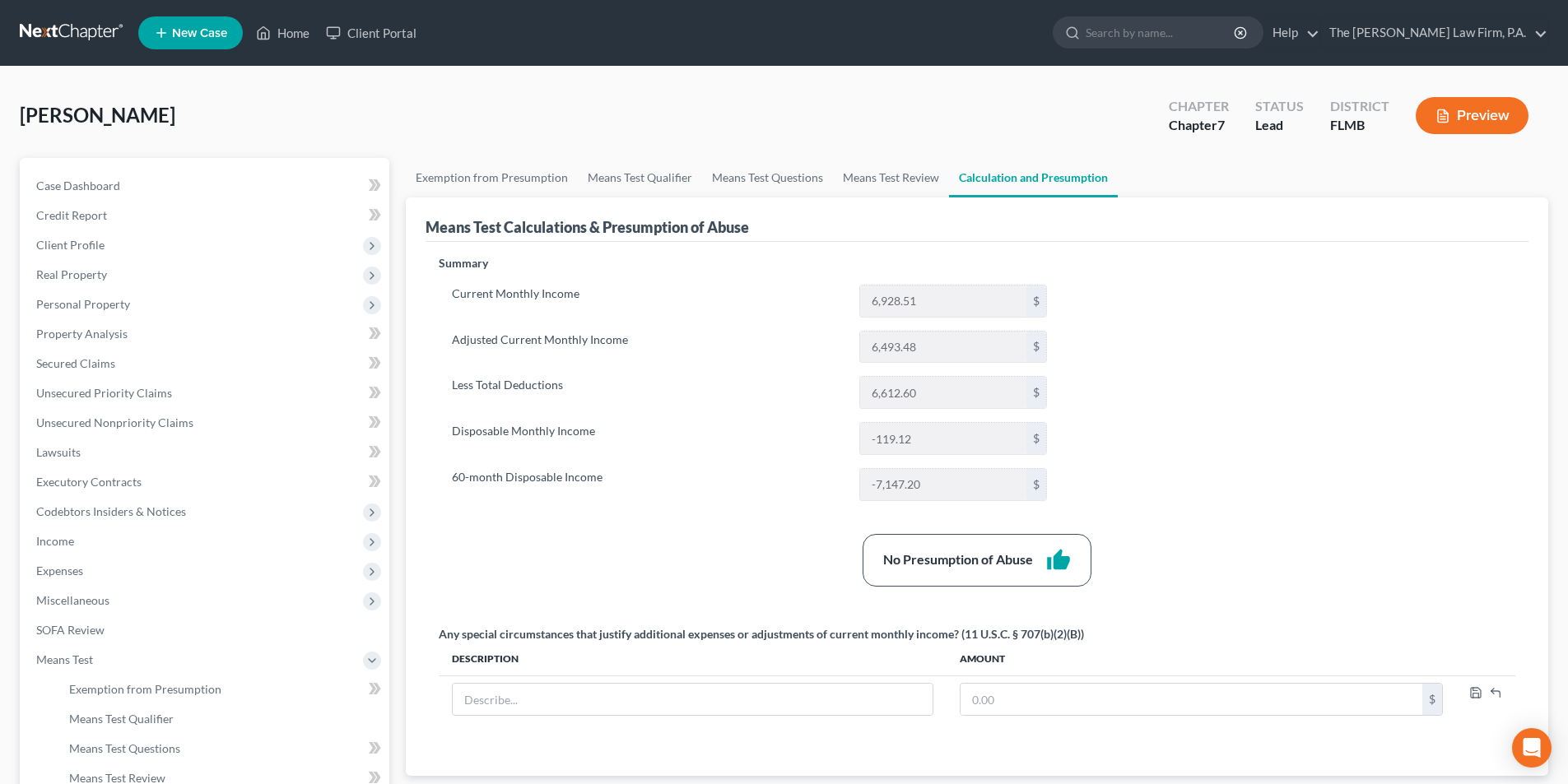
click at [749, 285] on label "Current Monthly Income" at bounding box center [647, 301] width 407 height 33
click at [54, 445] on span "Lawsuits" at bounding box center [57, 451] width 44 height 14
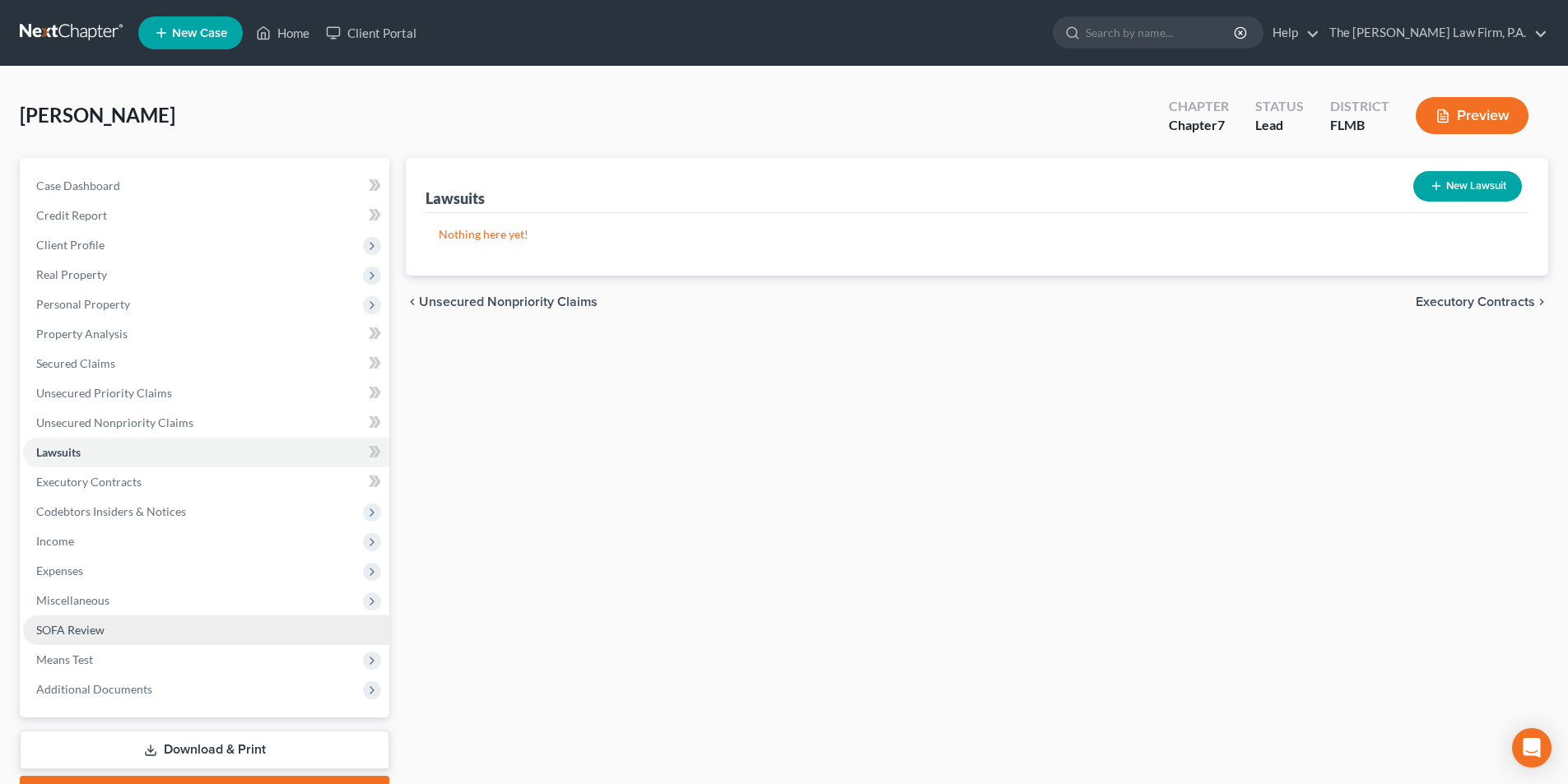
click at [66, 638] on link "SOFA Review" at bounding box center [205, 629] width 367 height 29
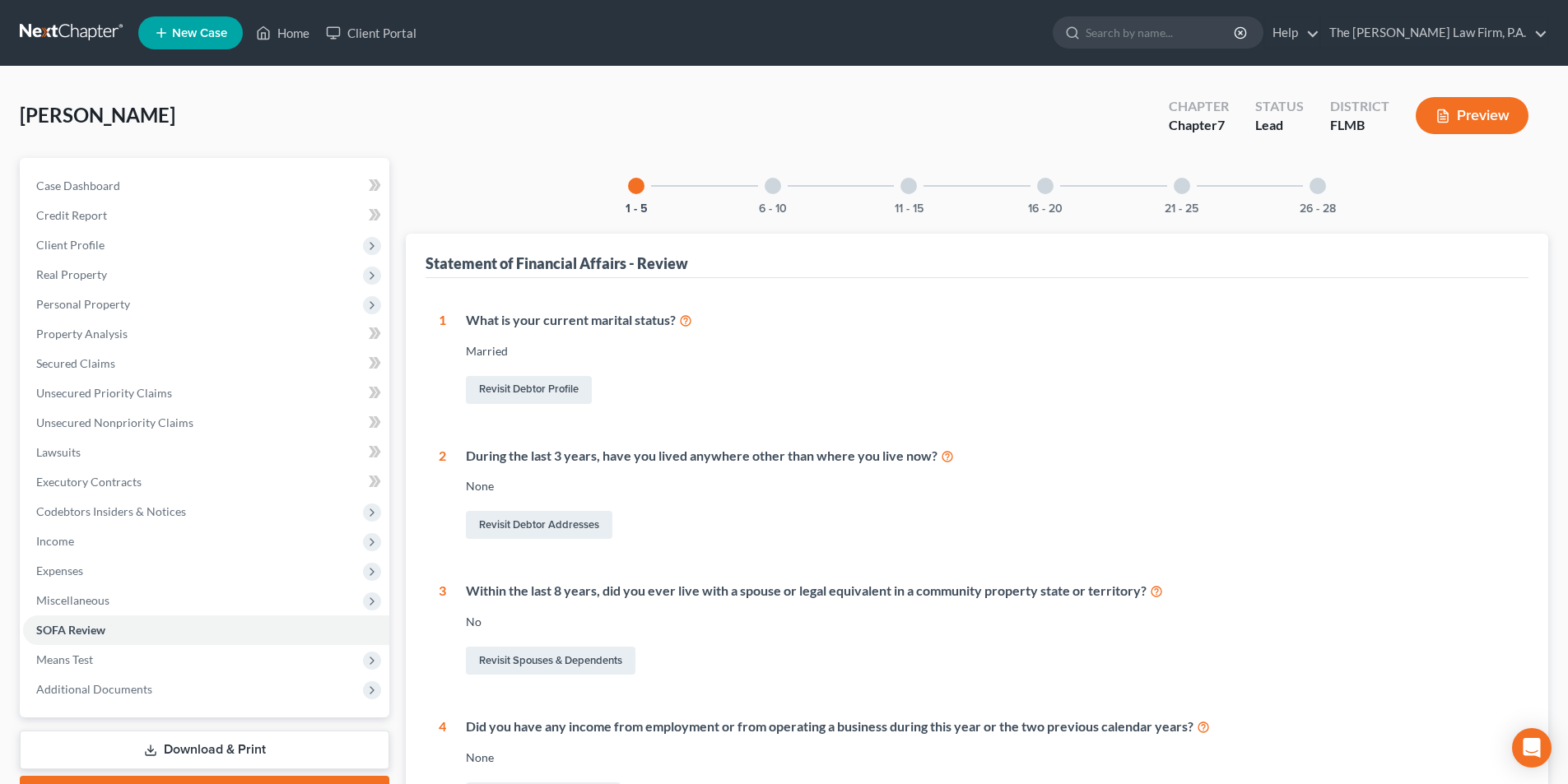
click at [1043, 189] on div at bounding box center [1044, 186] width 16 height 16
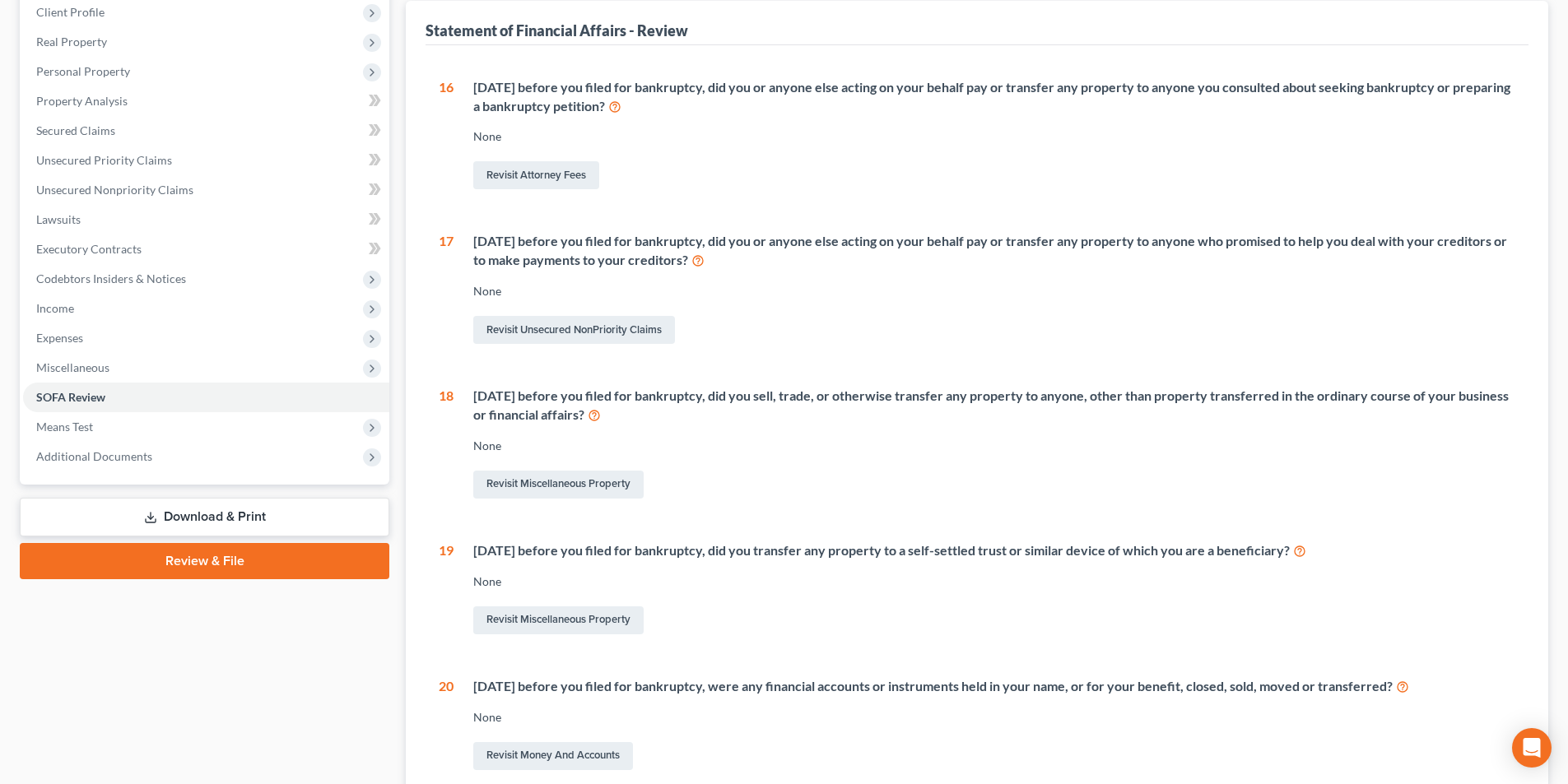
scroll to position [232, 0]
click at [571, 757] on link "Revisit Money and Accounts" at bounding box center [552, 758] width 159 height 28
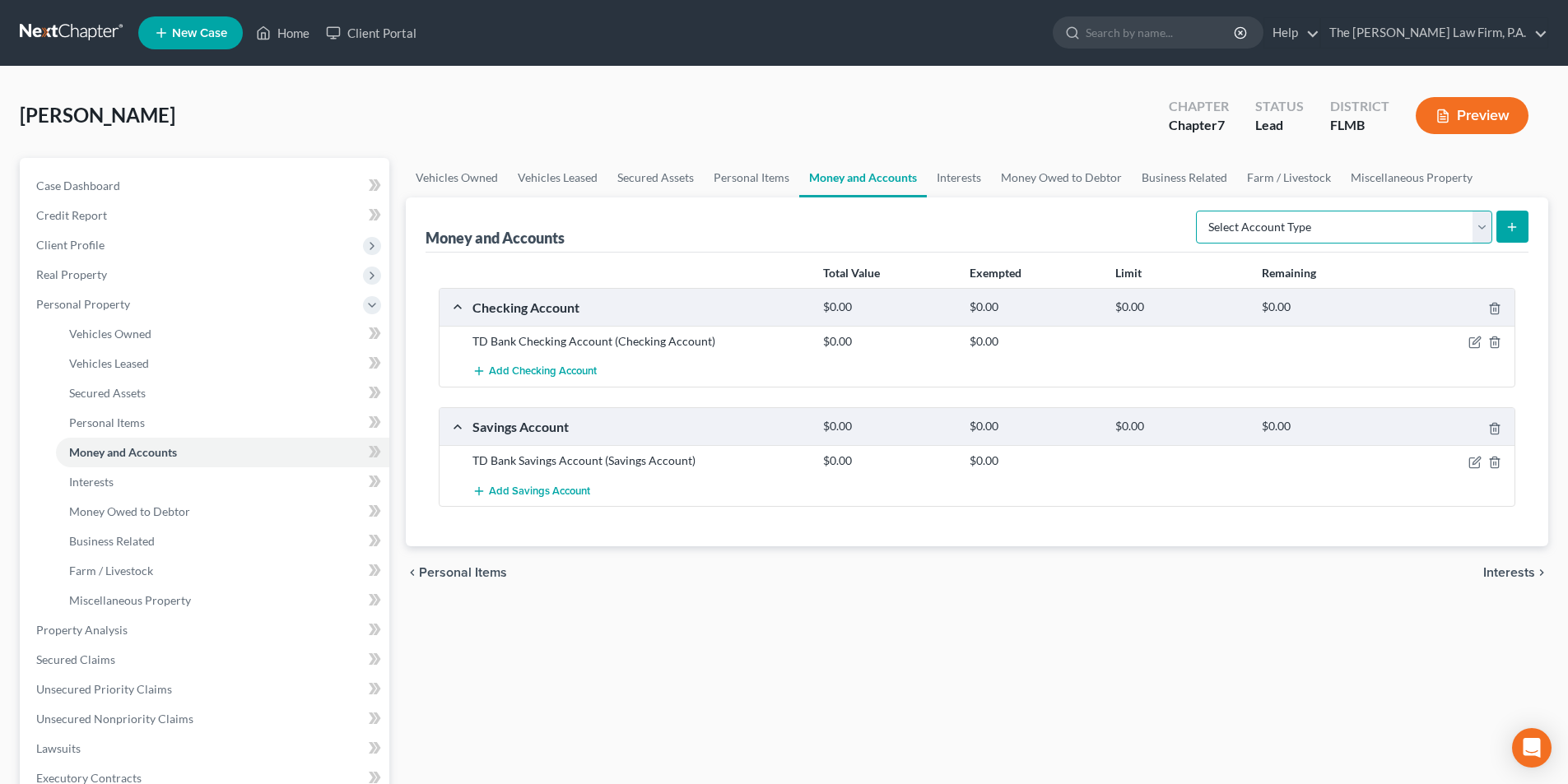
click at [1262, 231] on select "Select Account Type Brokerage Cash on Hand Certificates of Deposit Checking Acc…" at bounding box center [1344, 227] width 296 height 33
click at [1066, 219] on div "Money and Accounts Select Account Type Brokerage Cash on Hand Certificates of D…" at bounding box center [977, 225] width 1102 height 56
click at [1264, 228] on select "Select Account Type Brokerage Cash on Hand Certificates of Deposit Checking Acc…" at bounding box center [1344, 227] width 296 height 33
click at [1129, 215] on div "Money and Accounts Select Account Type Brokerage Cash on Hand Certificates of D…" at bounding box center [977, 225] width 1102 height 56
click at [1400, 181] on link "Miscellaneous Property" at bounding box center [1412, 178] width 141 height 40
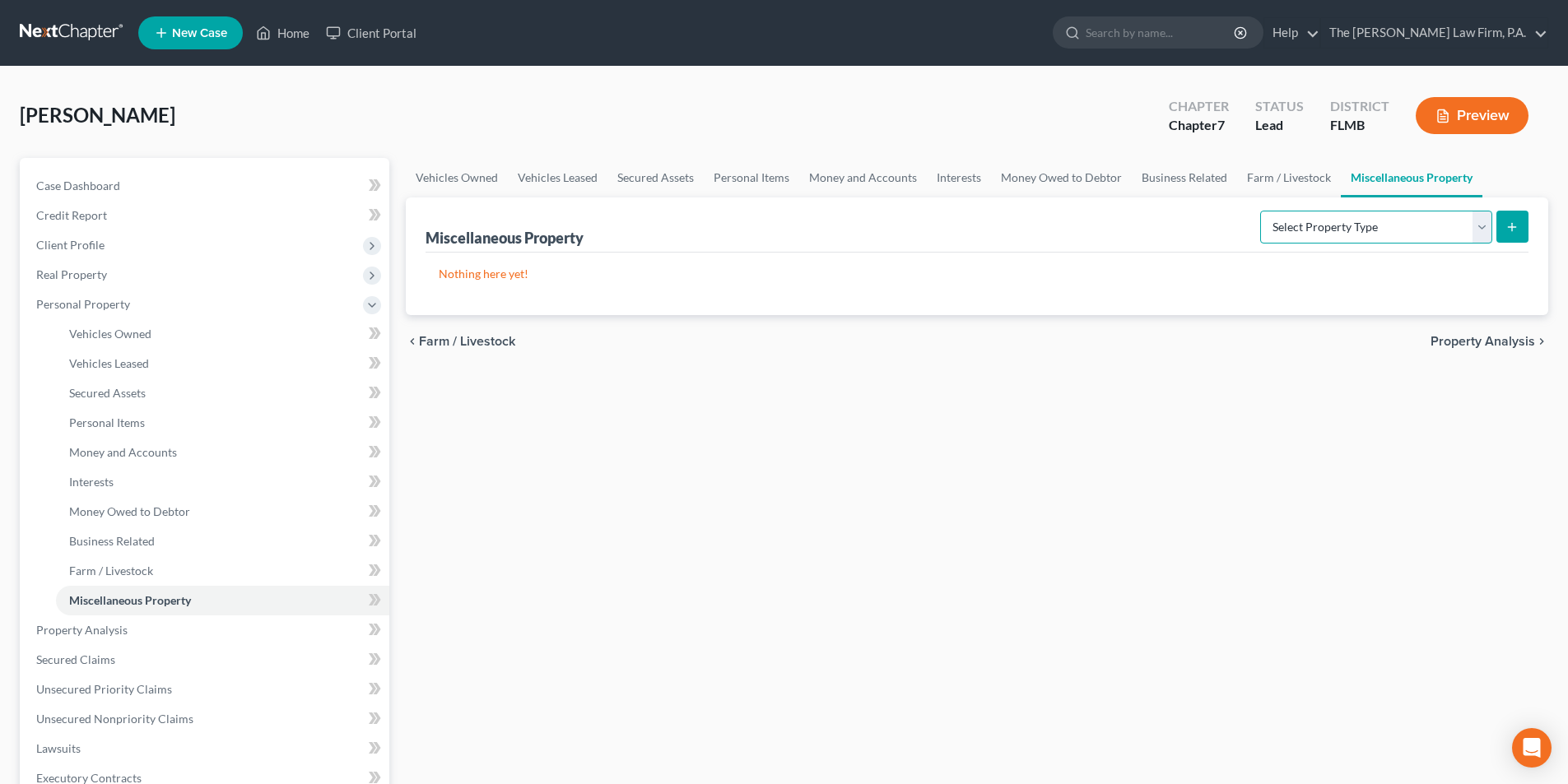
click at [1297, 233] on select "Select Property Type Assigned for Creditor Benefit [DATE] Holding for Another N…" at bounding box center [1376, 227] width 232 height 33
click at [1077, 177] on link "Money Owed to Debtor" at bounding box center [1061, 178] width 140 height 40
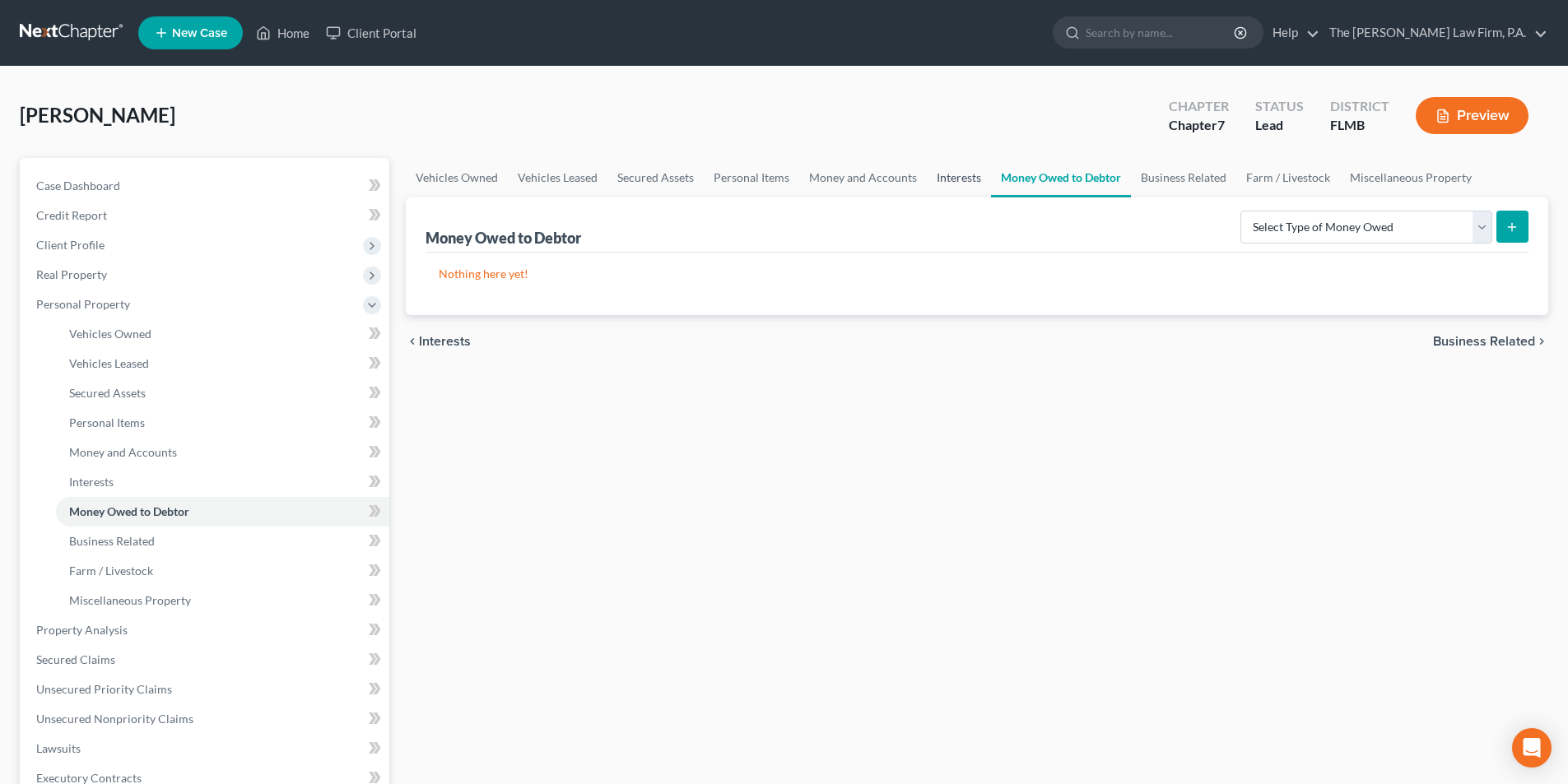
click at [952, 173] on link "Interests" at bounding box center [958, 178] width 64 height 40
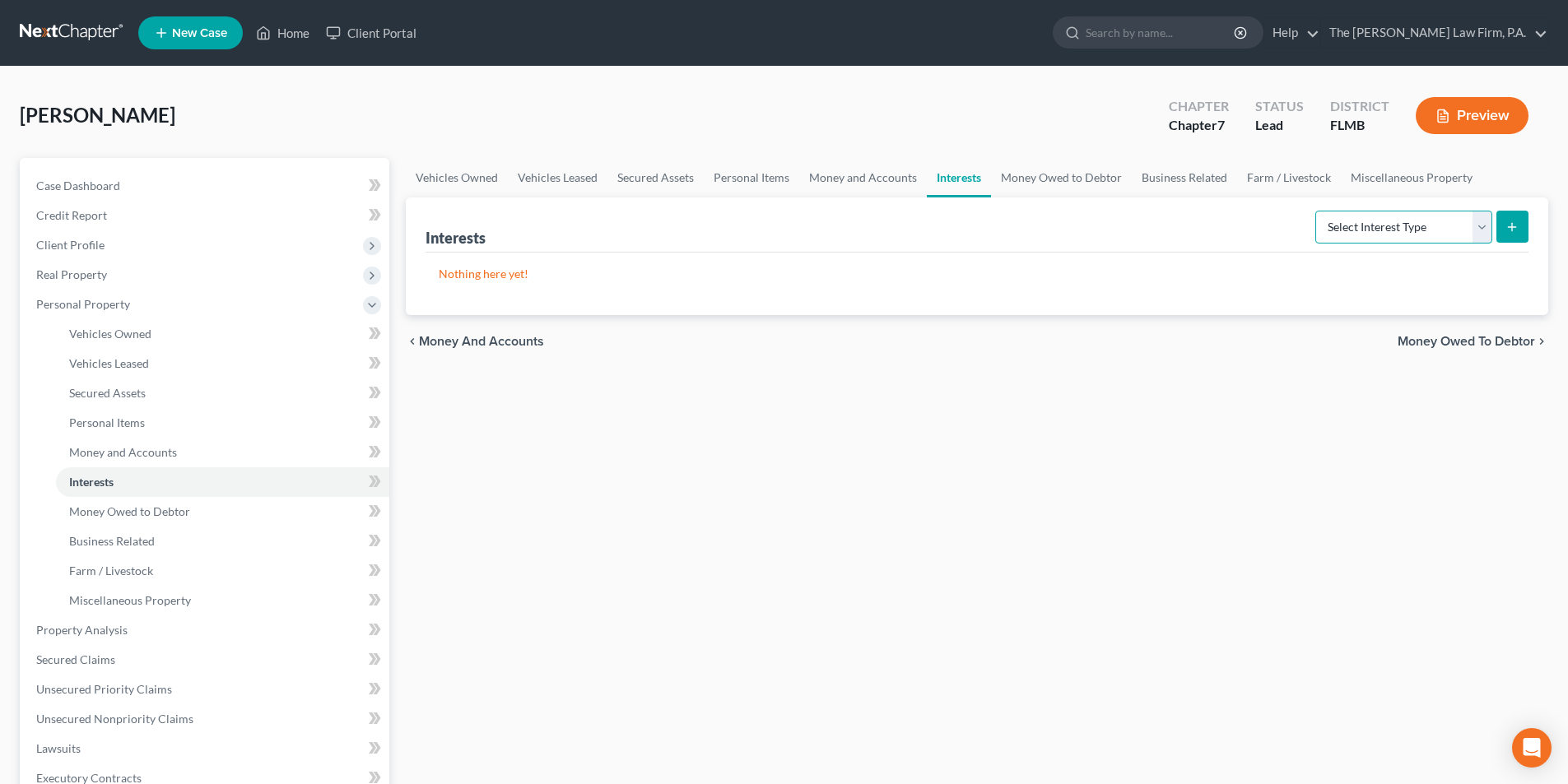
click at [1381, 234] on select "Select Interest Type 401K Annuity Bond Education IRA Government Bond Government…" at bounding box center [1404, 227] width 177 height 33
click at [878, 177] on link "Money and Accounts" at bounding box center [862, 178] width 127 height 40
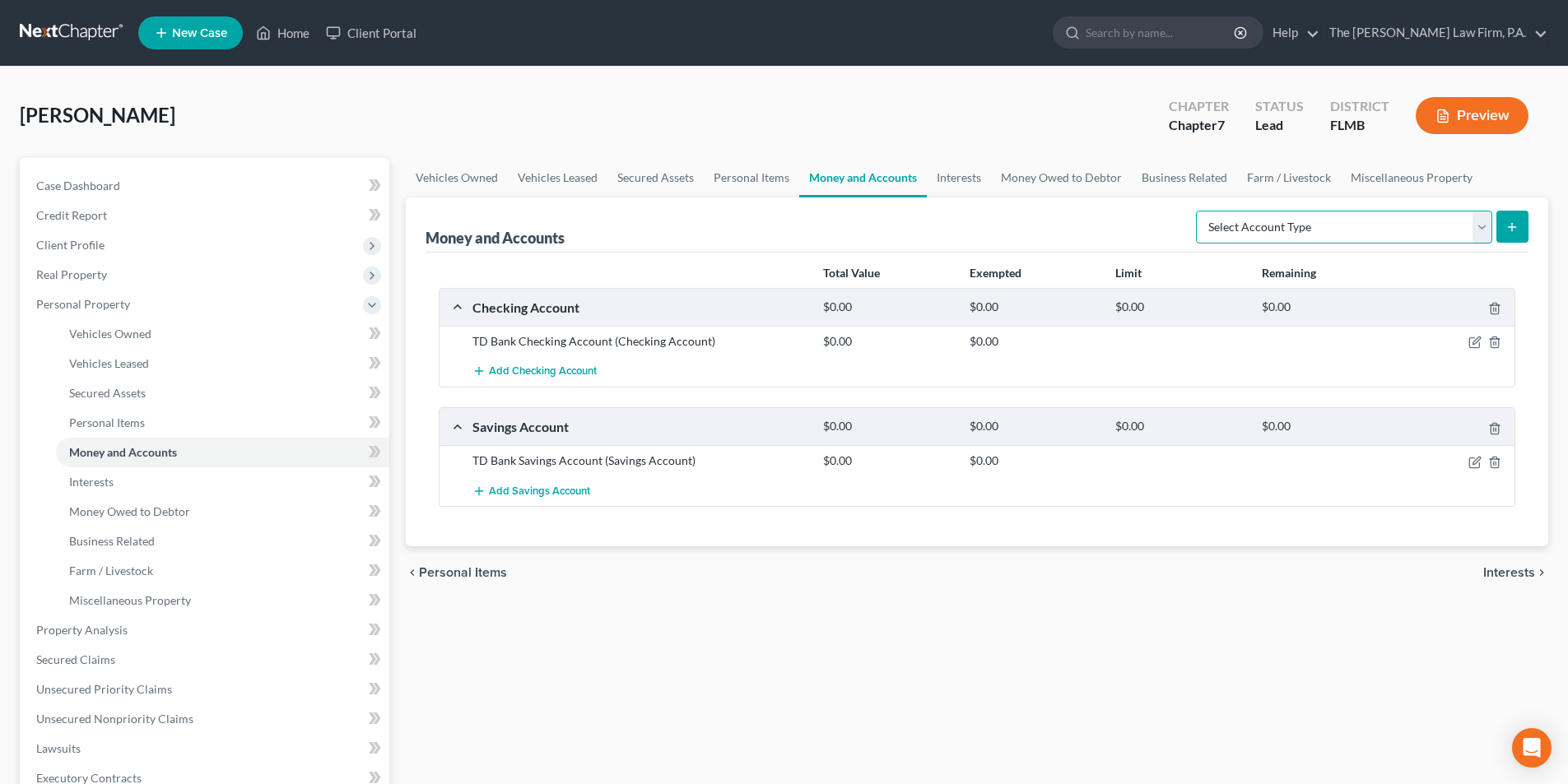
click at [1334, 226] on select "Select Account Type Brokerage Cash on Hand Certificates of Deposit Checking Acc…" at bounding box center [1344, 227] width 296 height 33
select select "checking"
click at [1199, 211] on select "Select Account Type Brokerage Cash on Hand Certificates of Deposit Checking Acc…" at bounding box center [1344, 227] width 296 height 33
click at [1518, 223] on icon "submit" at bounding box center [1511, 227] width 13 height 13
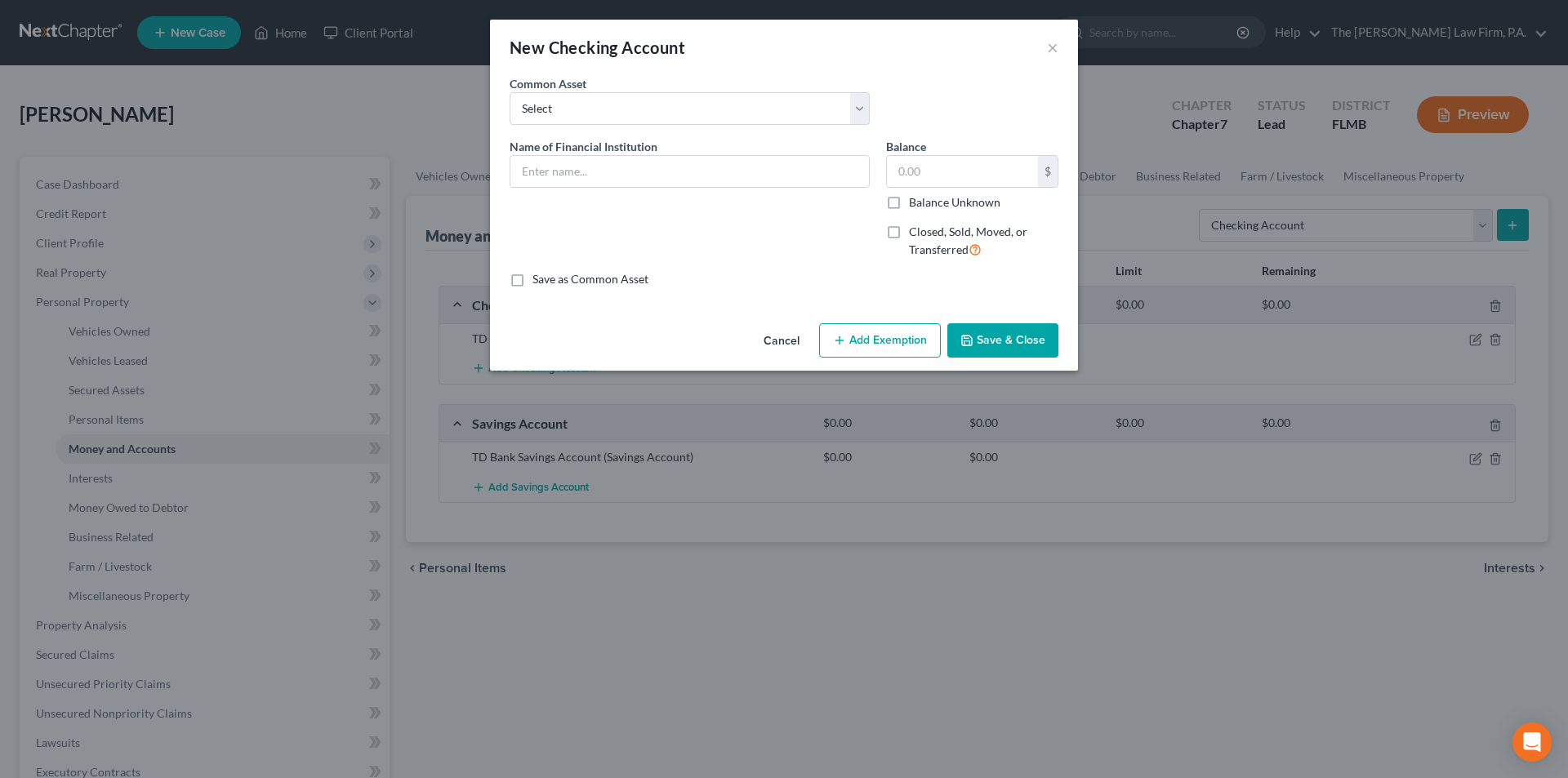
click at [909, 238] on label "Closed, Sold, Moved, or Transferred" at bounding box center [984, 241] width 150 height 36
click at [915, 235] on input "Closed, Sold, Moved, or Transferred" at bounding box center [920, 228] width 10 height 10
checkbox input "true"
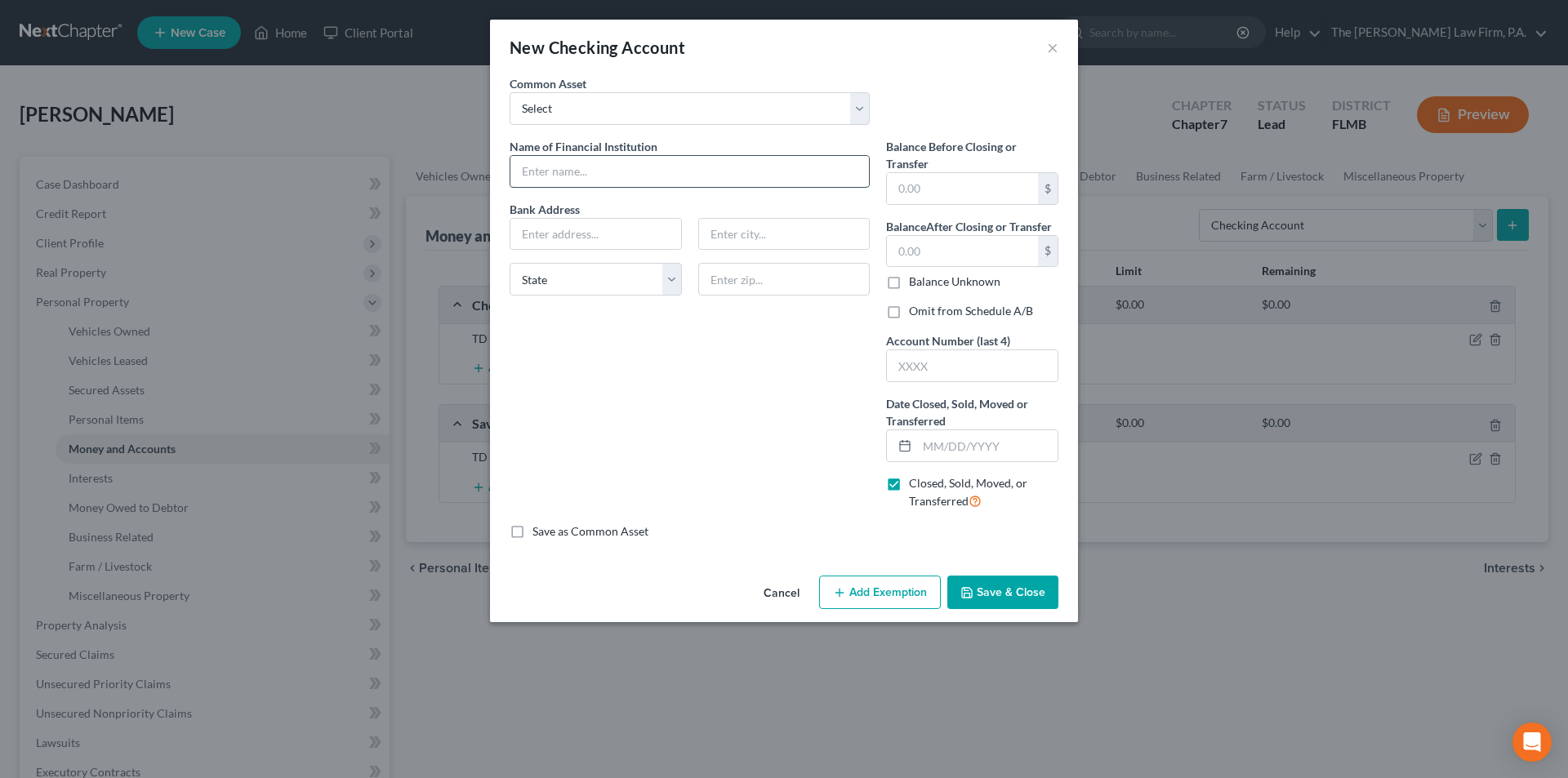
click at [569, 170] on input "text" at bounding box center [689, 171] width 358 height 31
type input "Trax Federal Credit Union Checking Account"
click at [741, 411] on div "Name of Financial Institution * Trax Federal Credit Union Checking Account Bank…" at bounding box center [689, 331] width 377 height 385
click at [583, 235] on input "text" at bounding box center [596, 234] width 171 height 31
type input "[STREET_ADDRESS][PERSON_NAME]"
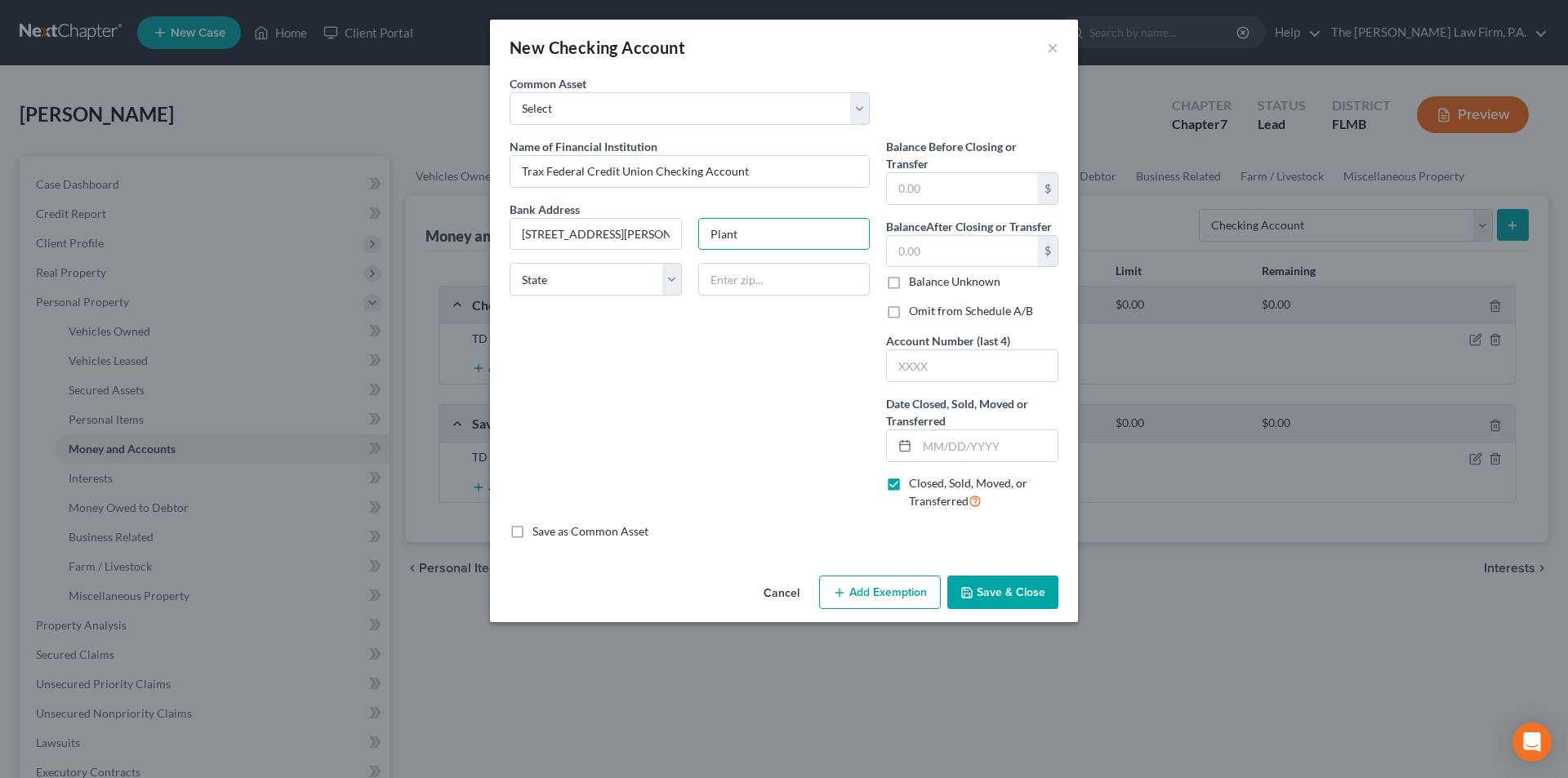
type input "[GEOGRAPHIC_DATA]"
type input "33563"
select select "9"
click at [912, 189] on input "text" at bounding box center [962, 188] width 151 height 31
type input "0.12"
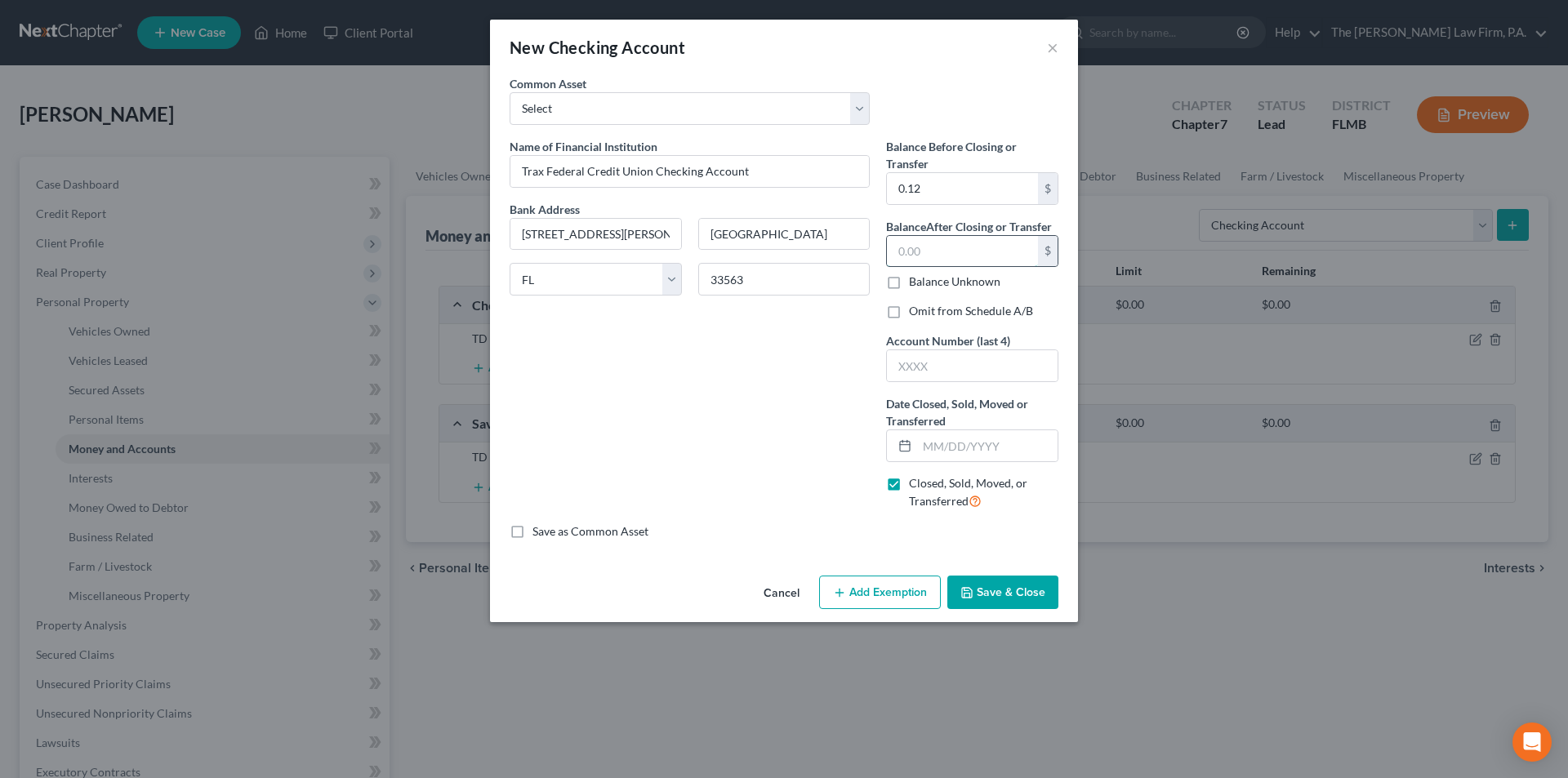
click at [931, 254] on input "text" at bounding box center [962, 251] width 151 height 31
type input "5.12"
click at [909, 314] on label "Omit from Schedule A/B" at bounding box center [971, 310] width 124 height 16
click at [915, 313] on input "Omit from Schedule A/B" at bounding box center [920, 308] width 10 height 10
checkbox input "true"
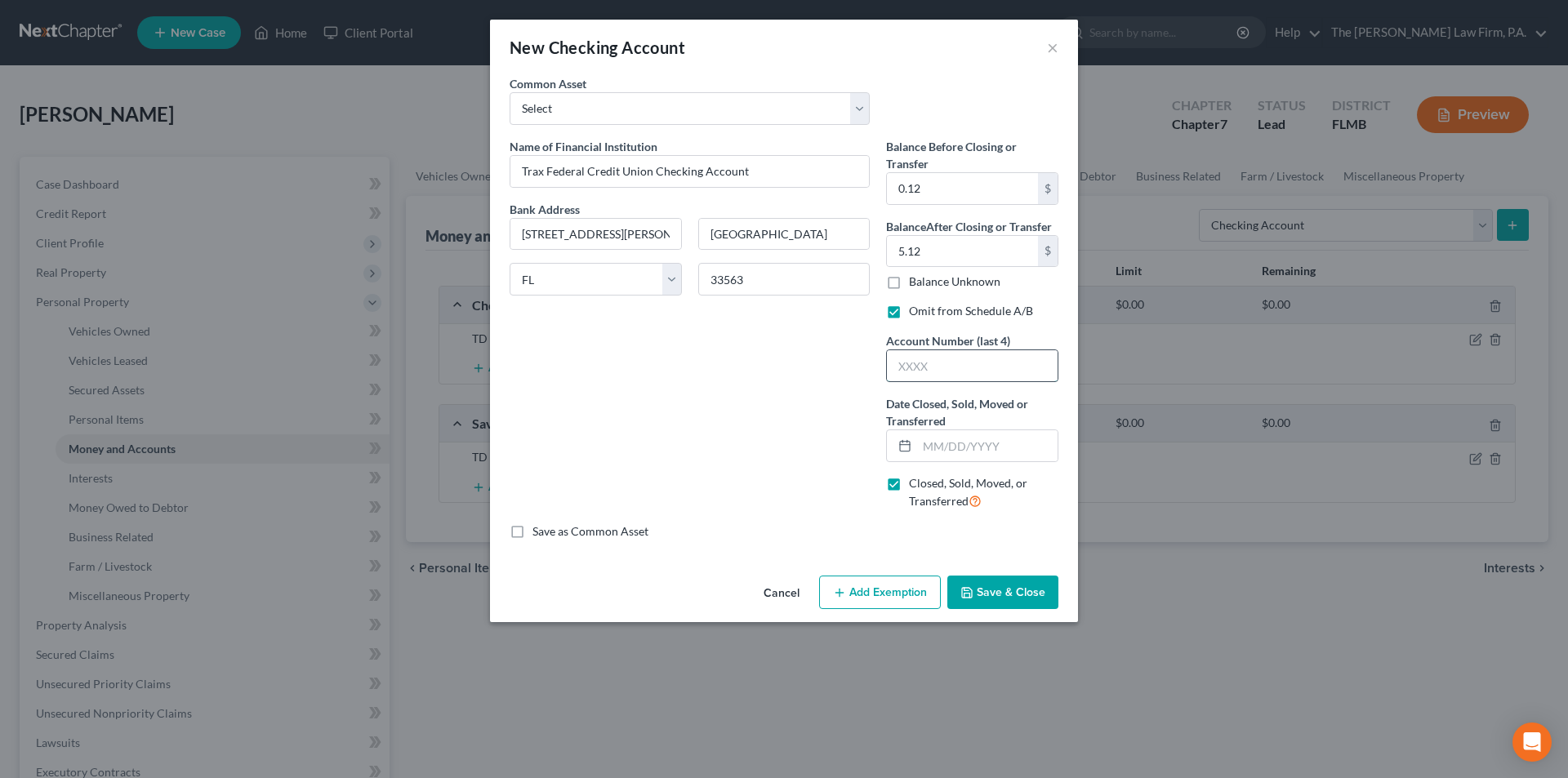
click at [910, 367] on input "text" at bounding box center [971, 366] width 171 height 31
type input "1365"
click at [940, 447] on input "text" at bounding box center [987, 445] width 140 height 31
type input "0"
type input "[DATE]"
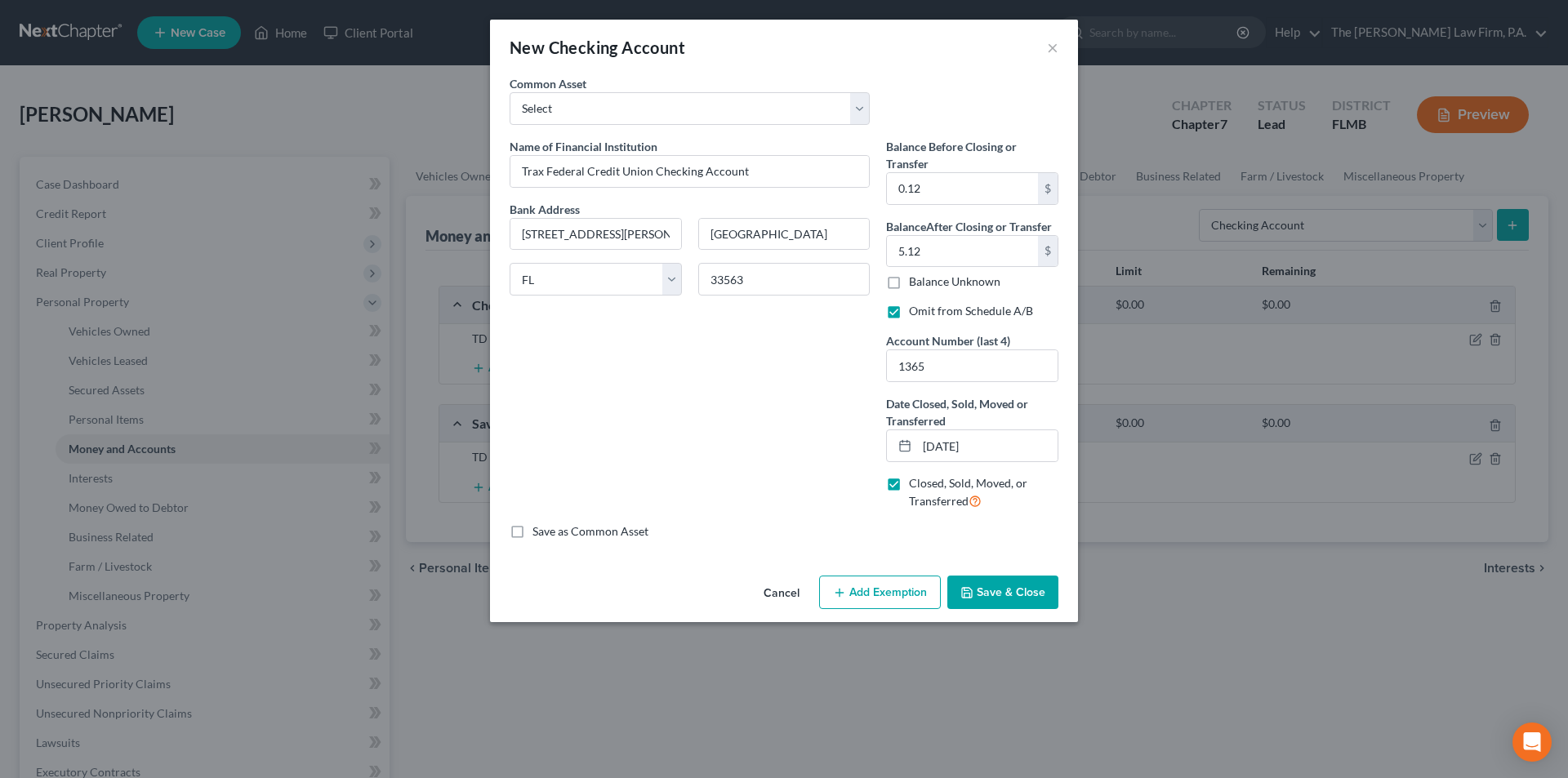
drag, startPoint x: 1002, startPoint y: 586, endPoint x: 994, endPoint y: 588, distance: 8.2
click at [994, 588] on button "Save & Close" at bounding box center [1002, 593] width 111 height 35
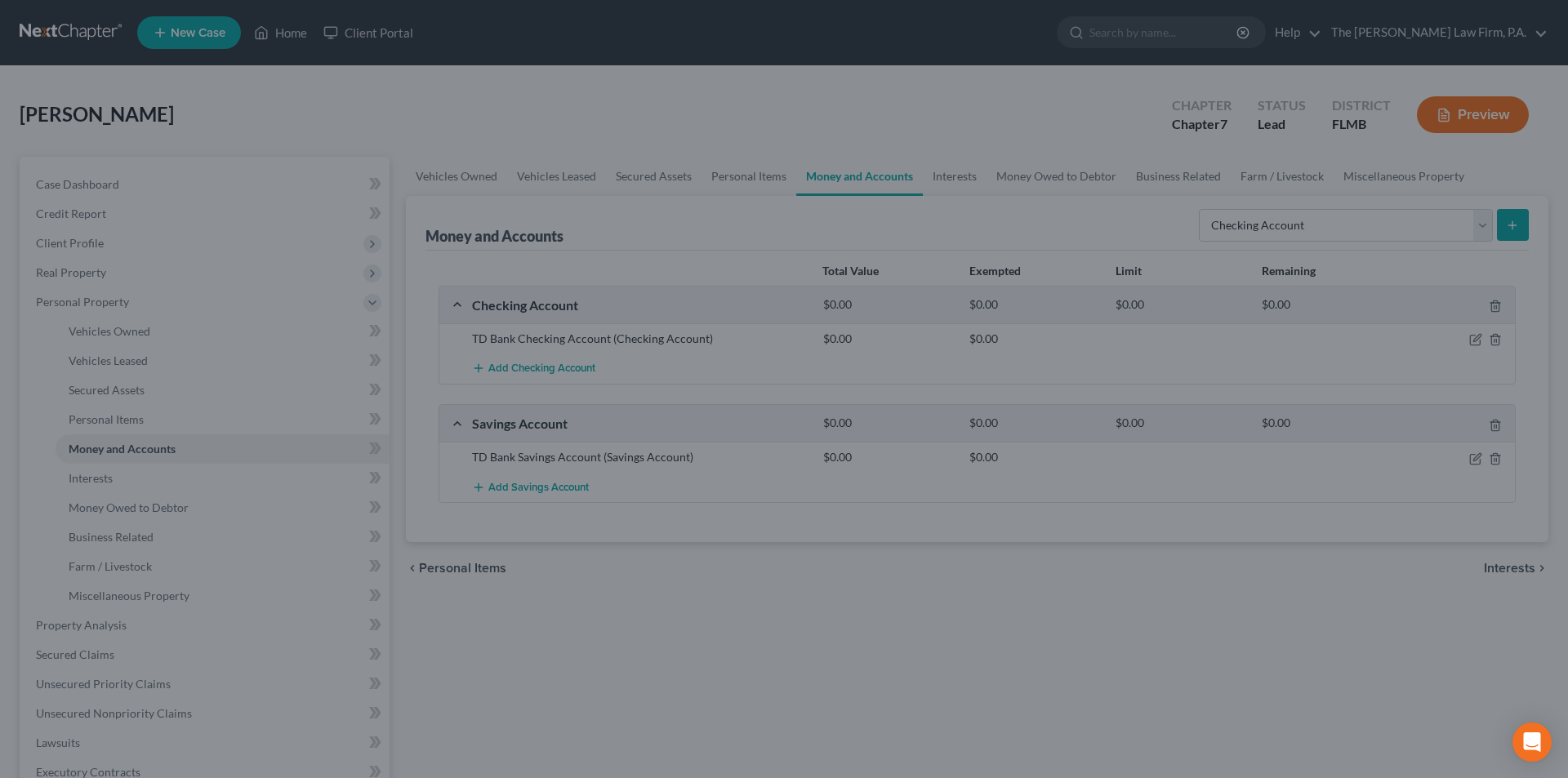
click at [994, 588] on div "New Checking Account × An exemption set must first be selected from the Filing …" at bounding box center [784, 389] width 1568 height 778
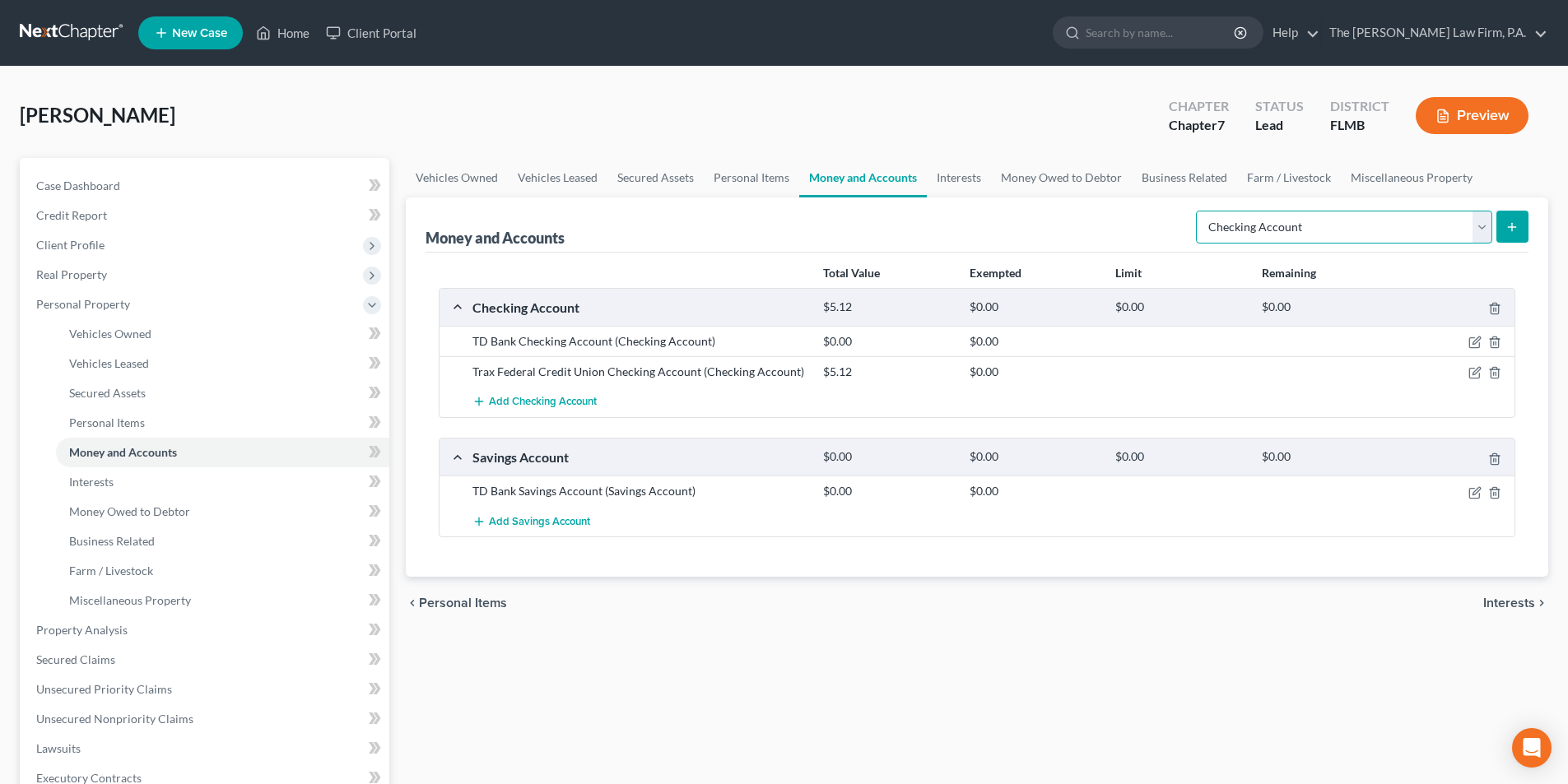
click at [1435, 228] on select "Select Account Type Brokerage Cash on Hand Certificates of Deposit Checking Acc…" at bounding box center [1344, 227] width 296 height 33
select select "savings"
click at [1199, 211] on select "Select Account Type Brokerage Cash on Hand Certificates of Deposit Checking Acc…" at bounding box center [1344, 227] width 296 height 33
click at [1506, 228] on icon "submit" at bounding box center [1511, 227] width 13 height 13
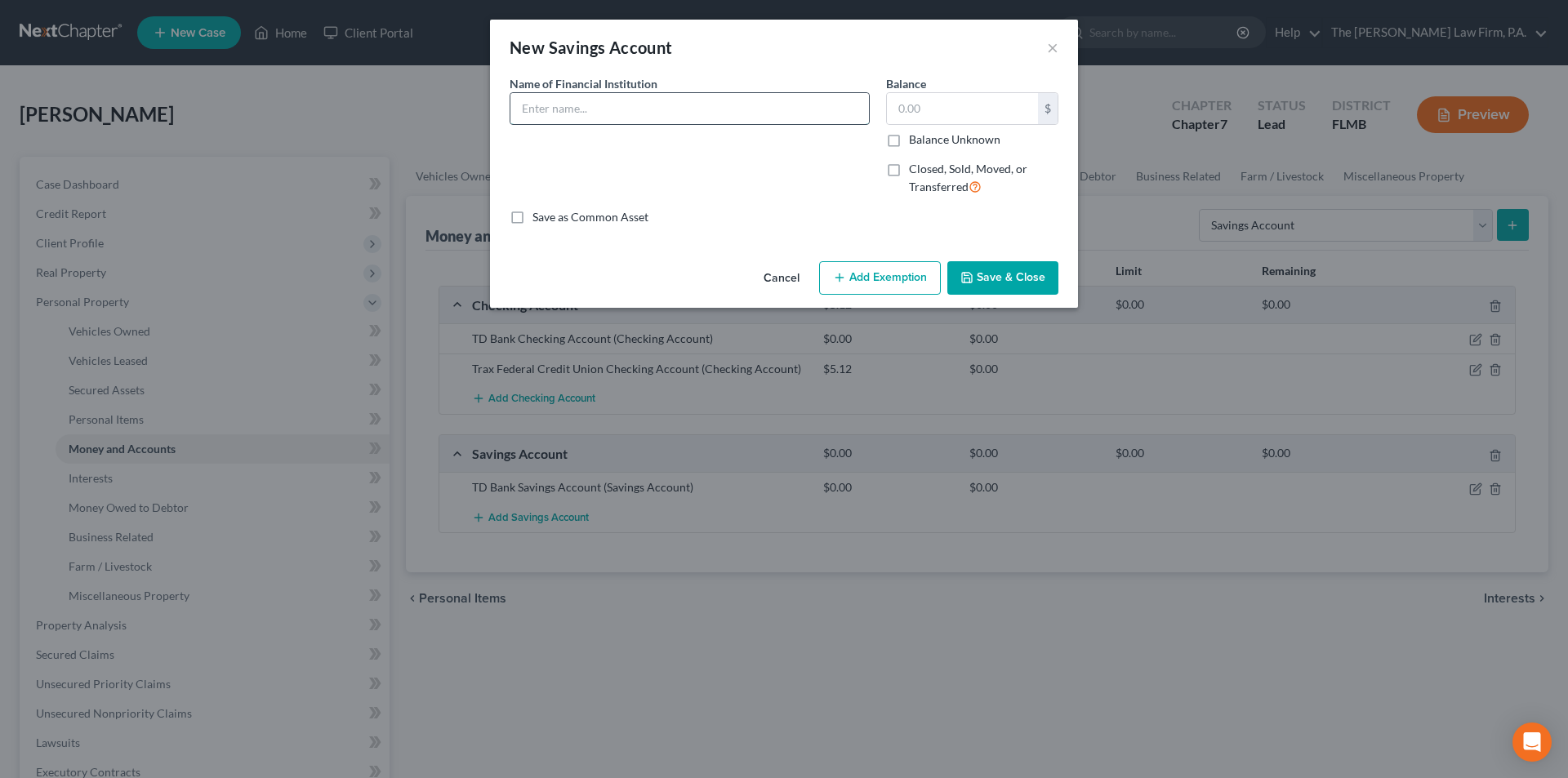
click at [554, 108] on input "text" at bounding box center [689, 108] width 358 height 31
drag, startPoint x: 534, startPoint y: 154, endPoint x: 583, endPoint y: 158, distance: 49.2
click at [534, 154] on div "Name of Financial Institution *" at bounding box center [689, 141] width 377 height 134
click at [909, 168] on label "Closed, Sold, Moved, or Transferred" at bounding box center [984, 179] width 150 height 36
click at [915, 168] on input "Closed, Sold, Moved, or Transferred" at bounding box center [920, 166] width 10 height 10
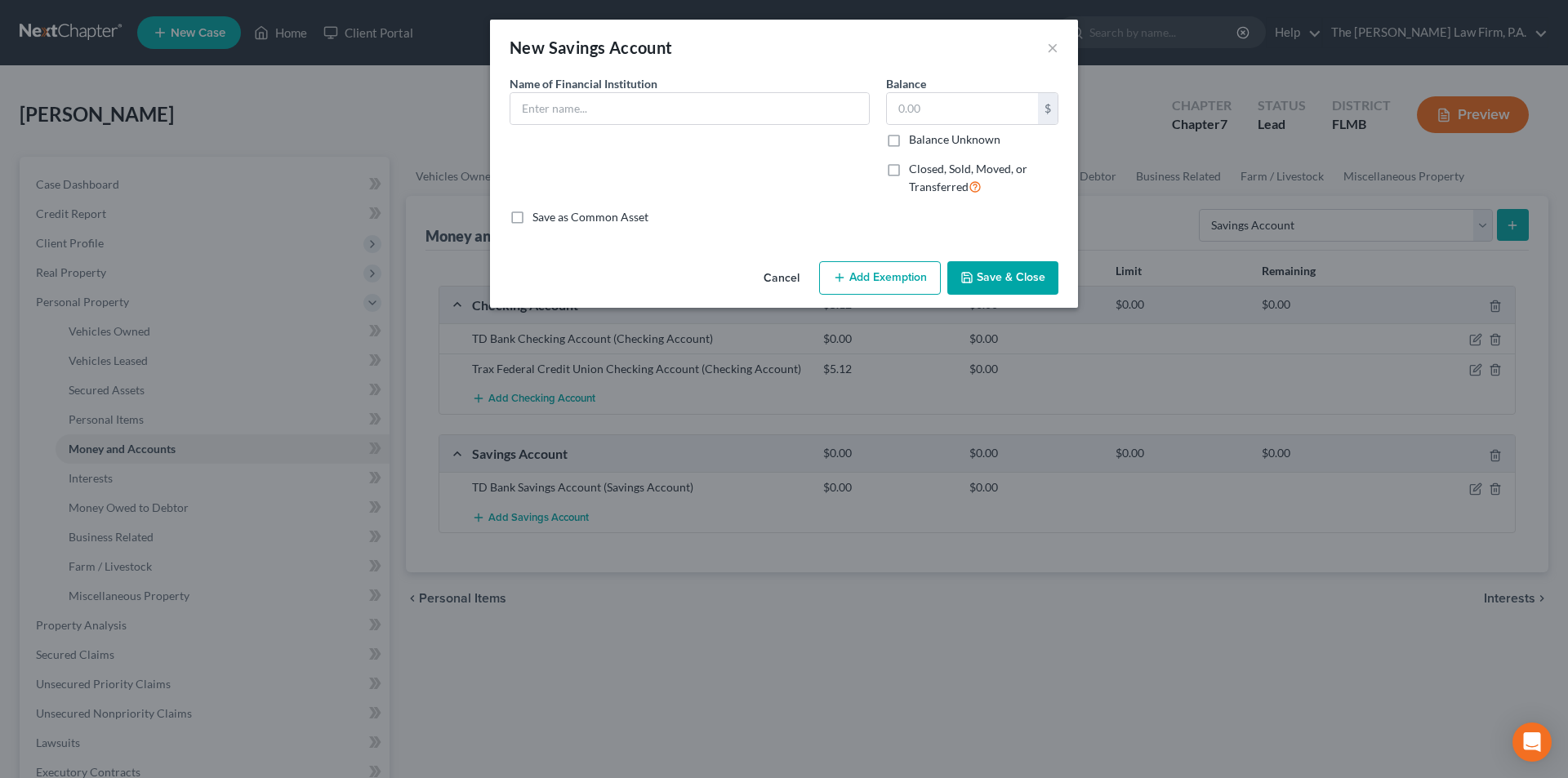
checkbox input "true"
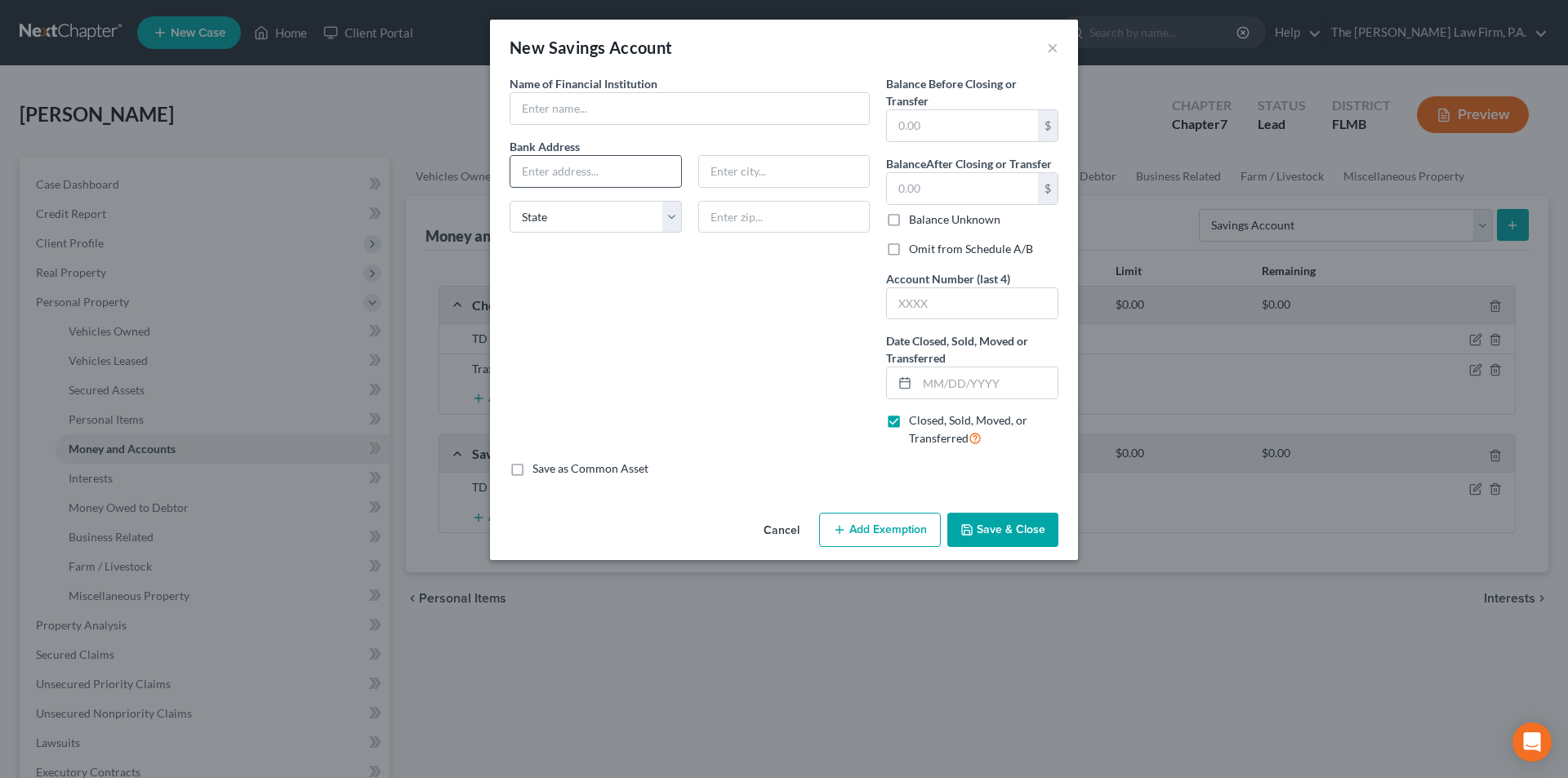
click at [576, 177] on input "text" at bounding box center [596, 171] width 171 height 31
click at [574, 110] on input "text" at bounding box center [689, 108] width 358 height 31
type input "Trax Federal Credit Union Savings Account"
click at [579, 169] on input "text" at bounding box center [596, 171] width 171 height 31
type input "[STREET_ADDRESS][PERSON_NAME]"
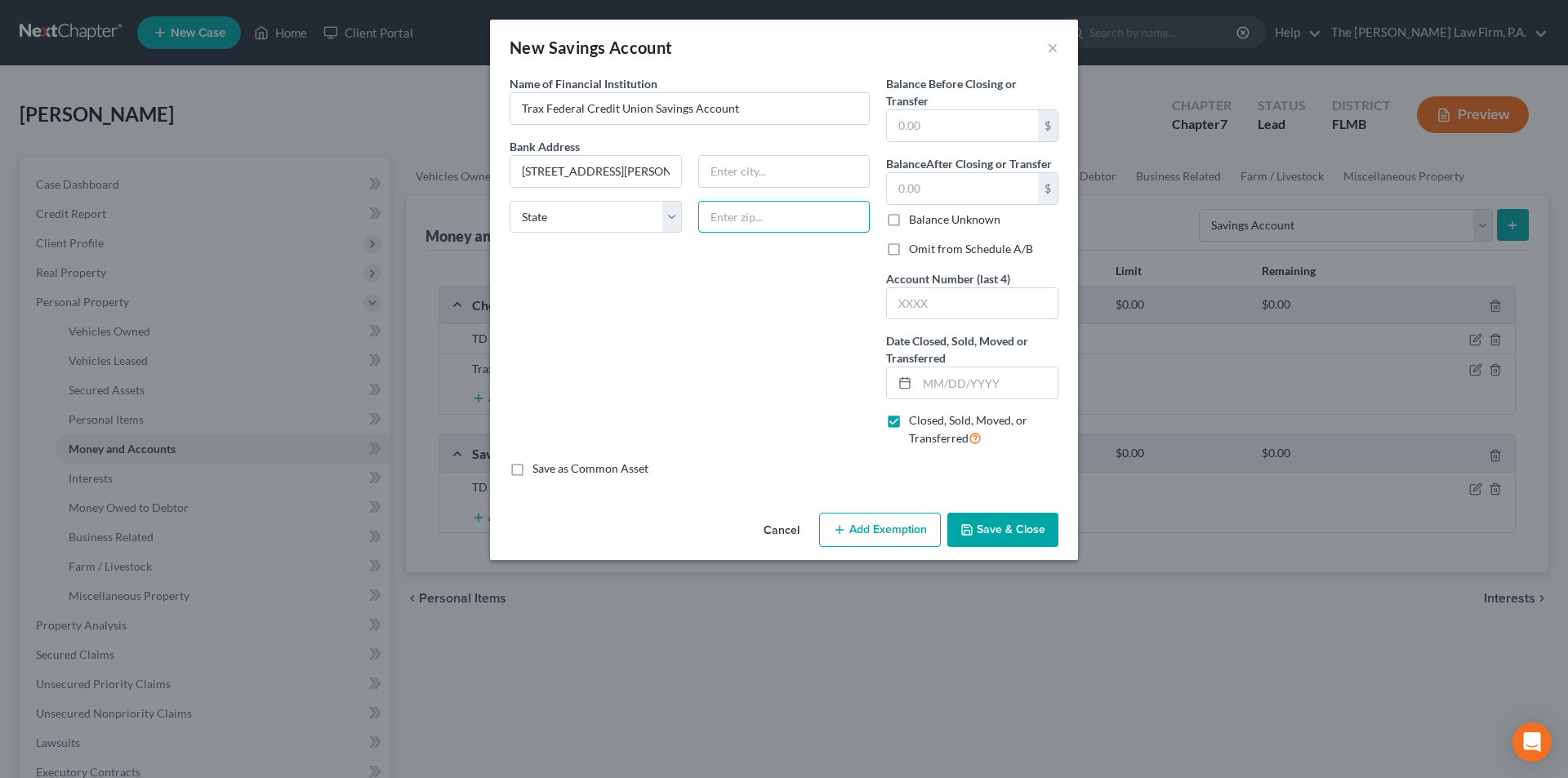
click at [751, 216] on input "text" at bounding box center [784, 217] width 172 height 33
type input "33563"
type input "[GEOGRAPHIC_DATA]"
select select "9"
click at [743, 176] on input "[GEOGRAPHIC_DATA]" at bounding box center [784, 171] width 171 height 31
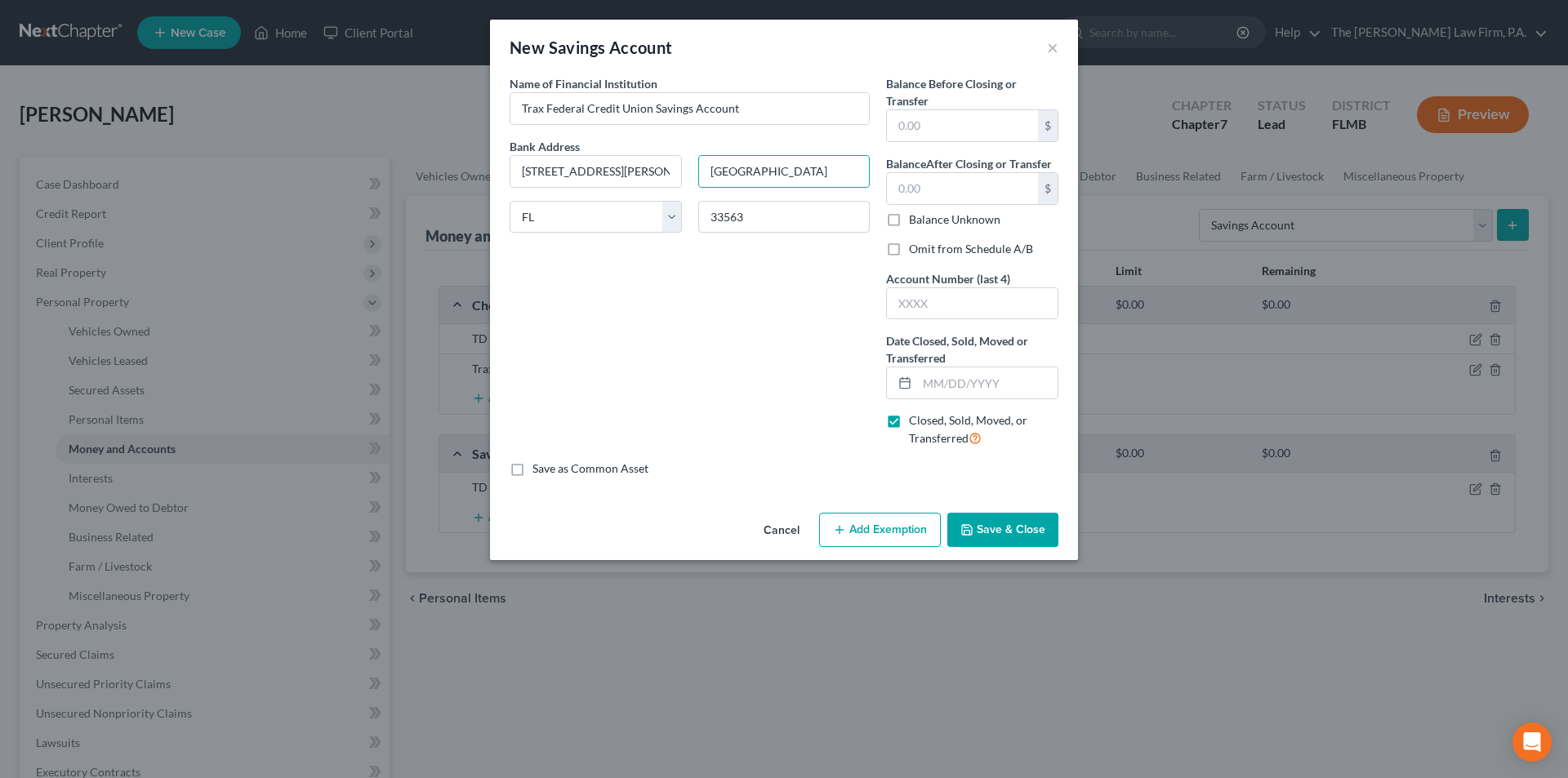
click at [802, 340] on div "Name of Financial Institution * Trax Federal Credit Union Savings Account Bank …" at bounding box center [689, 267] width 377 height 385
click at [923, 128] on input "text" at bounding box center [962, 125] width 151 height 31
type input "5.00"
click at [900, 185] on input "text" at bounding box center [962, 188] width 151 height 31
type input "5.00"
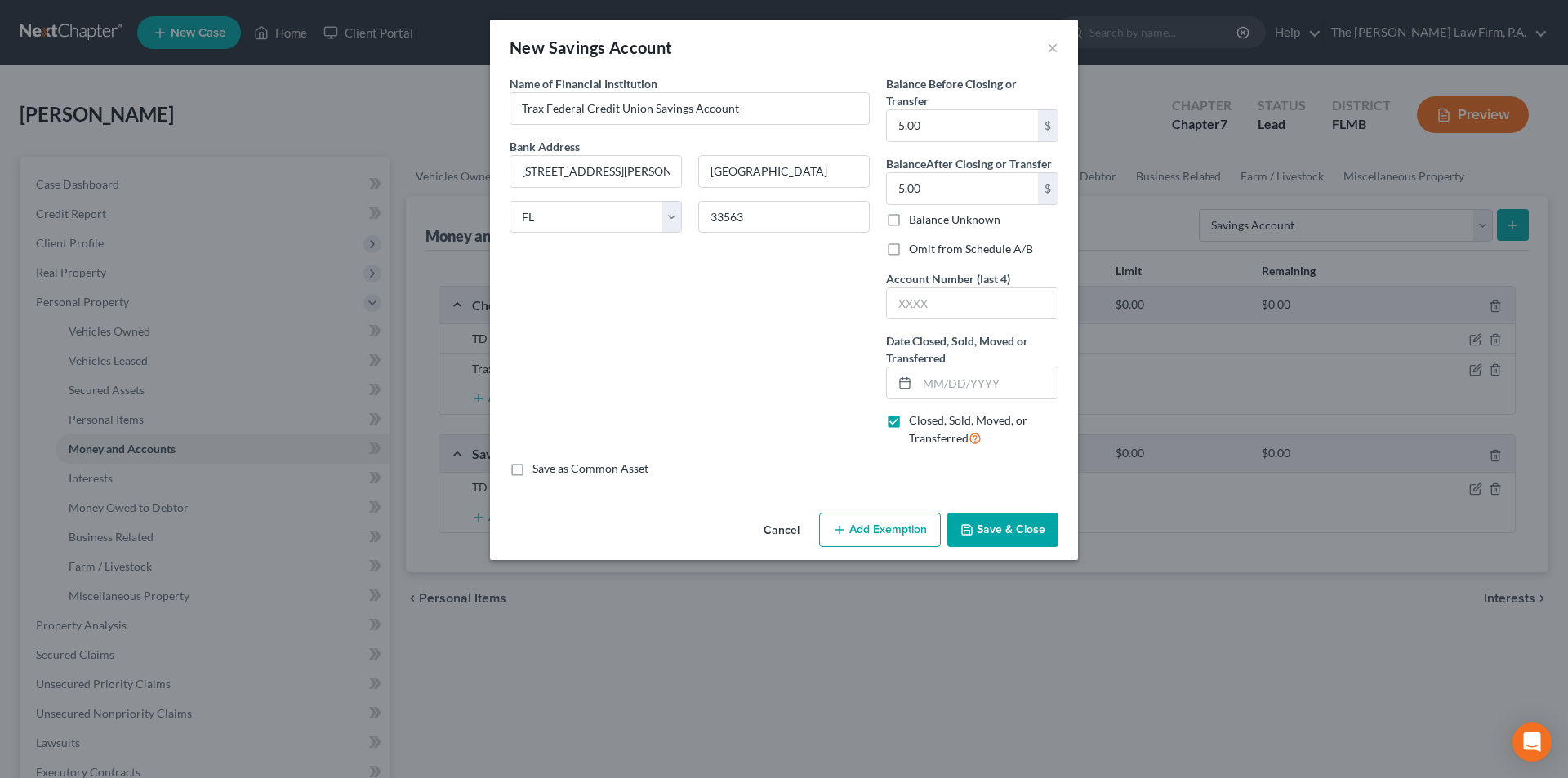
click at [909, 243] on label "Omit from Schedule A/B" at bounding box center [971, 249] width 124 height 16
click at [915, 243] on input "Omit from Schedule A/B" at bounding box center [920, 246] width 10 height 10
checkbox input "true"
click at [922, 300] on input "text" at bounding box center [971, 303] width 171 height 31
type input "1365"
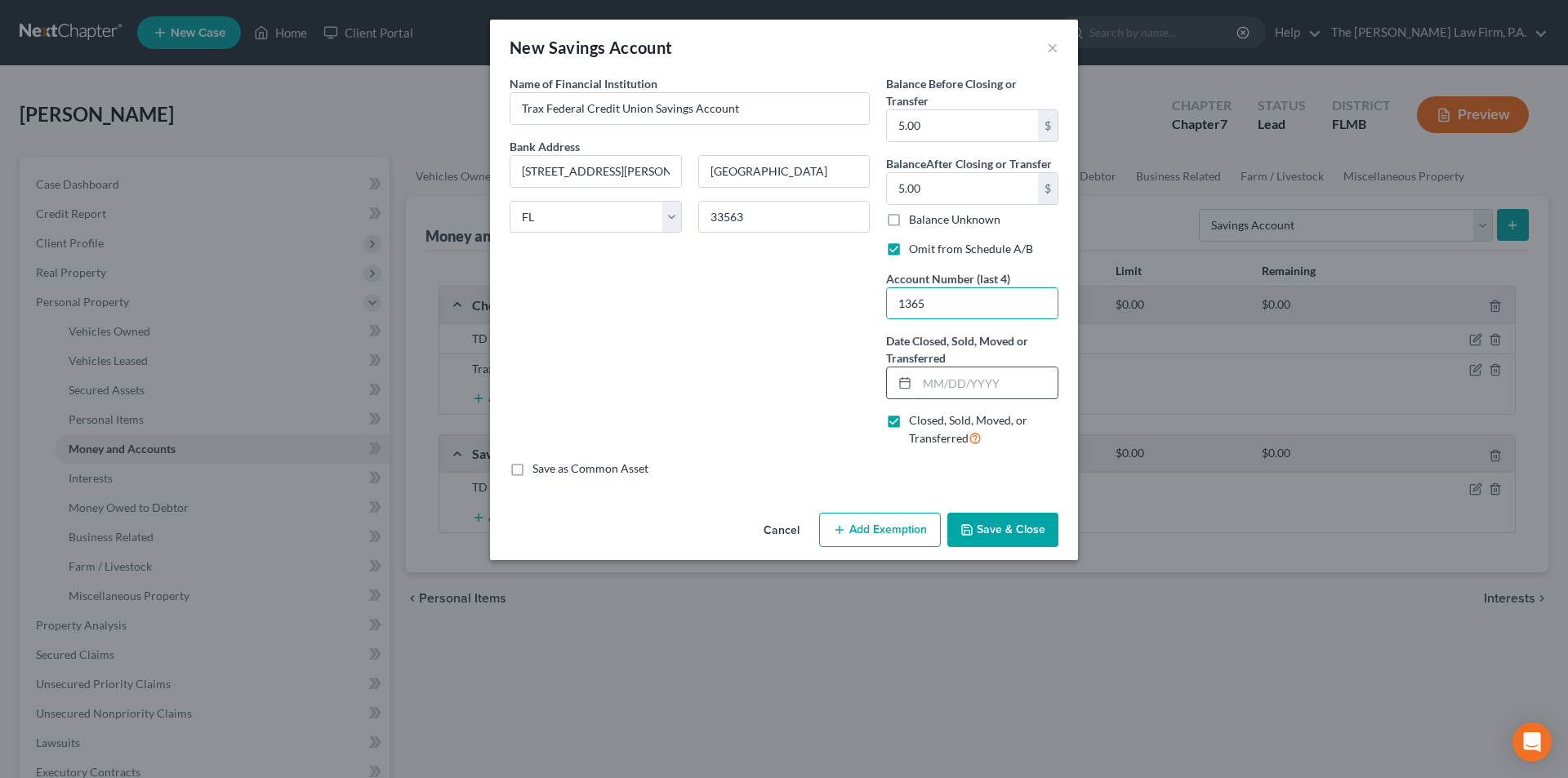
click at [942, 381] on input "text" at bounding box center [987, 382] width 140 height 31
type input "[DATE]"
click at [1017, 528] on button "Save & Close" at bounding box center [1002, 529] width 111 height 35
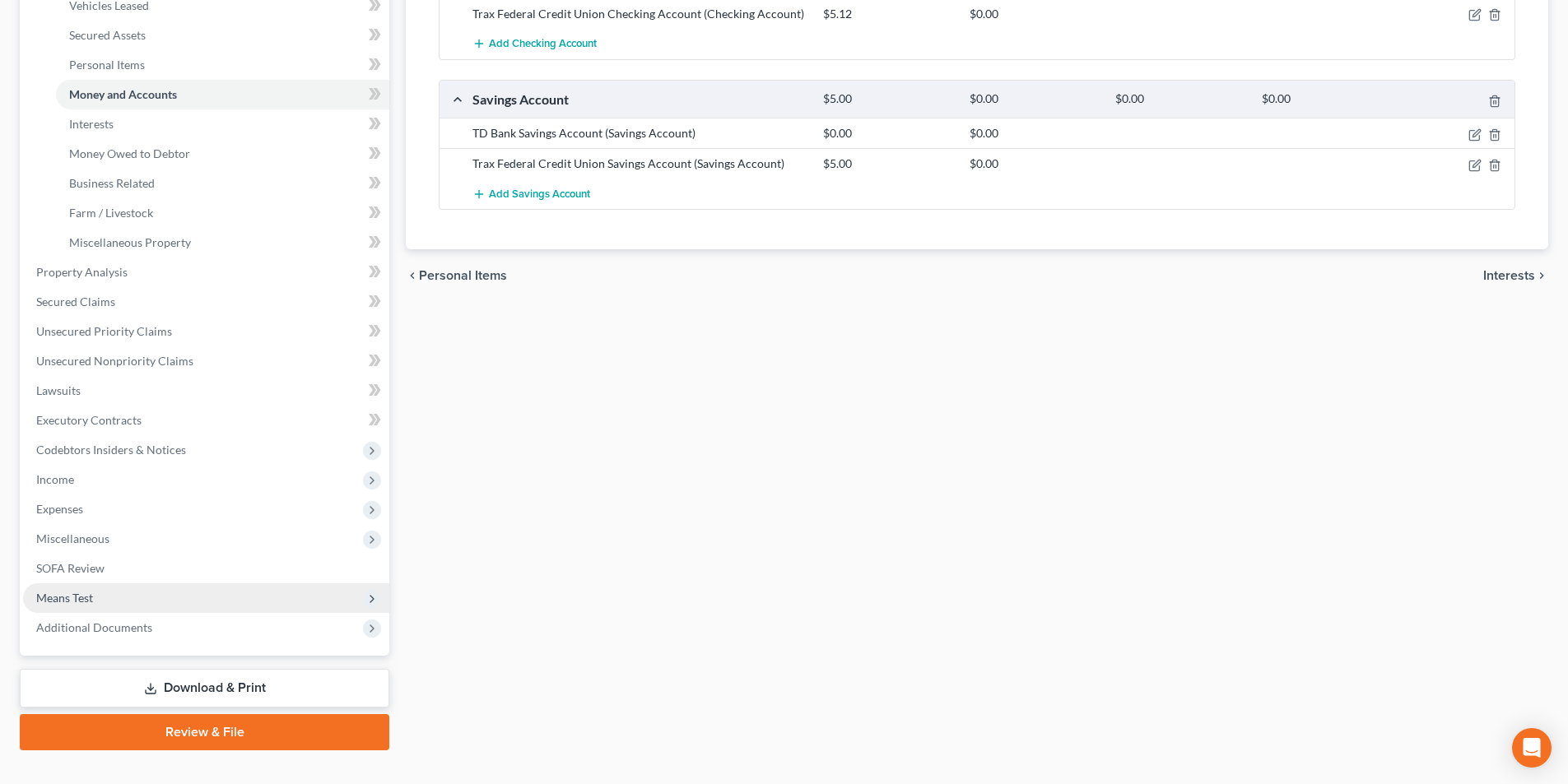
scroll to position [386, 0]
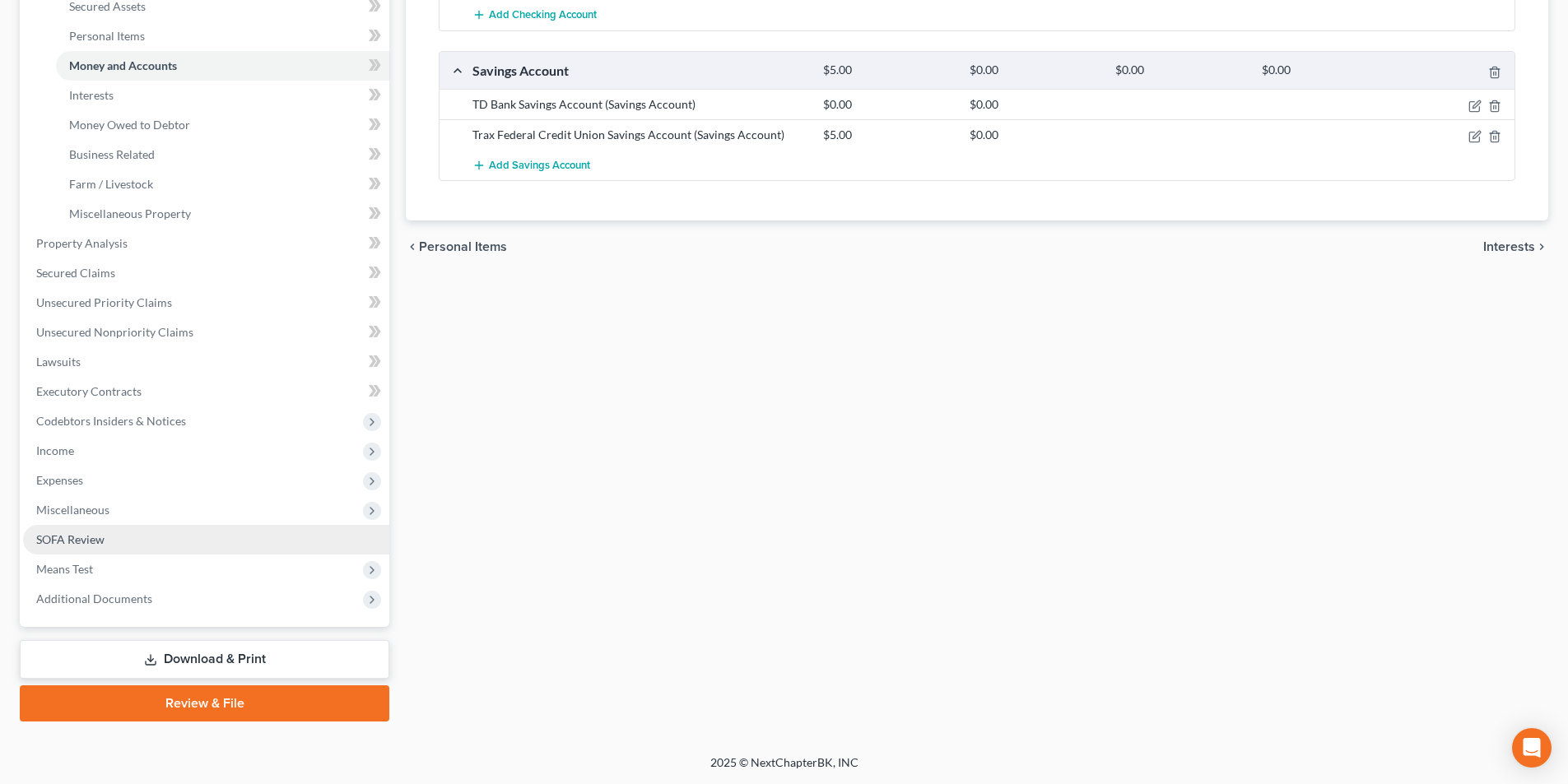
drag, startPoint x: 66, startPoint y: 541, endPoint x: 104, endPoint y: 551, distance: 39.3
click at [67, 541] on span "SOFA Review" at bounding box center [70, 539] width 68 height 14
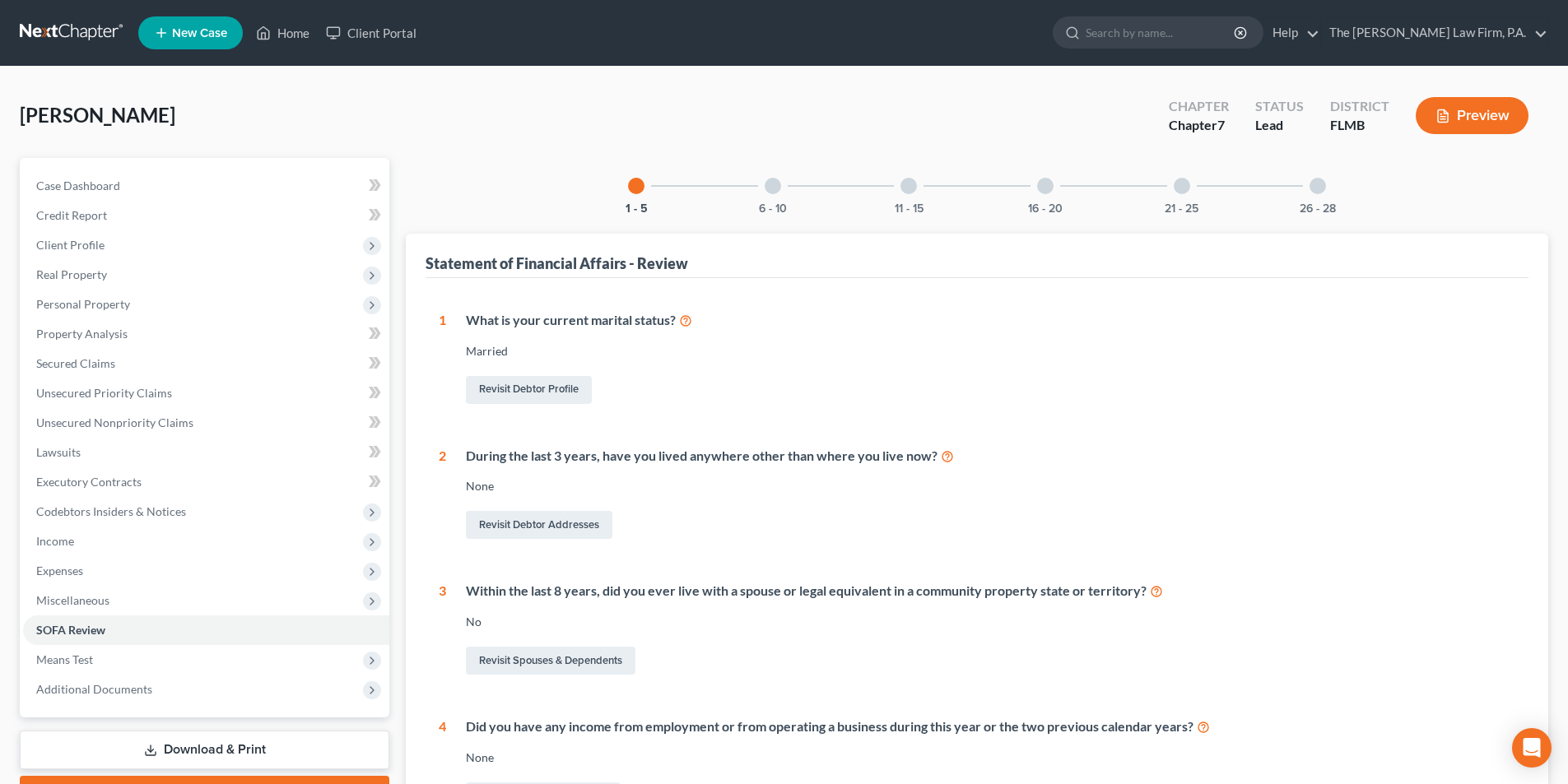
click at [1050, 190] on div at bounding box center [1044, 186] width 16 height 16
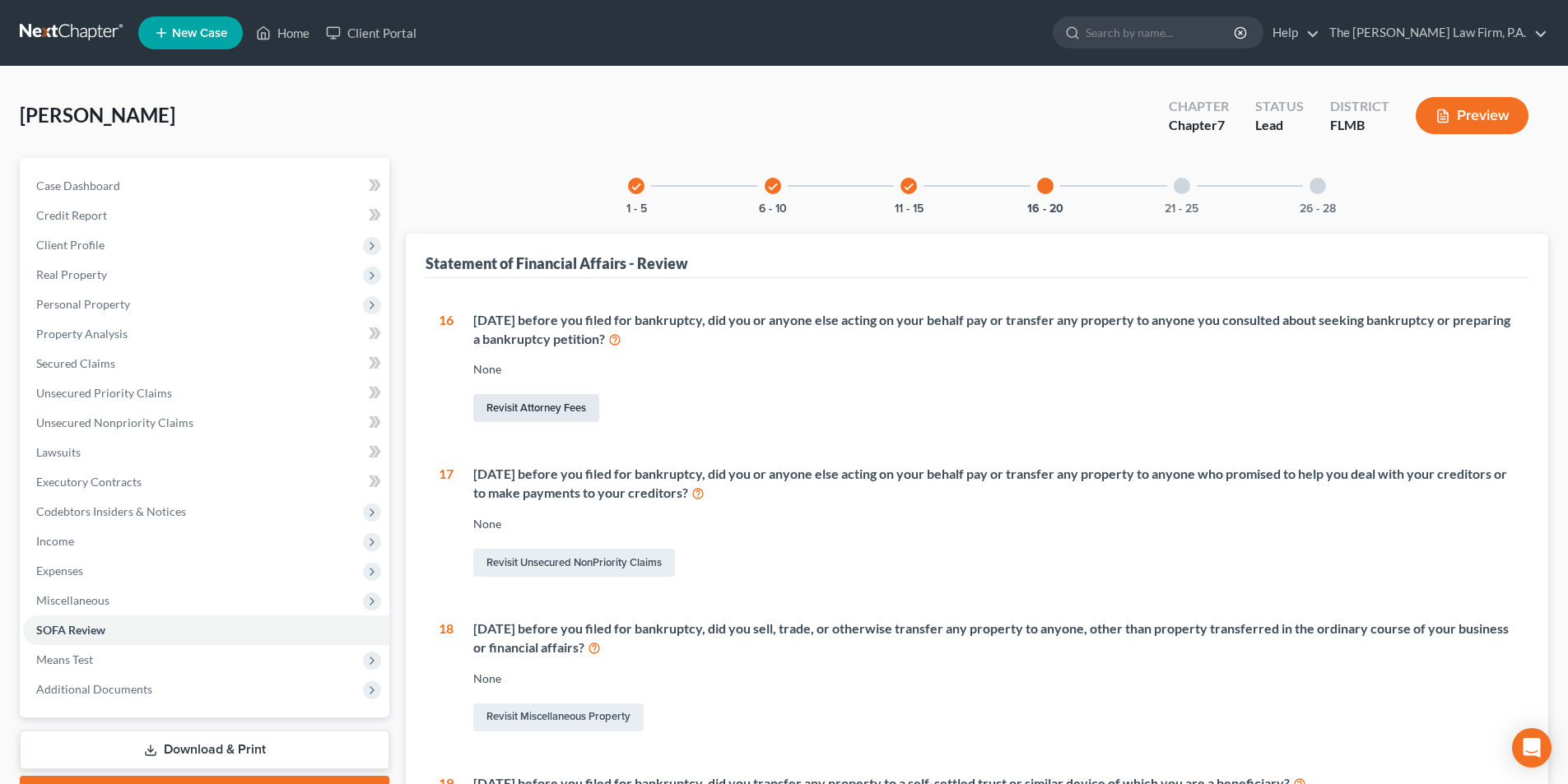
click at [518, 407] on link "Revisit Attorney Fees" at bounding box center [536, 408] width 126 height 28
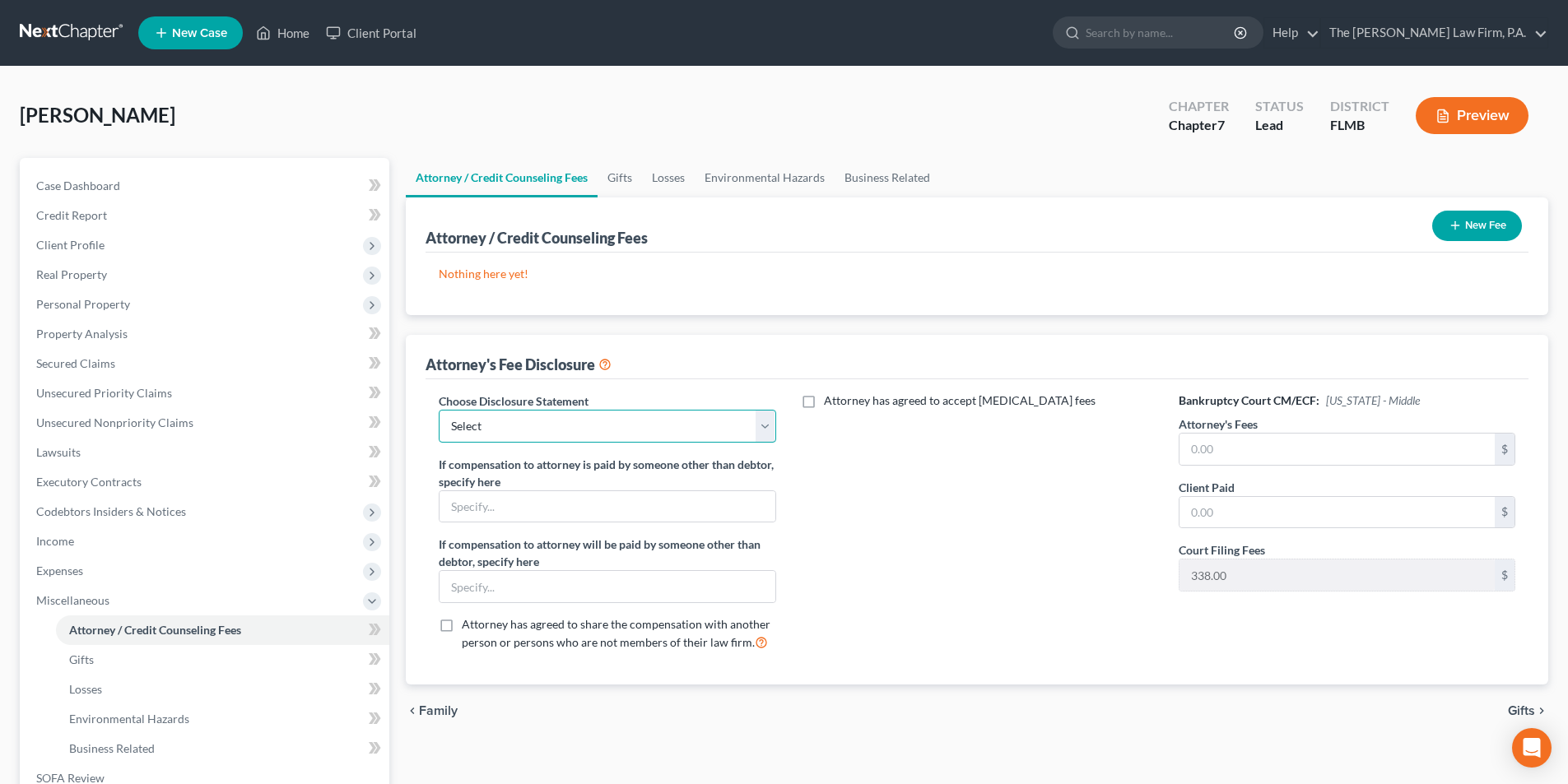
click at [655, 423] on select "Select [PERSON_NAME], Esq." at bounding box center [606, 426] width 336 height 33
select select "0"
click at [438, 410] on select "Select [PERSON_NAME], Esq." at bounding box center [606, 426] width 336 height 33
click at [1205, 445] on input "text" at bounding box center [1337, 449] width 315 height 31
type input "1"
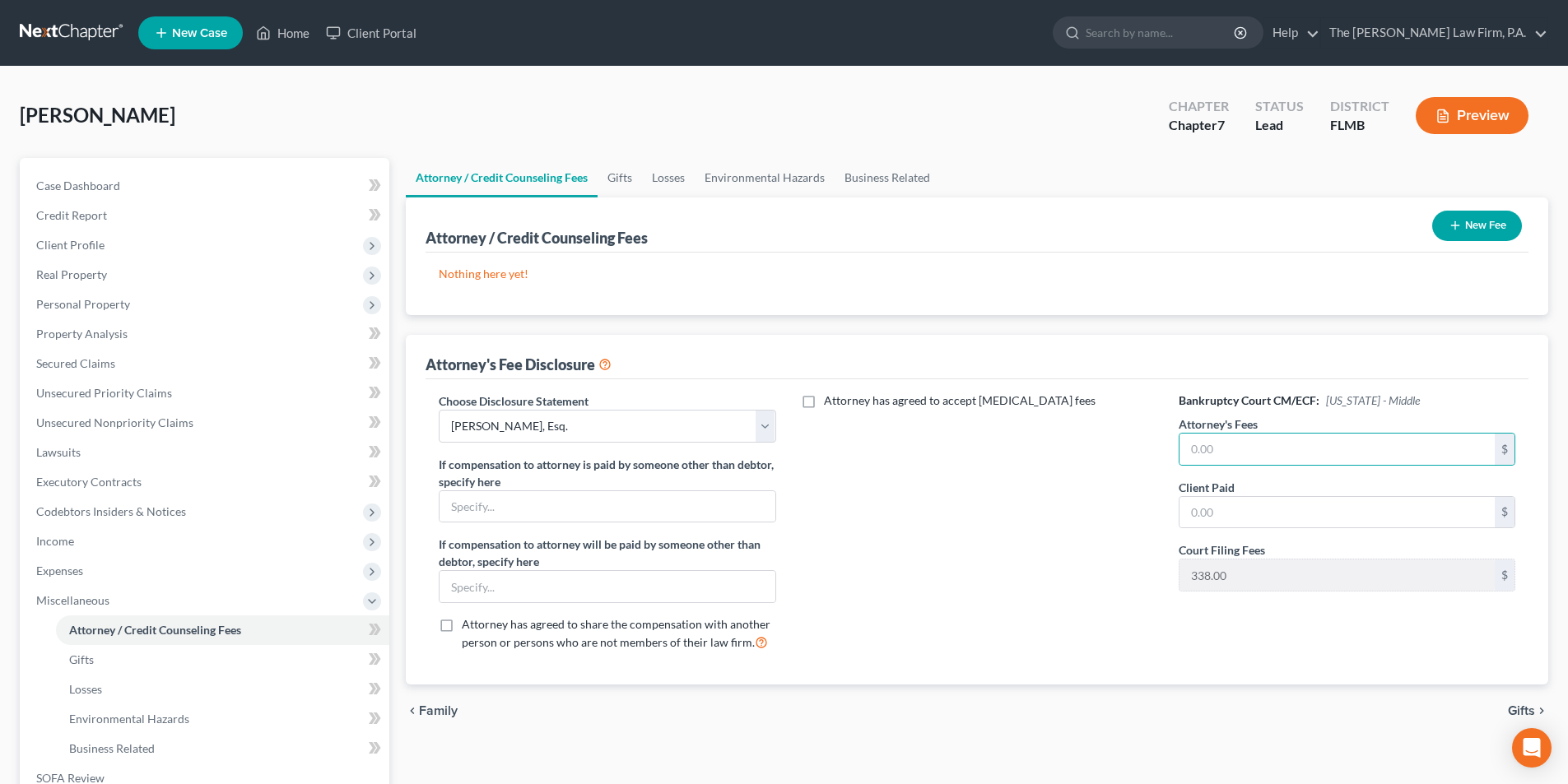
click at [1004, 491] on div "Attorney has agreed to accept [MEDICAL_DATA] fees" at bounding box center [977, 529] width 369 height 272
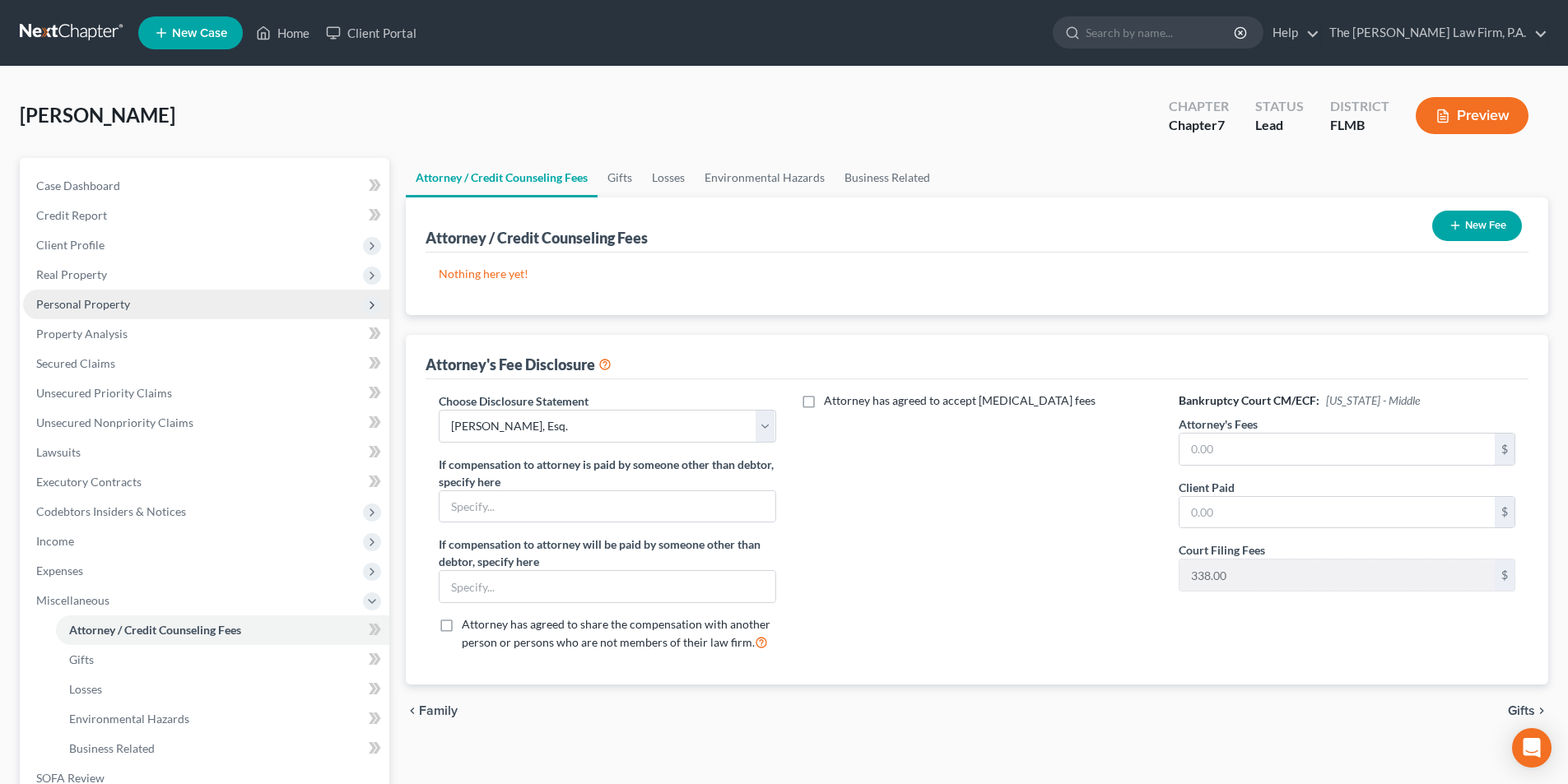
click at [74, 307] on span "Personal Property" at bounding box center [83, 303] width 94 height 14
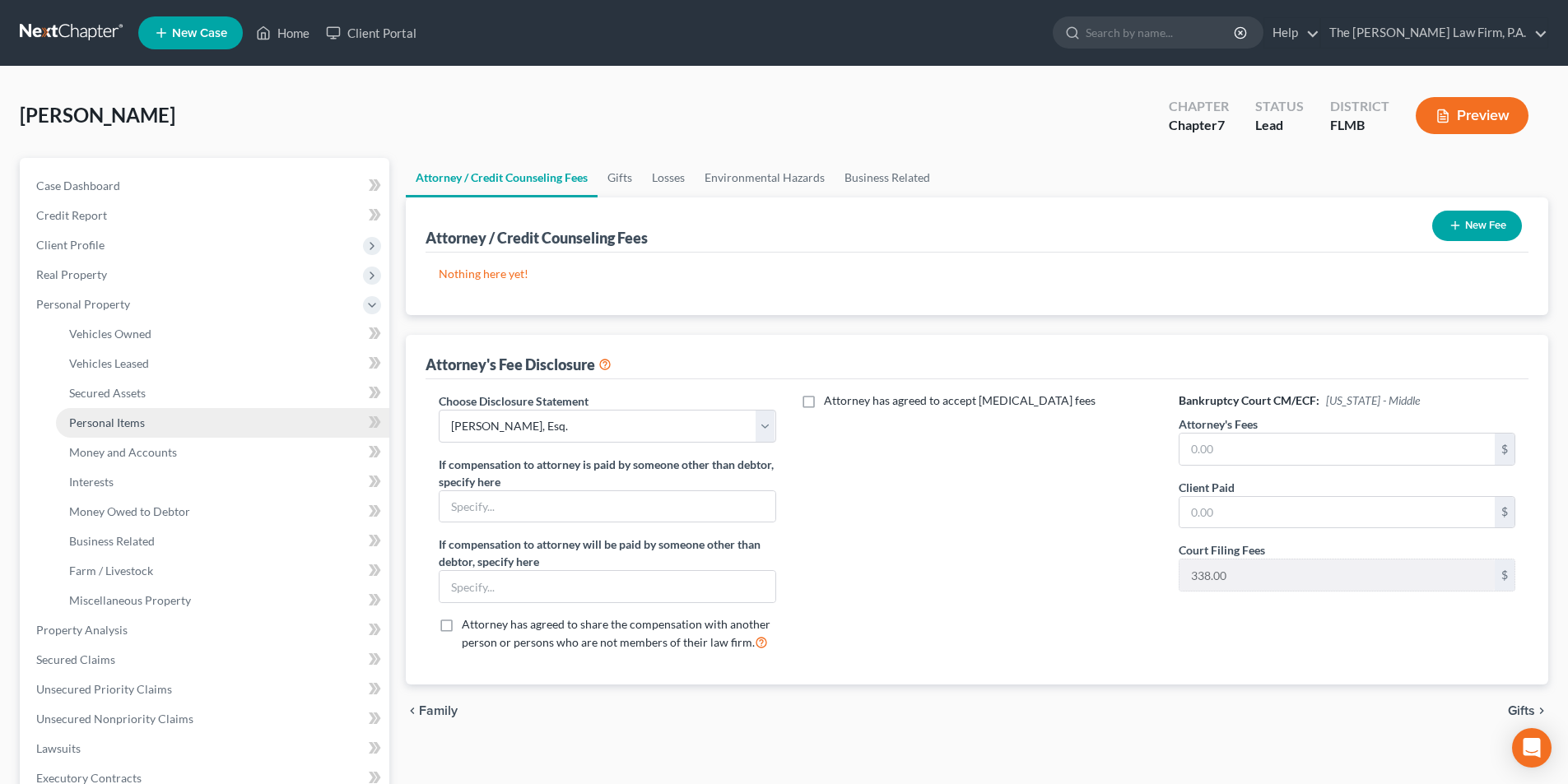
click at [118, 423] on span "Personal Items" at bounding box center [106, 422] width 75 height 14
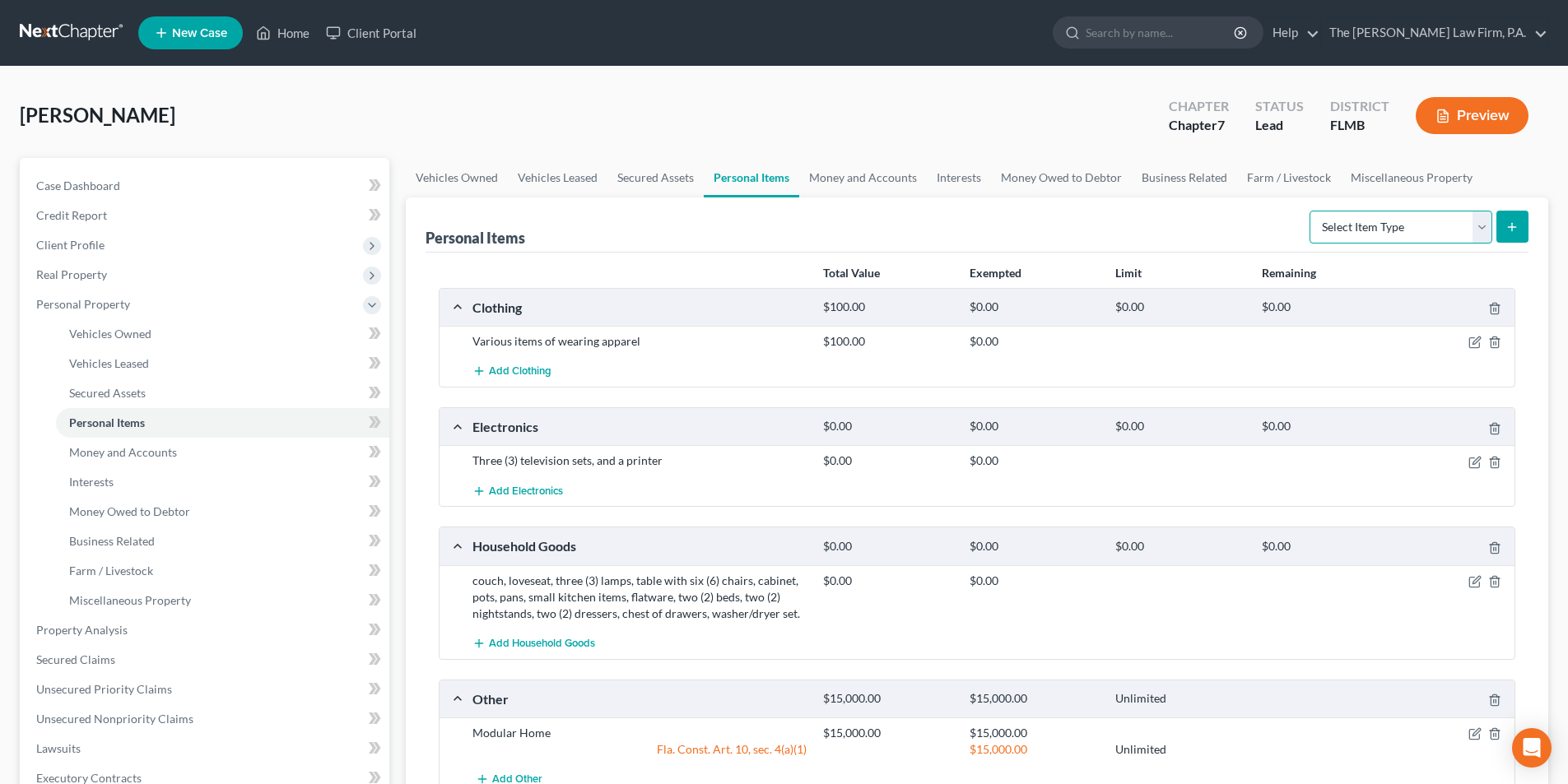
click at [1359, 216] on select "Select Item Type Clothing Collectibles Of Value Electronics Firearms Household …" at bounding box center [1401, 227] width 183 height 33
select select "jewelry"
click at [1311, 211] on select "Select Item Type Clothing Collectibles Of Value Electronics Firearms Household …" at bounding box center [1401, 227] width 183 height 33
click at [1510, 225] on icon "submit" at bounding box center [1511, 227] width 13 height 13
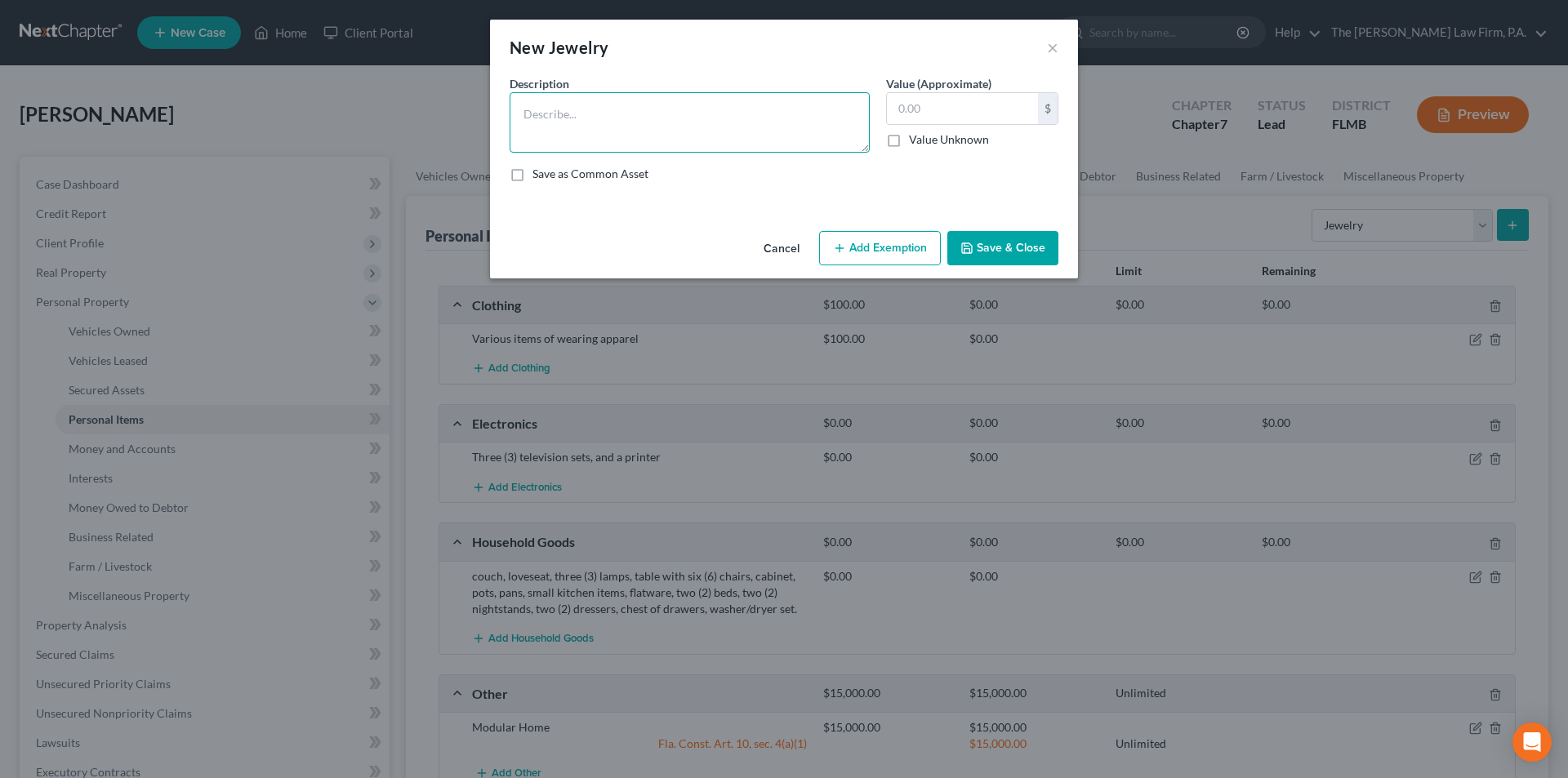
click at [622, 132] on textarea at bounding box center [689, 122] width 360 height 61
type textarea "Wedding Ring"
click at [997, 245] on button "Save & Close" at bounding box center [1002, 248] width 111 height 35
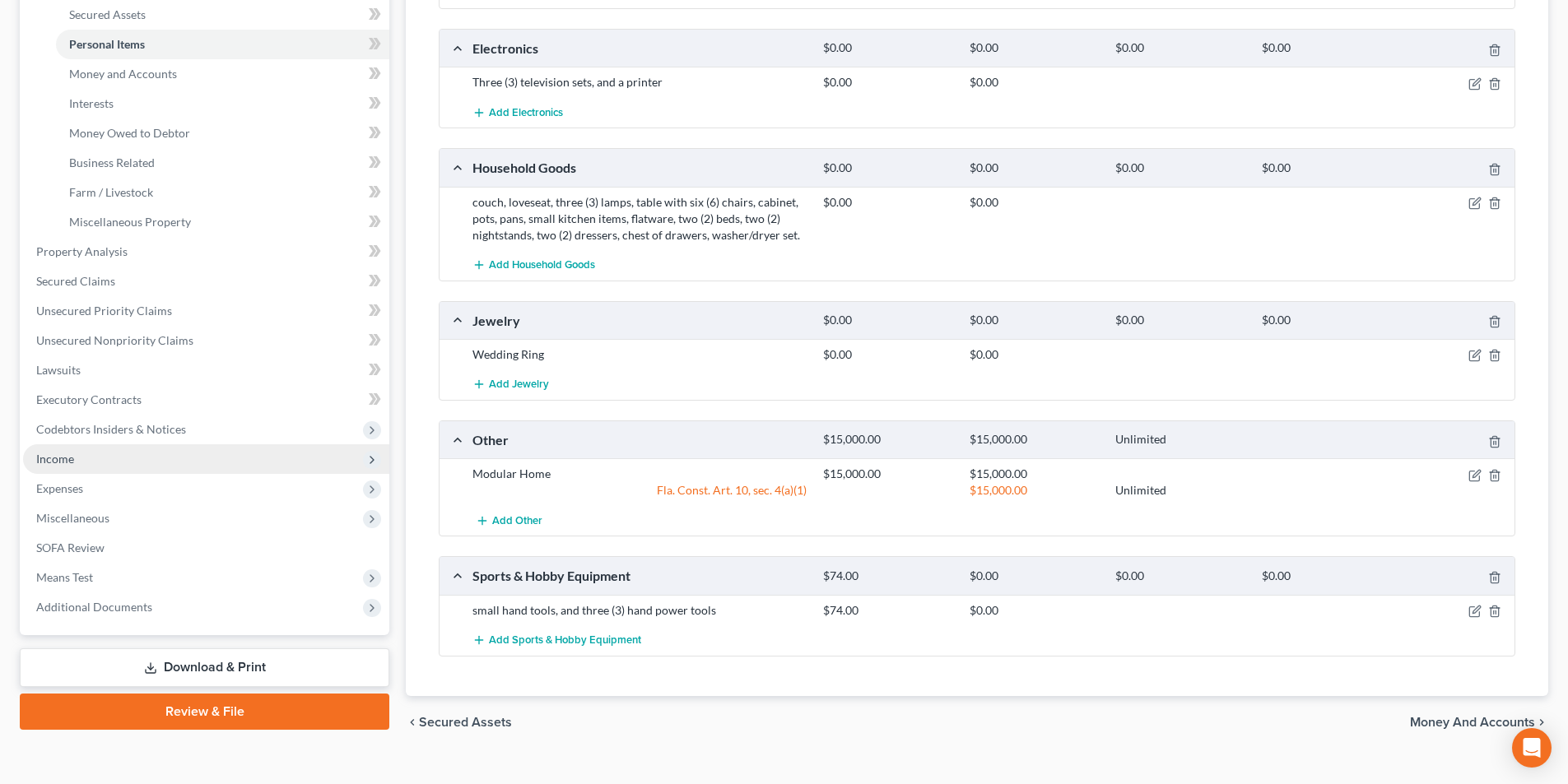
scroll to position [406, 0]
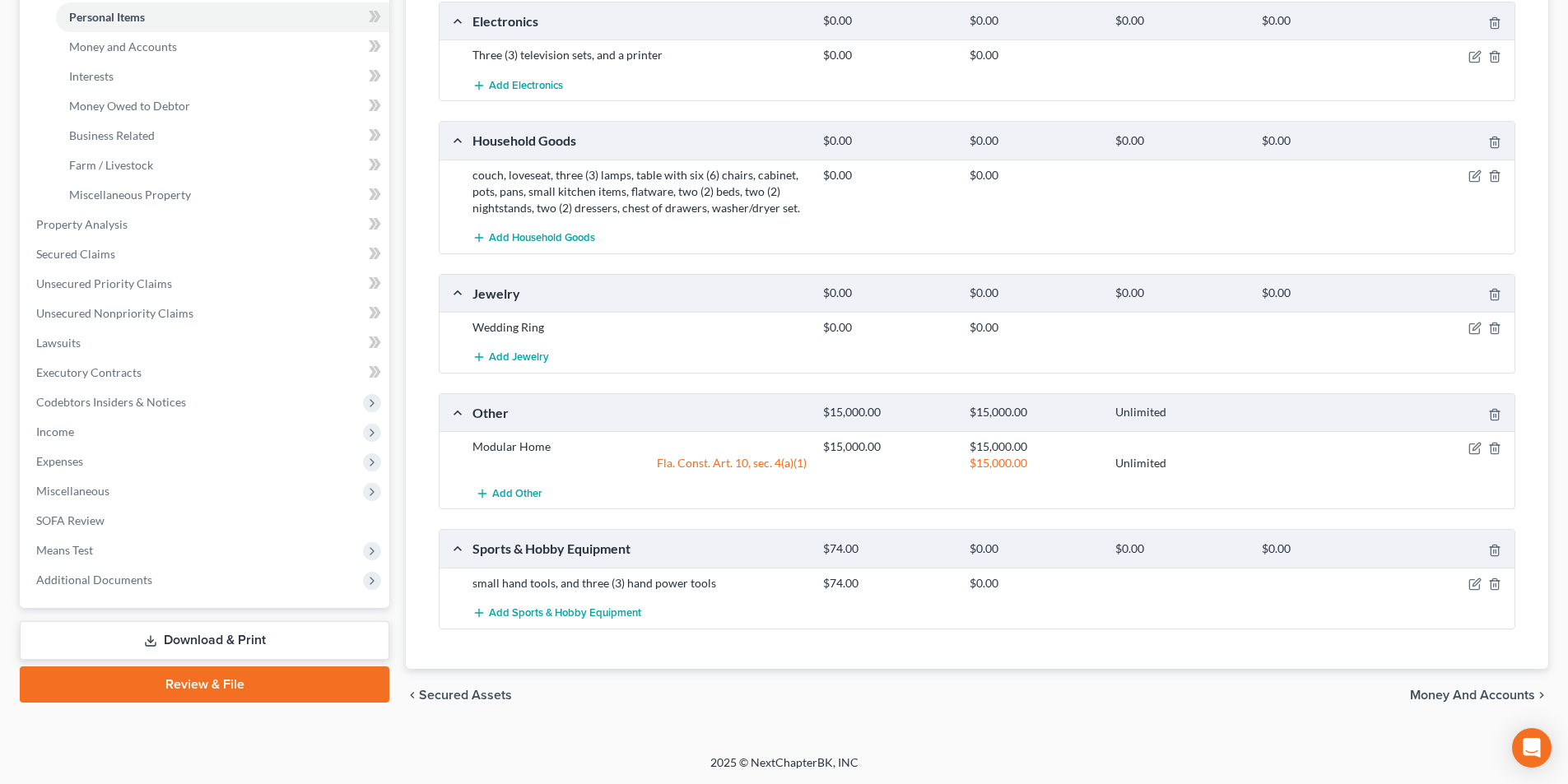
click at [251, 645] on link "Download & Print" at bounding box center [204, 640] width 369 height 39
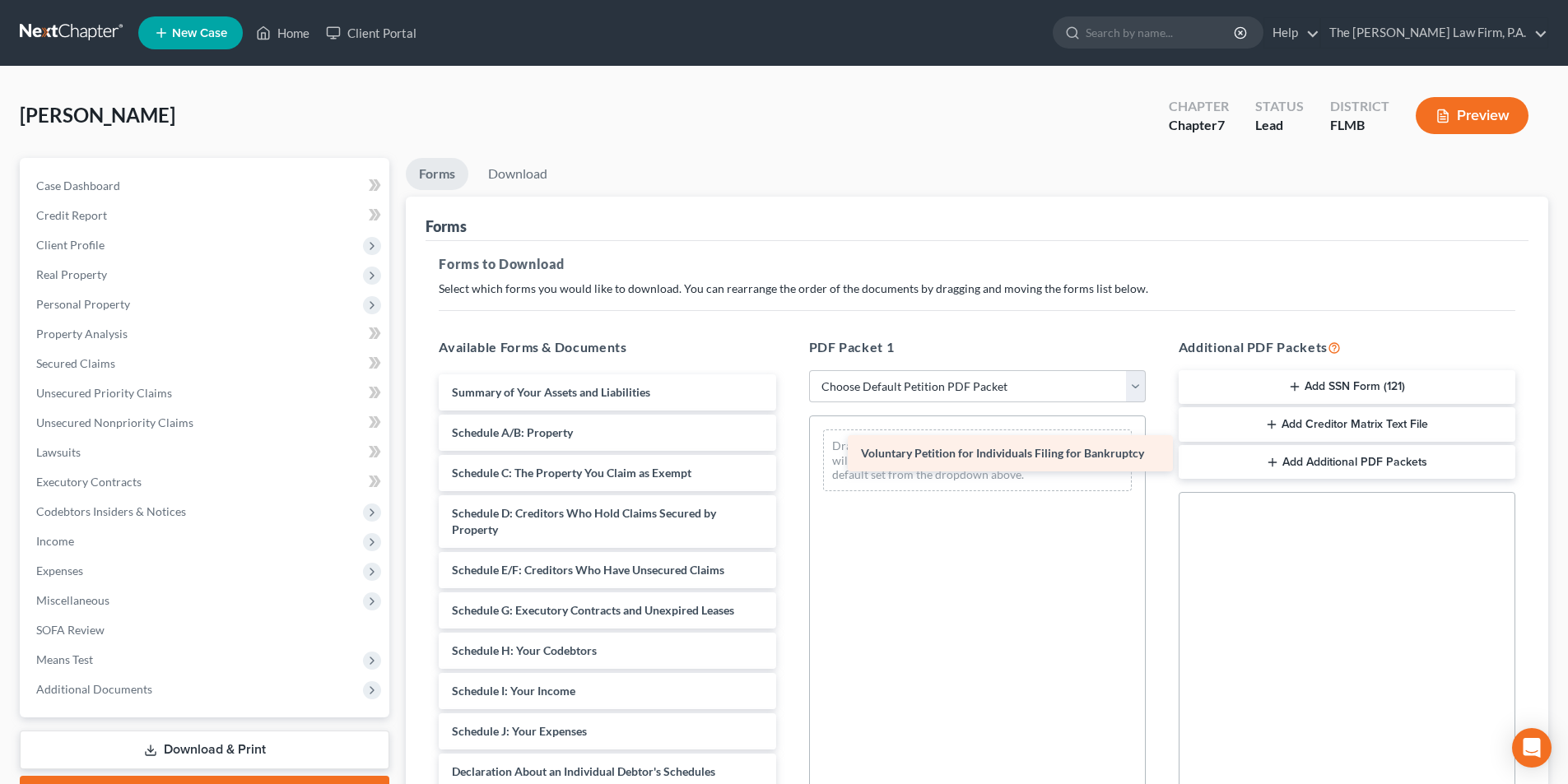
drag, startPoint x: 516, startPoint y: 399, endPoint x: 893, endPoint y: 458, distance: 381.6
click at [789, 458] on div "Voluntary Petition for Individuals Filing for Bankruptcy Voluntary Petition for…" at bounding box center [607, 768] width 363 height 788
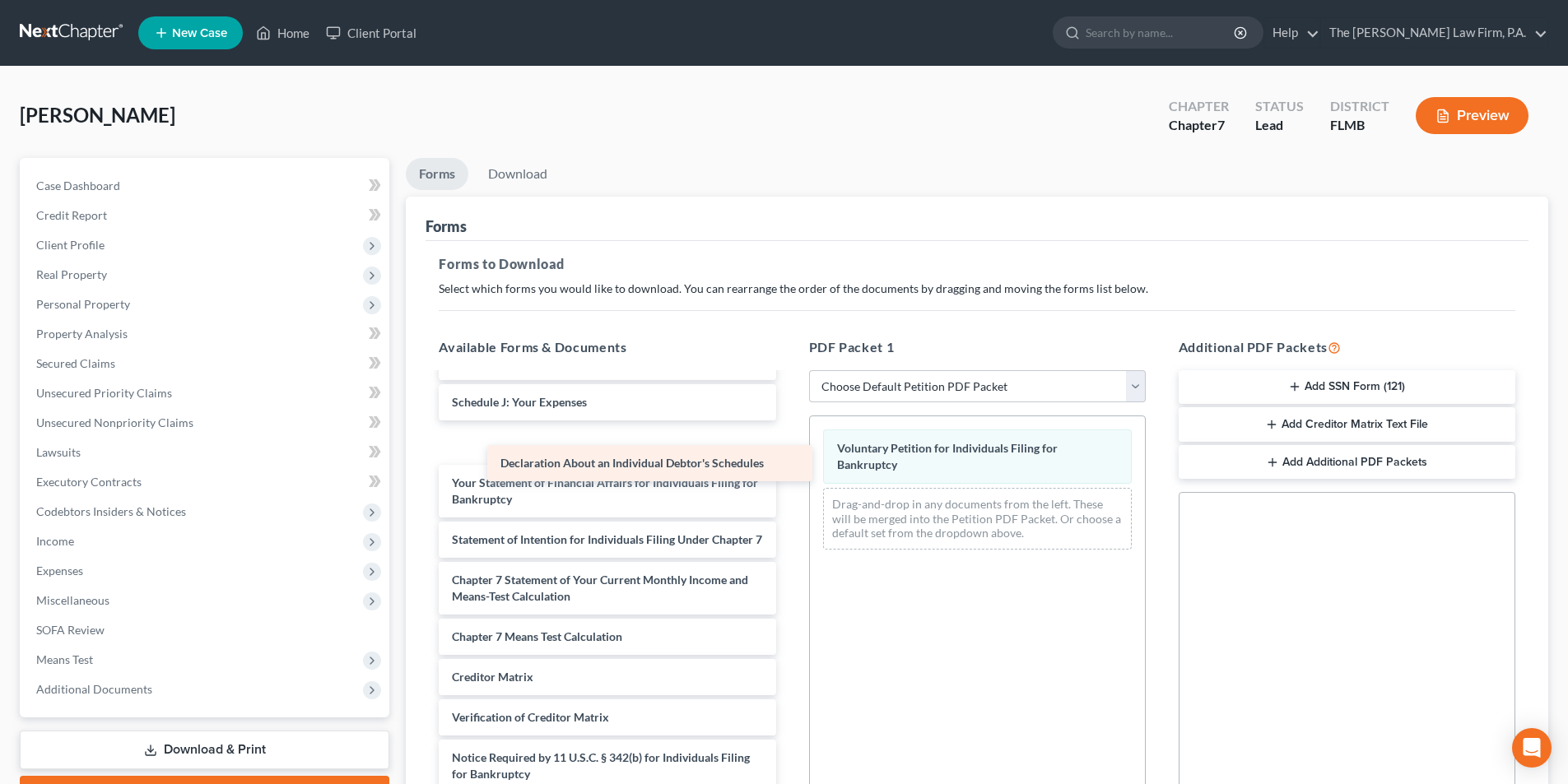
scroll to position [319, 0]
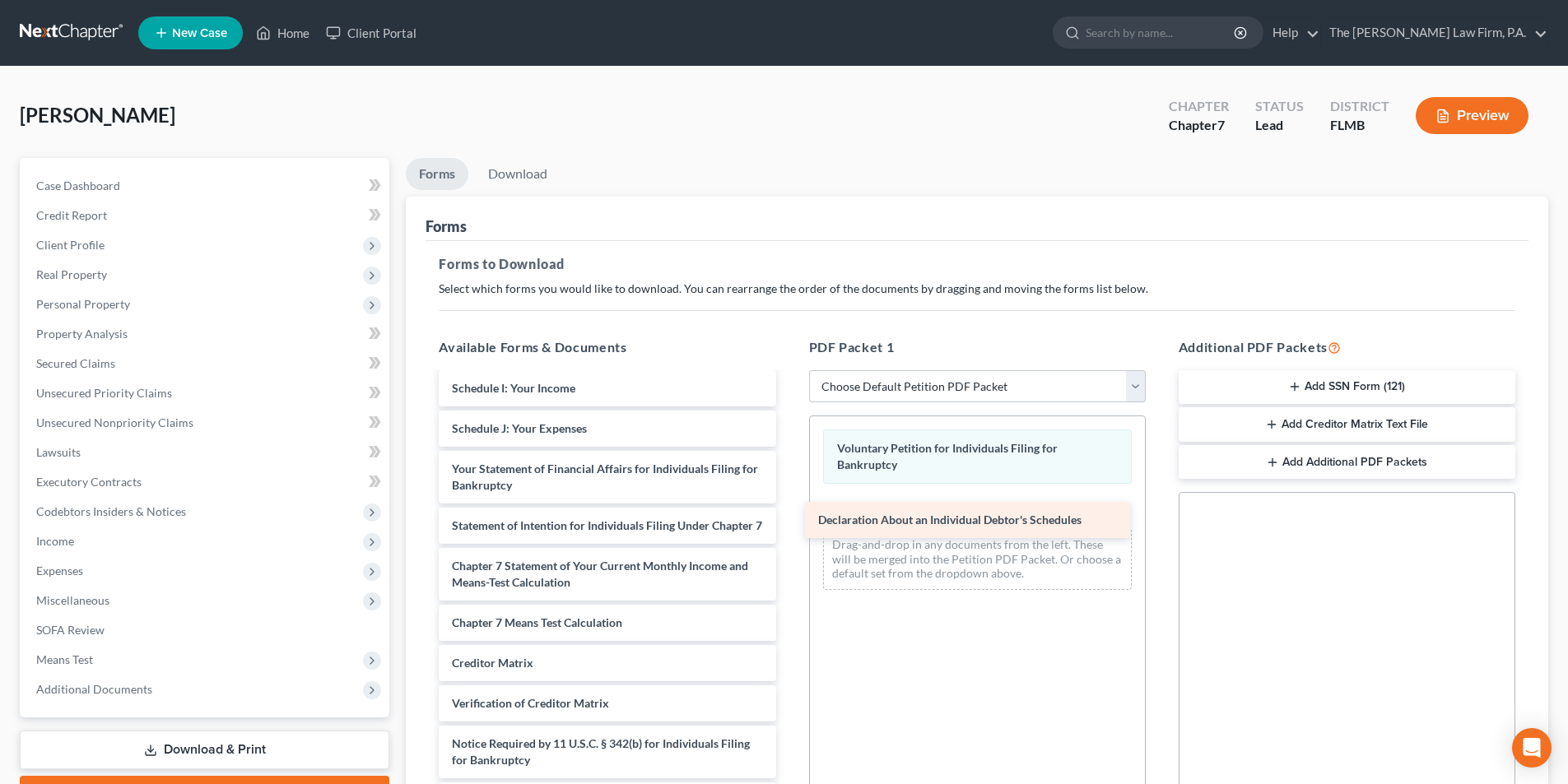
drag, startPoint x: 542, startPoint y: 446, endPoint x: 907, endPoint y: 523, distance: 373.0
click at [789, 523] on div "Declaration About an Individual Debtor's Schedules Summary of Your Assets and L…" at bounding box center [607, 445] width 363 height 747
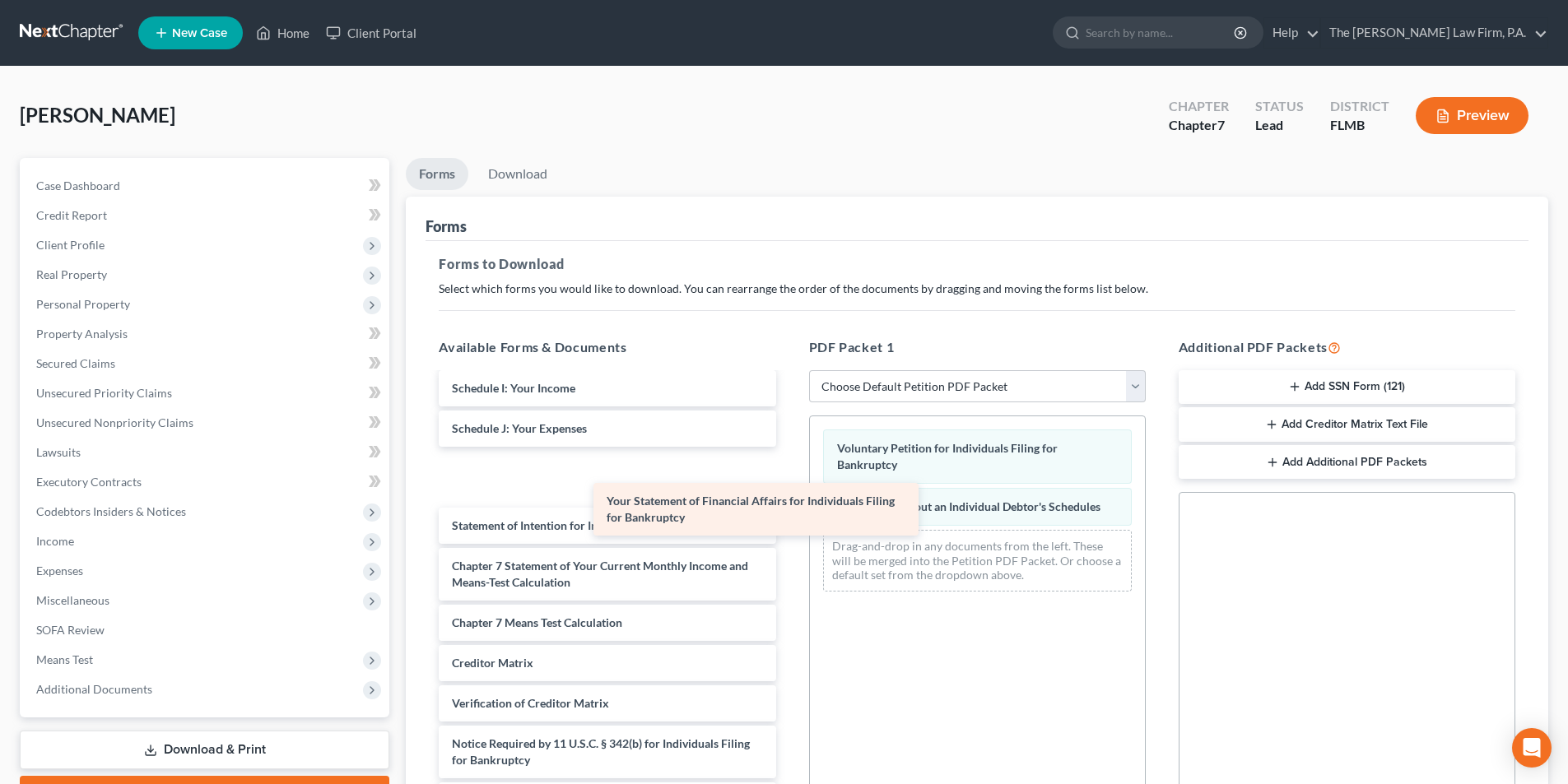
scroll to position [263, 0]
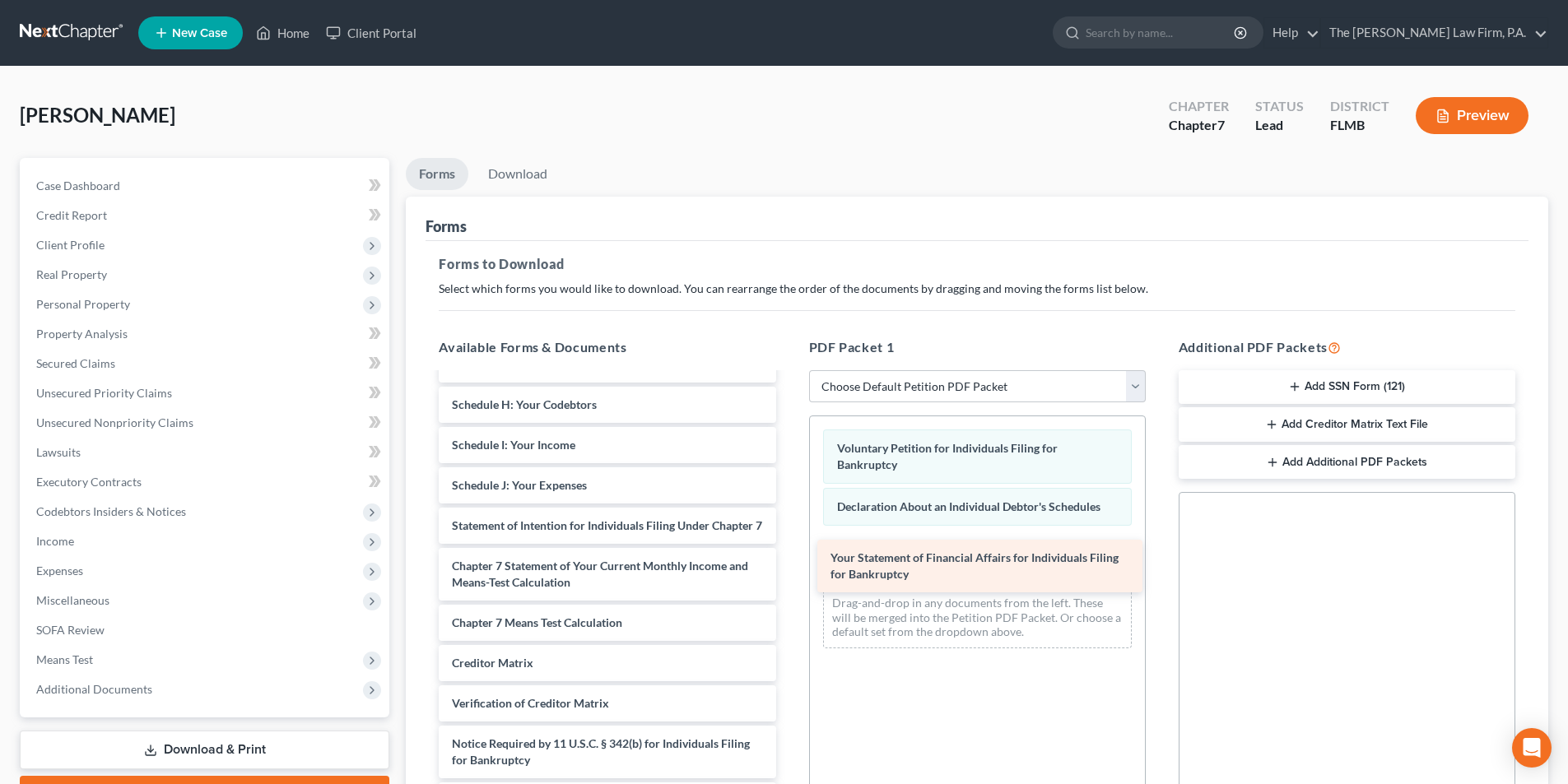
drag, startPoint x: 514, startPoint y: 456, endPoint x: 892, endPoint y: 562, distance: 392.6
click at [789, 562] on div "Your Statement of Financial Affairs for Individuals Filing for Bankruptcy Summa…" at bounding box center [607, 473] width 363 height 691
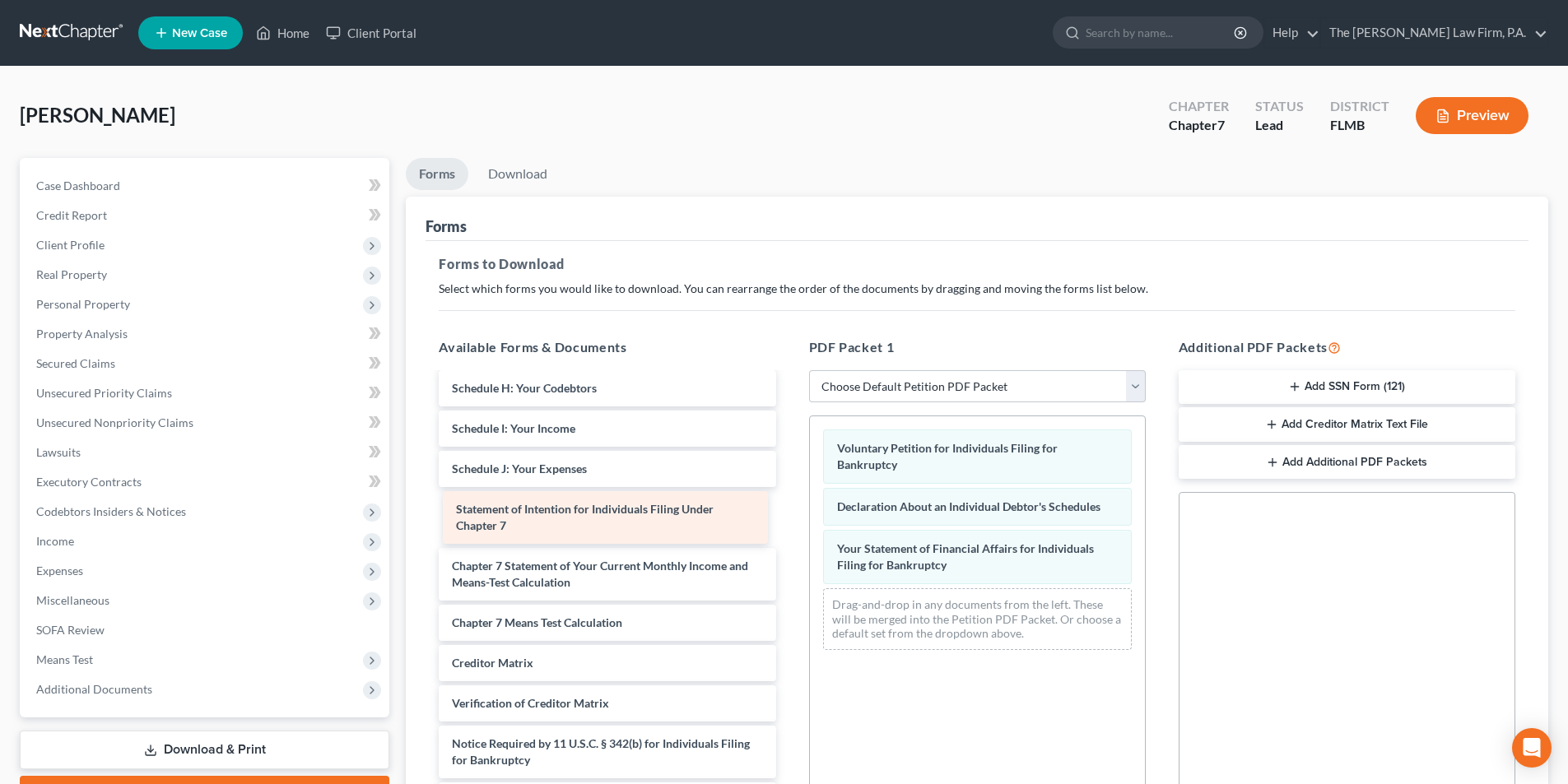
scroll to position [205, 0]
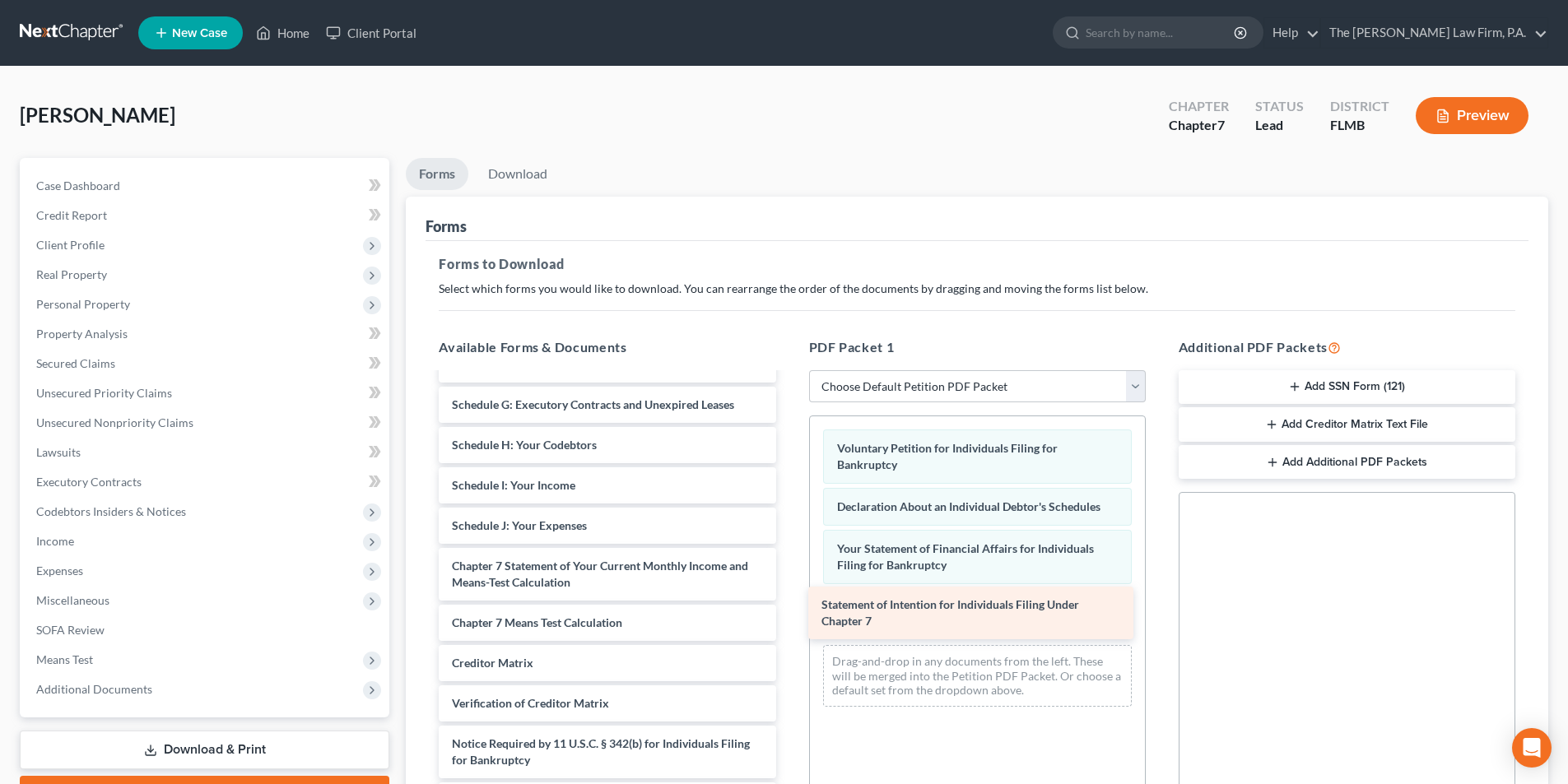
drag, startPoint x: 547, startPoint y: 524, endPoint x: 916, endPoint y: 620, distance: 381.3
click at [789, 620] on div "Statement of Intention for Individuals Filing Under Chapter 7 Summary of Your A…" at bounding box center [607, 494] width 363 height 650
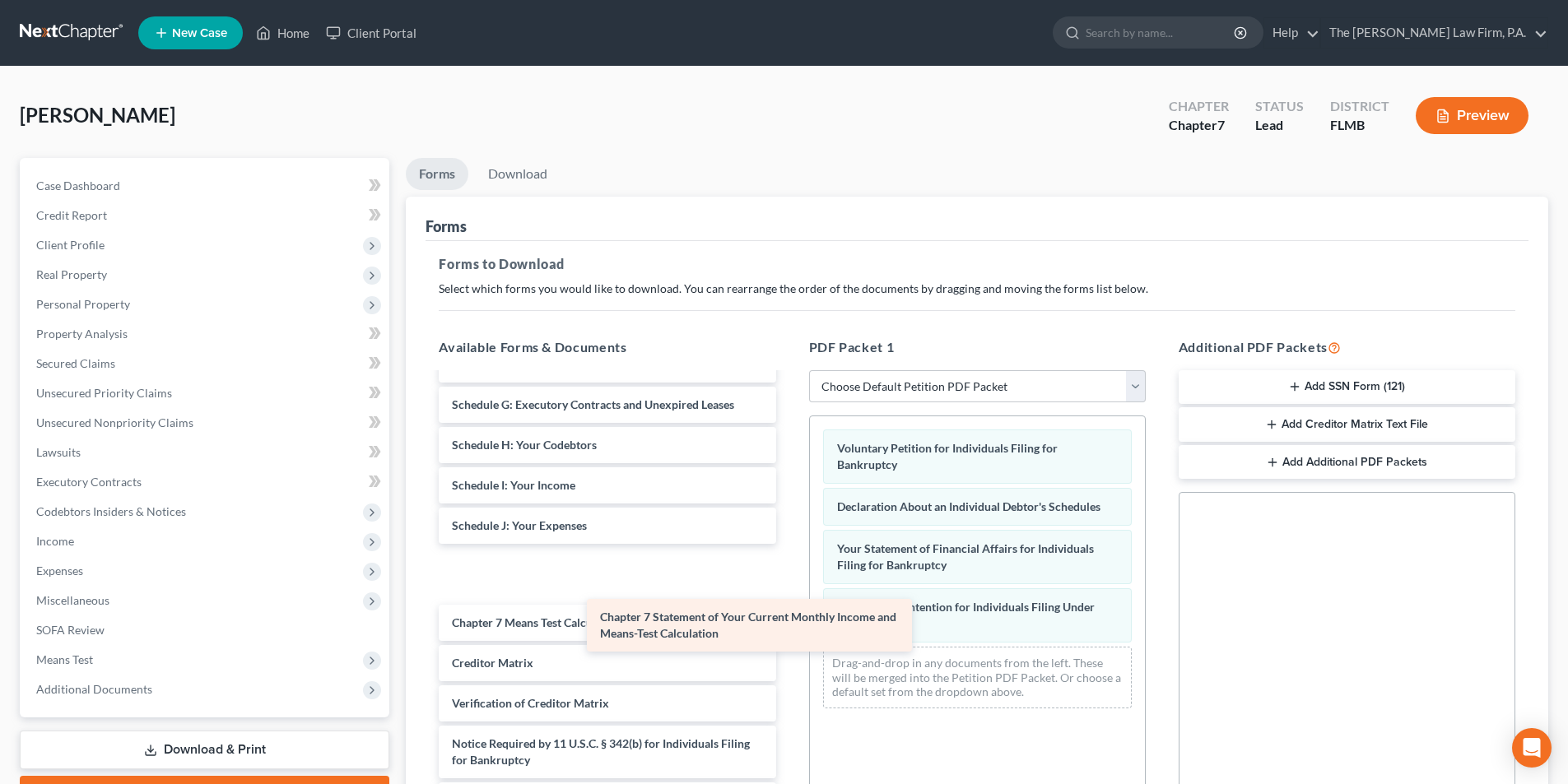
scroll to position [149, 0]
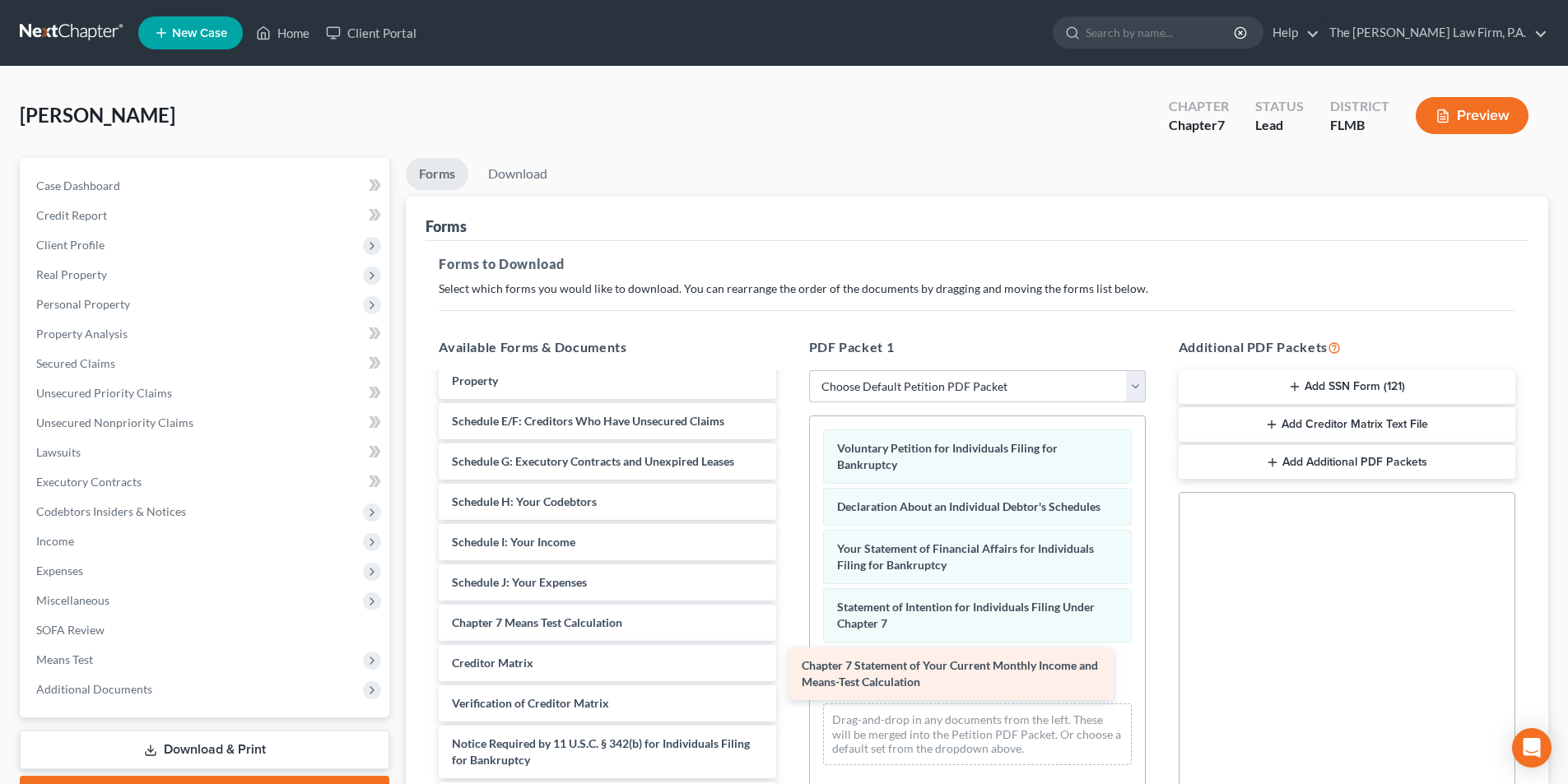
drag, startPoint x: 530, startPoint y: 564, endPoint x: 879, endPoint y: 664, distance: 363.0
click at [789, 664] on div "Chapter 7 Statement of Your Current Monthly Income and Means-Test Calculation S…" at bounding box center [607, 522] width 363 height 594
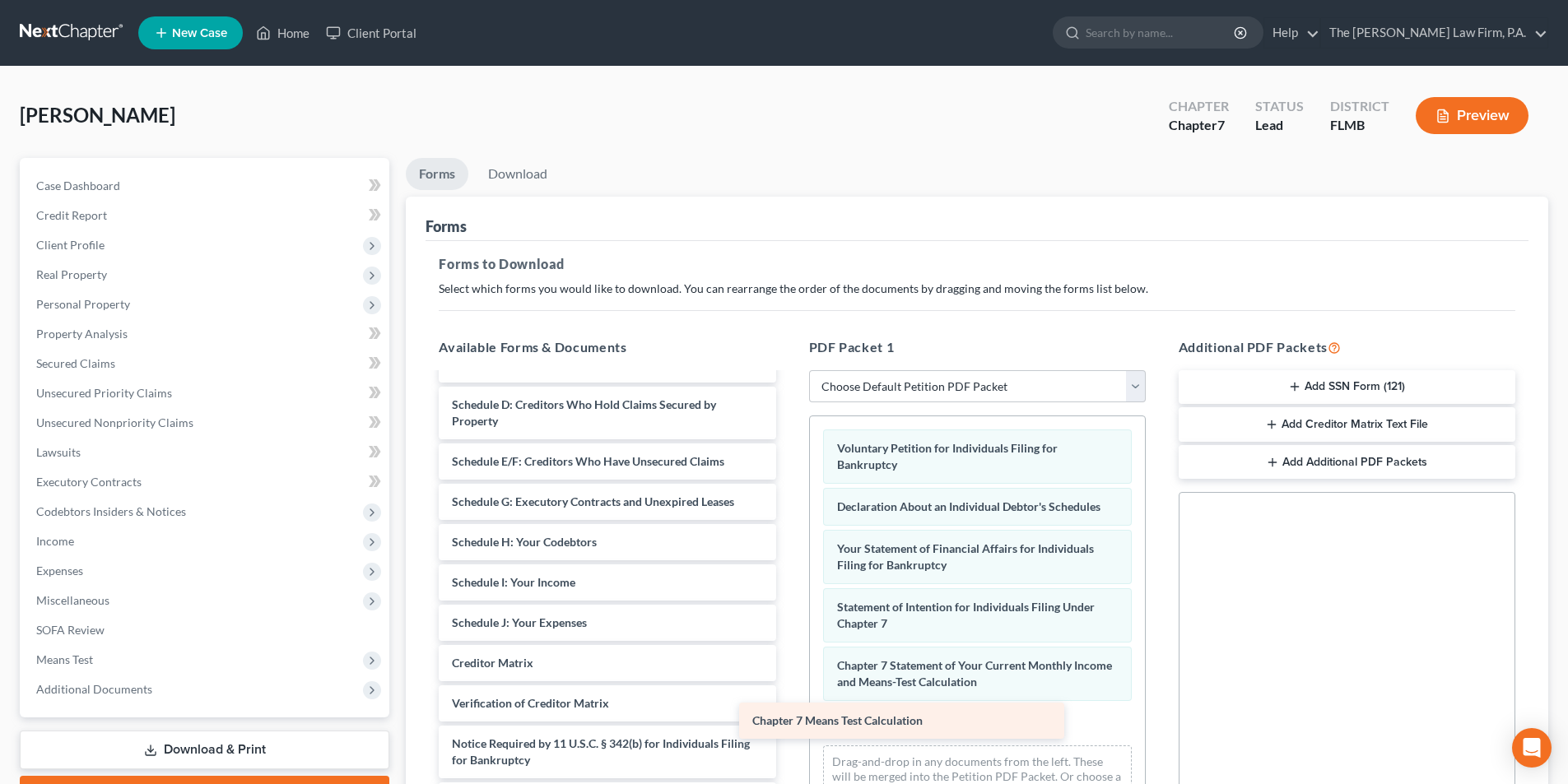
scroll to position [108, 0]
drag, startPoint x: 591, startPoint y: 619, endPoint x: 941, endPoint y: 722, distance: 364.8
click at [789, 722] on div "Chapter 7 Means Test Calculation Summary of Your Assets and Liabilities Schedul…" at bounding box center [607, 542] width 363 height 553
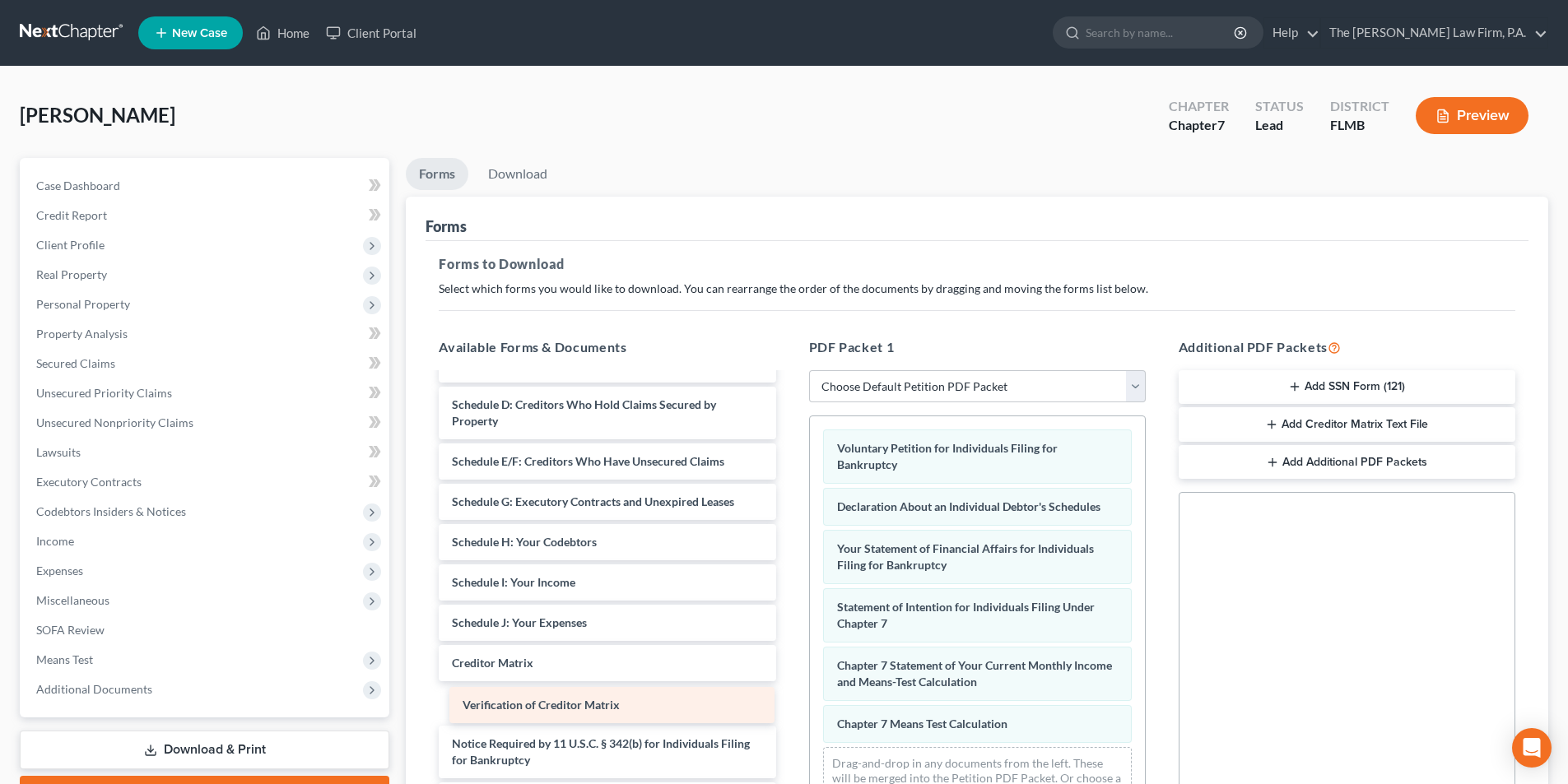
scroll to position [68, 0]
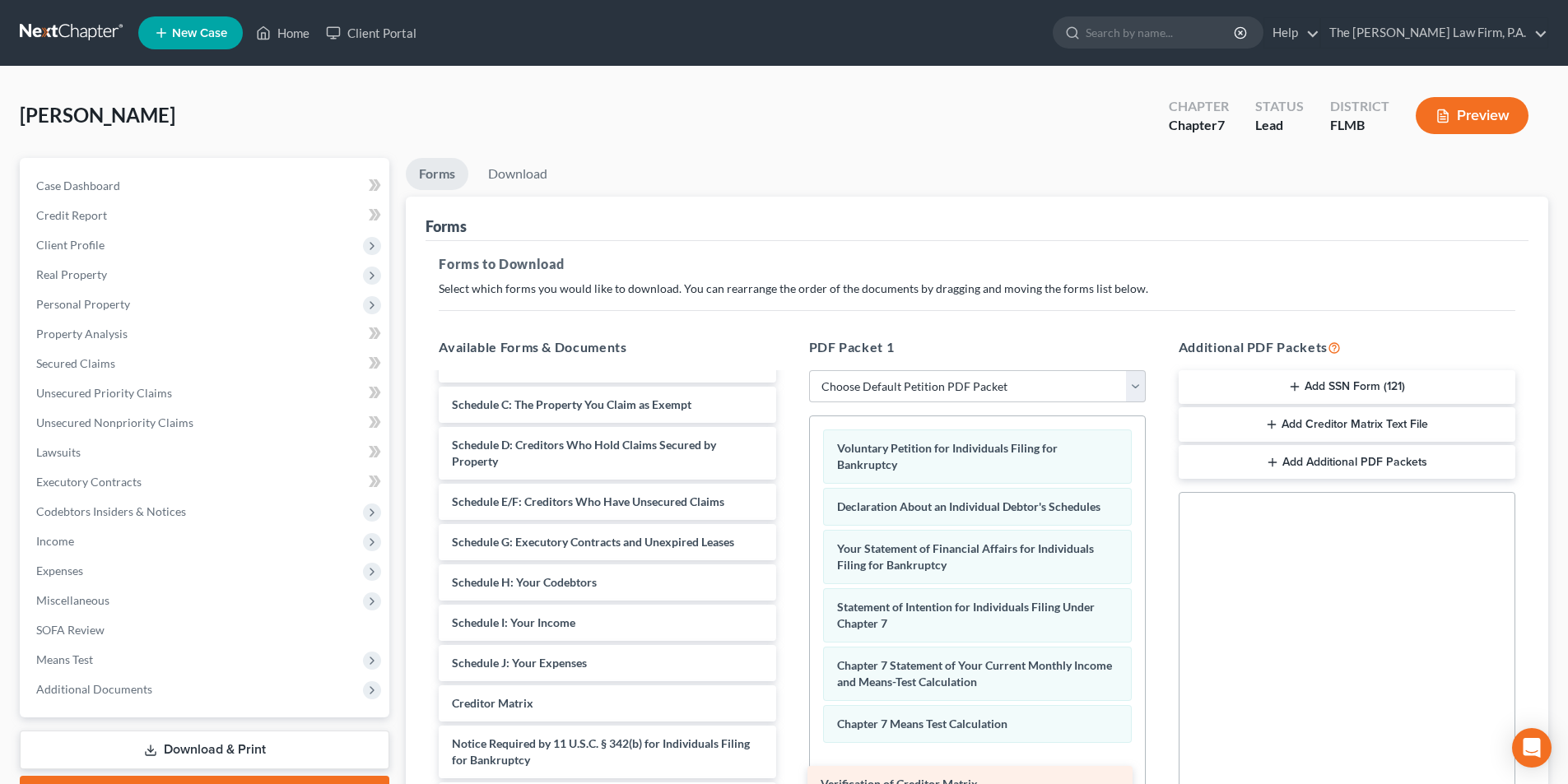
drag, startPoint x: 582, startPoint y: 701, endPoint x: 939, endPoint y: 767, distance: 363.0
click at [789, 769] on div "Verification of Creditor Matrix Summary of Your Assets and Liabilities Schedule…" at bounding box center [607, 563] width 363 height 513
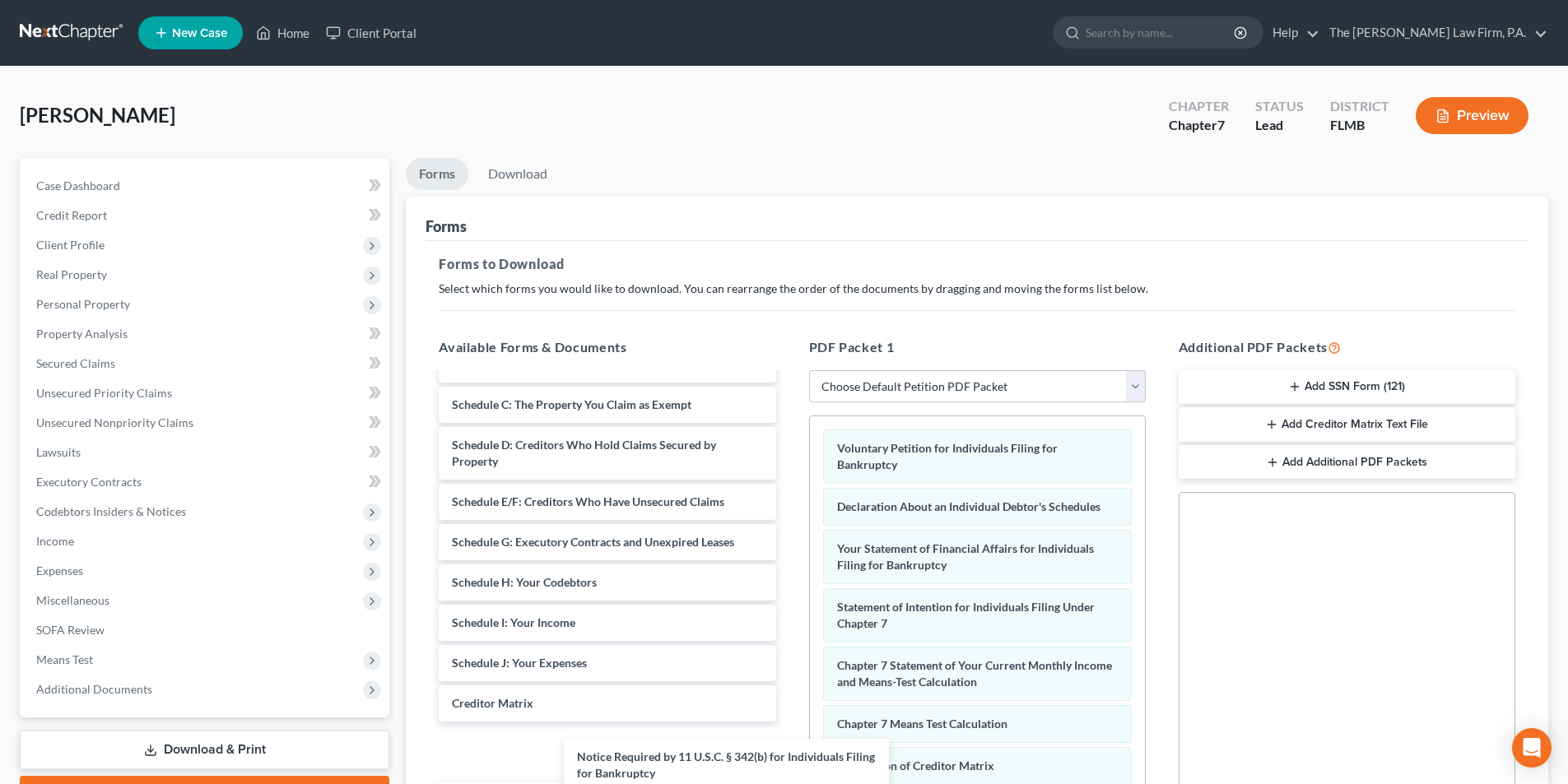
scroll to position [11, 0]
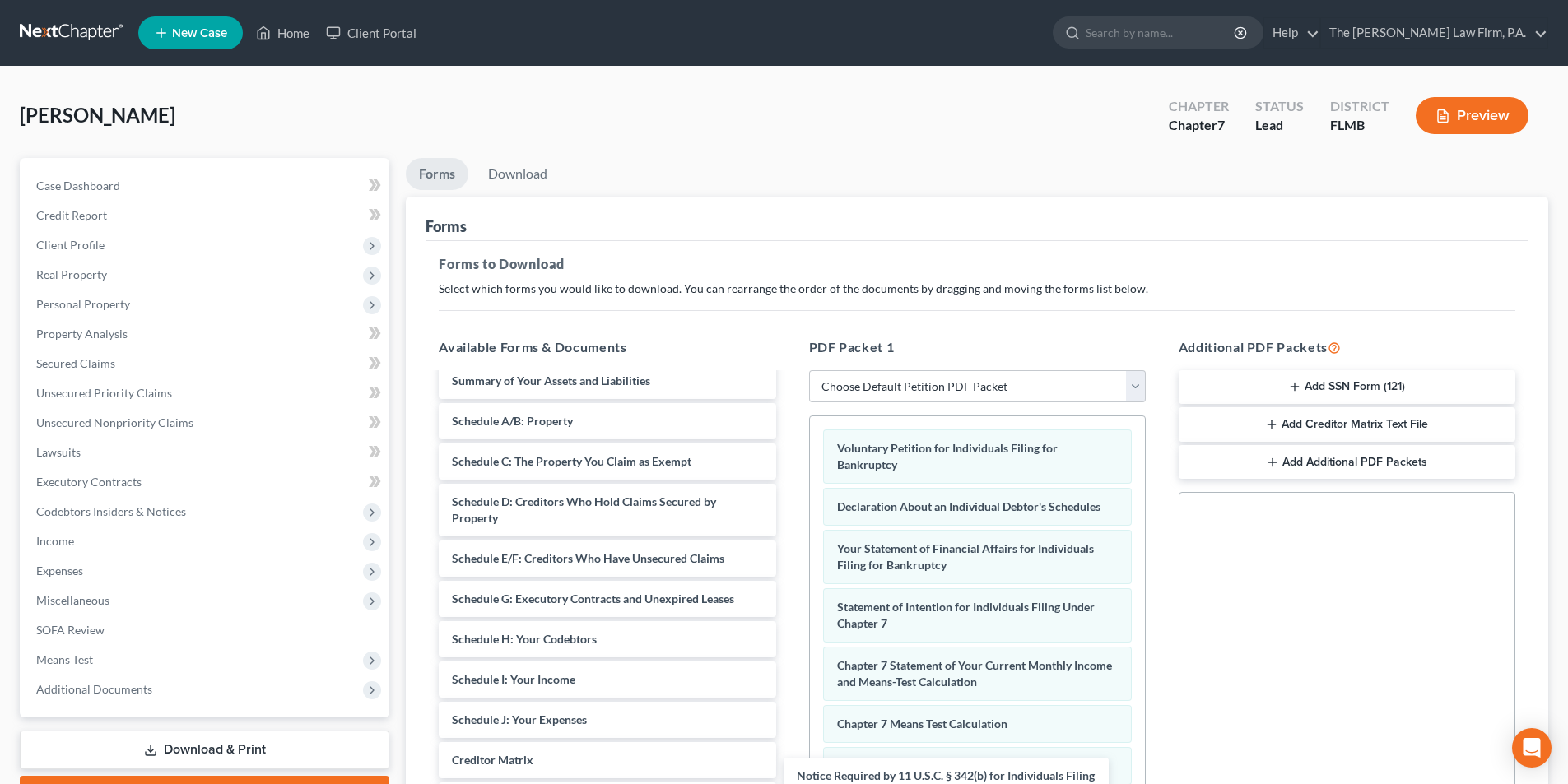
drag, startPoint x: 639, startPoint y: 763, endPoint x: 982, endPoint y: 796, distance: 344.6
click at [982, 783] on html "Home New Case Client Portal The [PERSON_NAME] Law Firm, P.A. [PERSON_NAME][EMAI…" at bounding box center [784, 508] width 1568 height 1017
click at [1307, 388] on button "Add SSN Form (121)" at bounding box center [1347, 387] width 336 height 35
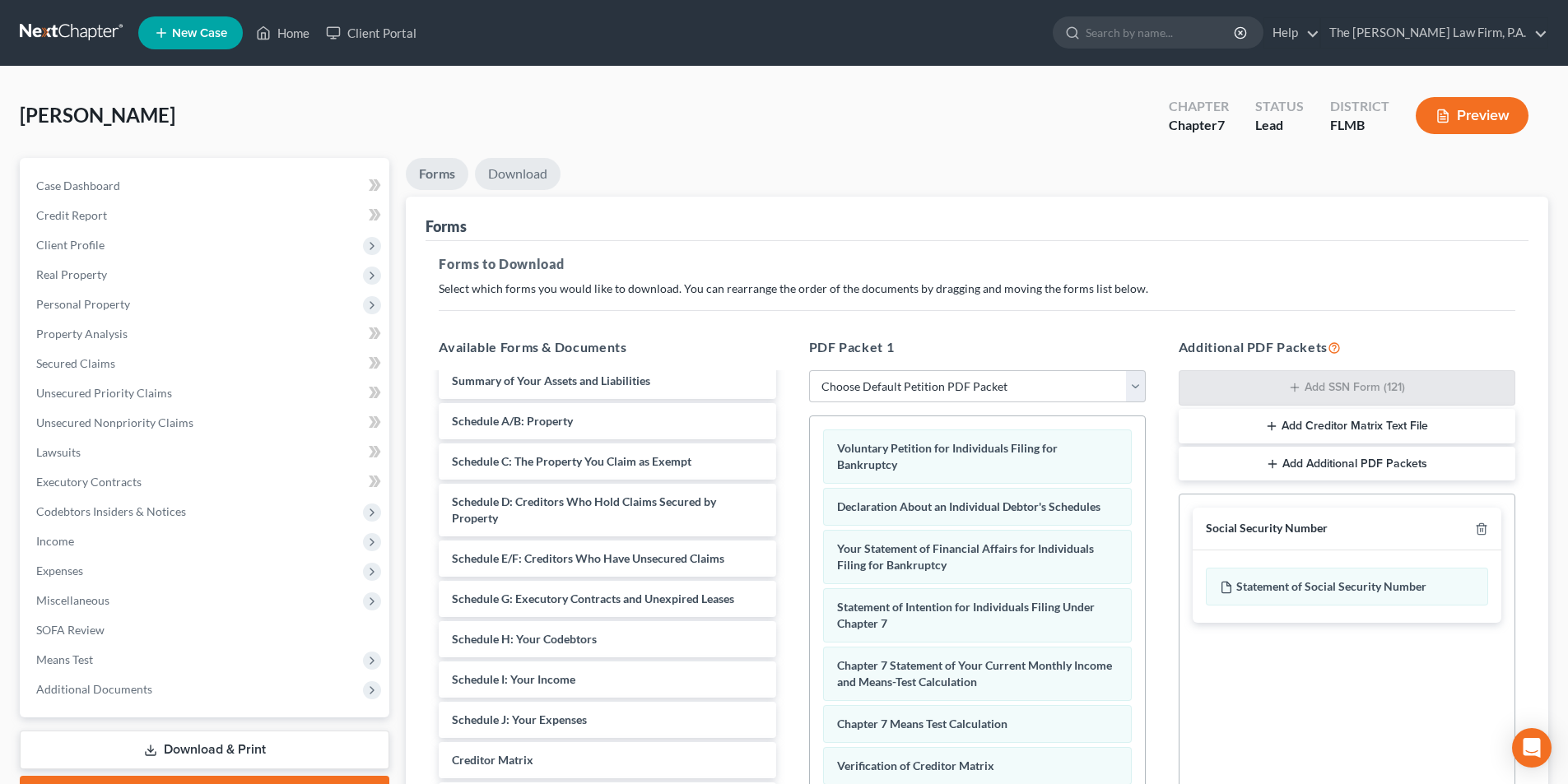
click at [521, 170] on link "Download" at bounding box center [517, 174] width 86 height 32
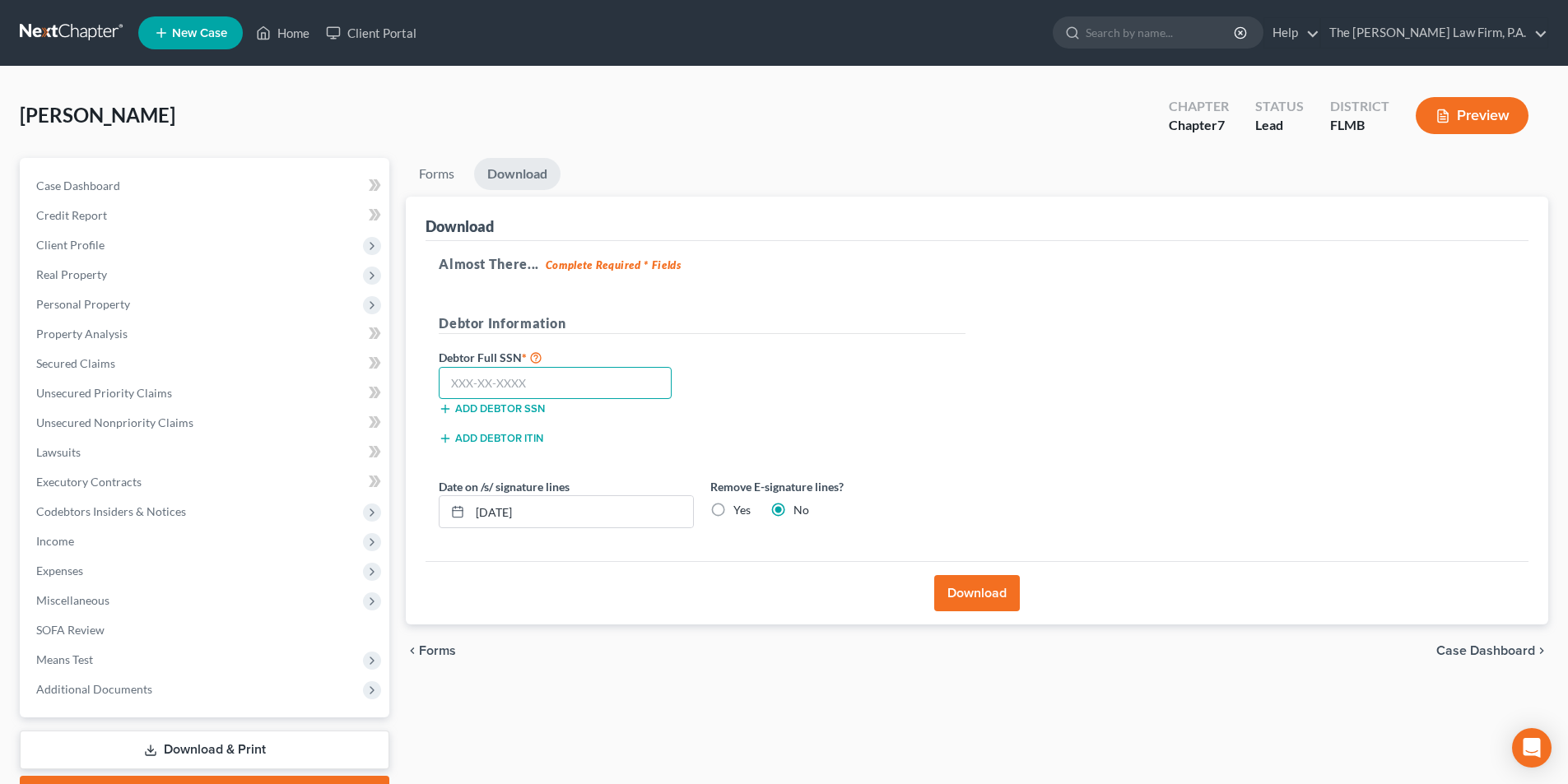
click at [523, 381] on input "text" at bounding box center [554, 384] width 233 height 33
type input "266-82-4202"
click at [976, 601] on button "Download" at bounding box center [976, 593] width 86 height 36
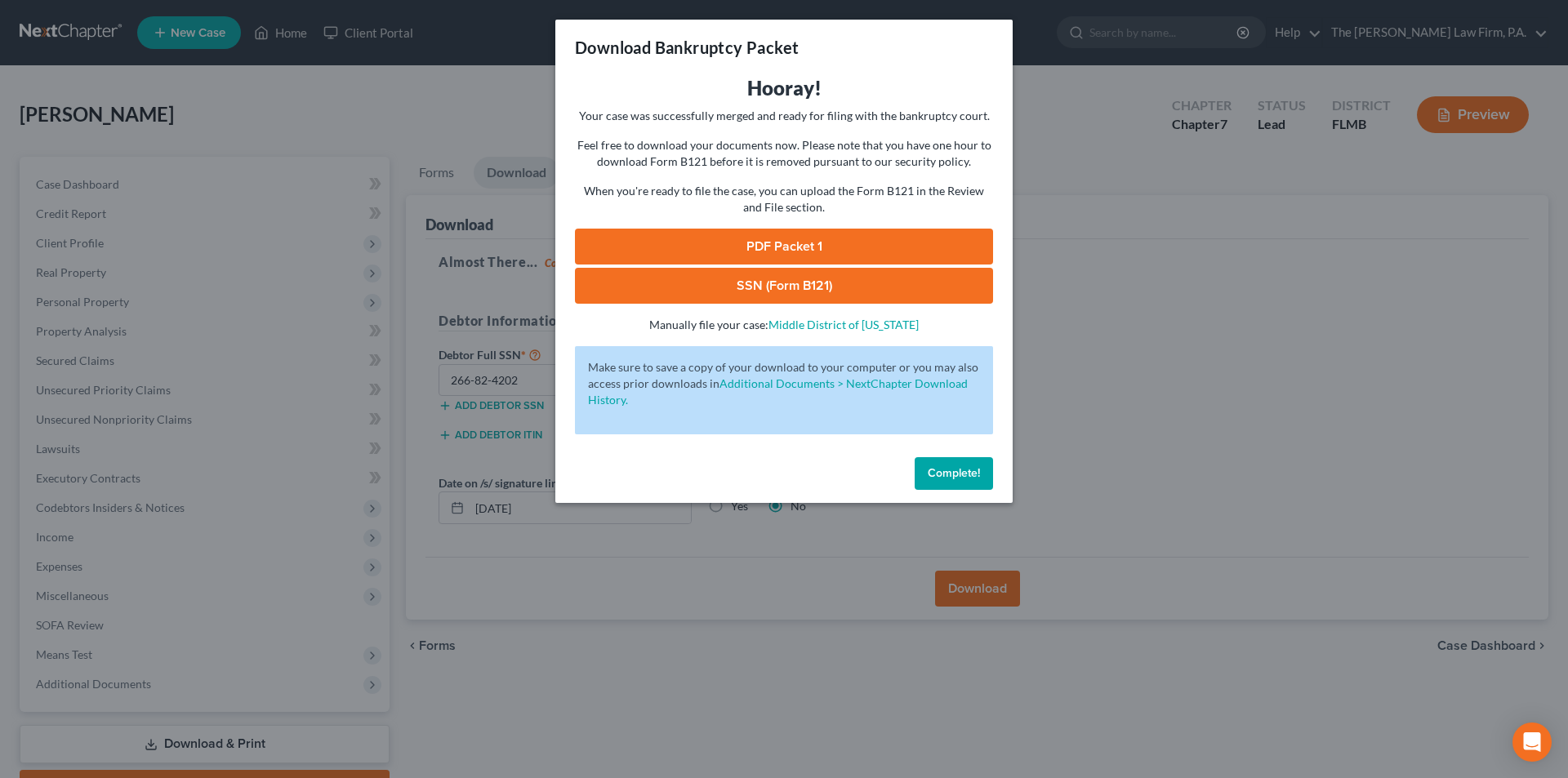
click at [743, 281] on link "SSN (Form B121)" at bounding box center [784, 285] width 418 height 36
click at [734, 238] on link "PDF Packet 1" at bounding box center [784, 247] width 418 height 36
click at [954, 475] on span "Complete!" at bounding box center [954, 473] width 52 height 14
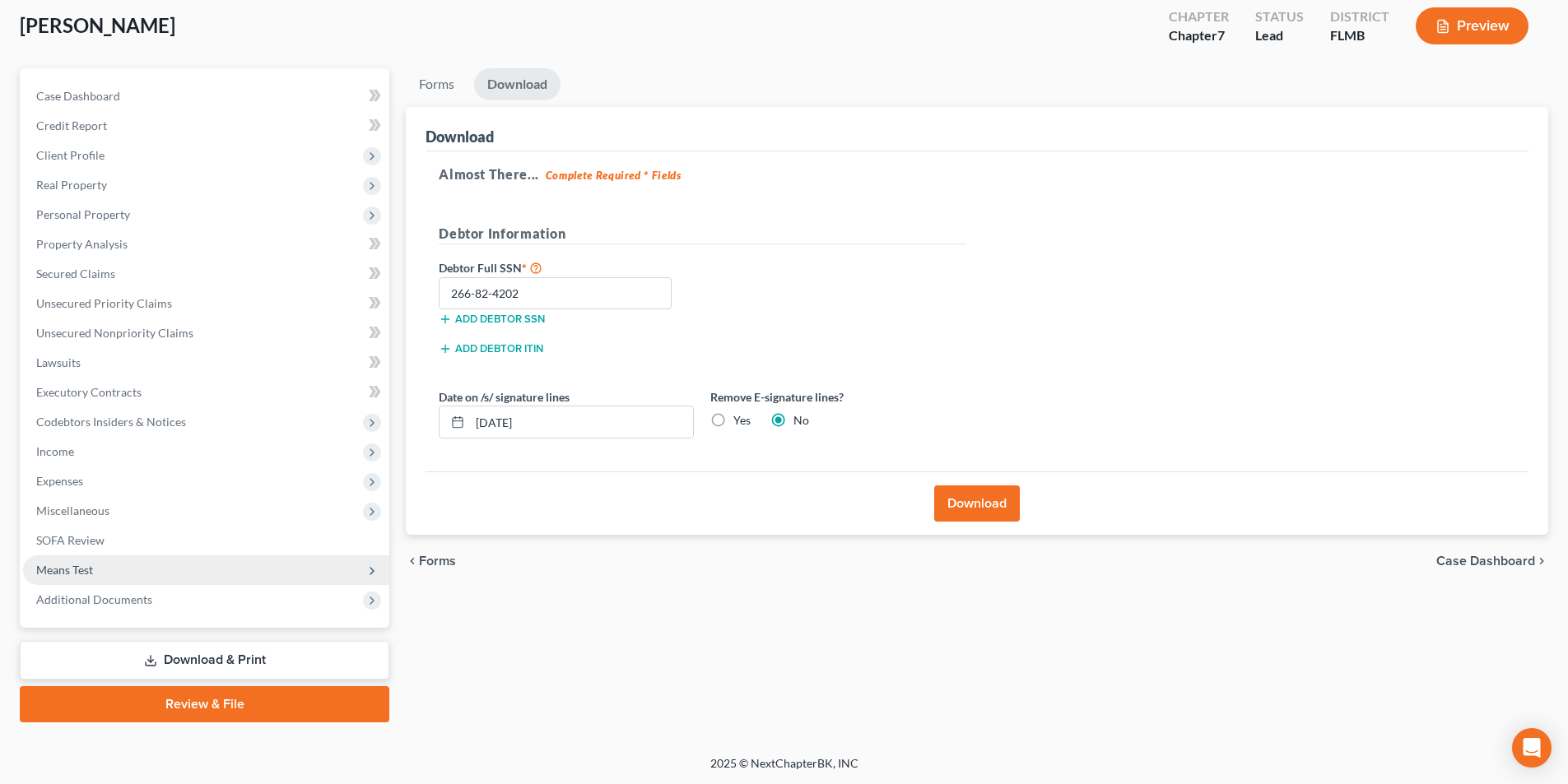
scroll to position [90, 0]
click at [212, 660] on link "Download & Print" at bounding box center [204, 659] width 369 height 39
click at [227, 662] on link "Download & Print" at bounding box center [204, 659] width 369 height 39
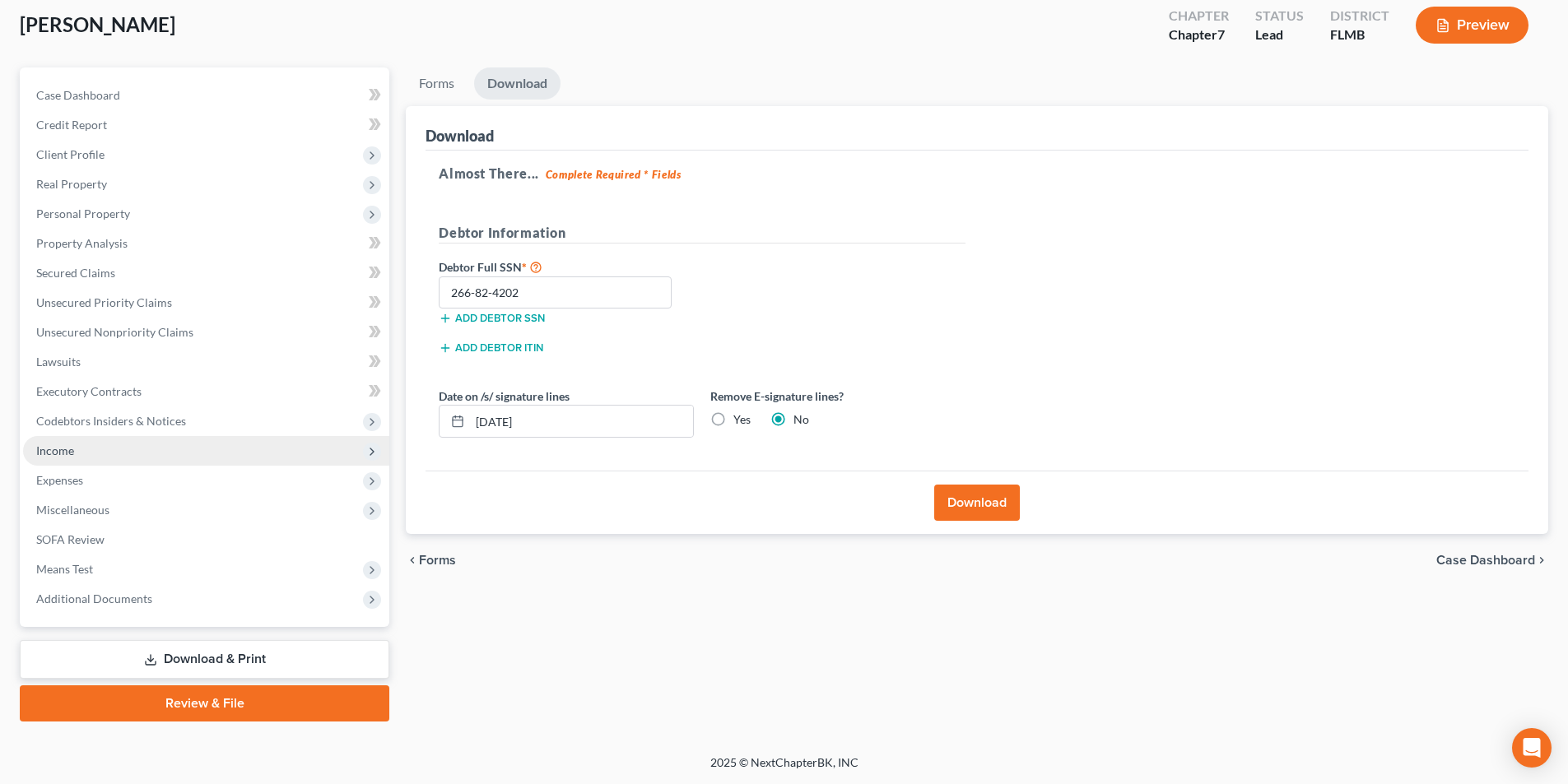
click at [49, 457] on span "Income" at bounding box center [55, 450] width 38 height 14
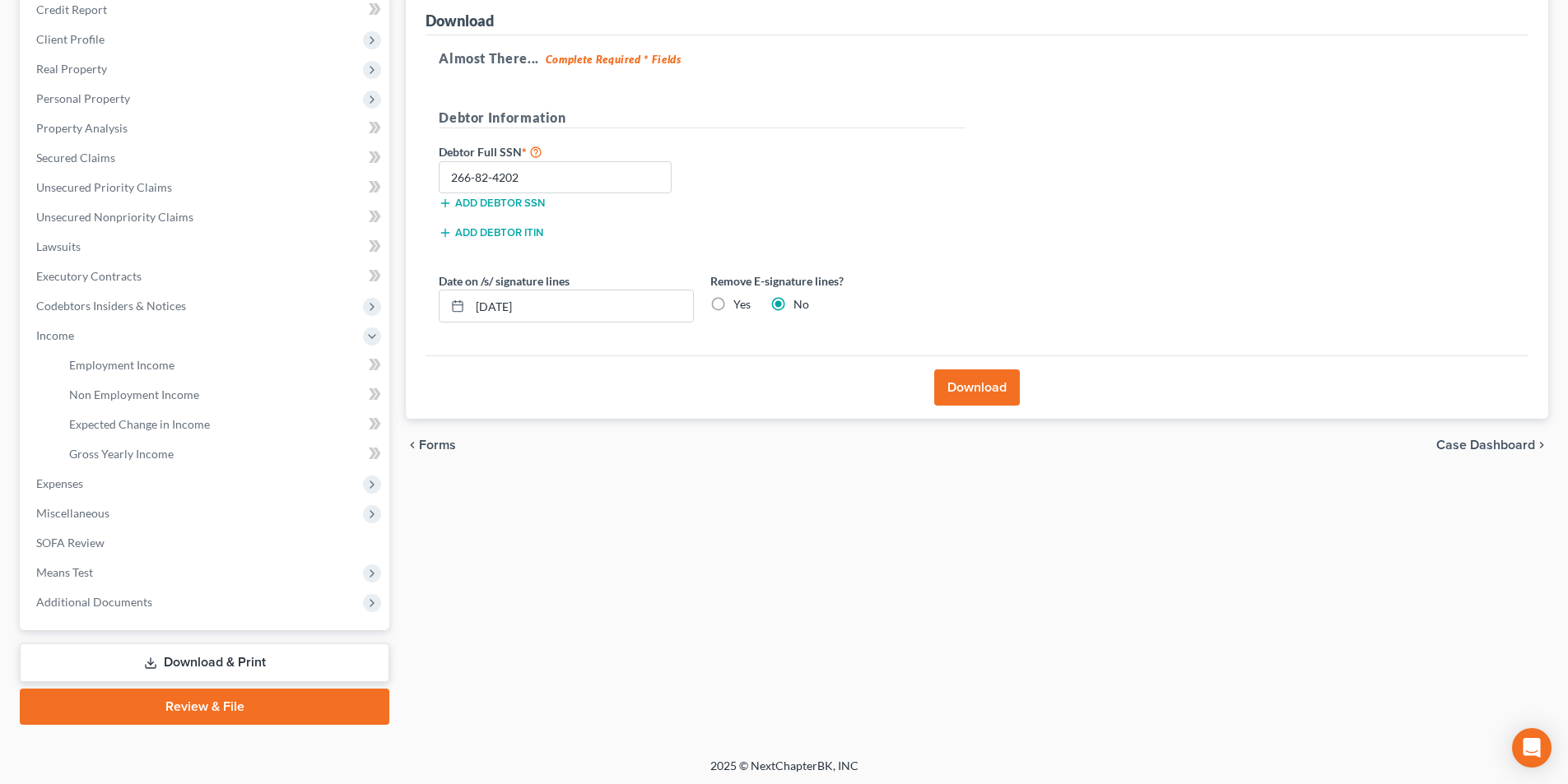
scroll to position [209, 0]
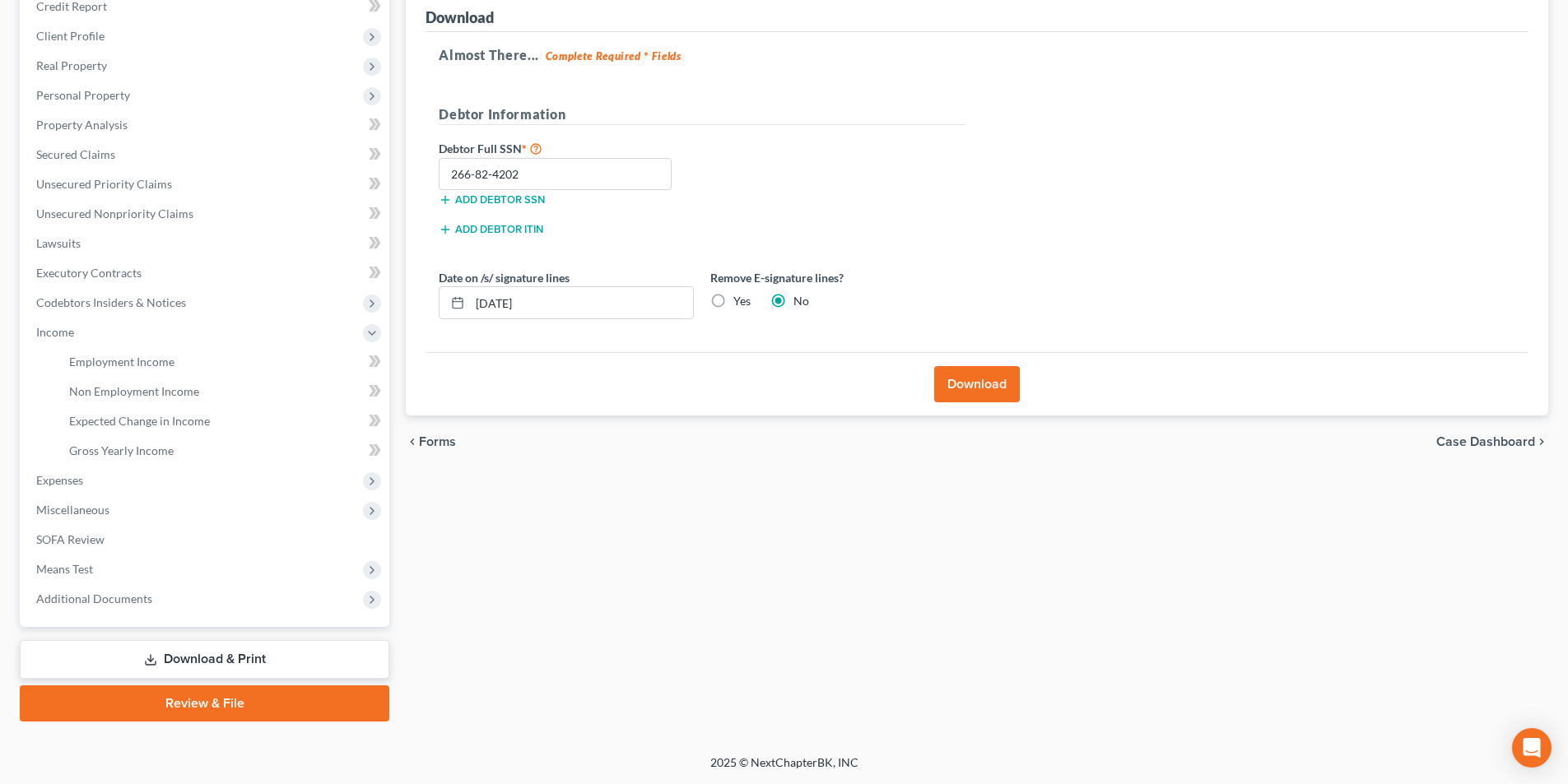
drag, startPoint x: 211, startPoint y: 652, endPoint x: 224, endPoint y: 649, distance: 13.3
click at [211, 651] on link "Download & Print" at bounding box center [204, 659] width 369 height 39
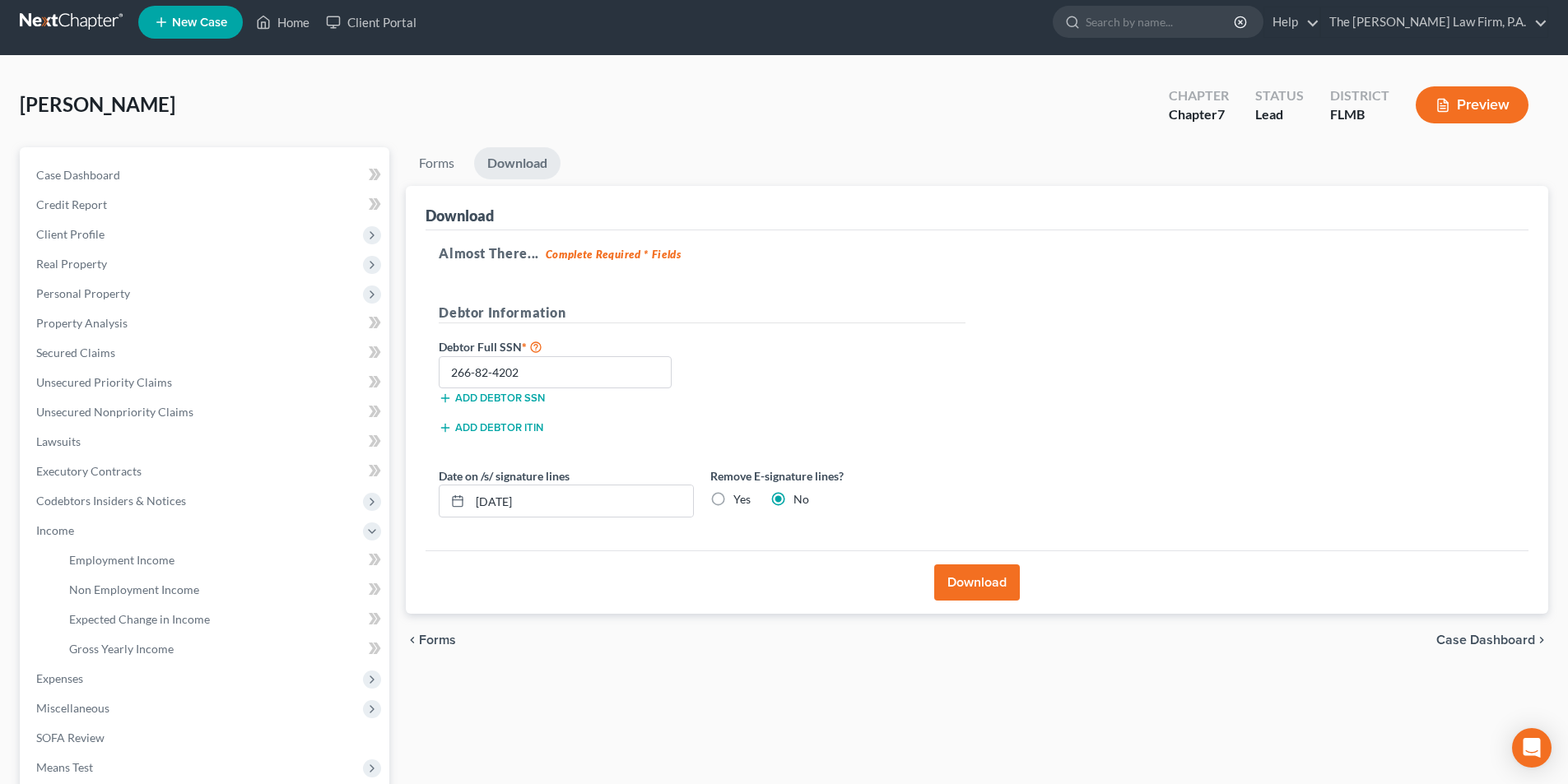
scroll to position [0, 0]
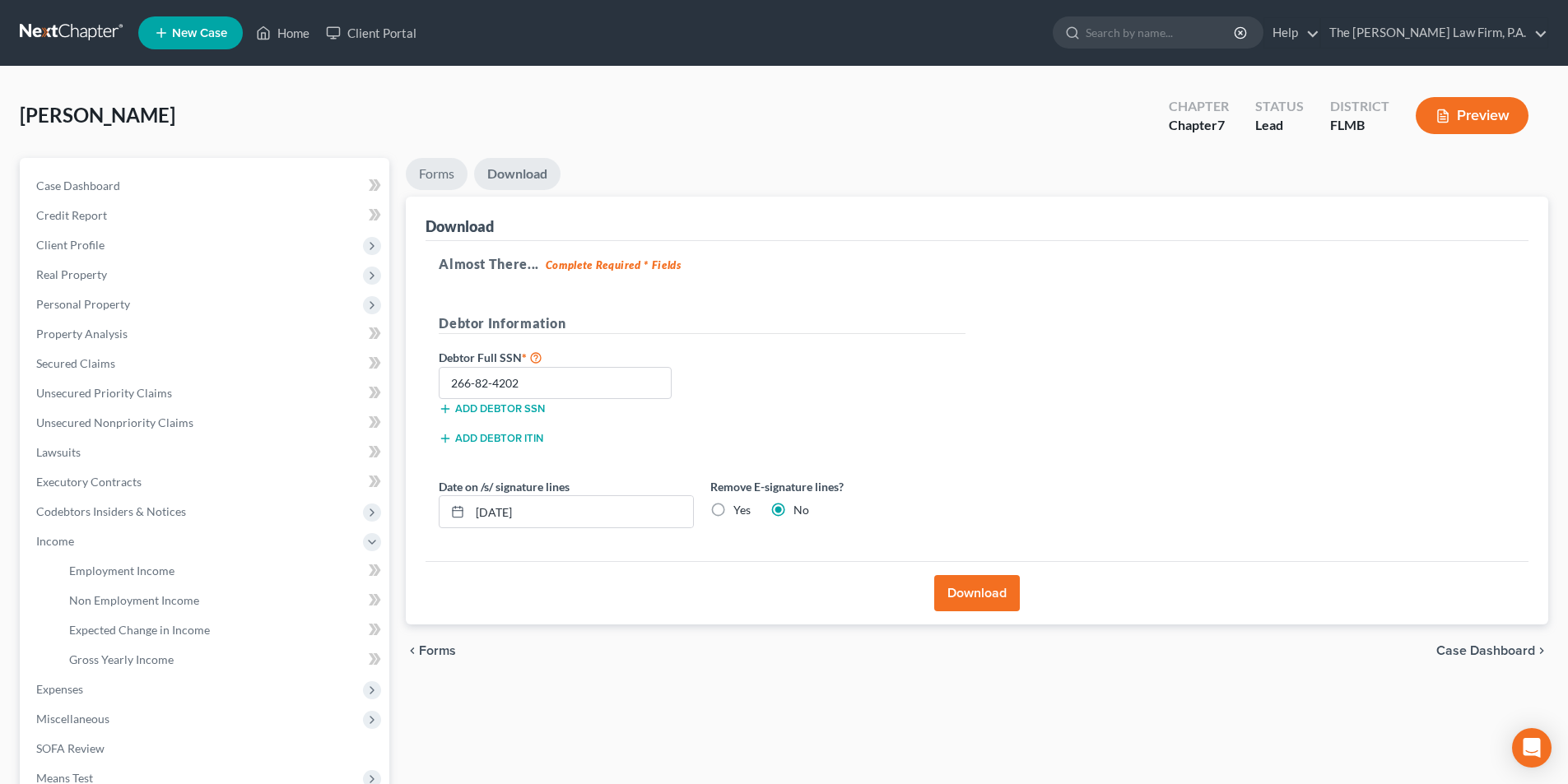
click at [432, 178] on link "Forms" at bounding box center [437, 174] width 62 height 32
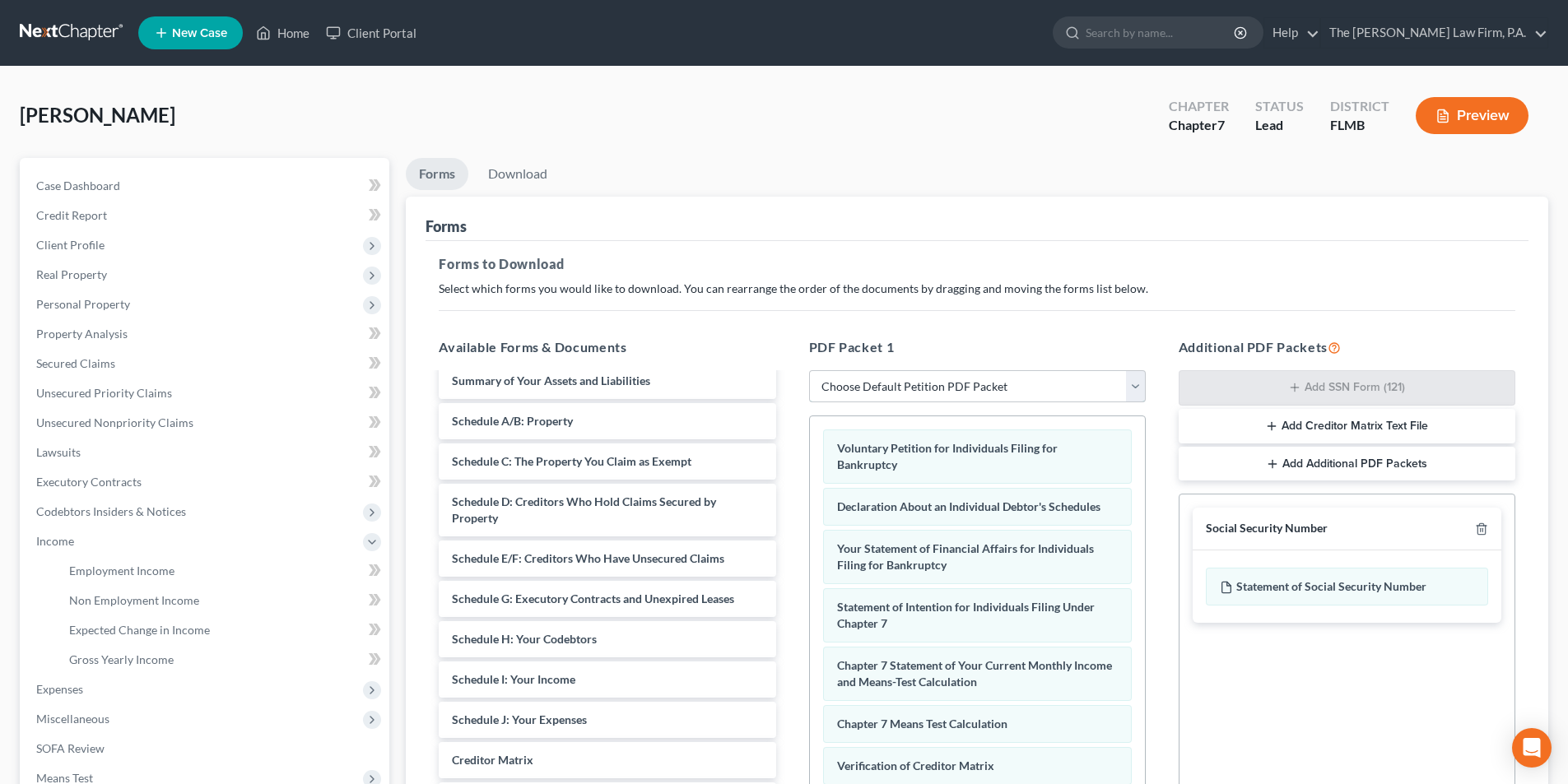
click at [841, 382] on select "Choose Default Petition PDF Packet Complete Bankruptcy Petition (all forms and …" at bounding box center [977, 386] width 336 height 33
select select "0"
click at [809, 370] on select "Choose Default Petition PDF Packet Complete Bankruptcy Petition (all forms and …" at bounding box center [977, 386] width 336 height 33
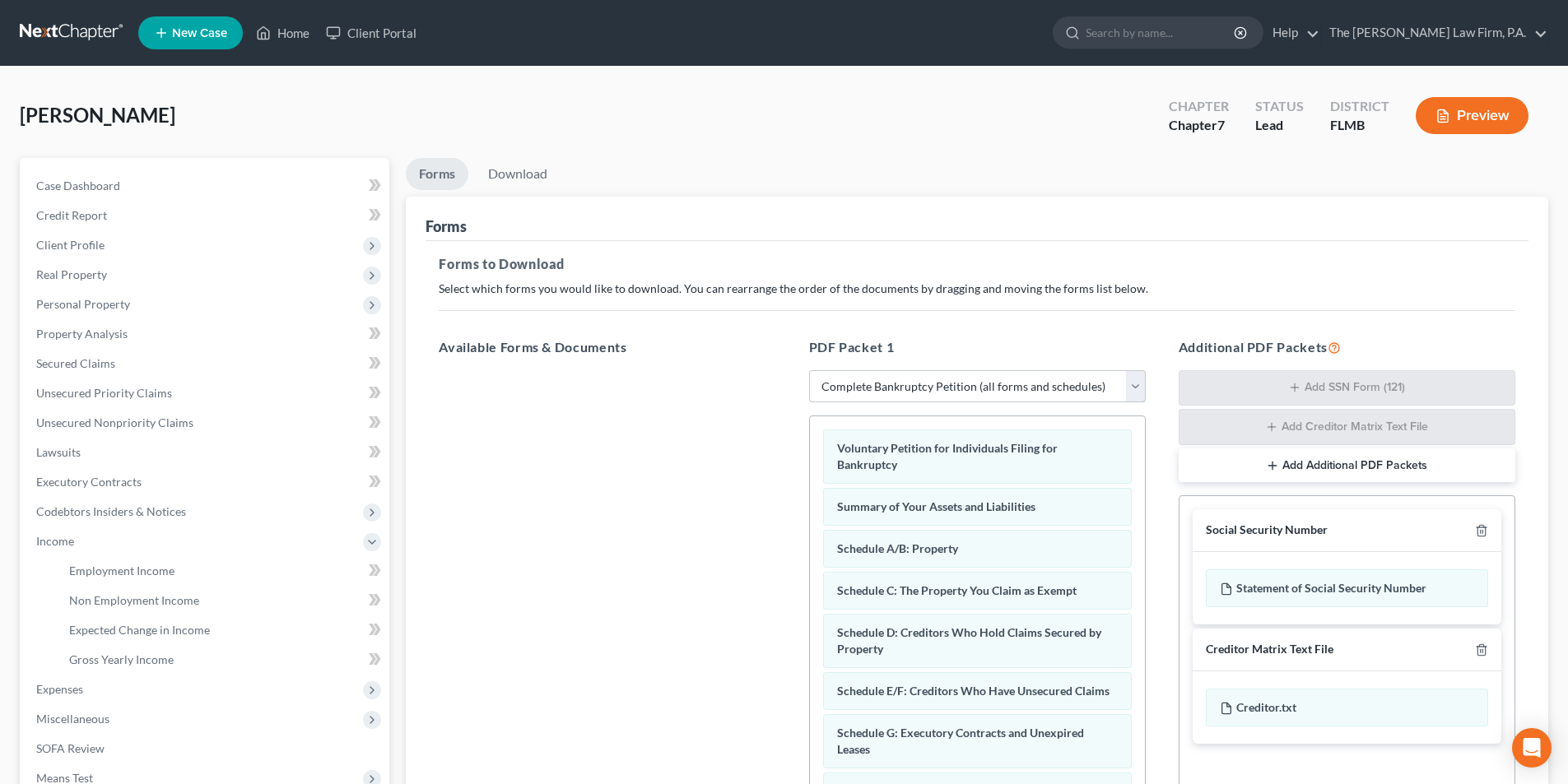
click at [849, 383] on select "Choose Default Petition PDF Packet Complete Bankruptcy Petition (all forms and …" at bounding box center [977, 386] width 336 height 33
click at [710, 394] on div at bounding box center [607, 596] width 363 height 452
click at [66, 238] on span "Client Profile" at bounding box center [70, 244] width 68 height 14
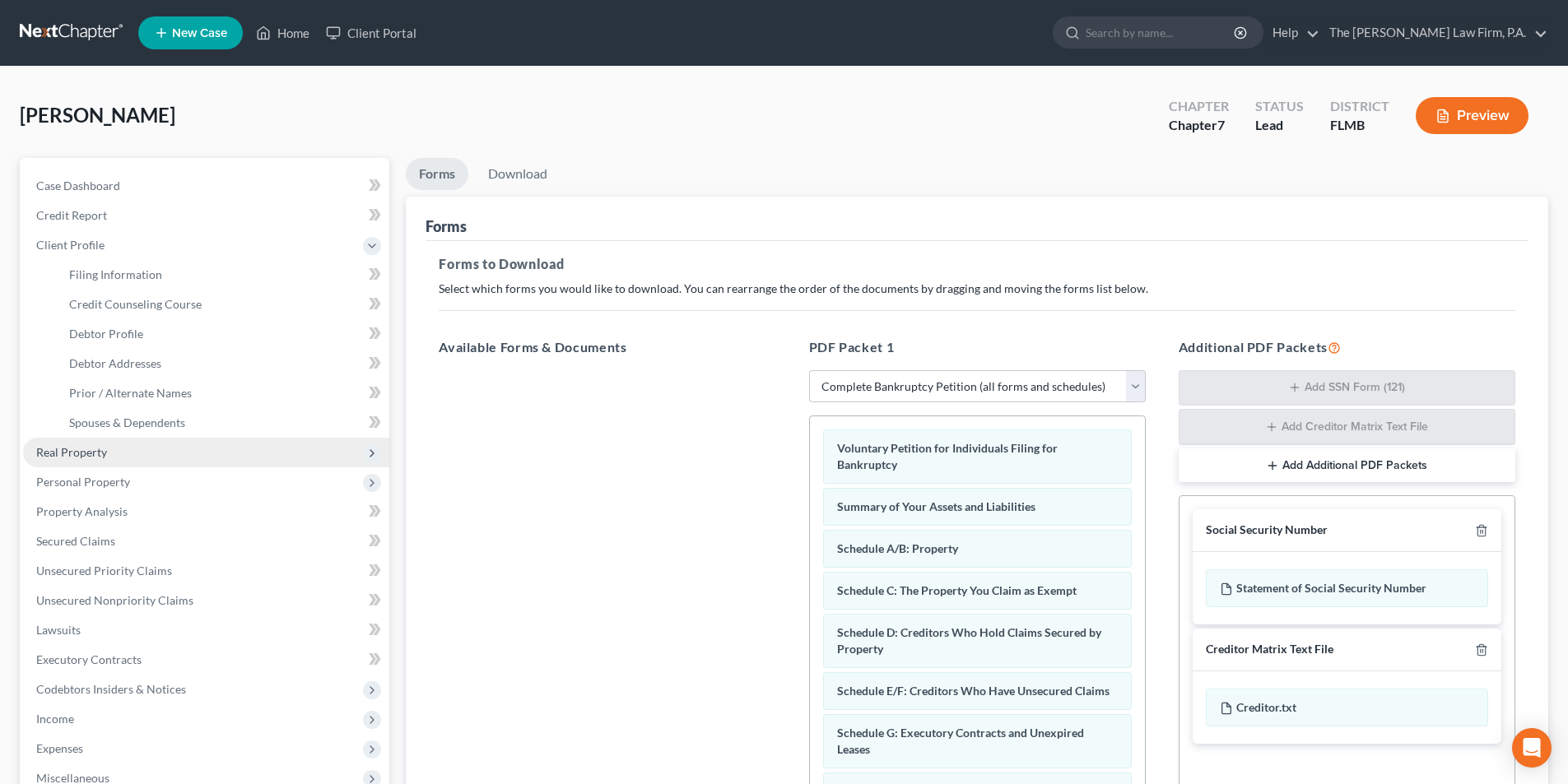
click at [61, 459] on span "Real Property" at bounding box center [205, 452] width 367 height 29
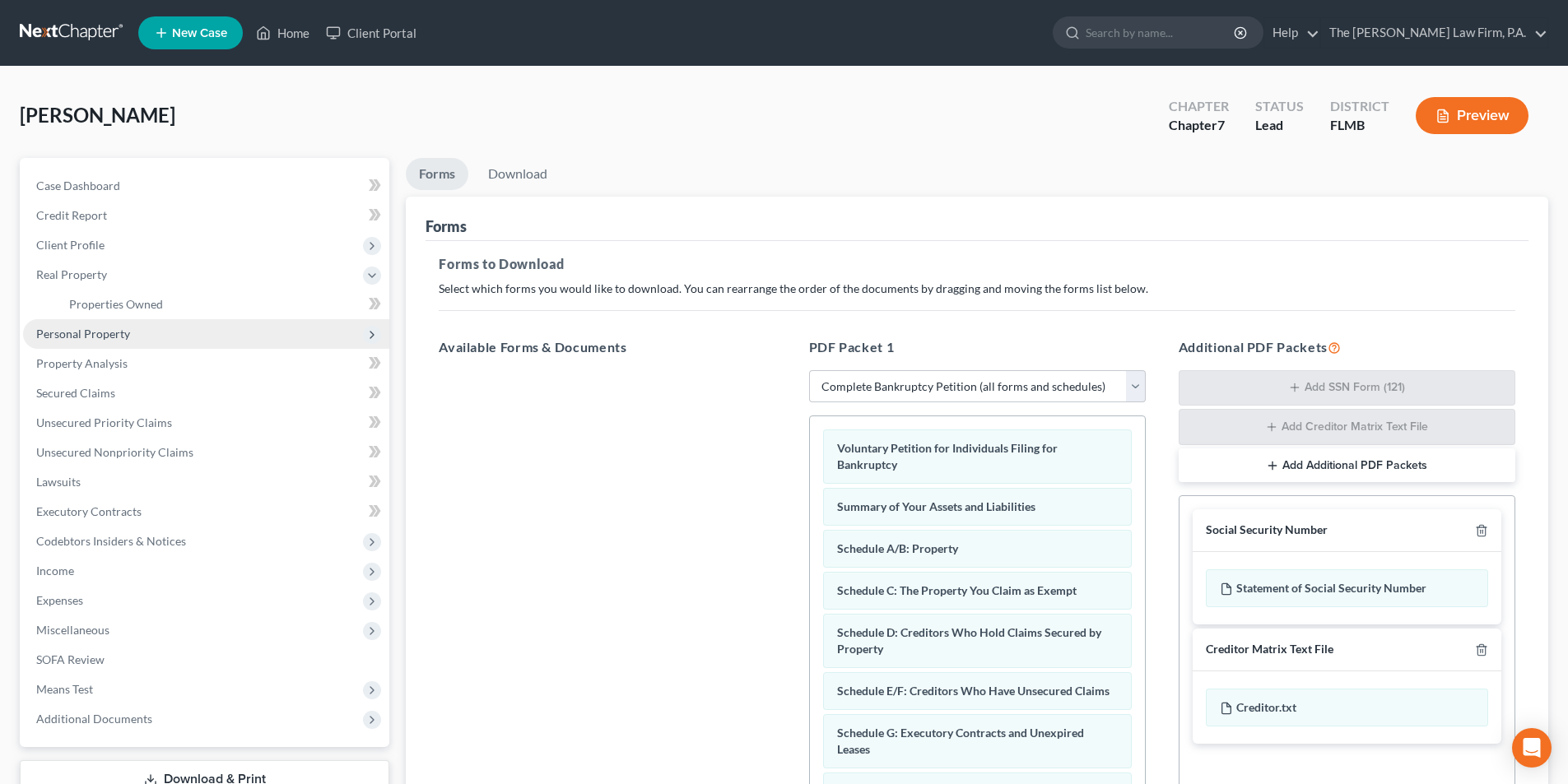
click at [81, 335] on span "Personal Property" at bounding box center [83, 334] width 94 height 14
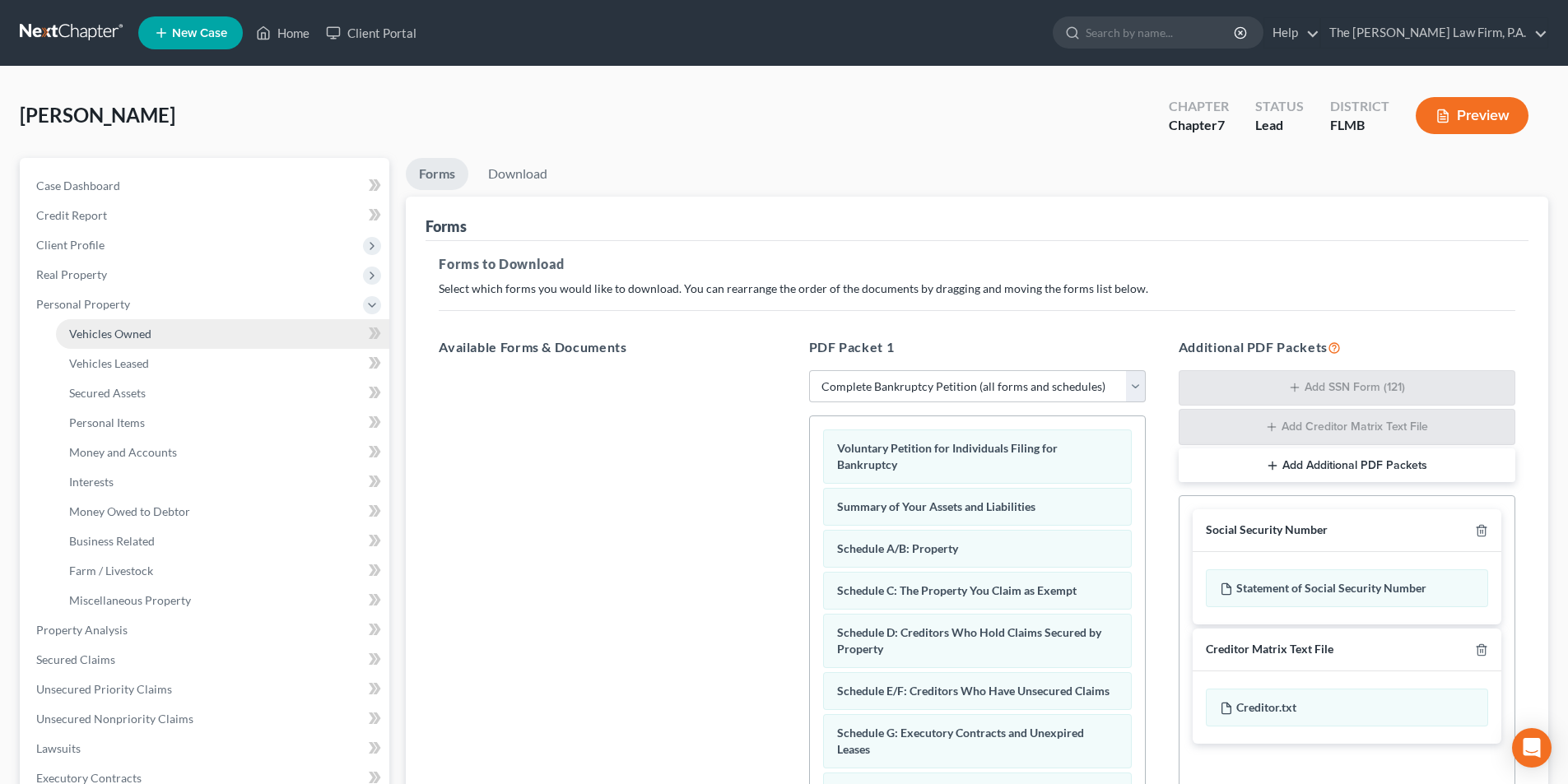
click at [81, 336] on span "Vehicles Owned" at bounding box center [109, 334] width 82 height 14
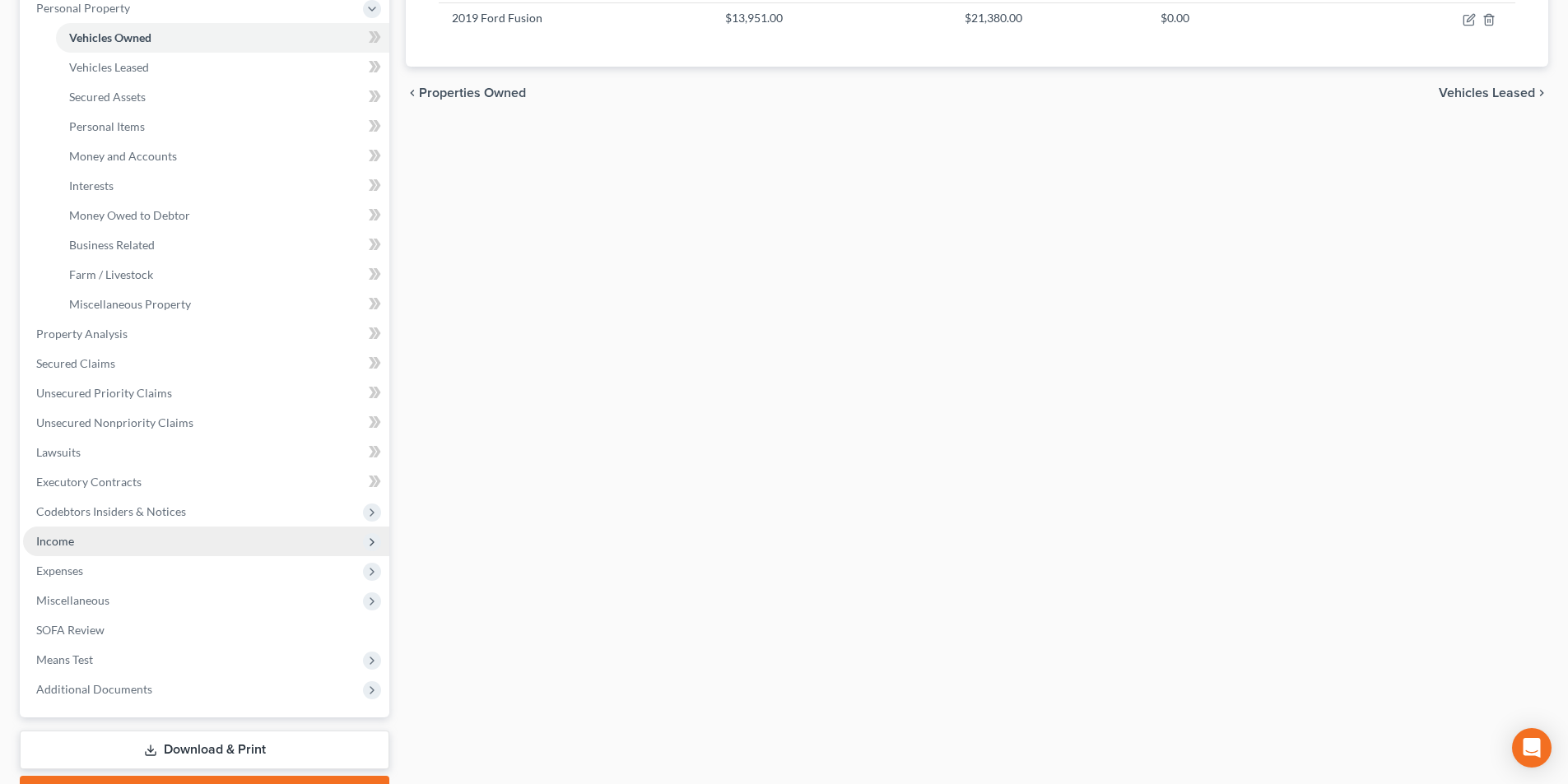
scroll to position [386, 0]
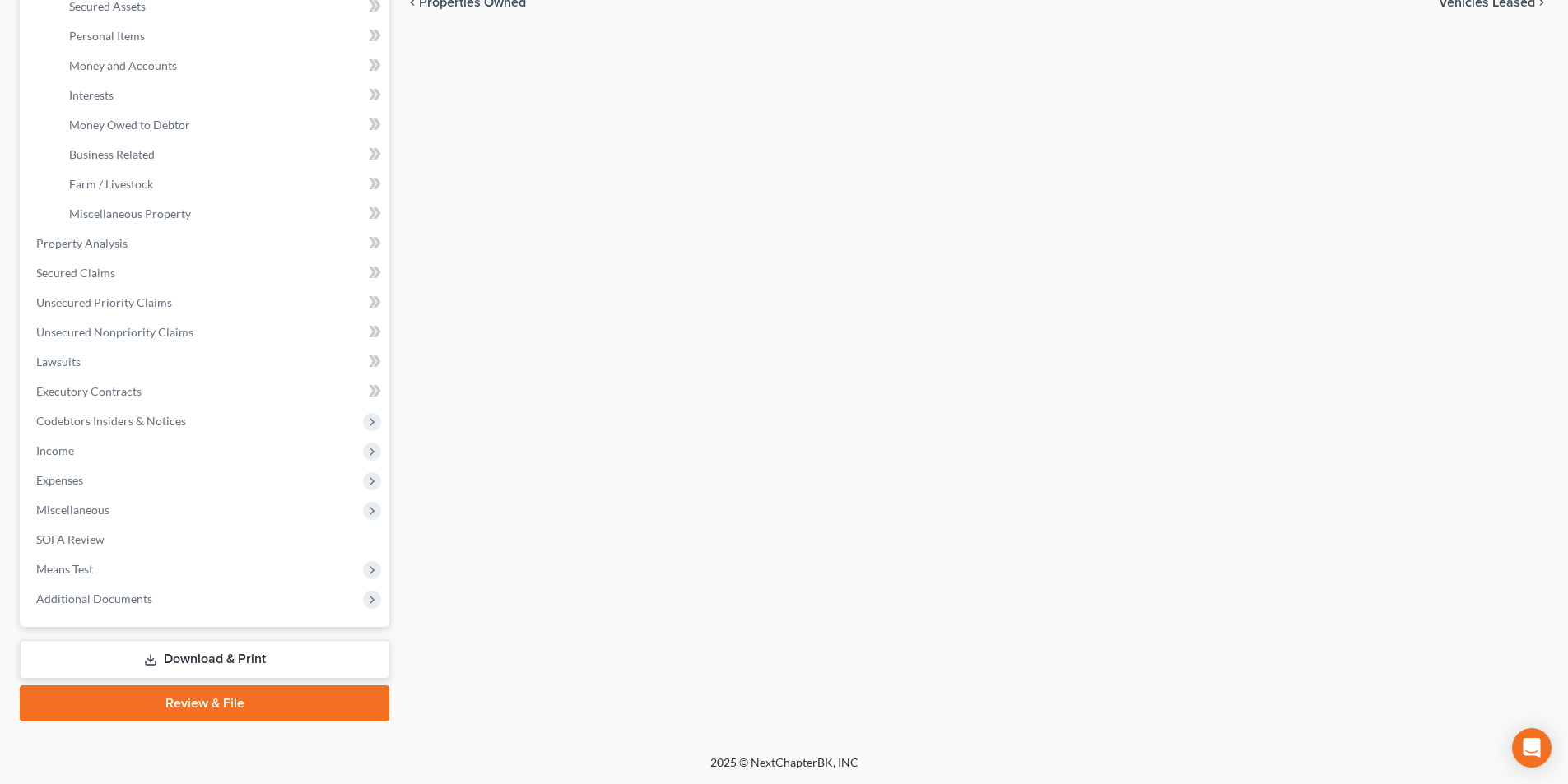
click at [255, 705] on link "Review & File" at bounding box center [204, 704] width 369 height 36
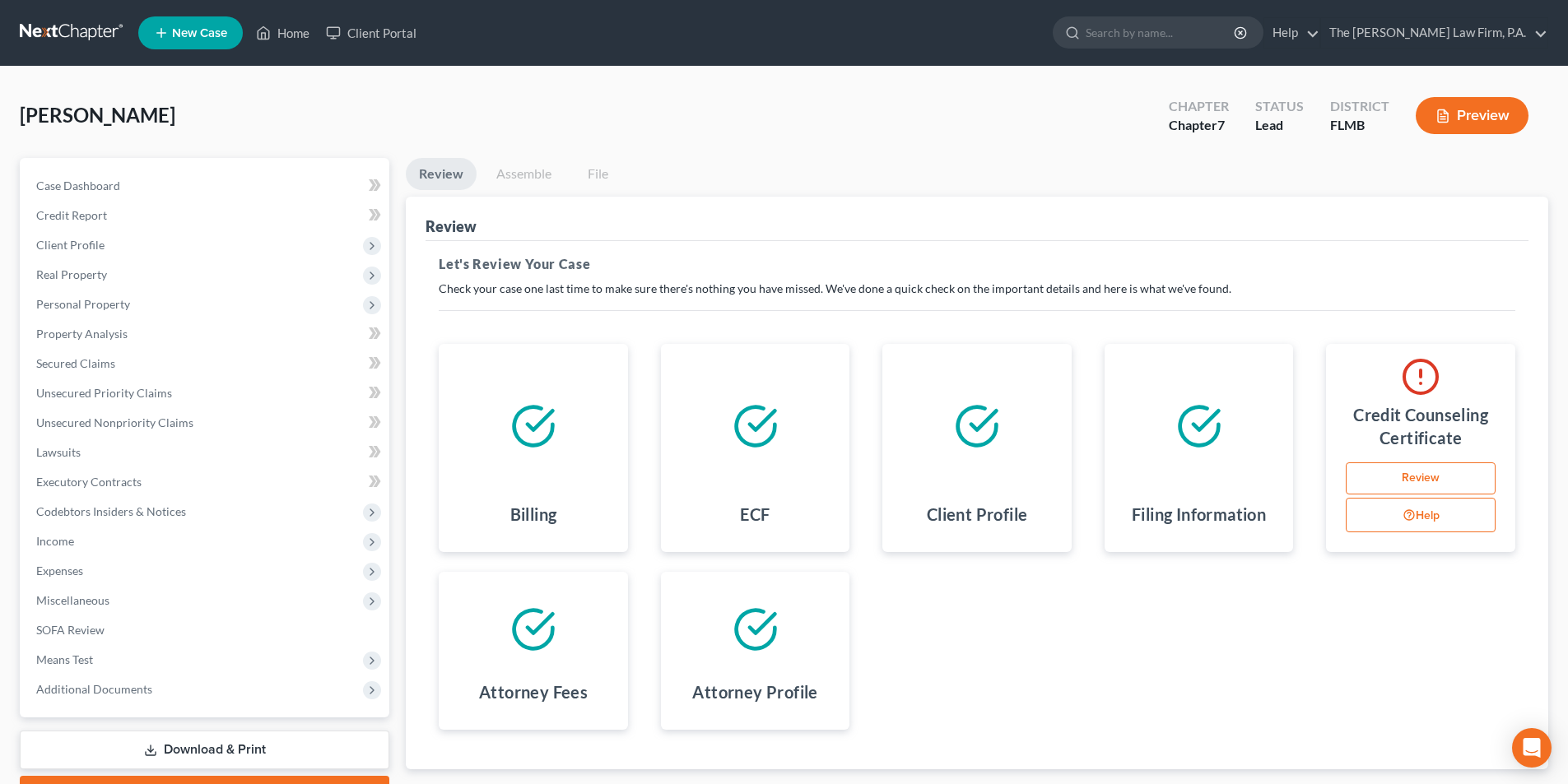
click at [204, 742] on link "Download & Print" at bounding box center [204, 750] width 369 height 39
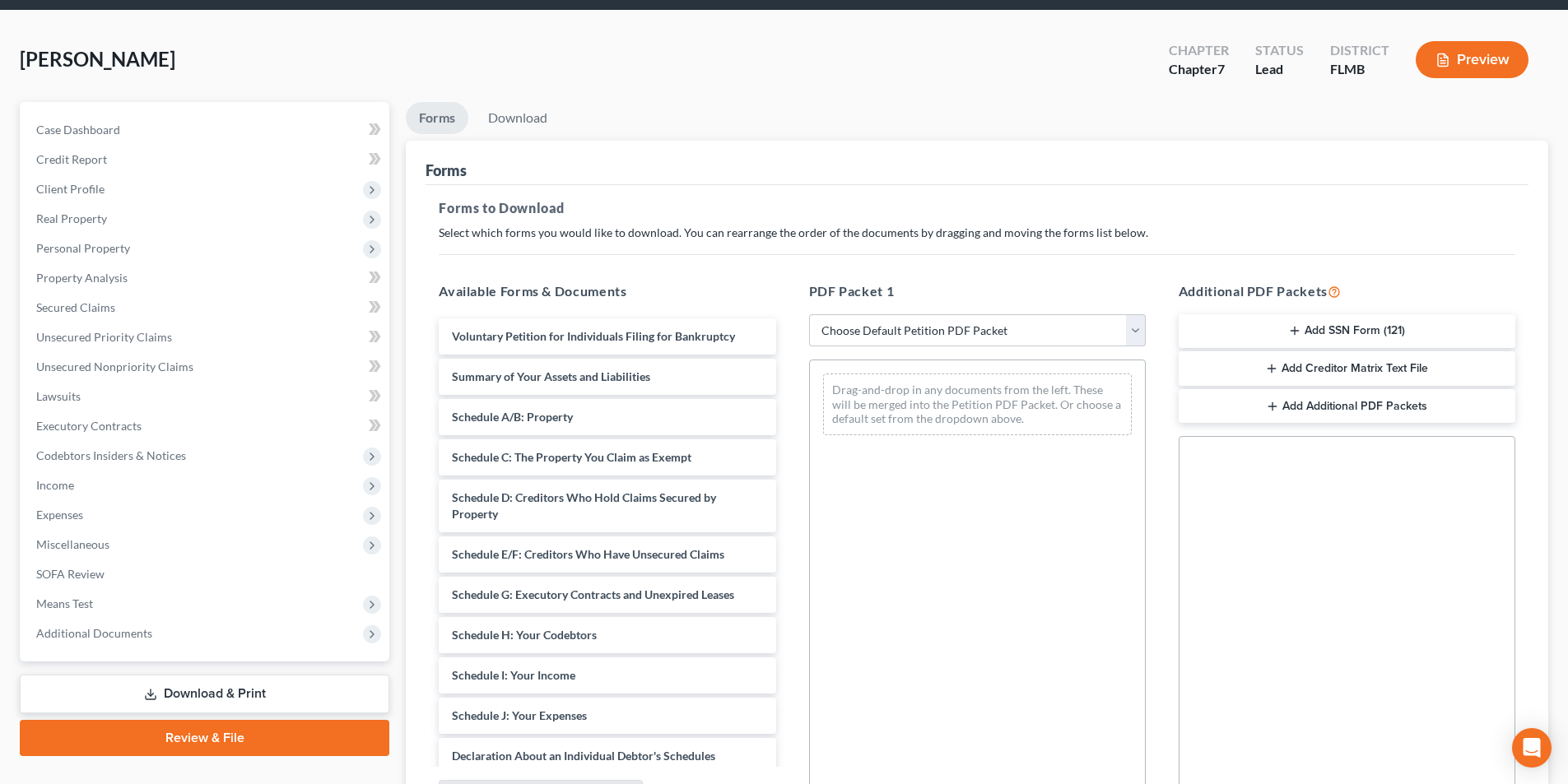
scroll to position [165, 0]
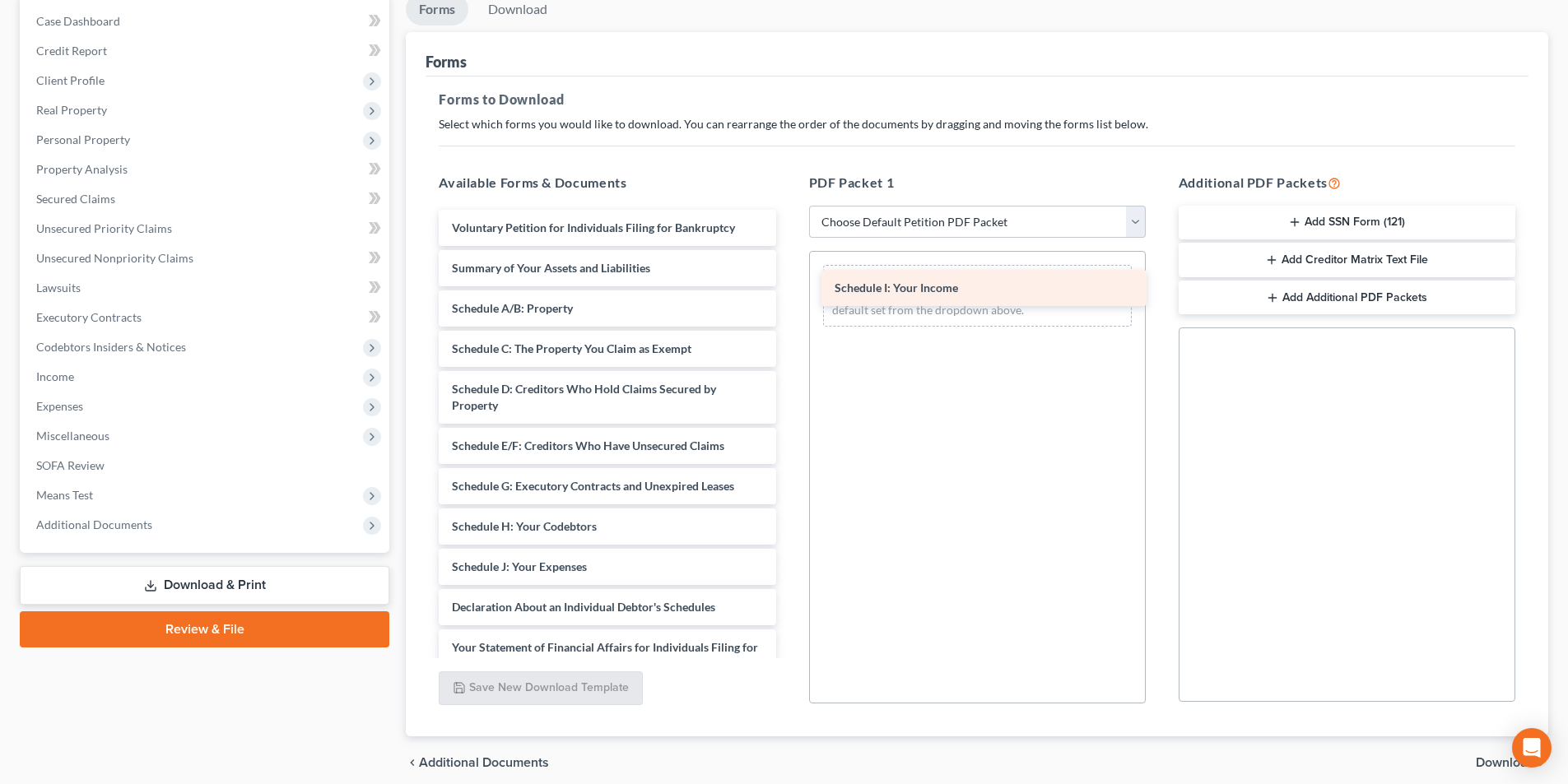
drag, startPoint x: 536, startPoint y: 565, endPoint x: 929, endPoint y: 268, distance: 492.6
click at [789, 268] on div "Schedule I: Your Income Voluntary Petition for Individuals Filing for Bankruptc…" at bounding box center [607, 604] width 363 height 788
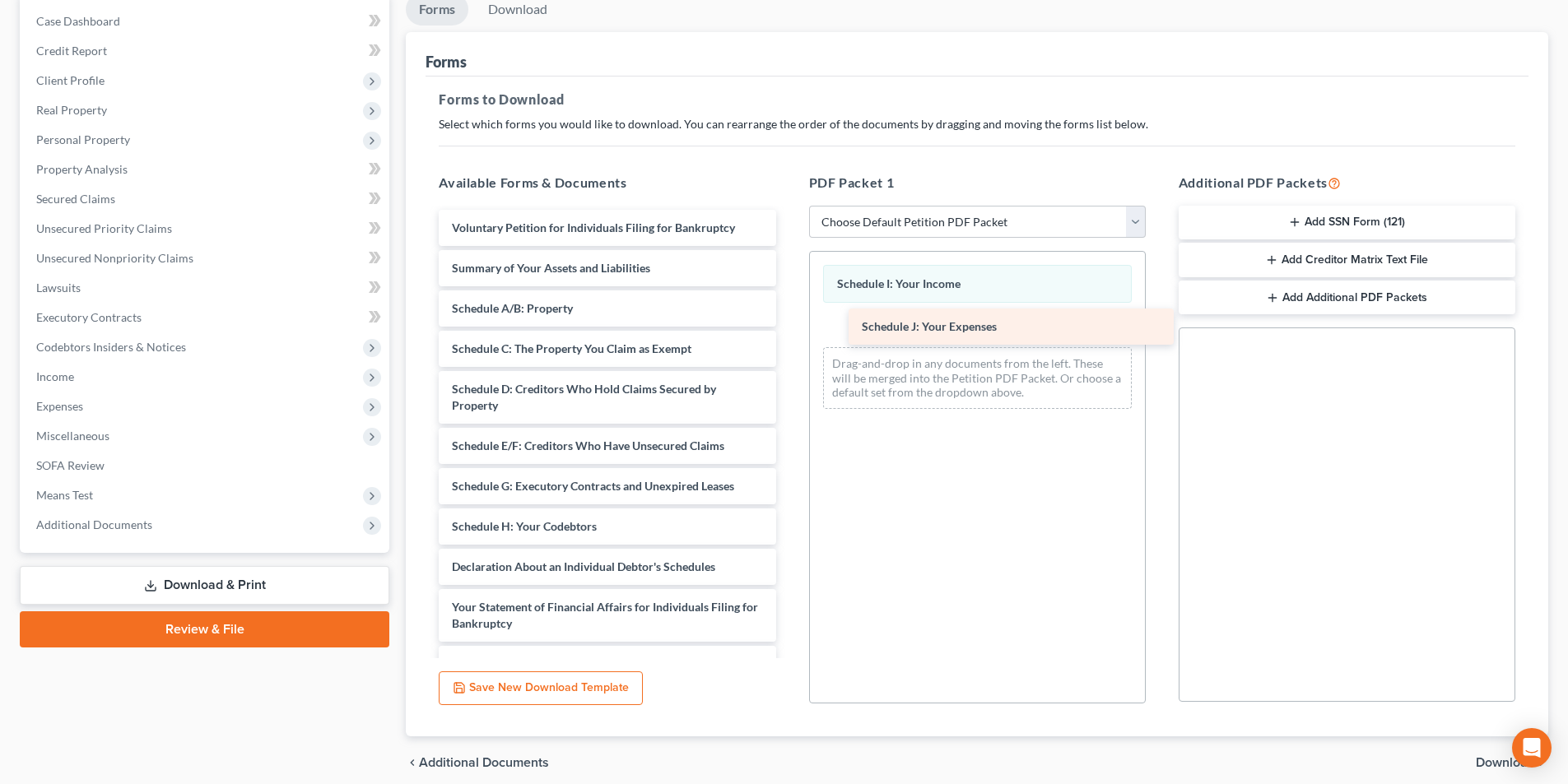
drag, startPoint x: 514, startPoint y: 569, endPoint x: 908, endPoint y: 326, distance: 462.9
click at [789, 326] on div "Schedule J: Your Expenses Voluntary Petition for Individuals Filing for Bankrup…" at bounding box center [607, 583] width 363 height 747
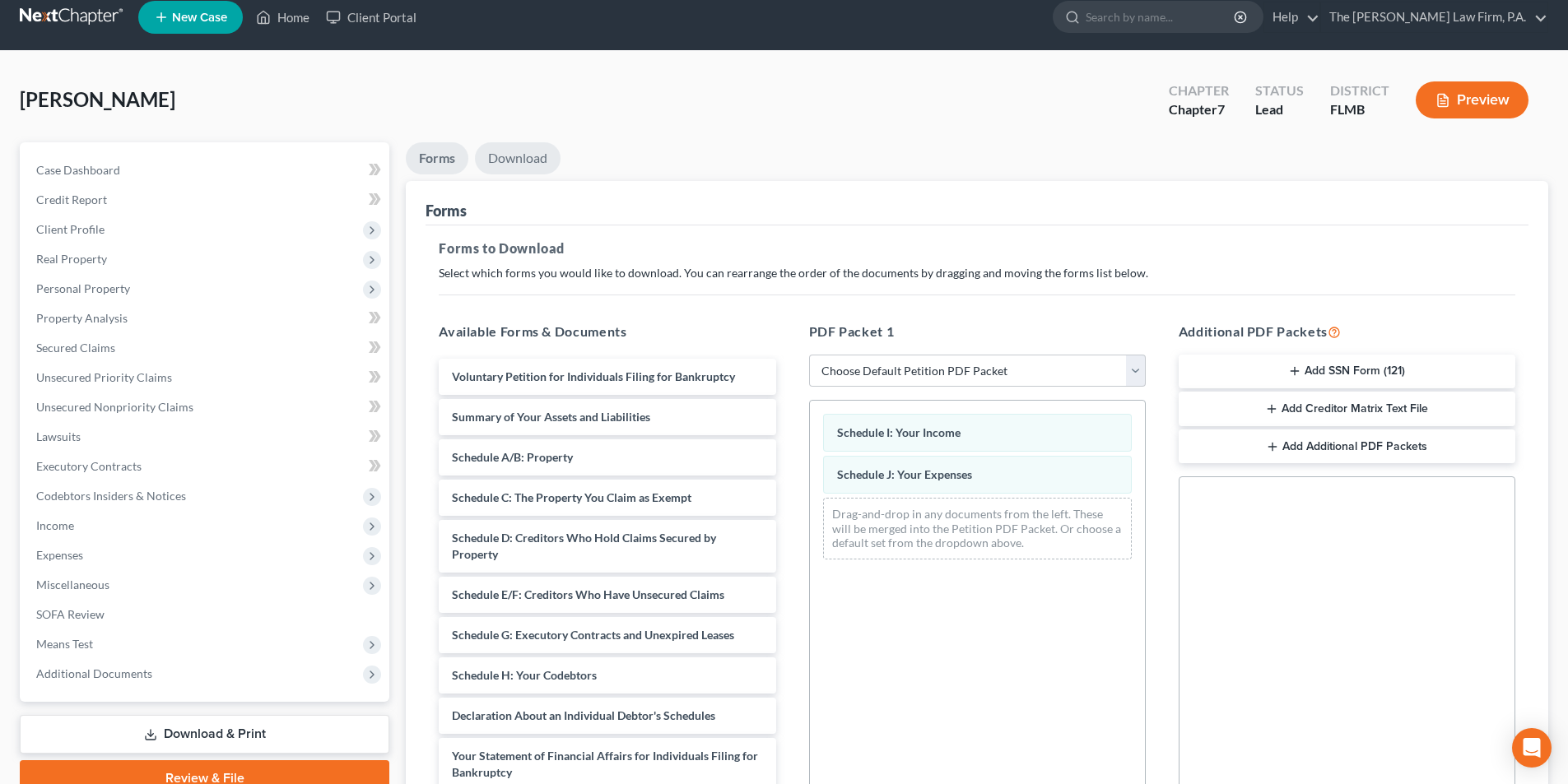
scroll to position [0, 0]
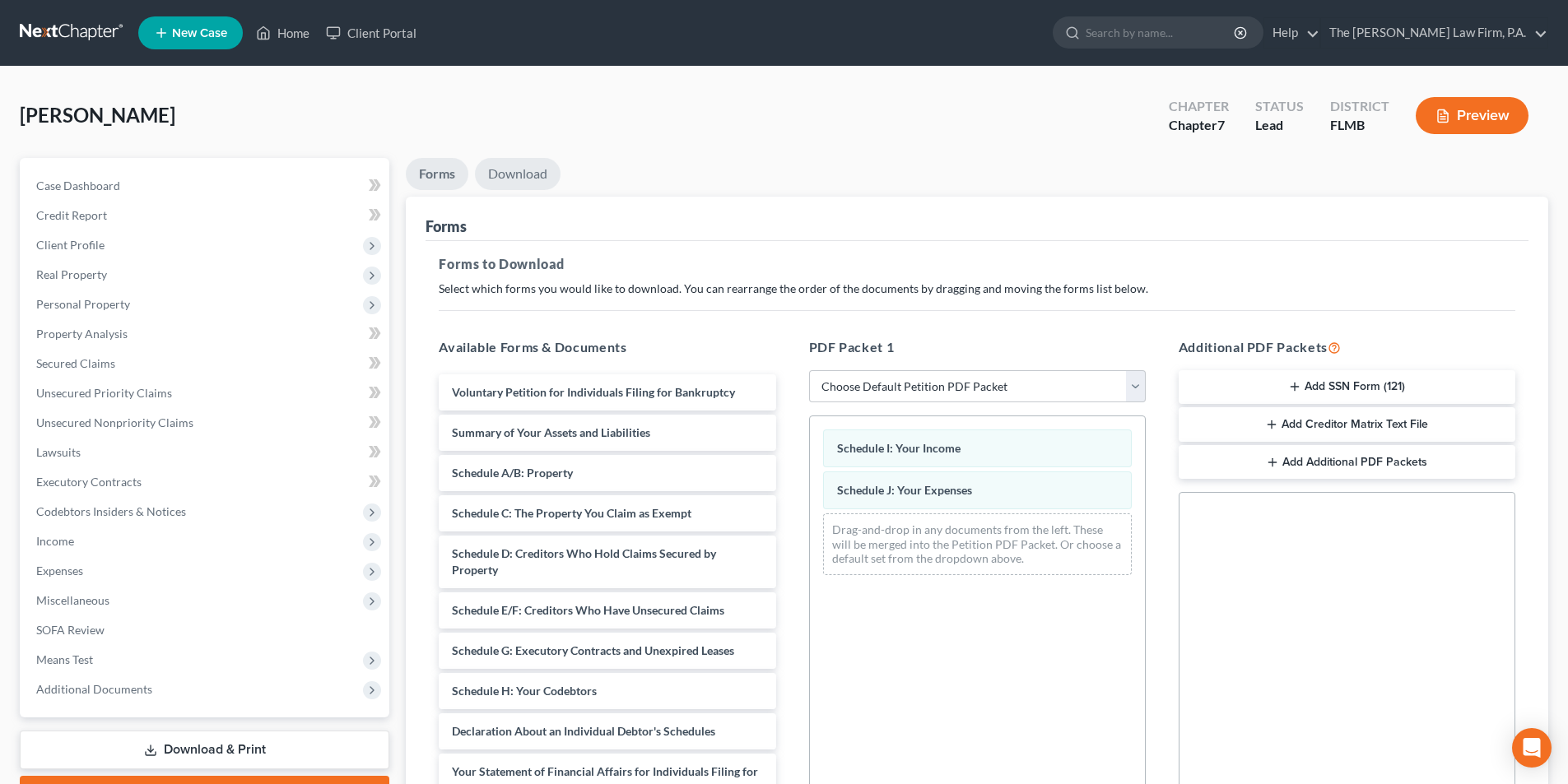
click at [536, 177] on link "Download" at bounding box center [517, 174] width 86 height 32
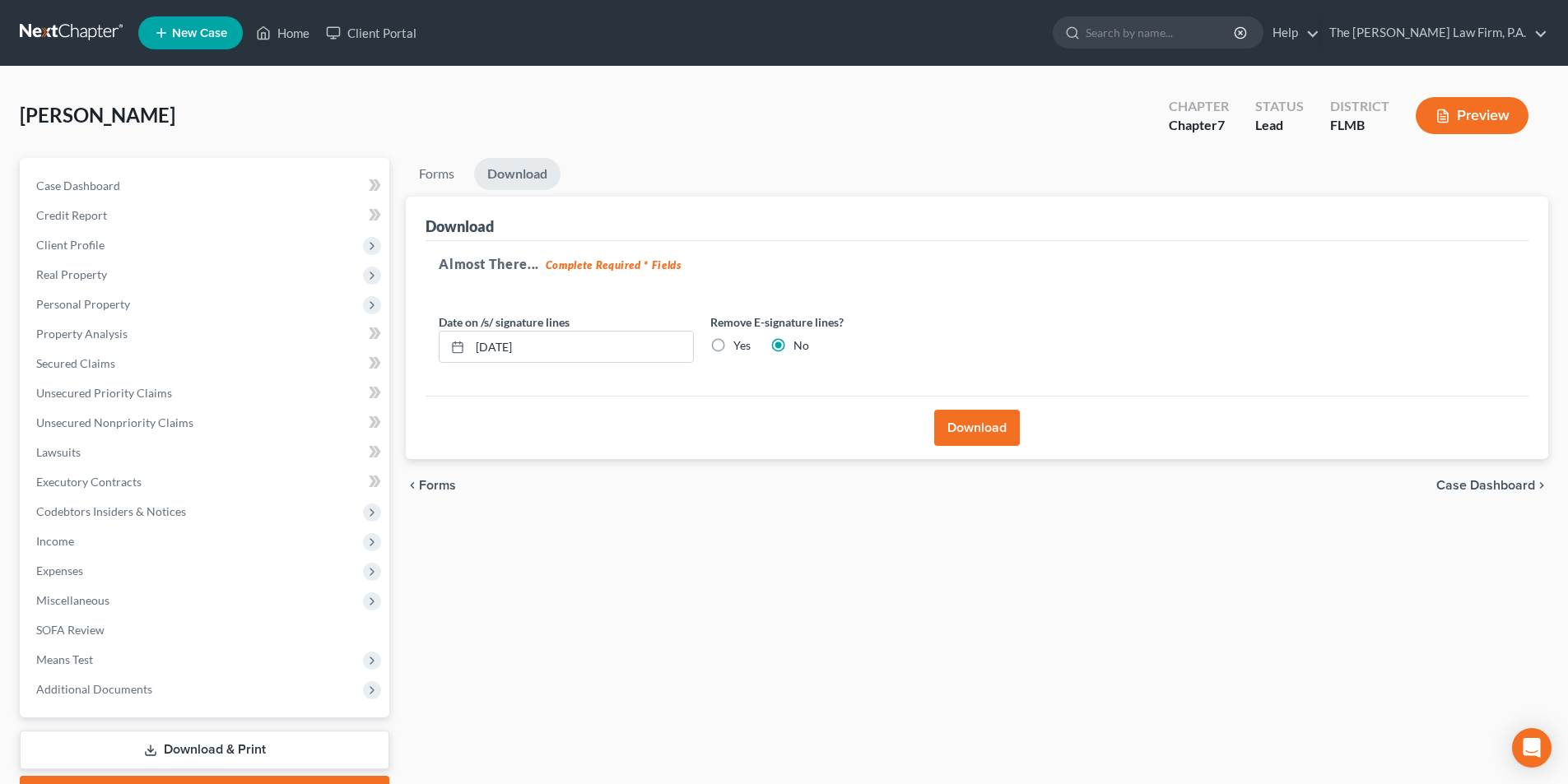
click at [971, 434] on button "Download" at bounding box center [976, 428] width 86 height 36
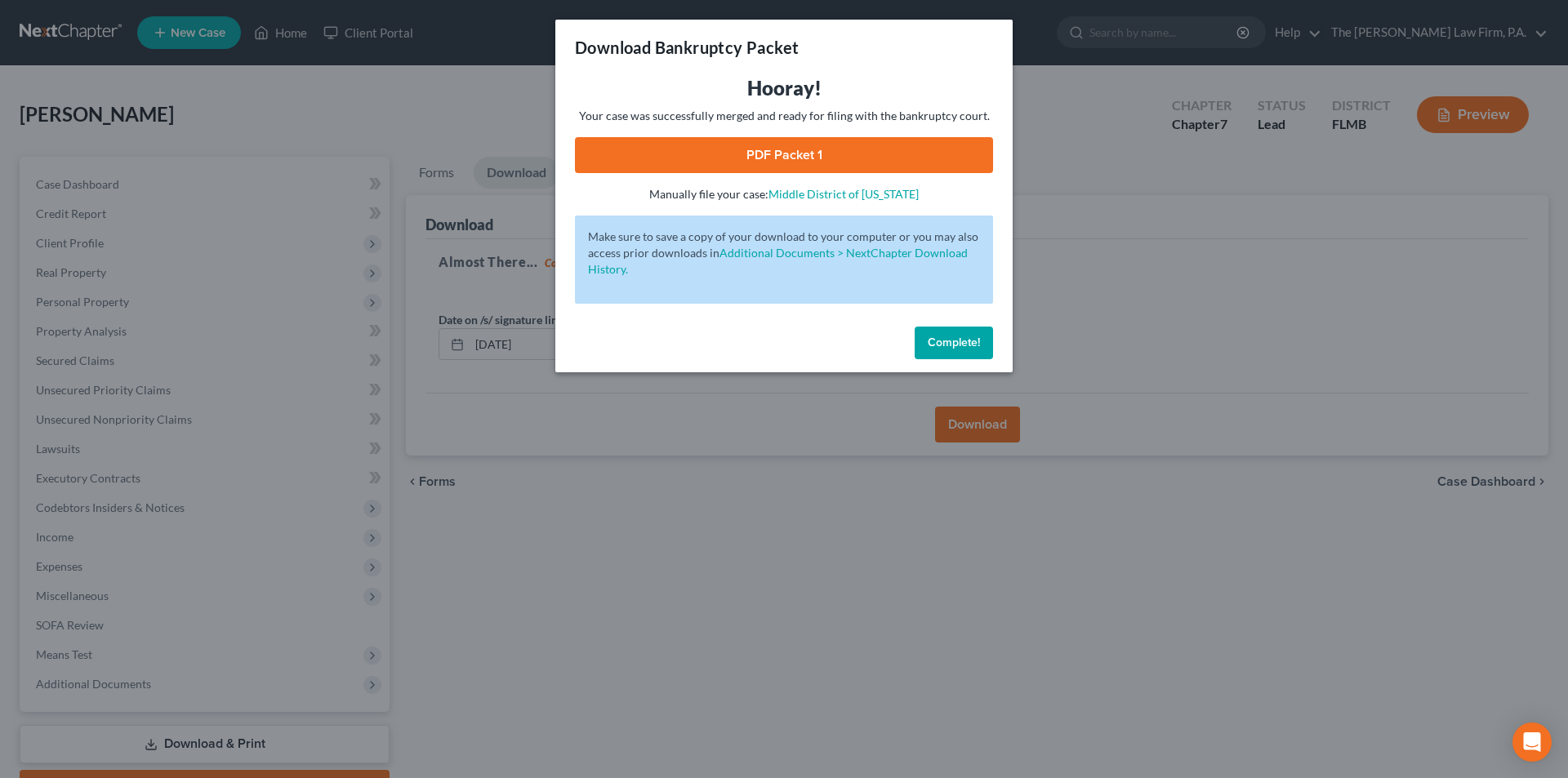
click at [758, 158] on link "PDF Packet 1" at bounding box center [784, 155] width 418 height 36
click at [975, 348] on span "Complete!" at bounding box center [954, 342] width 52 height 14
